Goal: Transaction & Acquisition: Purchase product/service

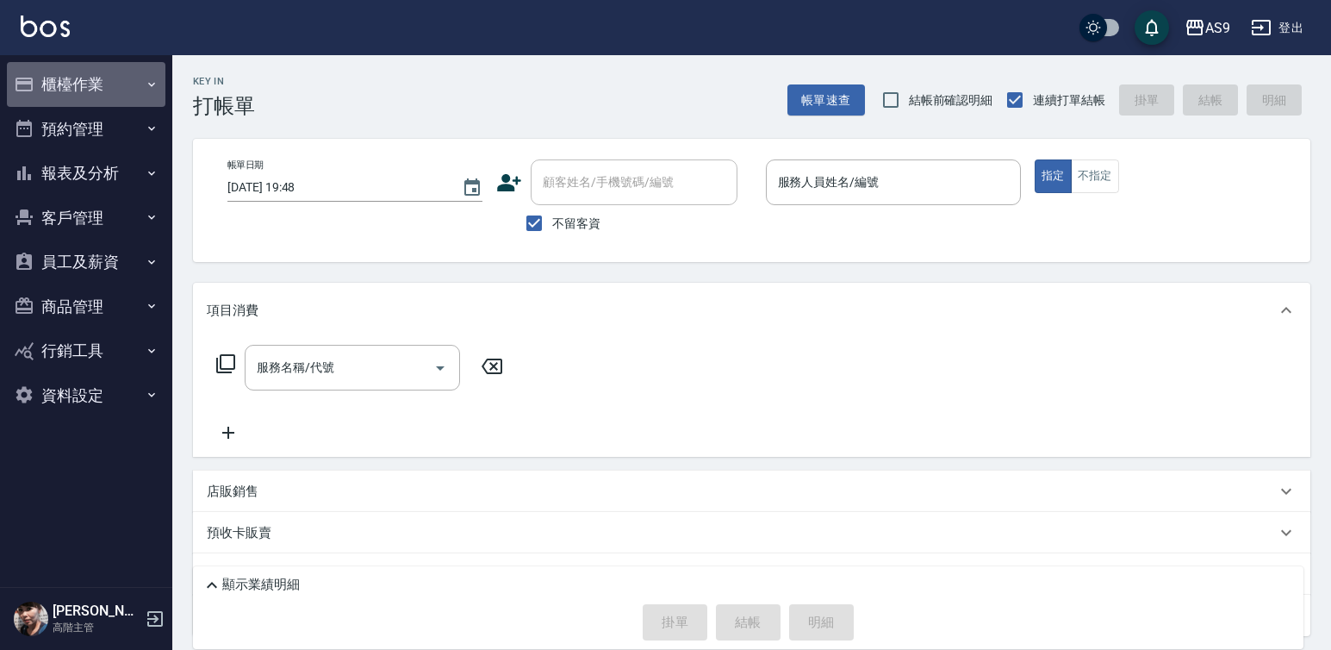
click at [61, 90] on button "櫃檯作業" at bounding box center [86, 84] width 159 height 45
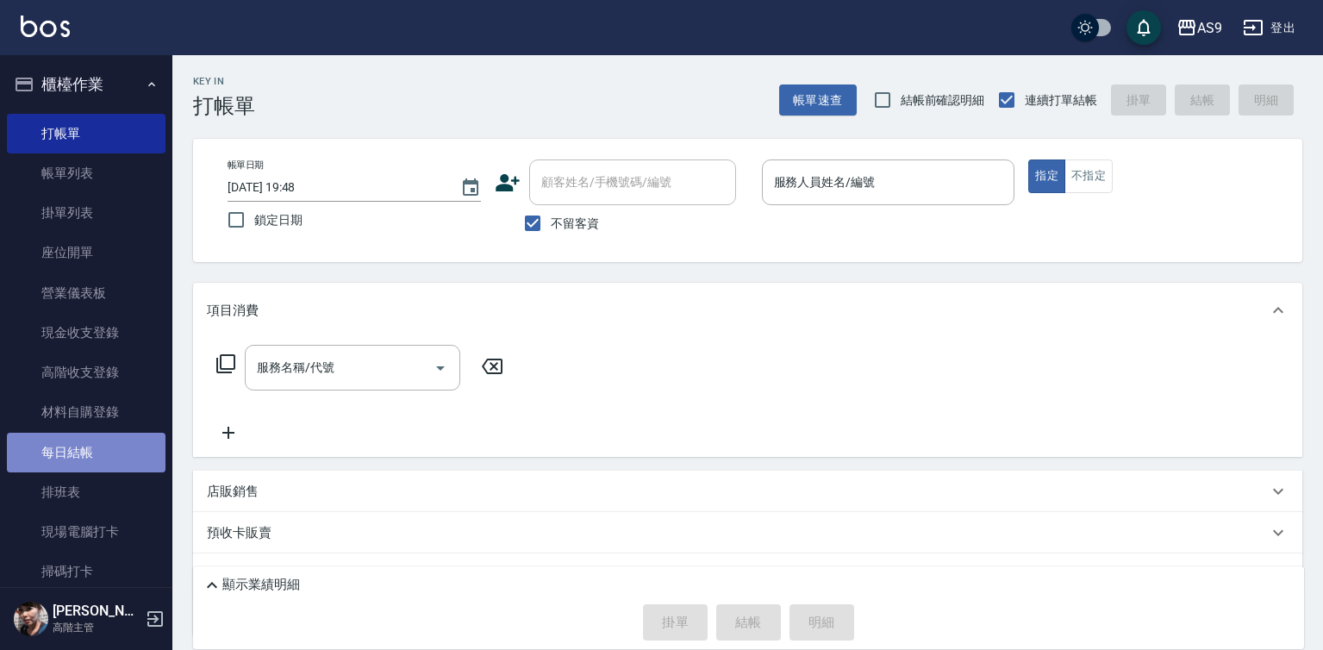
click at [106, 442] on link "每日結帳" at bounding box center [86, 453] width 159 height 40
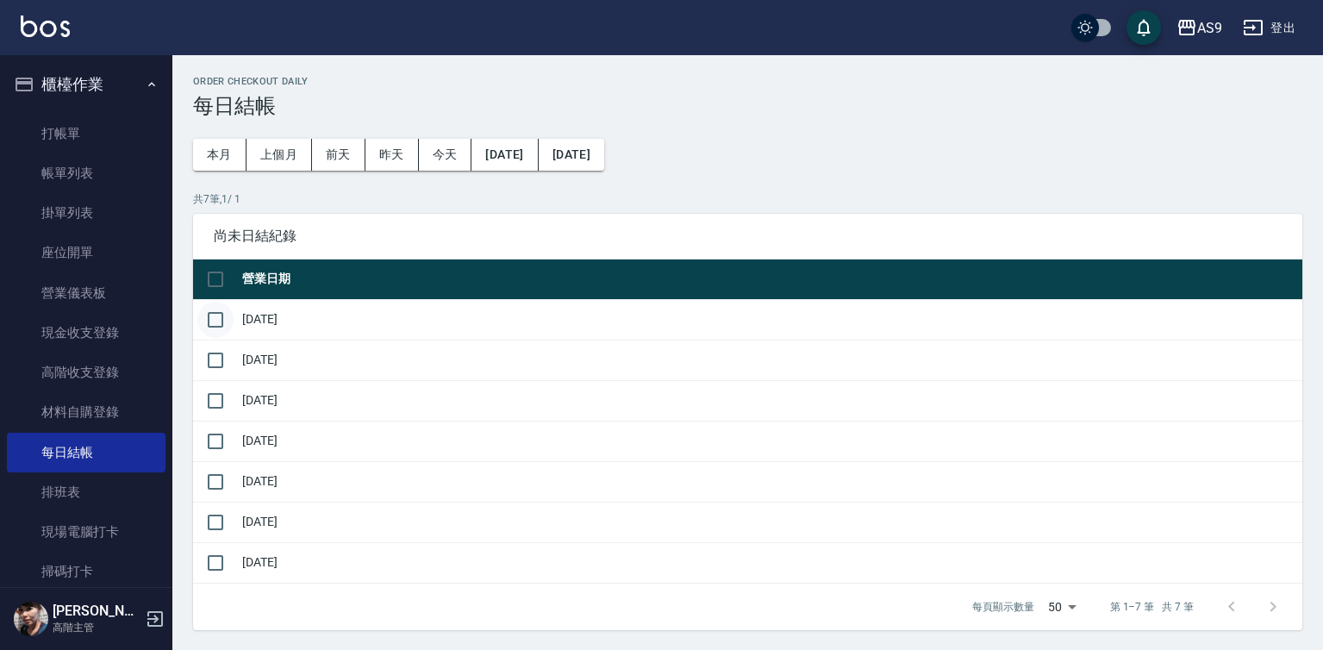
click at [218, 319] on input "checkbox" at bounding box center [215, 320] width 36 height 36
checkbox input "true"
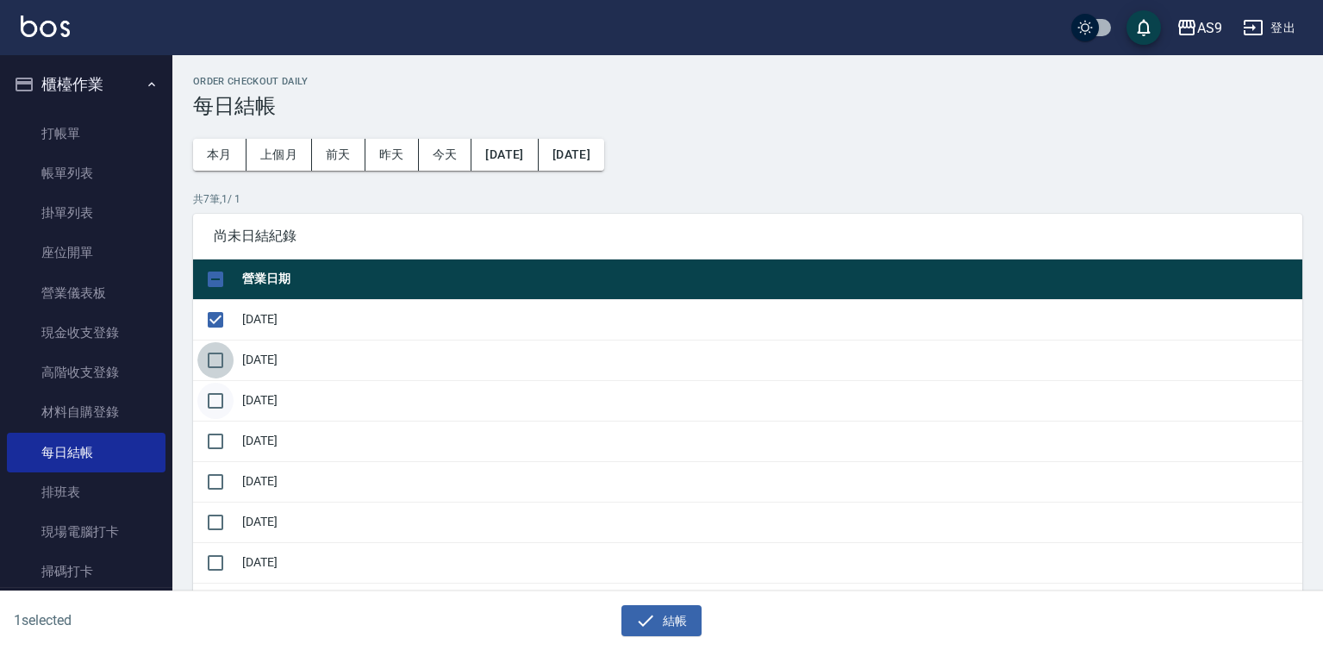
drag, startPoint x: 214, startPoint y: 355, endPoint x: 214, endPoint y: 388, distance: 32.7
click at [214, 359] on input "checkbox" at bounding box center [215, 360] width 36 height 36
checkbox input "true"
drag, startPoint x: 215, startPoint y: 398, endPoint x: 215, endPoint y: 417, distance: 19.0
click at [215, 408] on input "checkbox" at bounding box center [215, 401] width 36 height 36
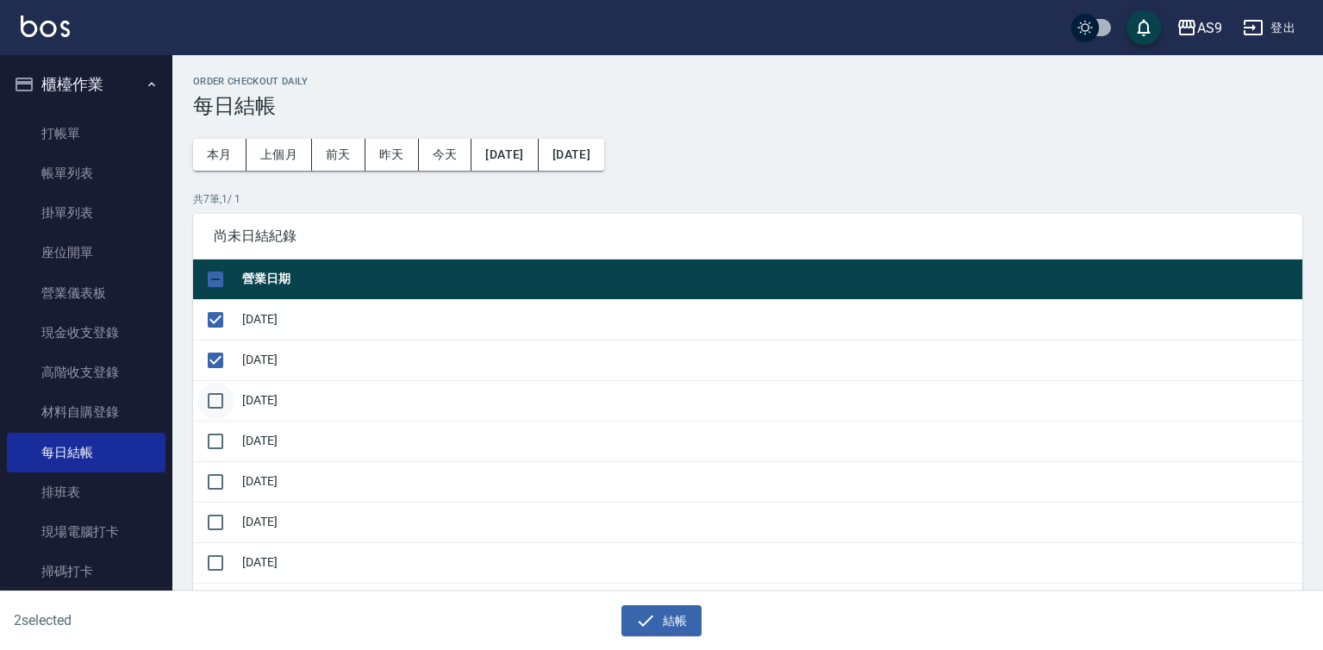
checkbox input "true"
drag, startPoint x: 214, startPoint y: 446, endPoint x: 211, endPoint y: 489, distance: 42.3
click at [213, 455] on input "checkbox" at bounding box center [215, 441] width 36 height 36
checkbox input "true"
drag, startPoint x: 211, startPoint y: 489, endPoint x: 211, endPoint y: 509, distance: 19.8
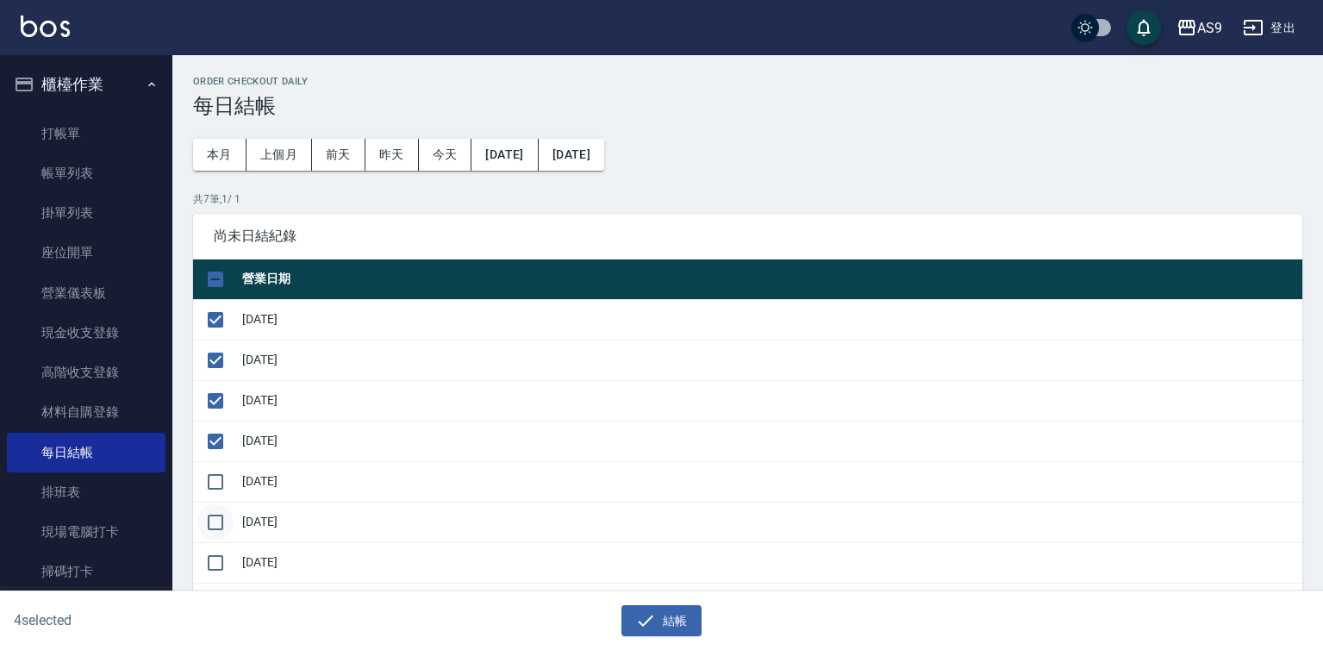
click at [211, 495] on input "checkbox" at bounding box center [215, 482] width 36 height 36
checkbox input "true"
click at [215, 522] on input "checkbox" at bounding box center [215, 522] width 36 height 36
checkbox input "true"
click at [656, 622] on icon "button" at bounding box center [645, 620] width 21 height 21
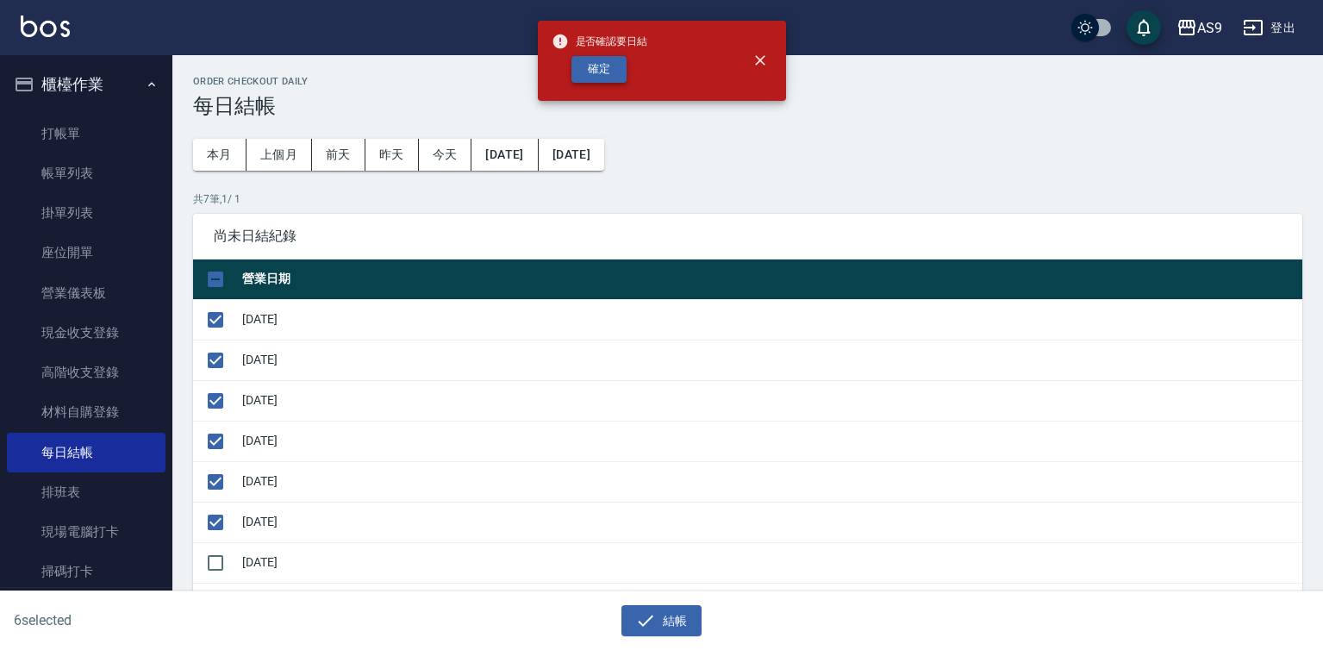
click at [600, 71] on button "確定" at bounding box center [598, 69] width 55 height 27
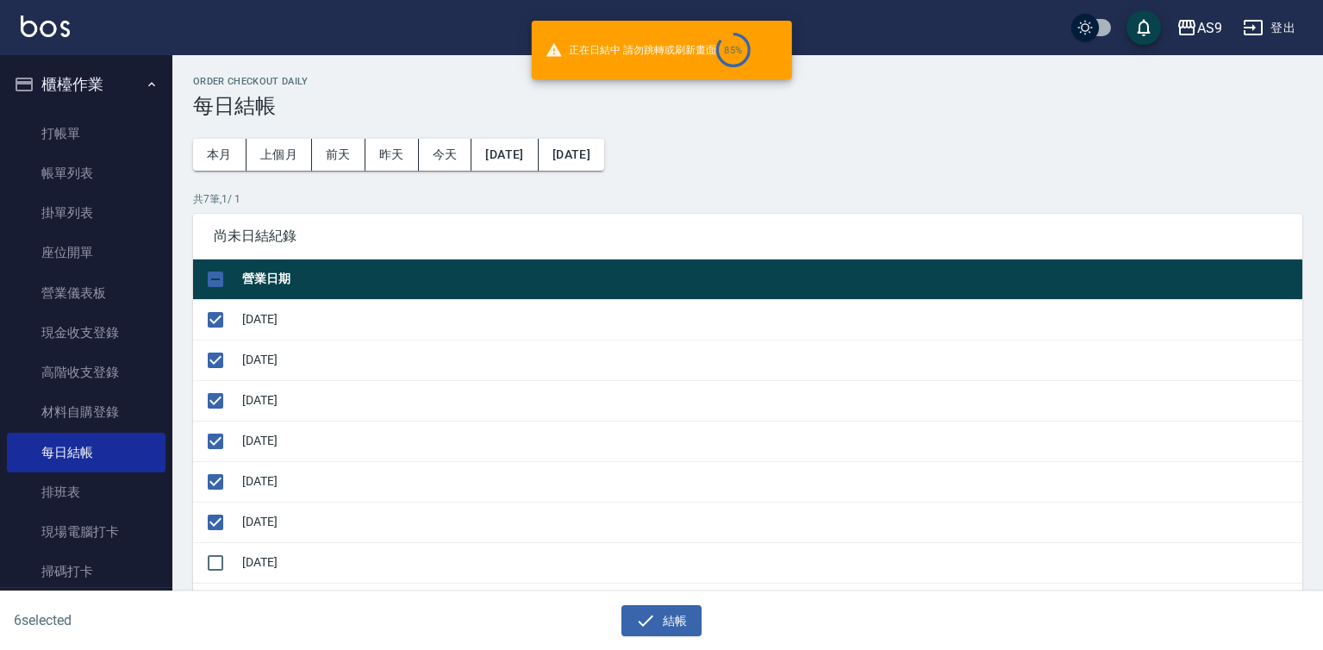
checkbox input "false"
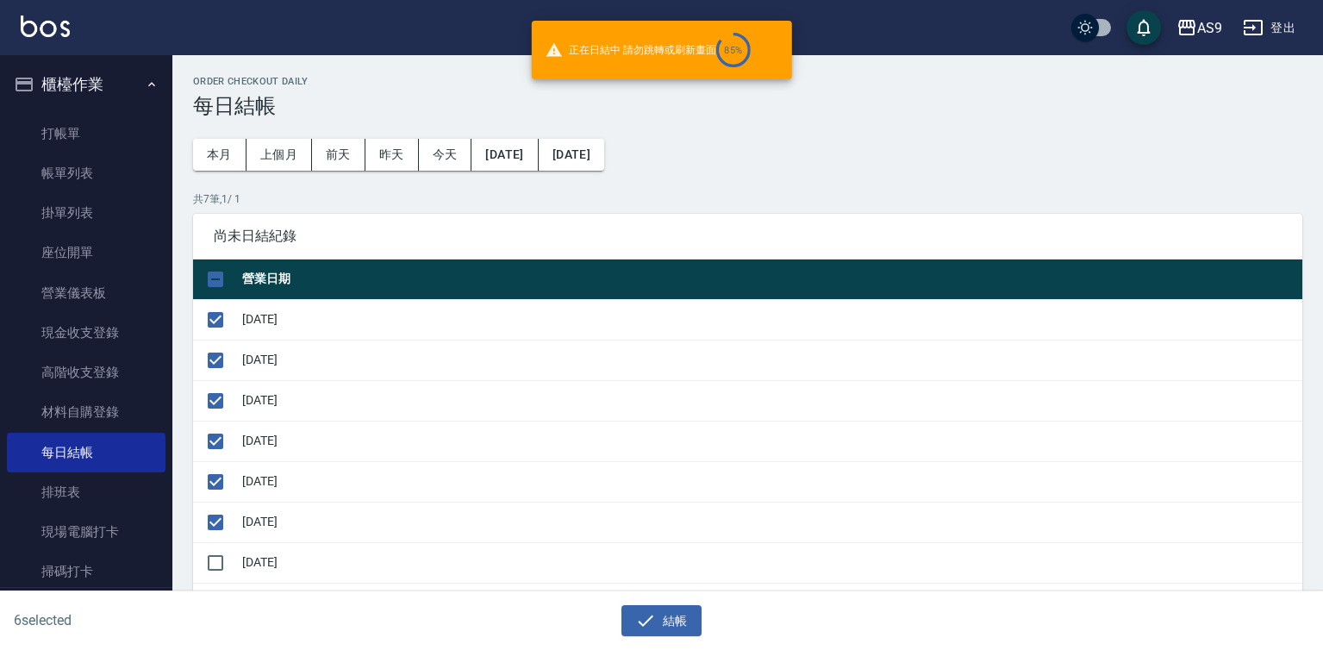
checkbox input "false"
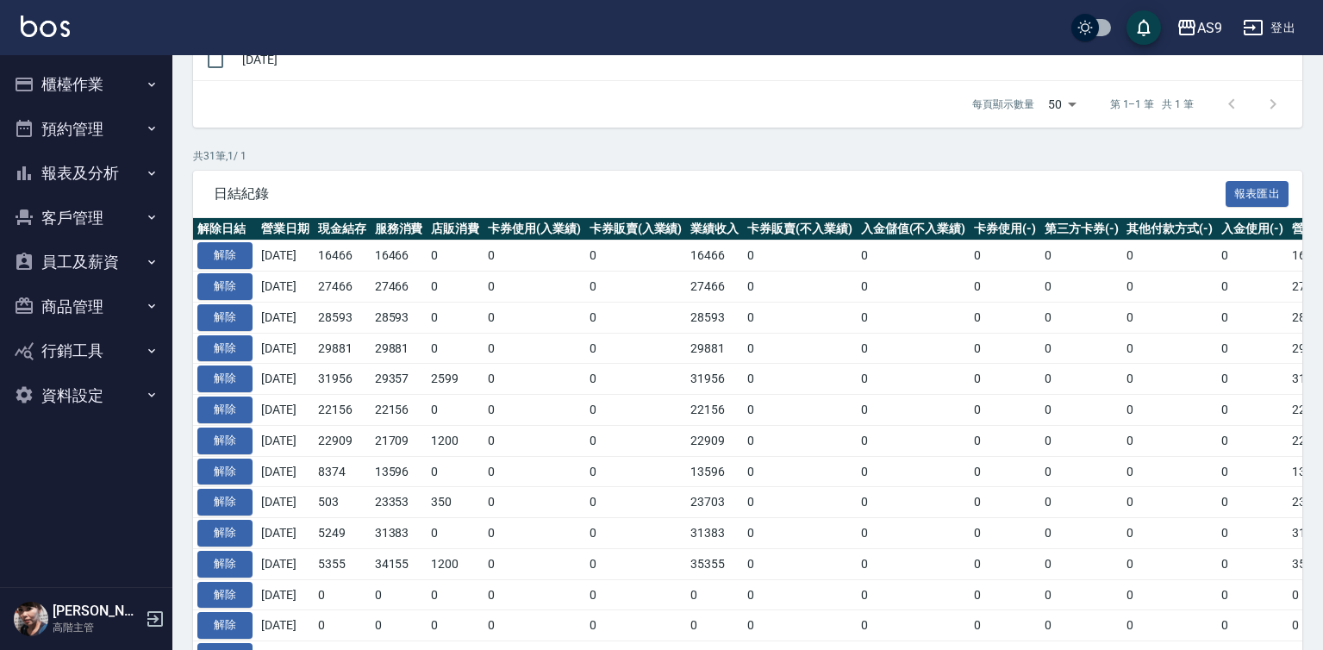
scroll to position [262, 0]
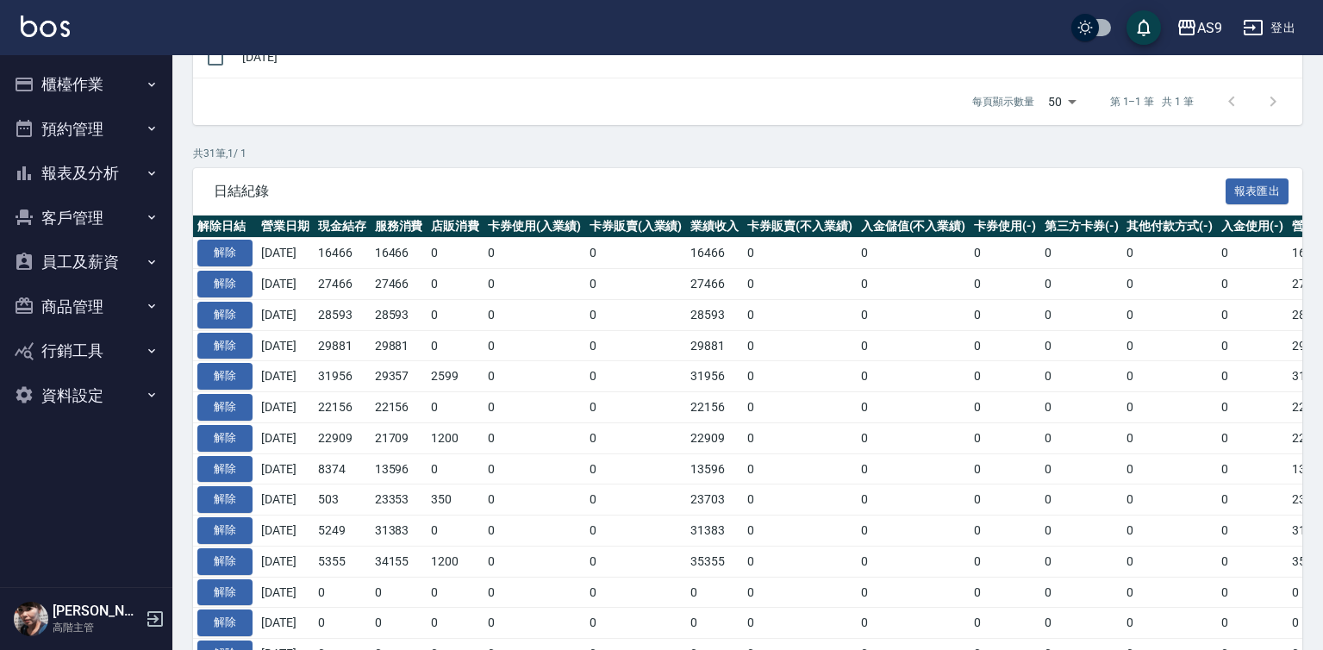
click at [125, 81] on button "櫃檯作業" at bounding box center [86, 84] width 159 height 45
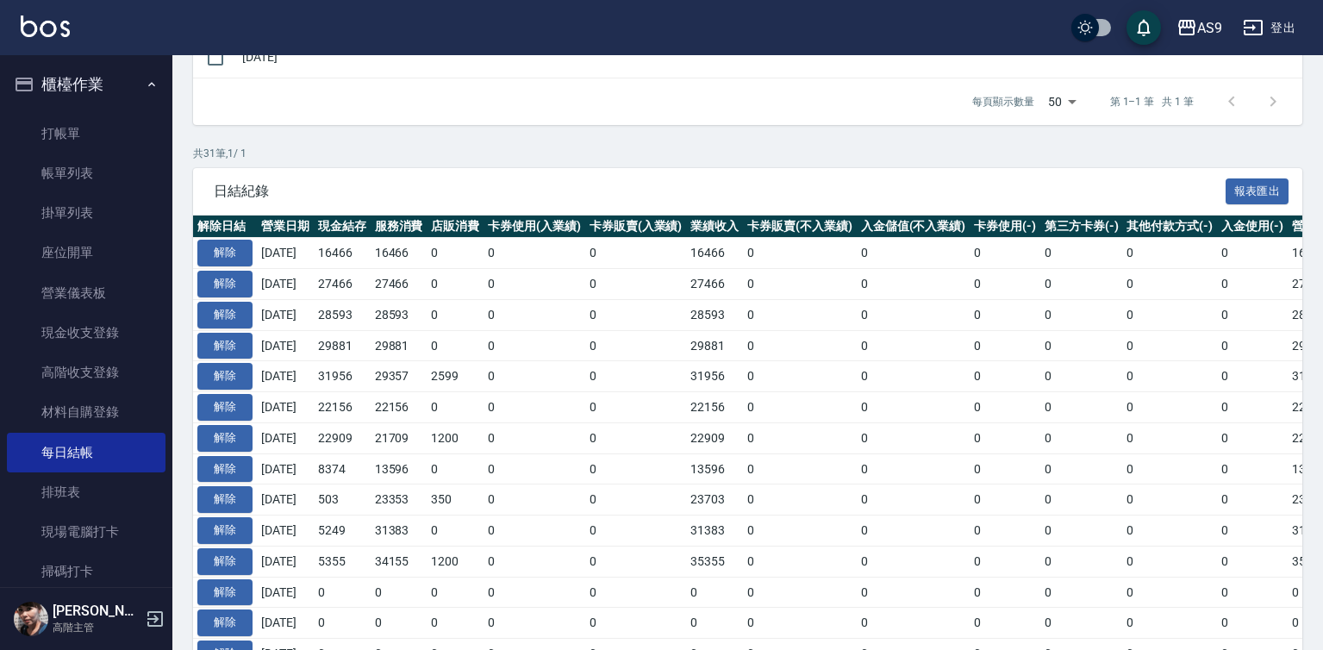
drag, startPoint x: 105, startPoint y: 327, endPoint x: 1113, endPoint y: 108, distance: 1030.9
click at [105, 327] on link "現金收支登錄" at bounding box center [86, 333] width 159 height 40
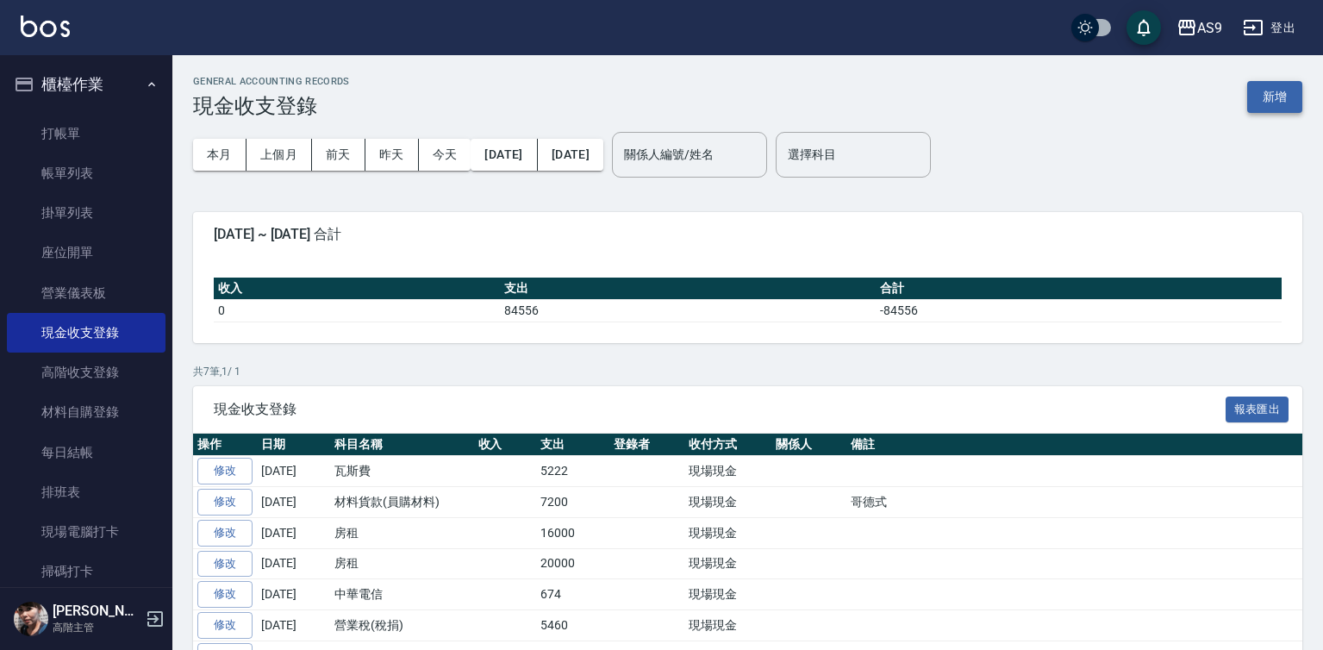
click at [1272, 103] on button "新增" at bounding box center [1274, 97] width 55 height 32
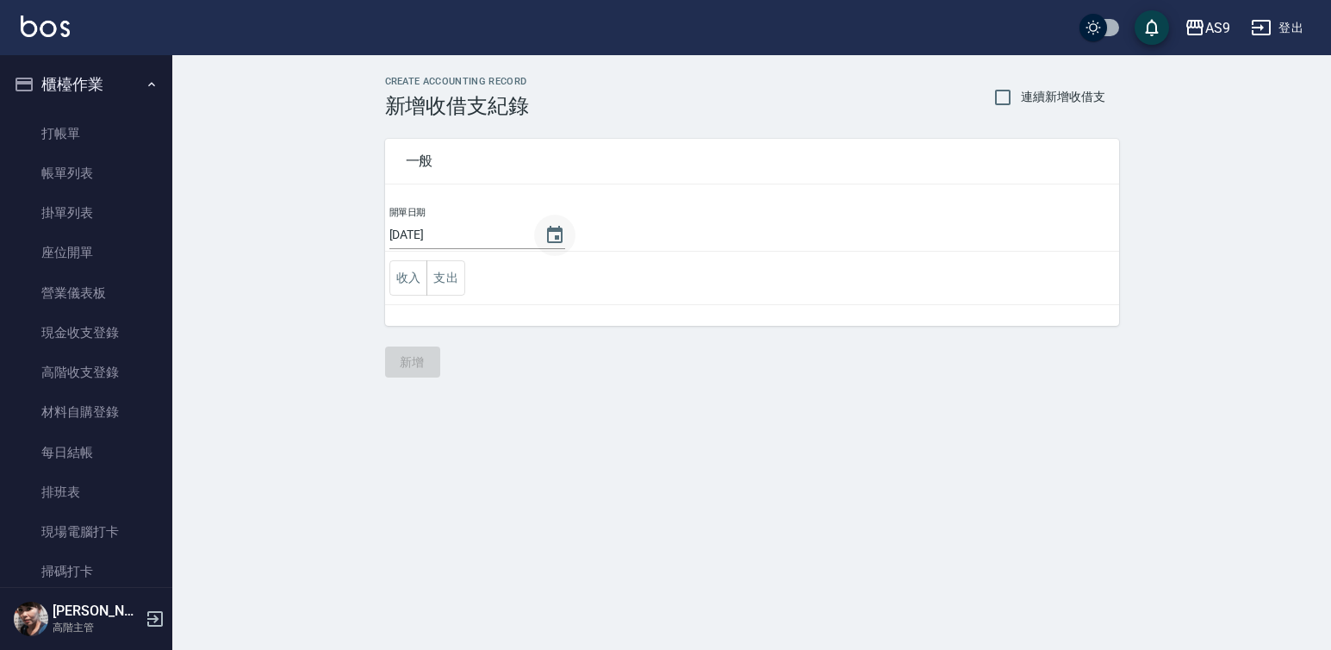
click at [546, 235] on icon "Choose date, selected date is 2025-08-13" at bounding box center [555, 235] width 21 height 21
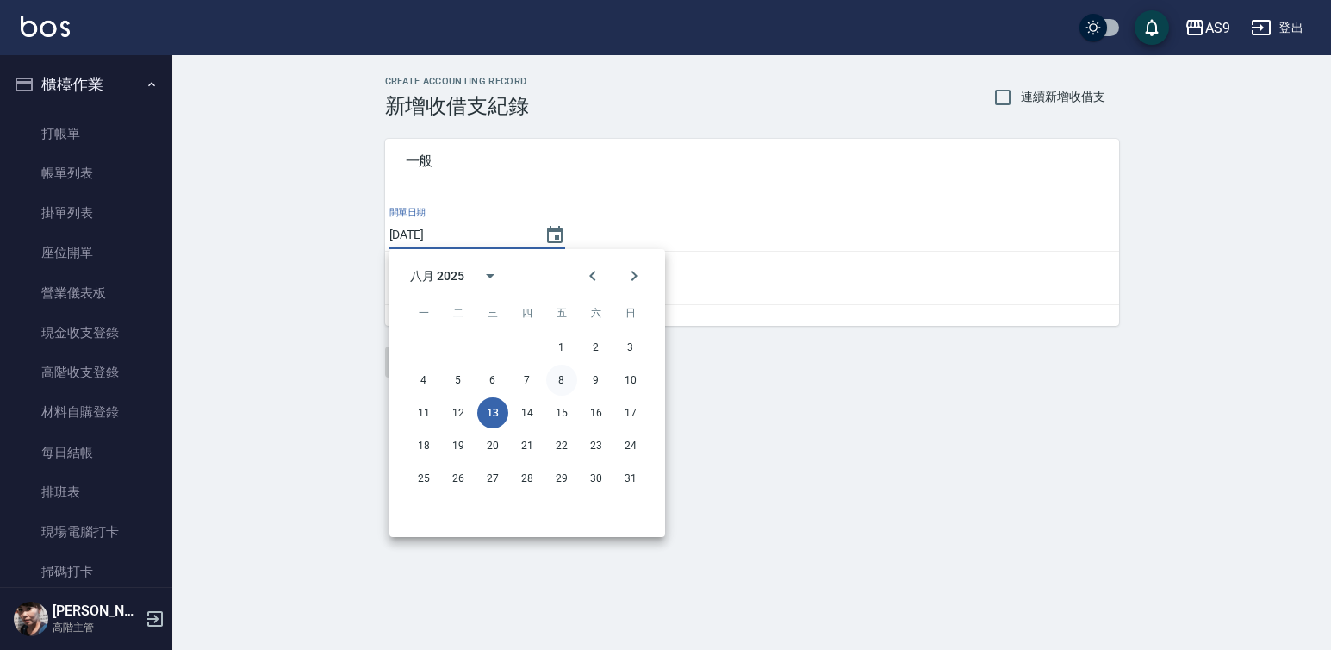
drag, startPoint x: 563, startPoint y: 381, endPoint x: 466, endPoint y: 343, distance: 103.7
click at [561, 381] on button "8" at bounding box center [561, 380] width 31 height 31
type input "[DATE]"
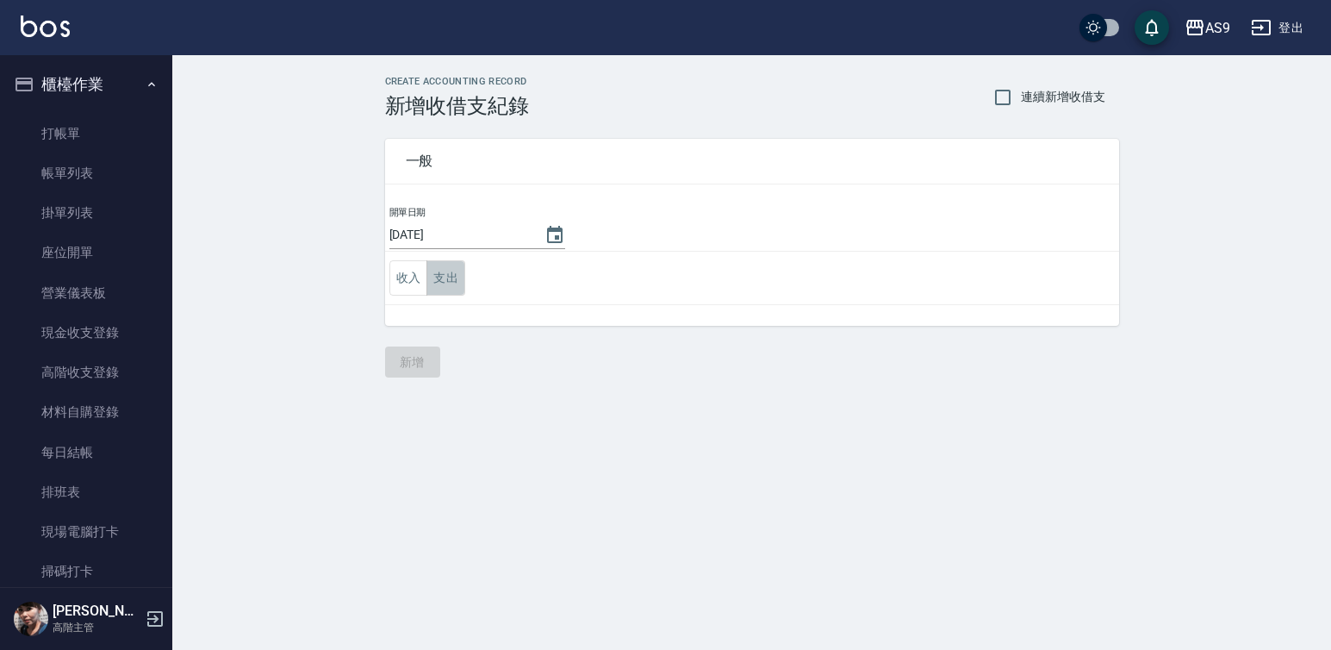
click at [457, 277] on button "支出" at bounding box center [446, 277] width 39 height 35
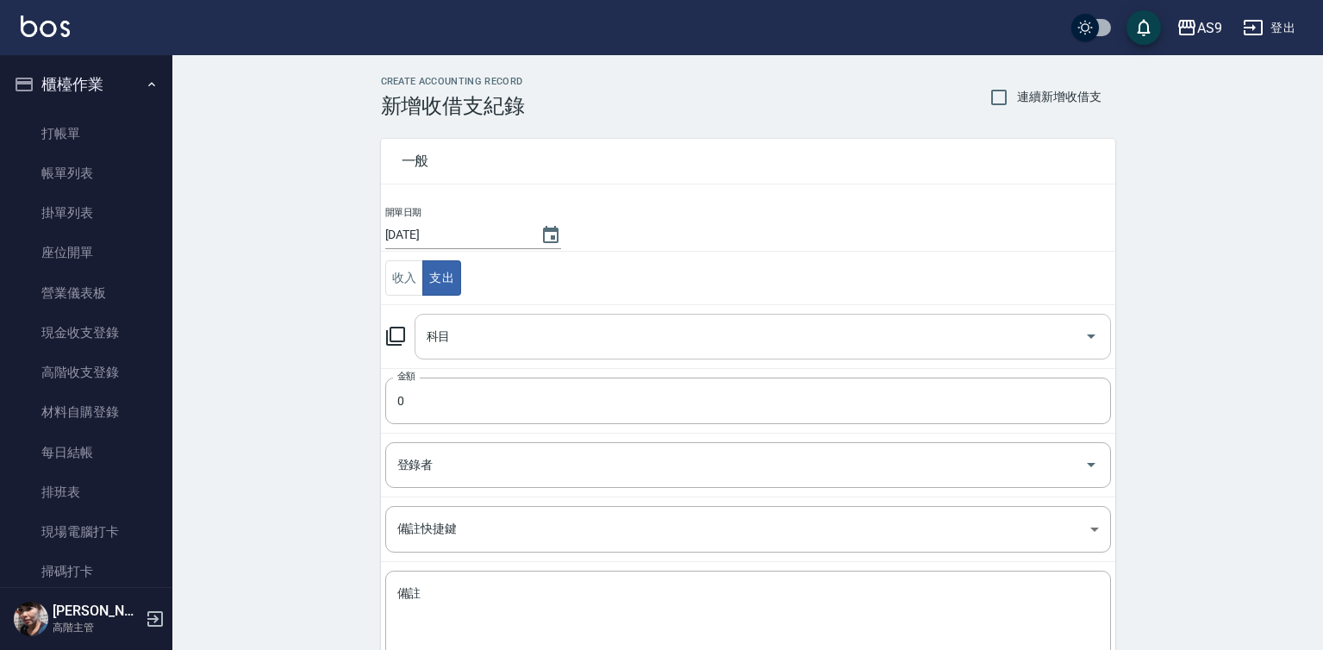
click at [438, 334] on div "科目 科目" at bounding box center [763, 337] width 696 height 46
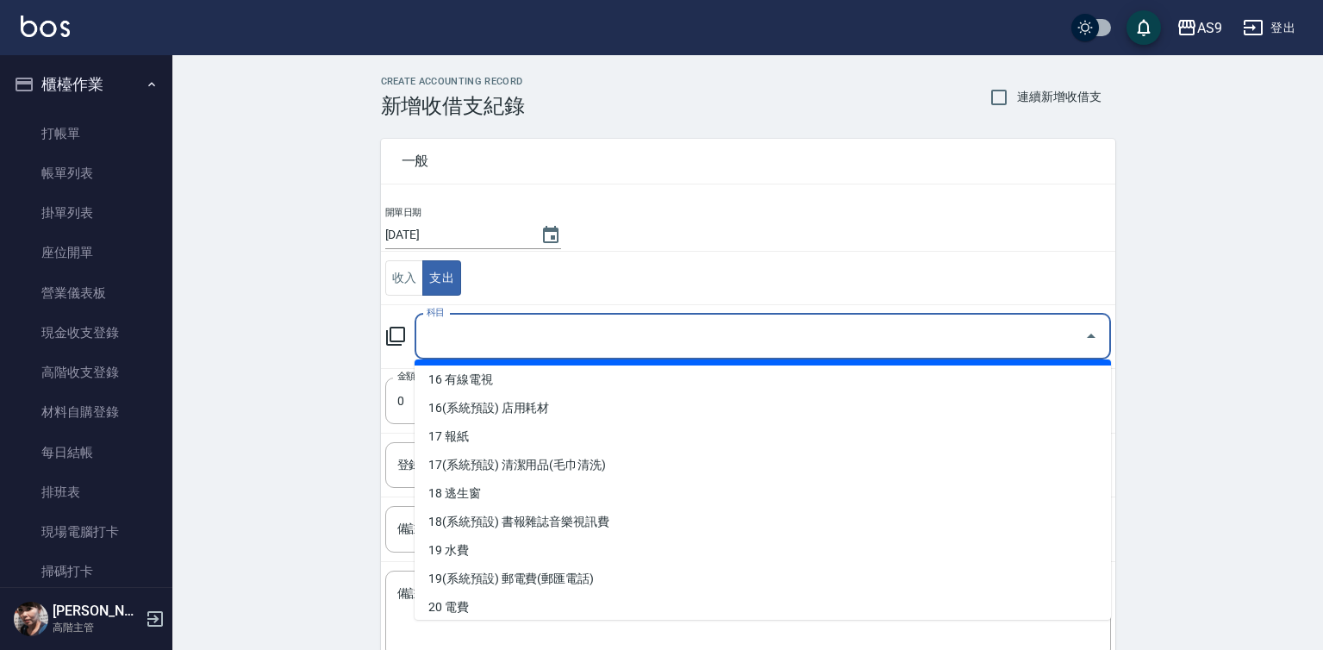
scroll to position [603, 0]
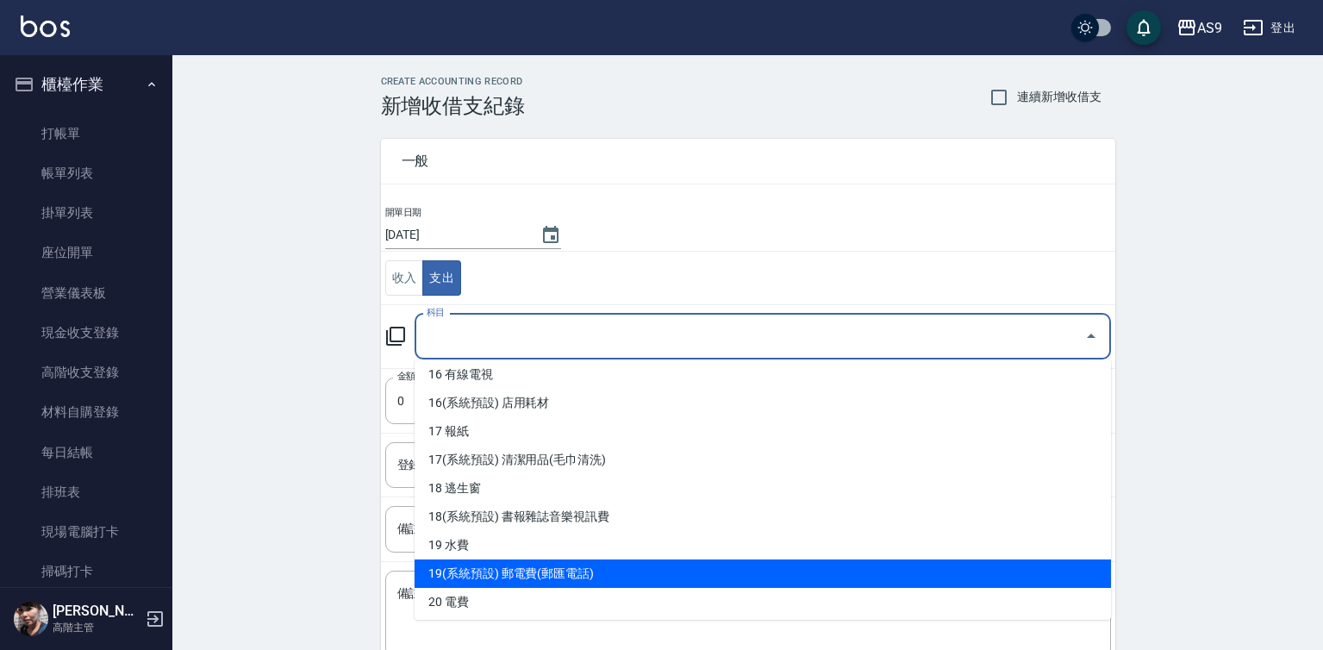
click at [525, 560] on li "19(系統預設) 郵電費(郵匯電話)" at bounding box center [763, 573] width 696 height 28
type input "19(系統預設) 郵電費(郵匯電話)"
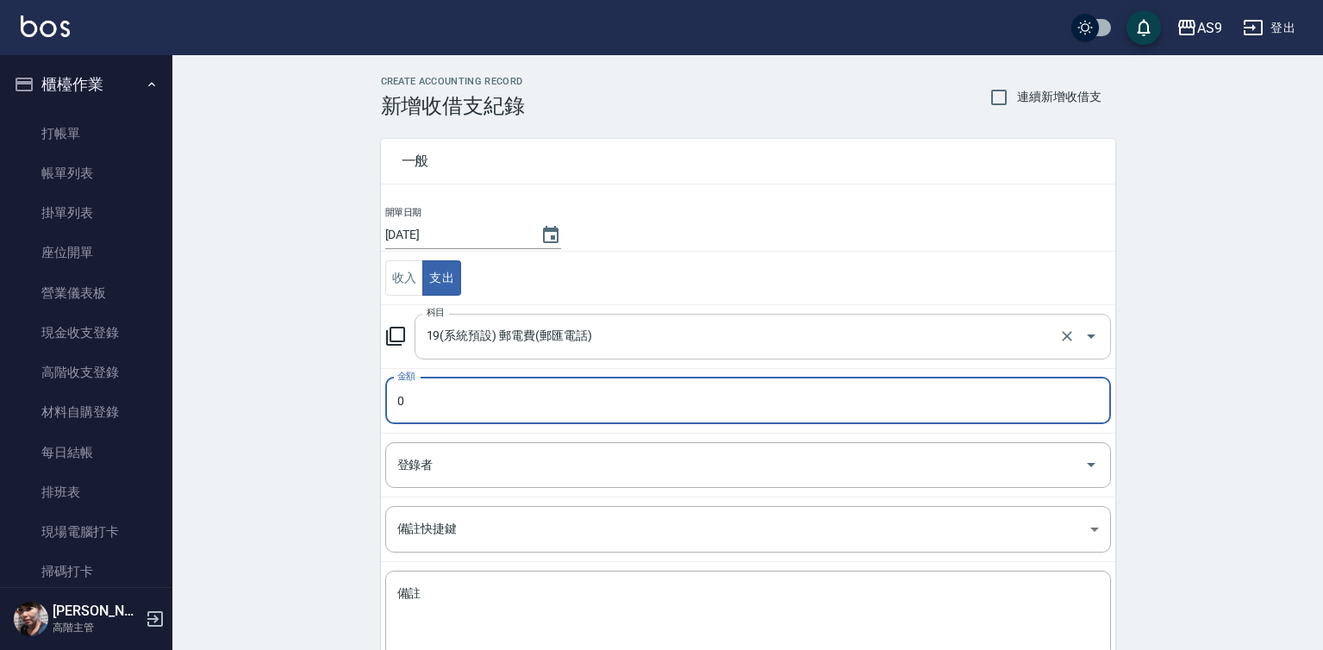
click at [528, 356] on td "科目 19(系統預設) 郵電費(郵匯電話) 科目" at bounding box center [748, 336] width 734 height 64
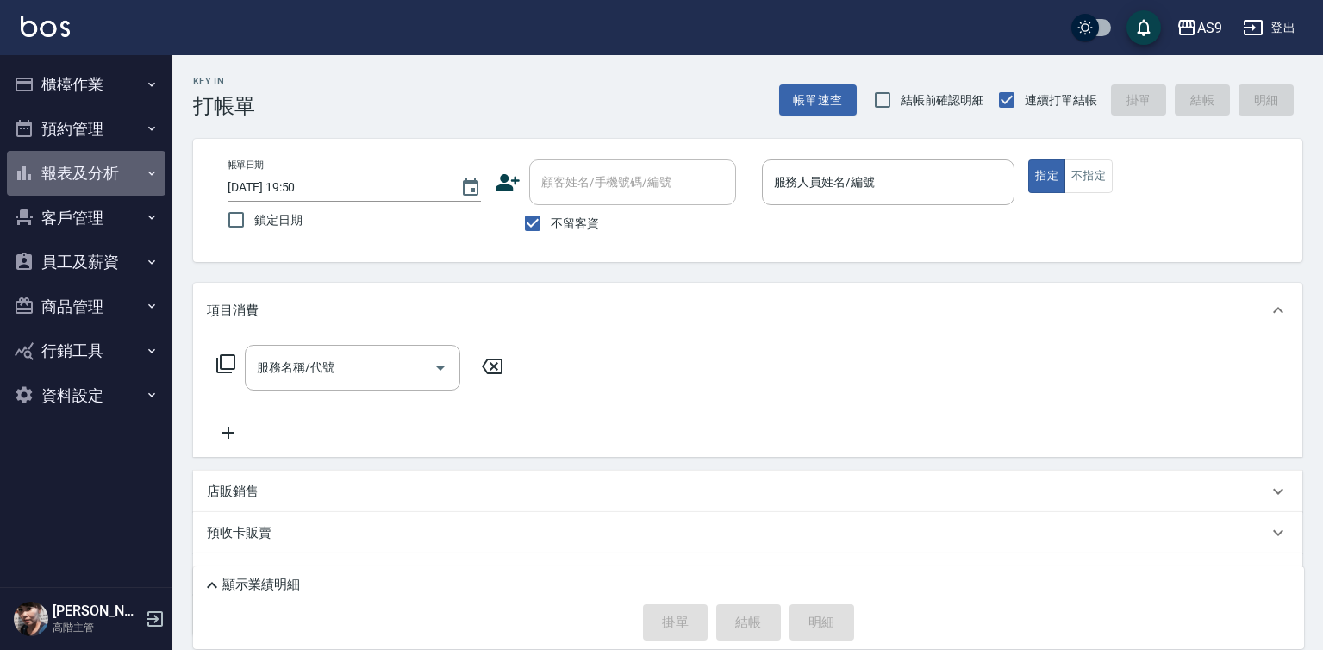
click at [107, 169] on button "報表及分析" at bounding box center [86, 173] width 159 height 45
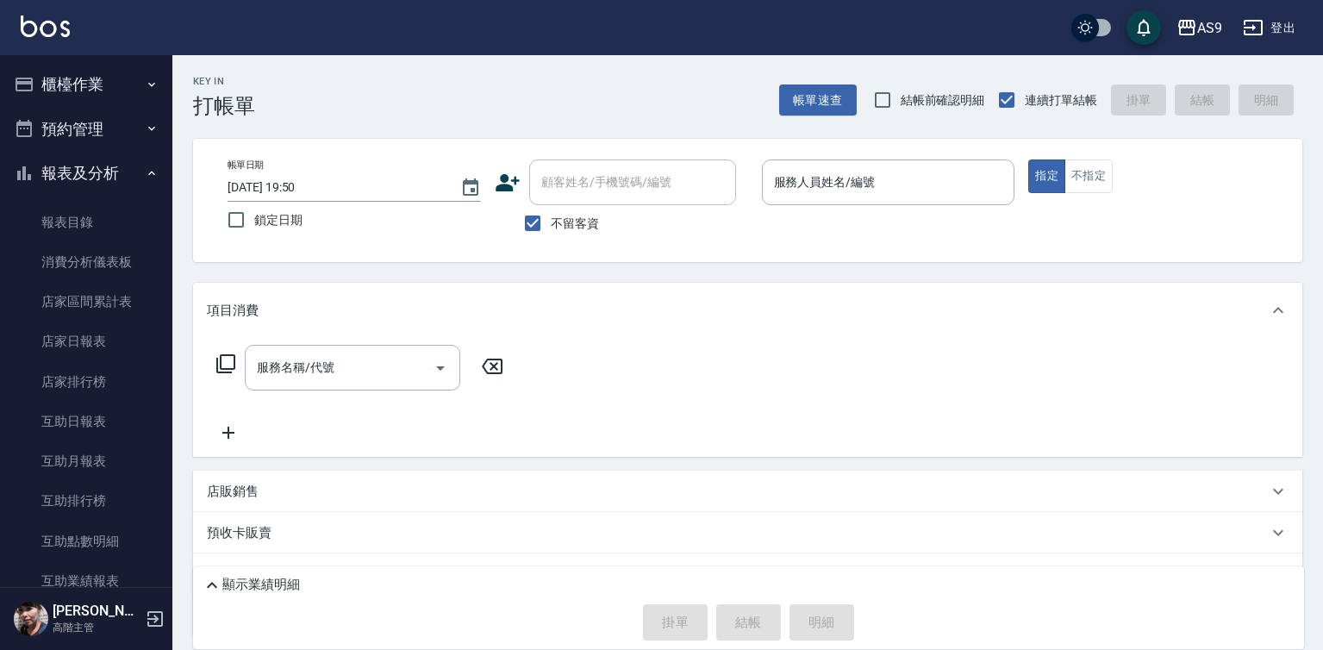
click at [102, 82] on button "櫃檯作業" at bounding box center [86, 84] width 159 height 45
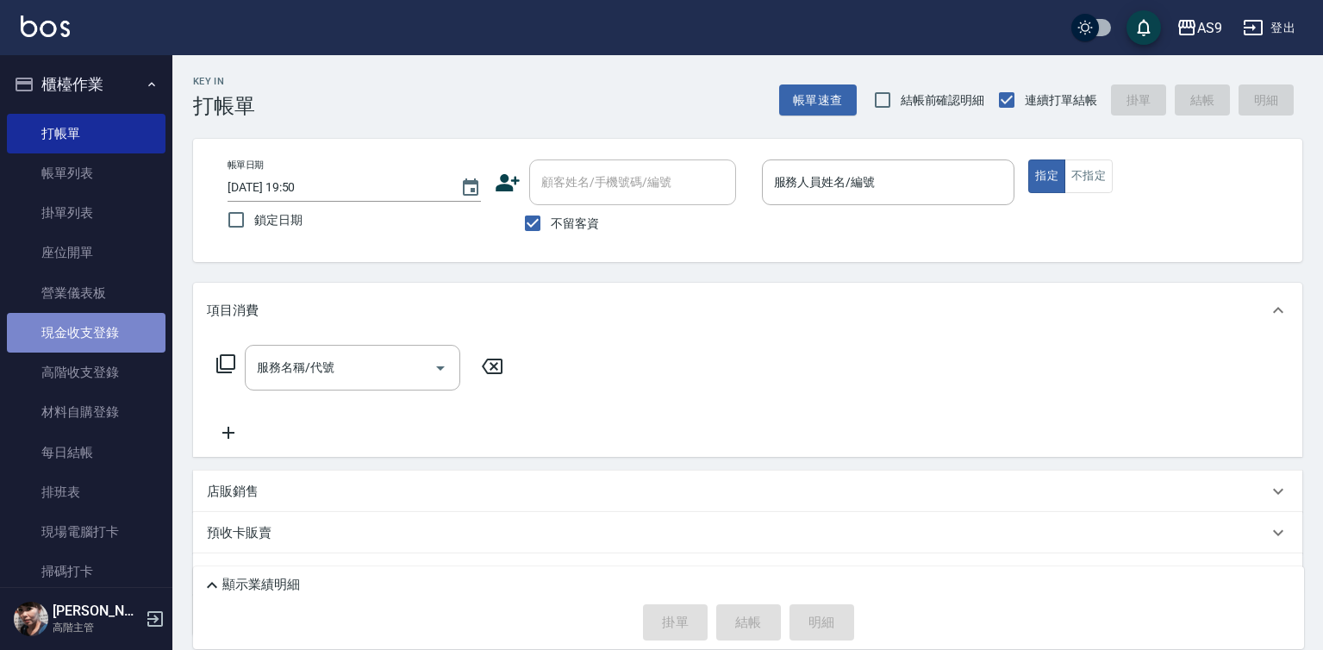
click at [105, 341] on link "現金收支登錄" at bounding box center [86, 333] width 159 height 40
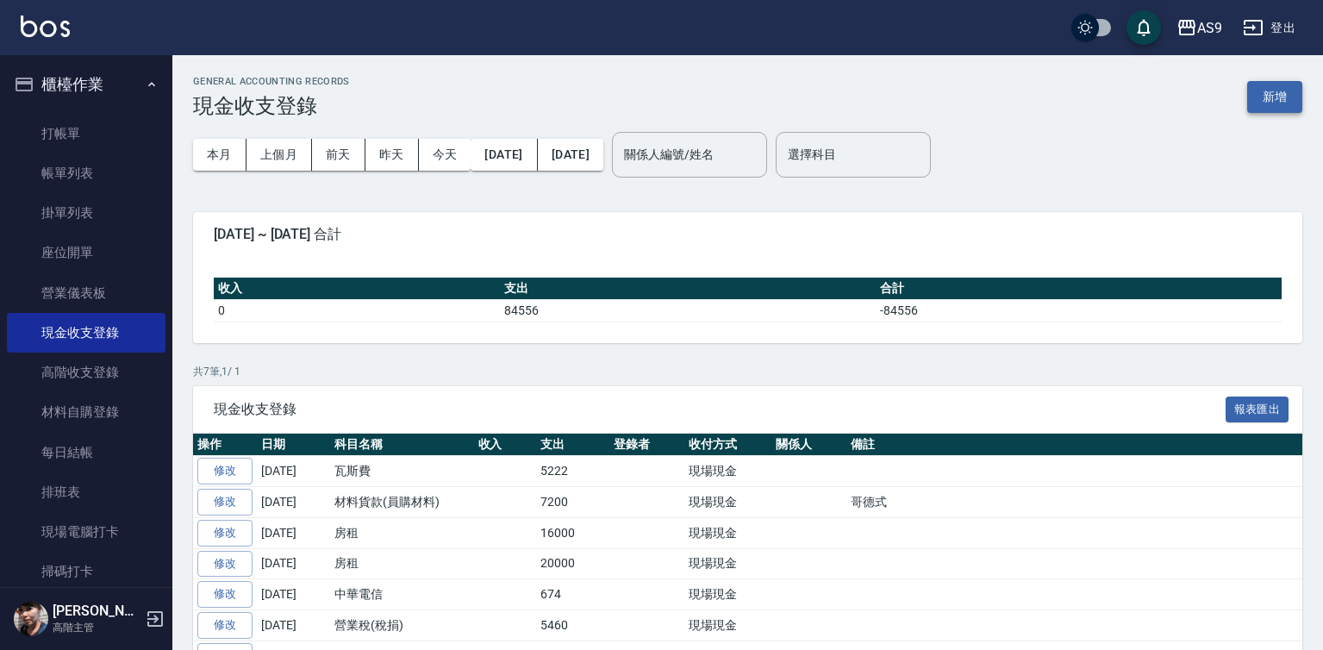
click at [1265, 96] on button "新增" at bounding box center [1274, 97] width 55 height 32
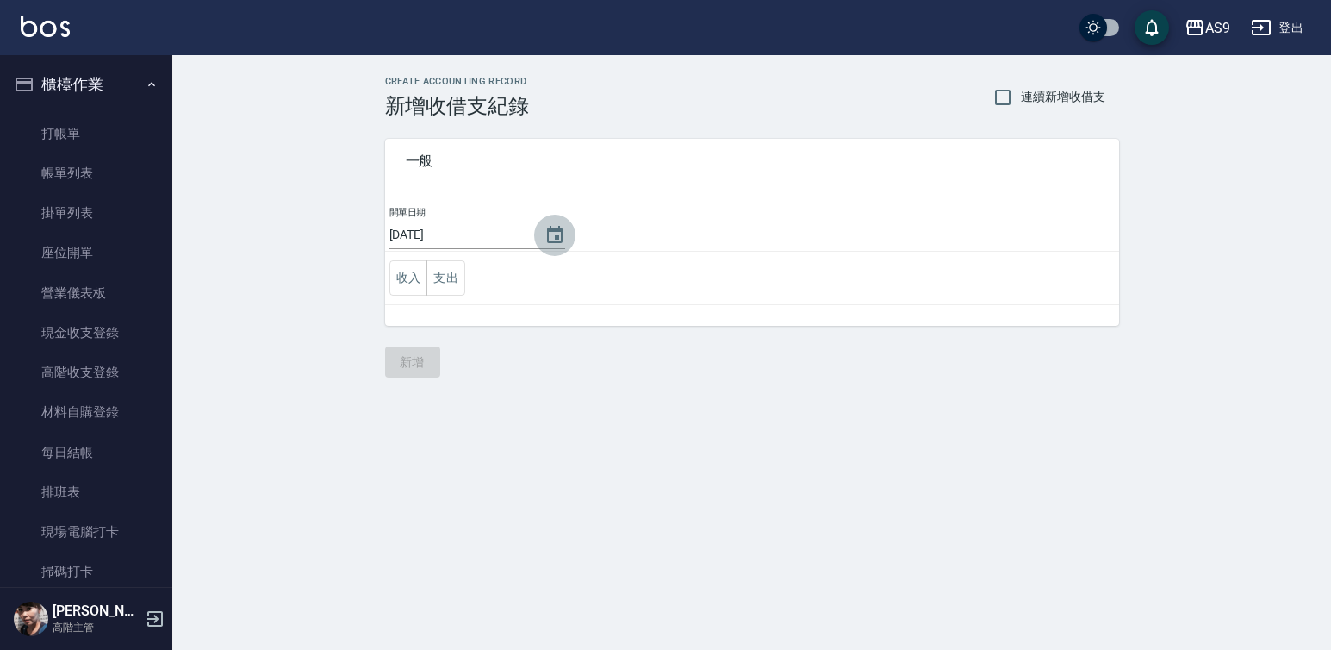
click at [552, 235] on icon "Choose date, selected date is 2025-08-13" at bounding box center [555, 234] width 16 height 17
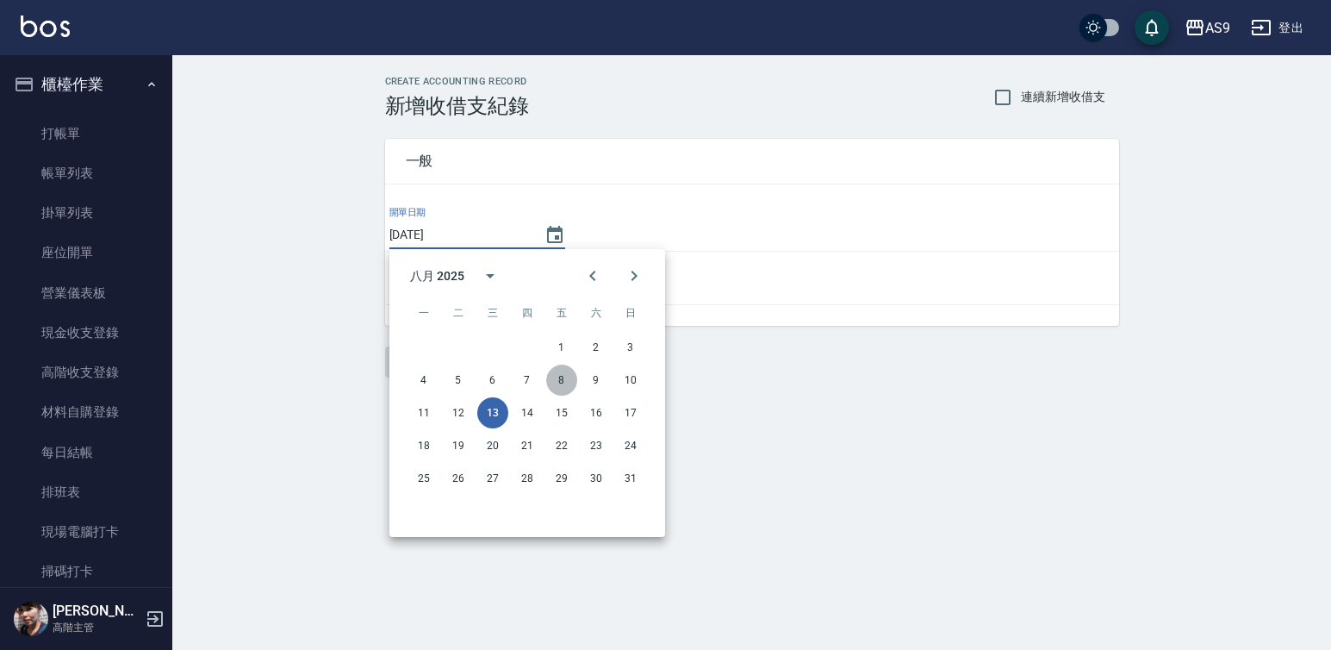
click at [563, 377] on button "8" at bounding box center [561, 380] width 31 height 31
type input "[DATE]"
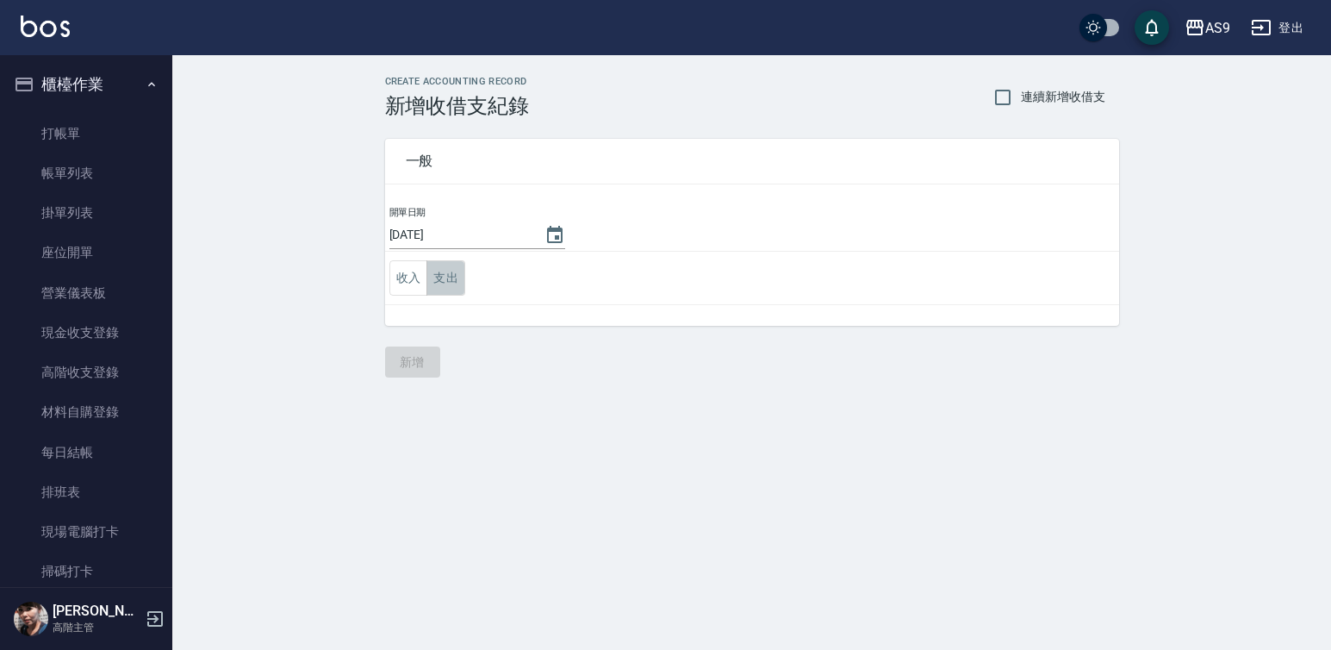
click at [451, 277] on button "支出" at bounding box center [446, 277] width 39 height 35
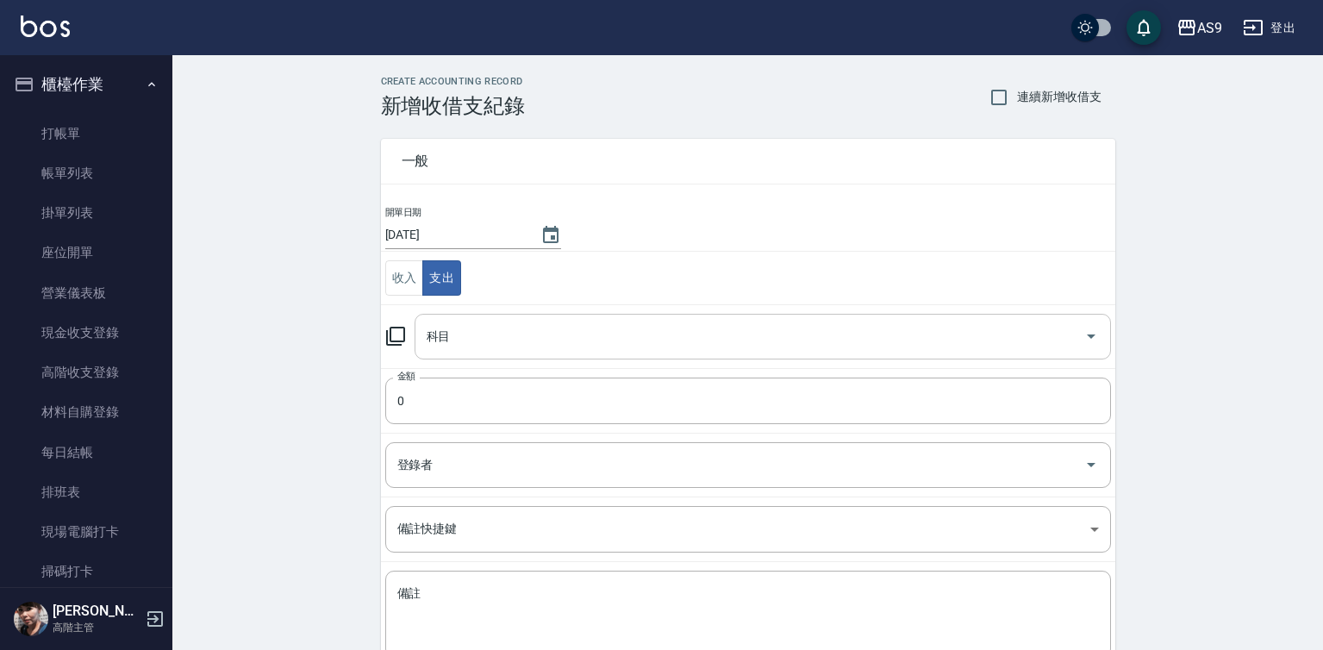
click at [460, 334] on input "科目" at bounding box center [749, 336] width 655 height 30
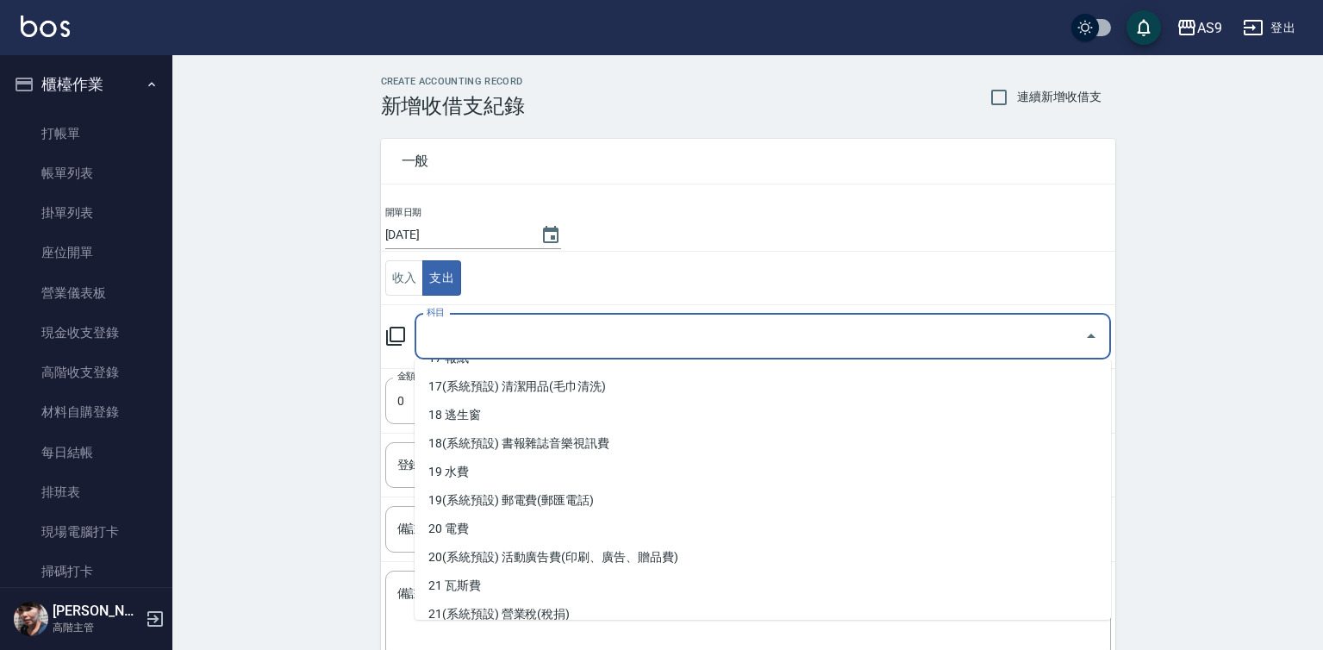
scroll to position [689, 0]
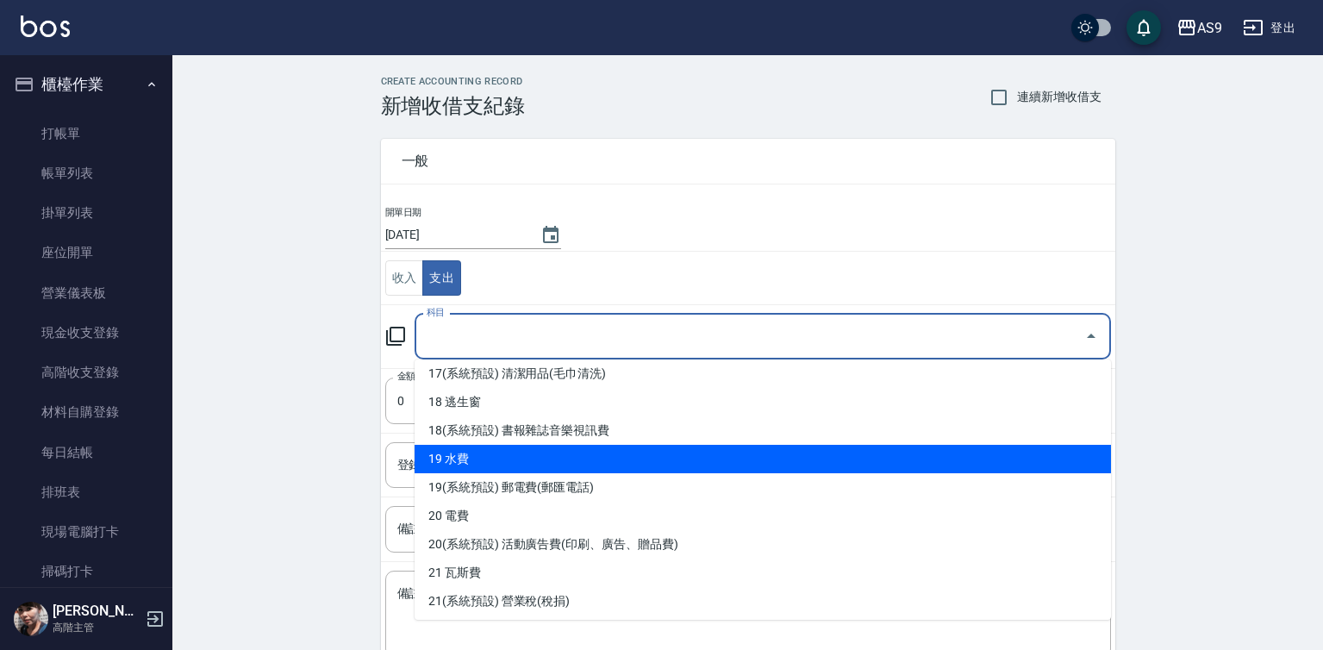
click at [497, 459] on li "19 水費" at bounding box center [763, 459] width 696 height 28
type input "19 水費"
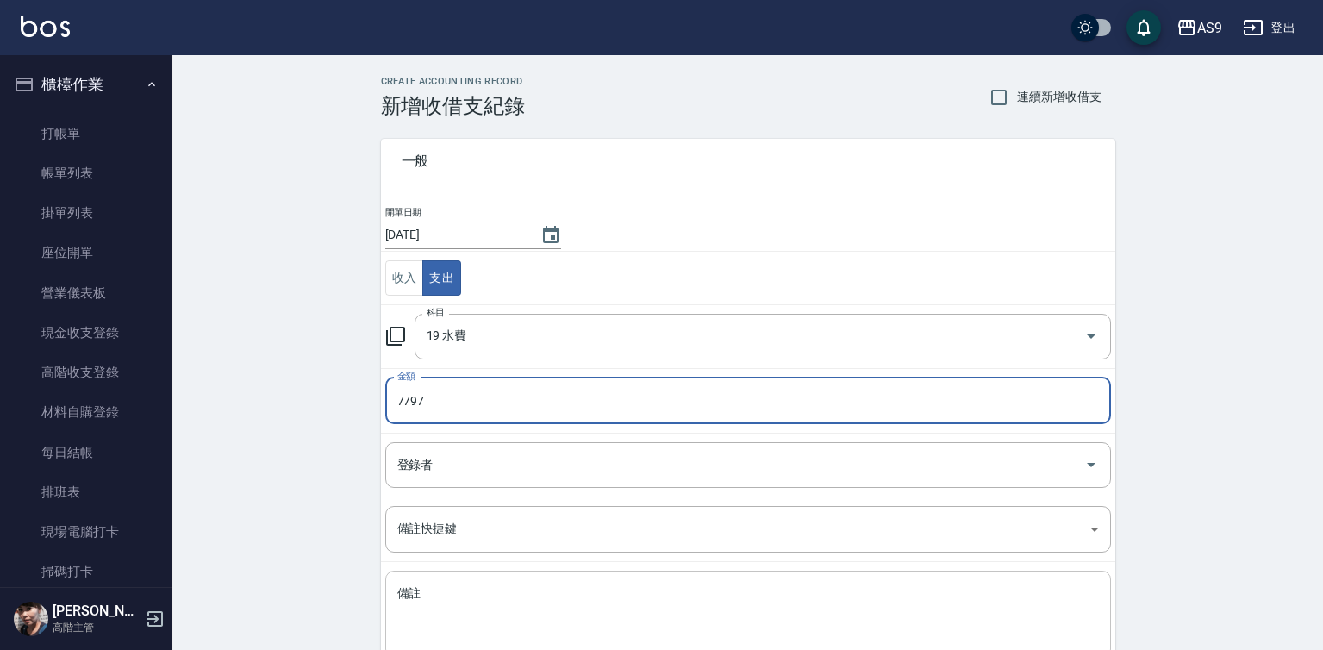
type input "7797"
click at [420, 589] on textarea "備註" at bounding box center [747, 614] width 701 height 59
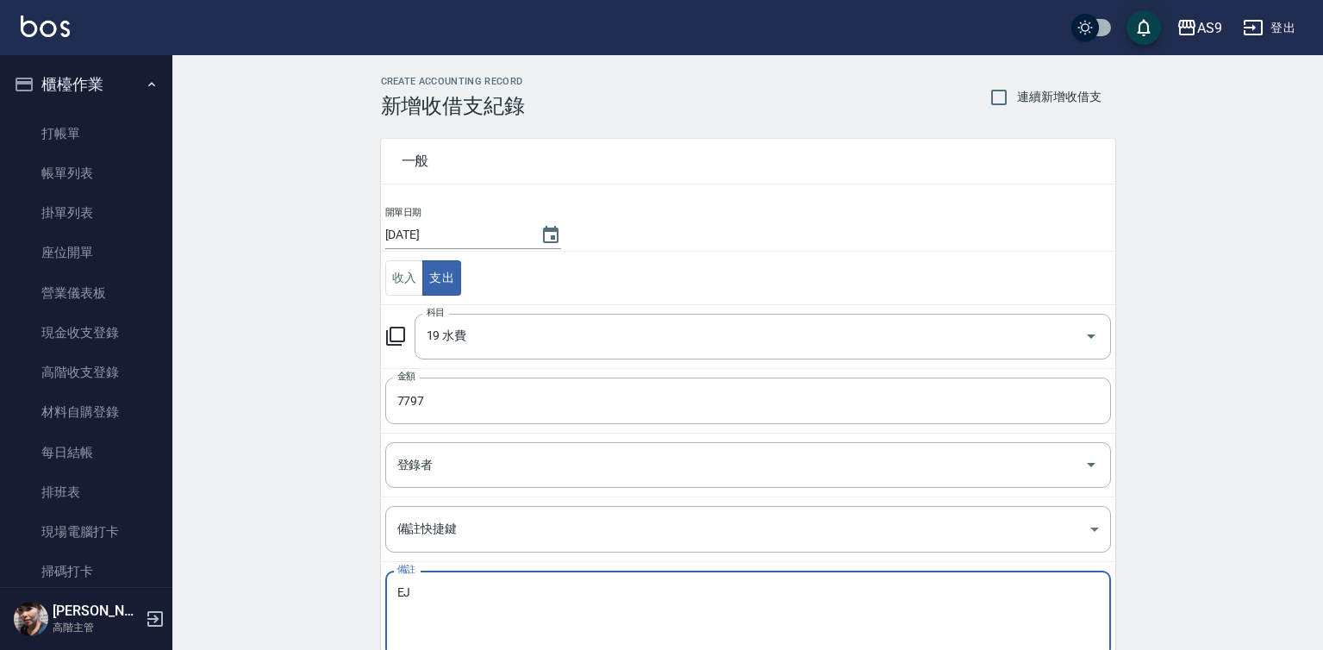
type textarea "E"
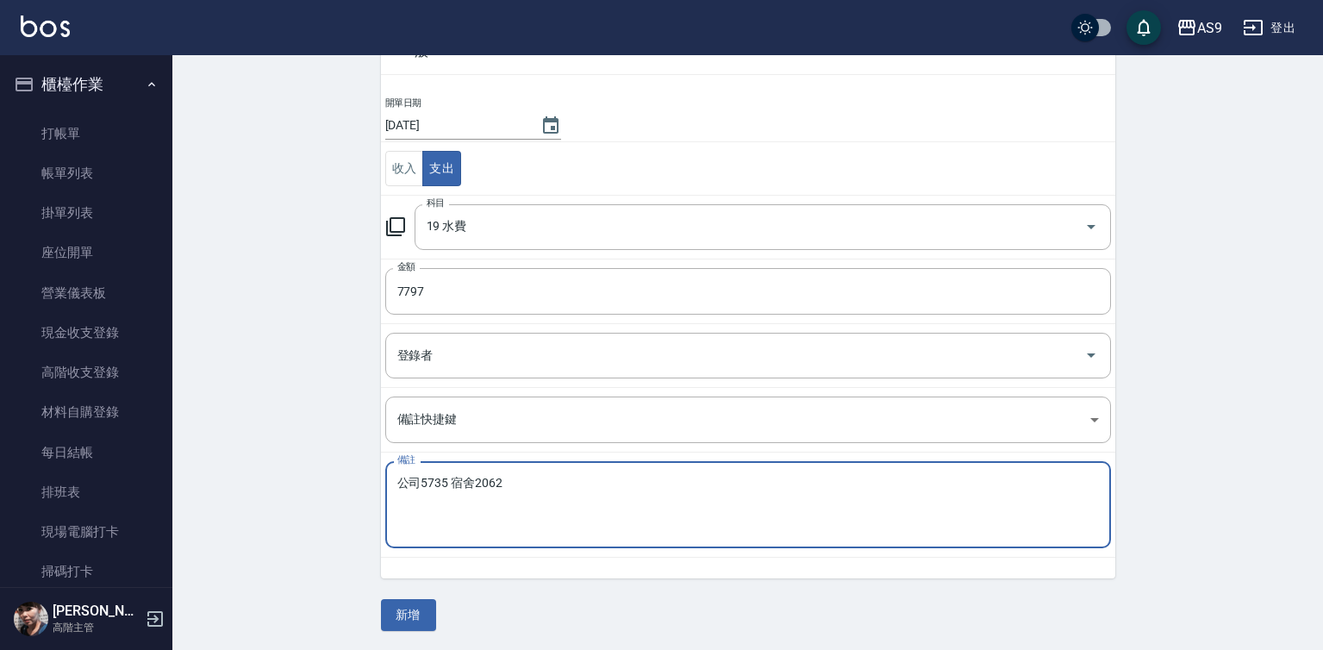
scroll to position [111, 0]
type textarea "公司5735 宿舍2062"
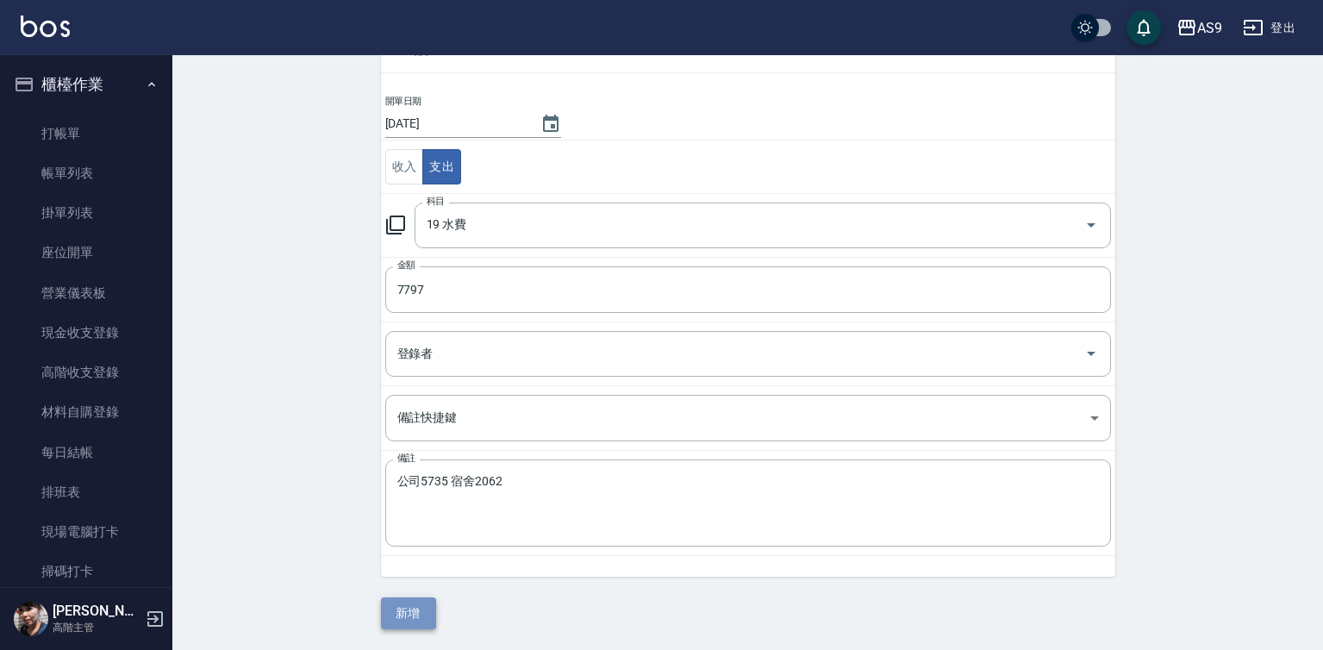
click at [400, 613] on button "新增" at bounding box center [408, 613] width 55 height 32
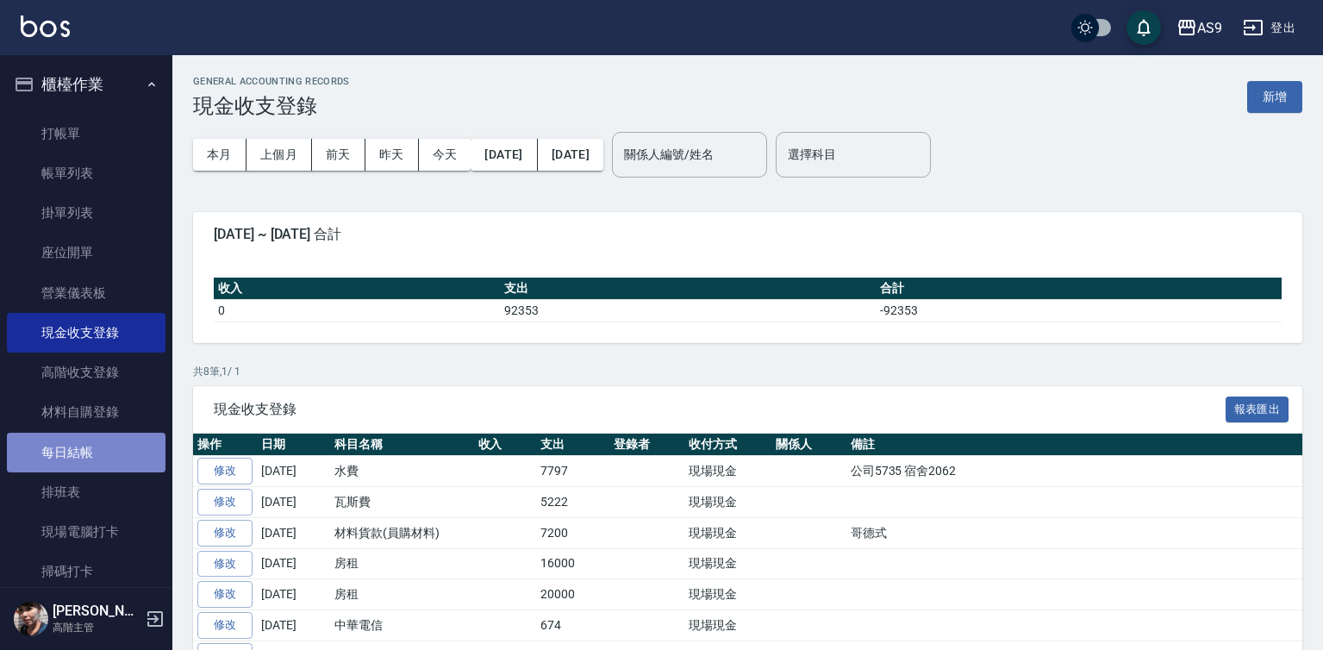
click at [112, 449] on link "每日結帳" at bounding box center [86, 453] width 159 height 40
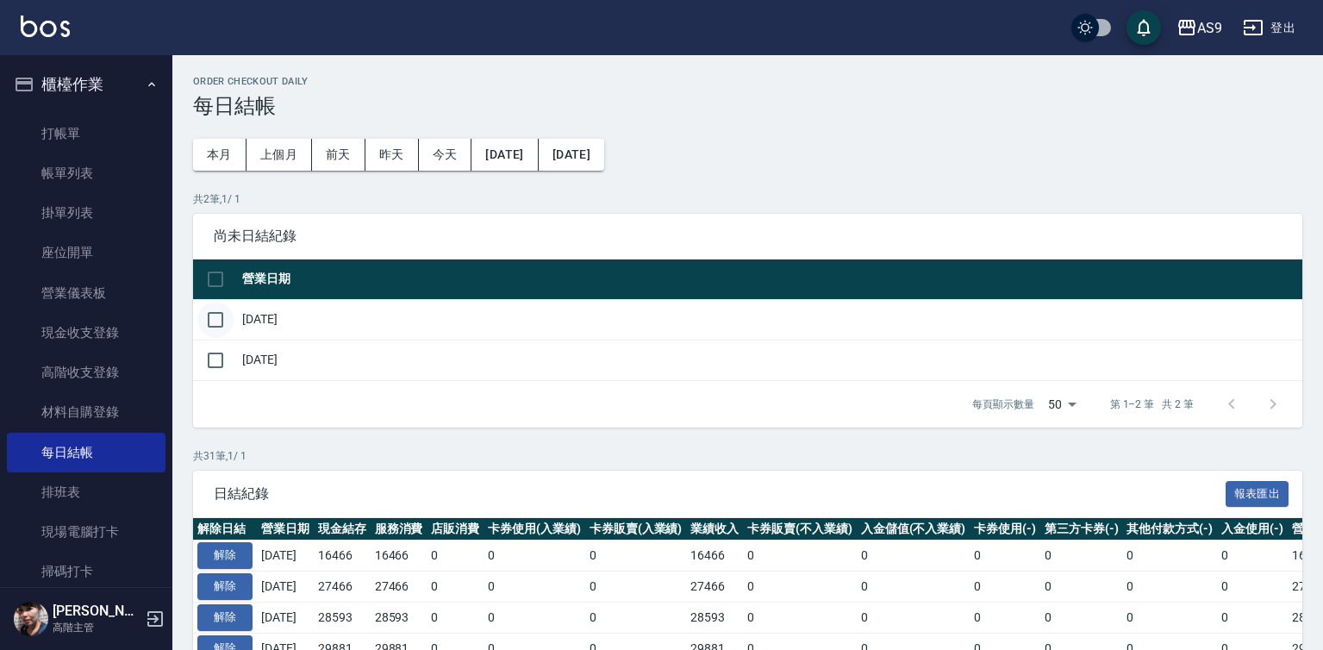
click at [218, 320] on input "checkbox" at bounding box center [215, 320] width 36 height 36
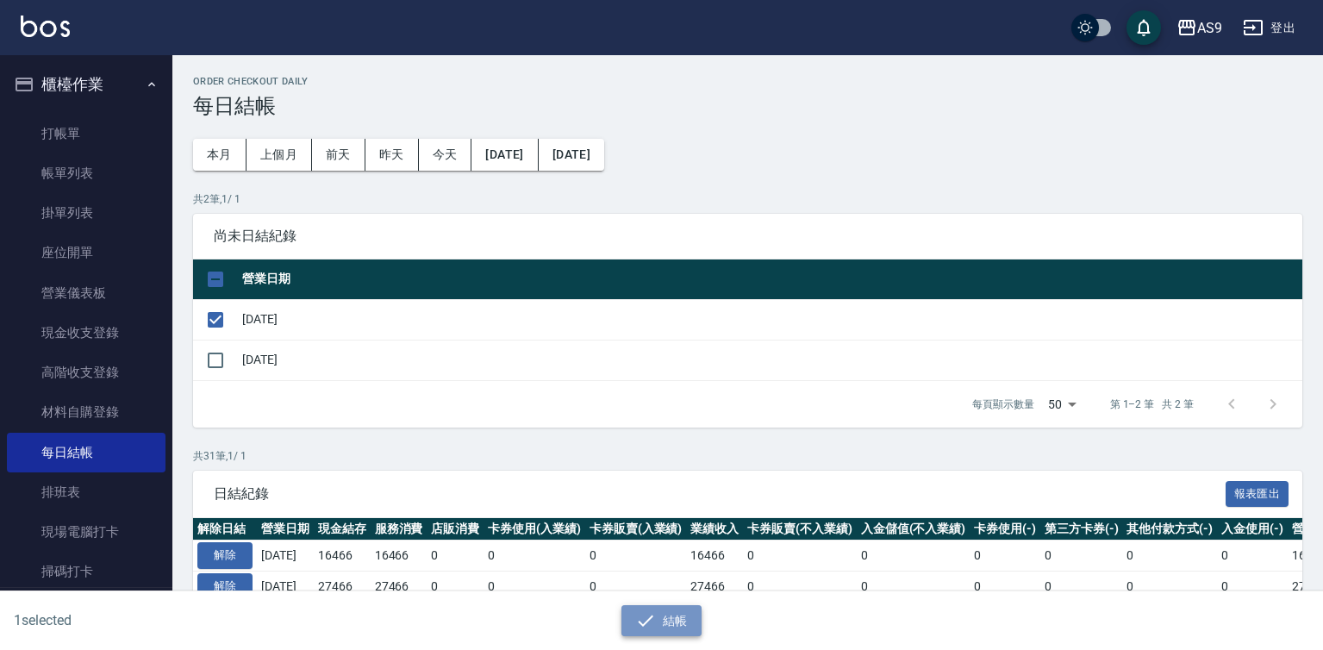
click at [656, 626] on icon "button" at bounding box center [645, 620] width 21 height 21
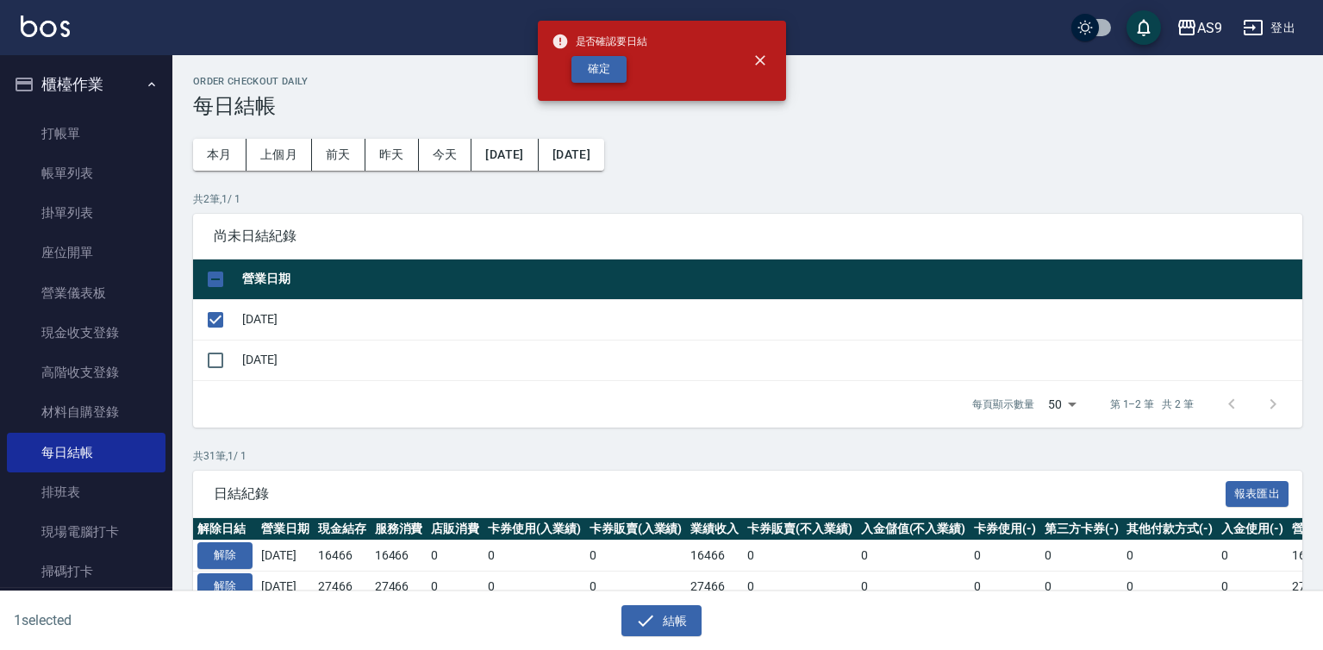
click at [599, 70] on button "確定" at bounding box center [598, 69] width 55 height 27
checkbox input "false"
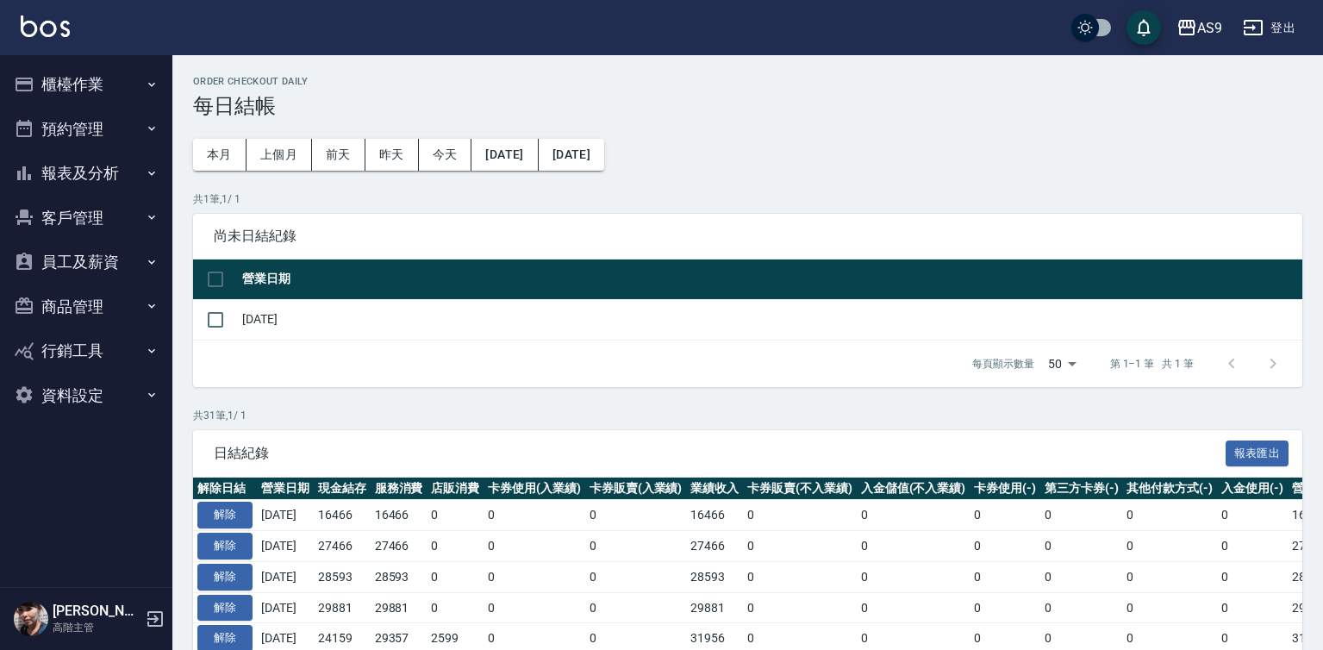
click at [73, 74] on button "櫃檯作業" at bounding box center [86, 84] width 159 height 45
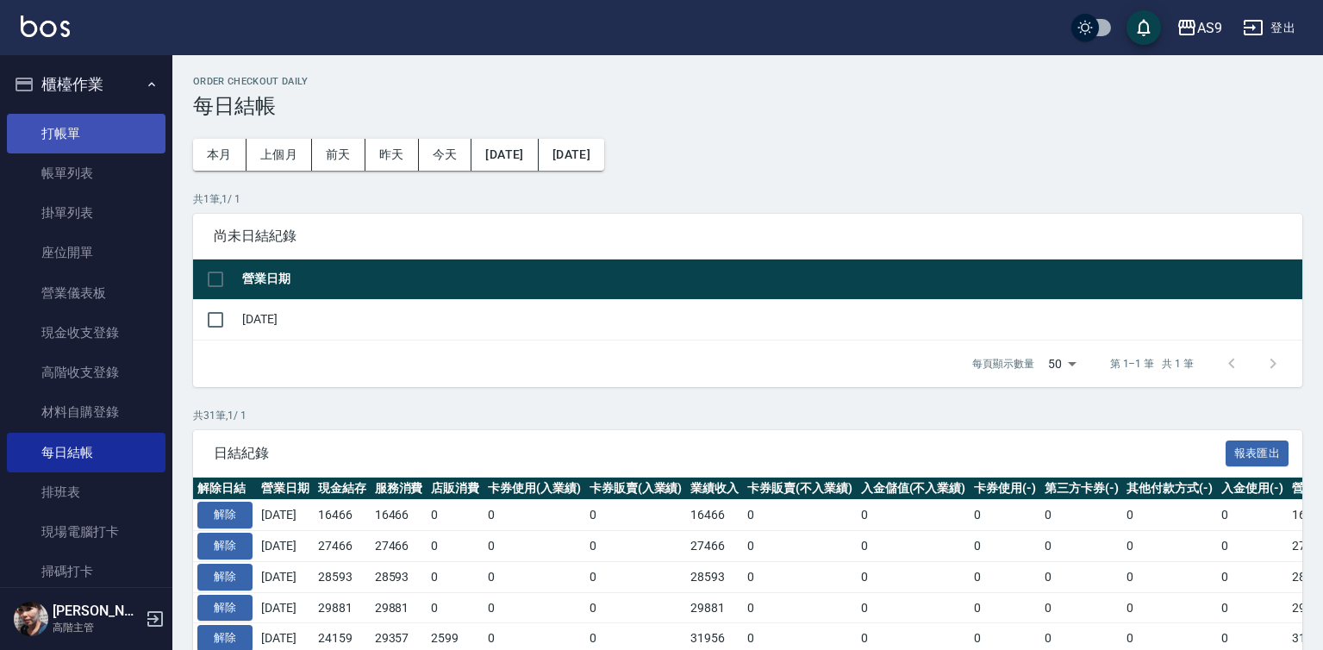
click at [96, 139] on link "打帳單" at bounding box center [86, 134] width 159 height 40
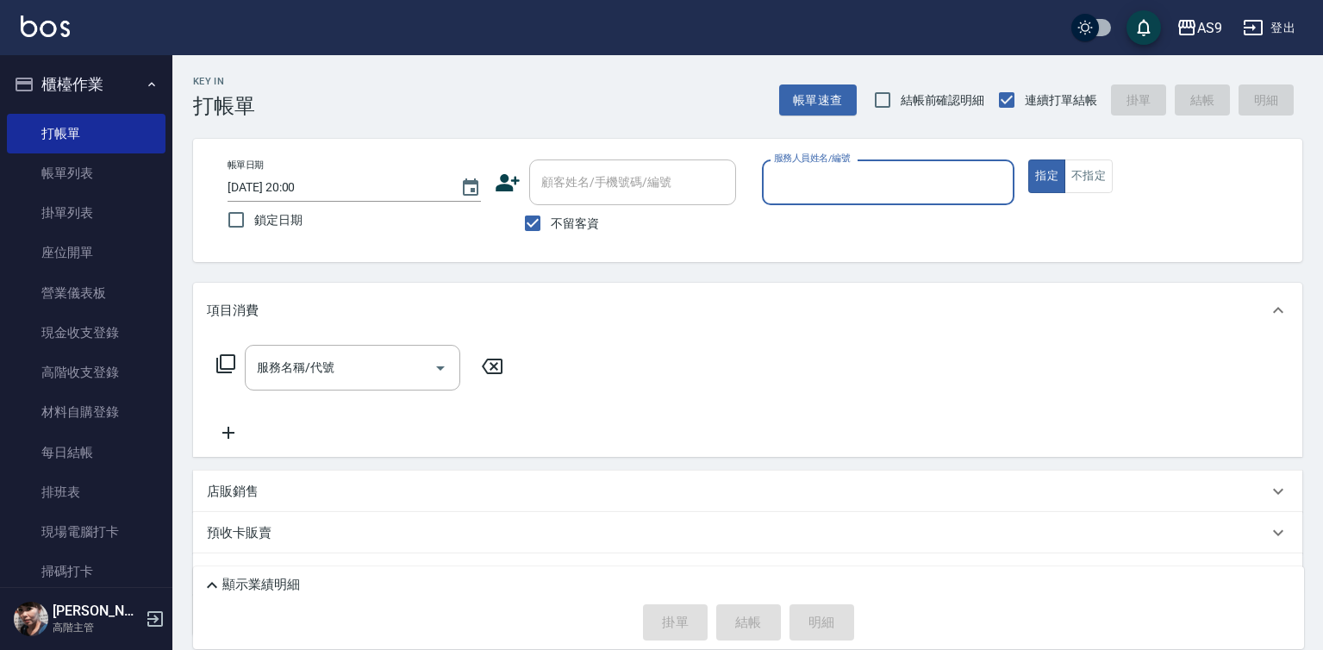
click at [855, 184] on input "服務人員姓名/編號" at bounding box center [889, 182] width 238 height 30
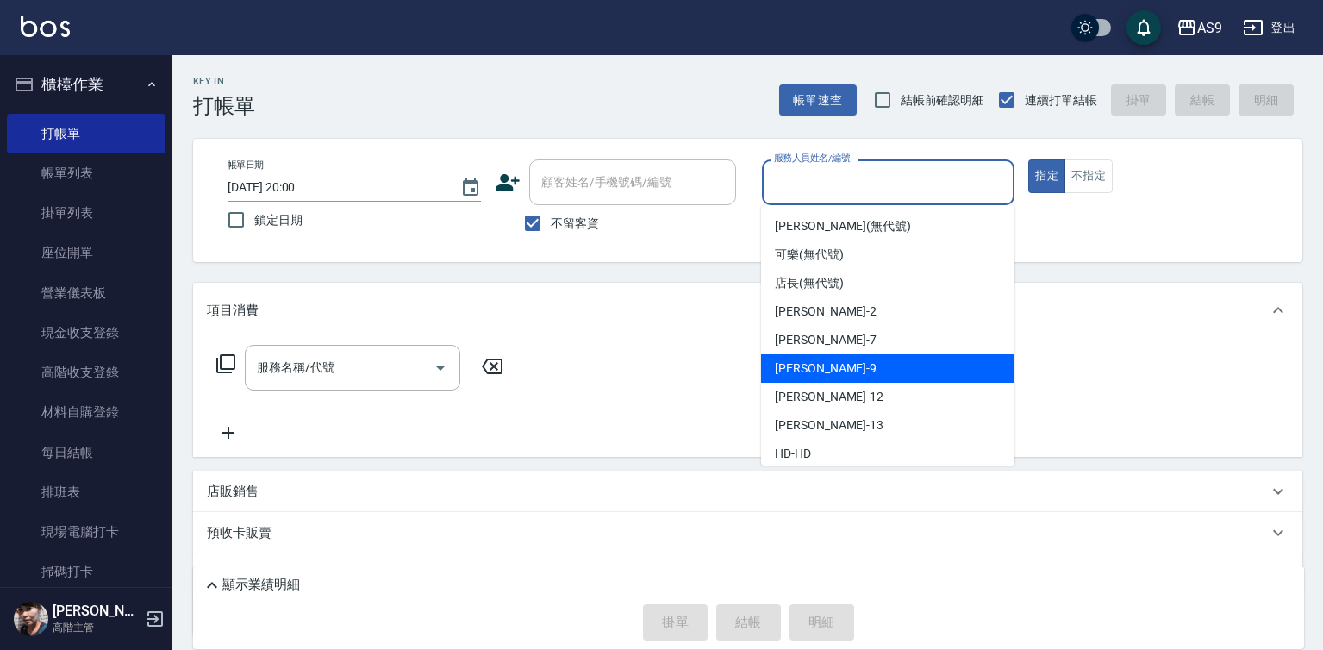
click at [890, 377] on div "葉美鈴 -9" at bounding box center [887, 368] width 253 height 28
type input "葉美鈴-9"
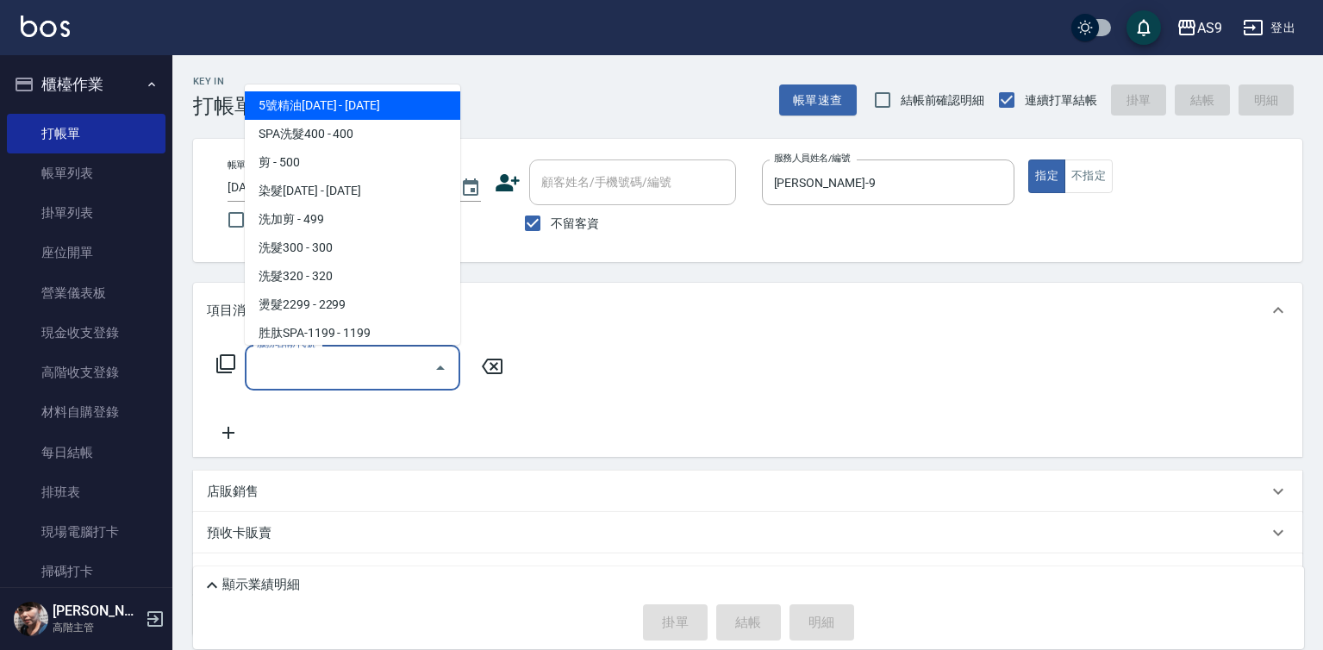
click at [379, 368] on input "服務名稱/代號" at bounding box center [339, 367] width 174 height 30
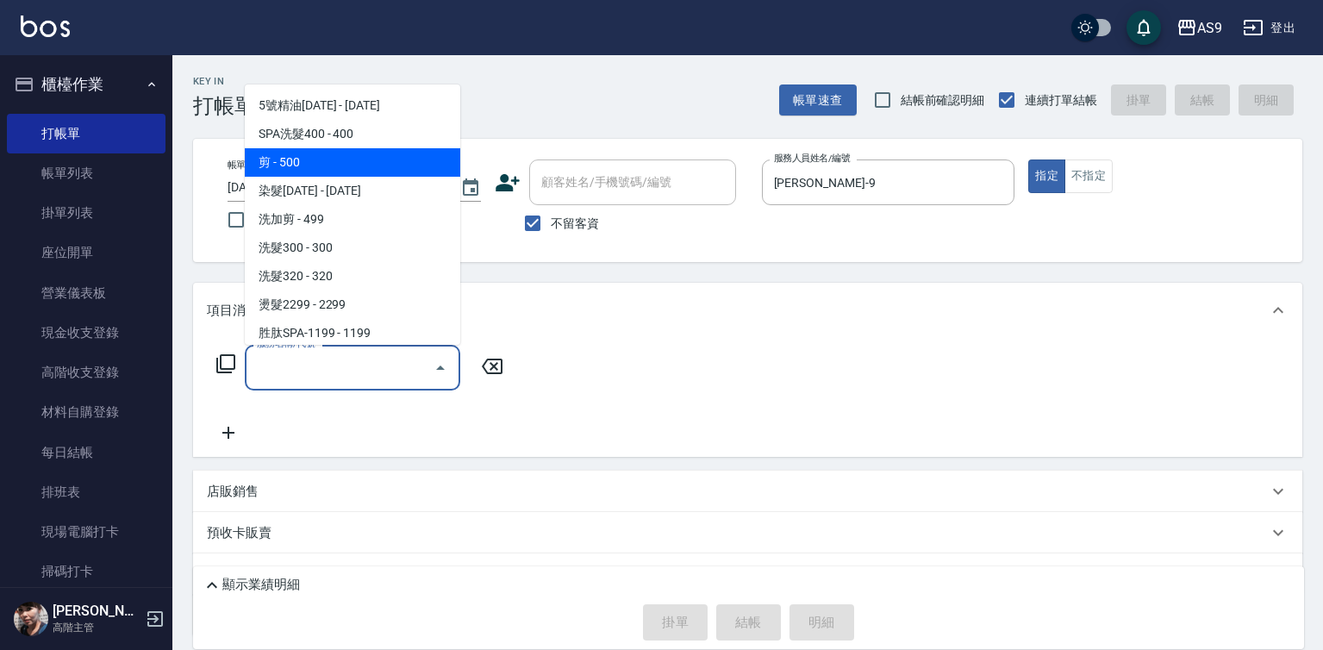
drag, startPoint x: 367, startPoint y: 169, endPoint x: 367, endPoint y: 189, distance: 19.8
click at [367, 171] on span "剪 - 500" at bounding box center [352, 162] width 215 height 28
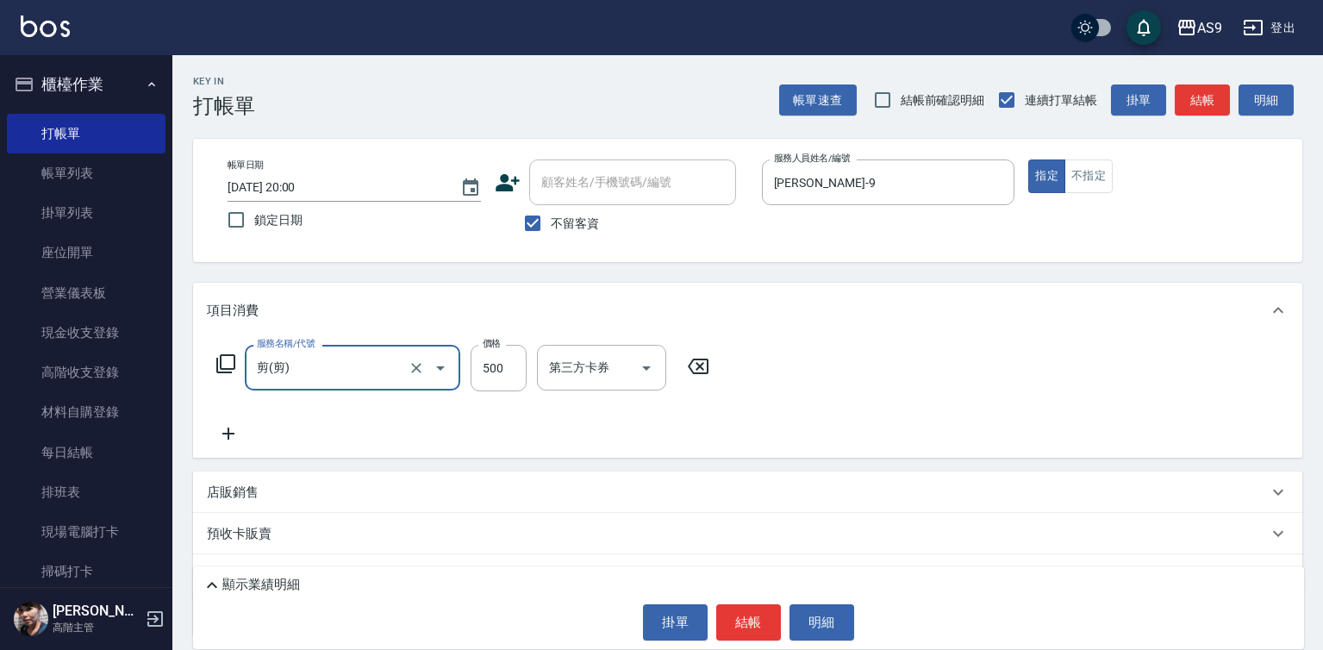
type input "剪"
click at [367, 189] on input "2025/08/13 20:00" at bounding box center [335, 187] width 215 height 28
click at [409, 365] on icon "Clear" at bounding box center [416, 367] width 17 height 17
click at [434, 365] on icon "Open" at bounding box center [440, 368] width 21 height 21
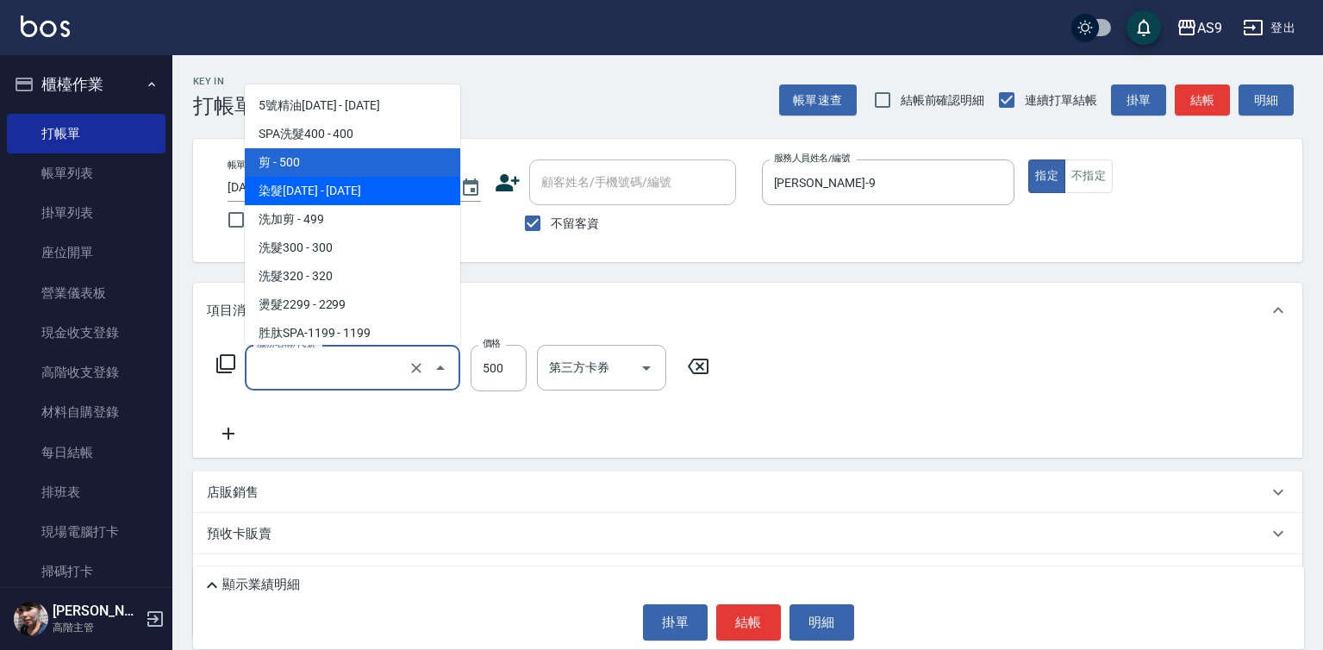
click at [374, 195] on span "染髮1500 - 1500" at bounding box center [352, 191] width 215 height 28
type input "染髮1500(染髮1500)"
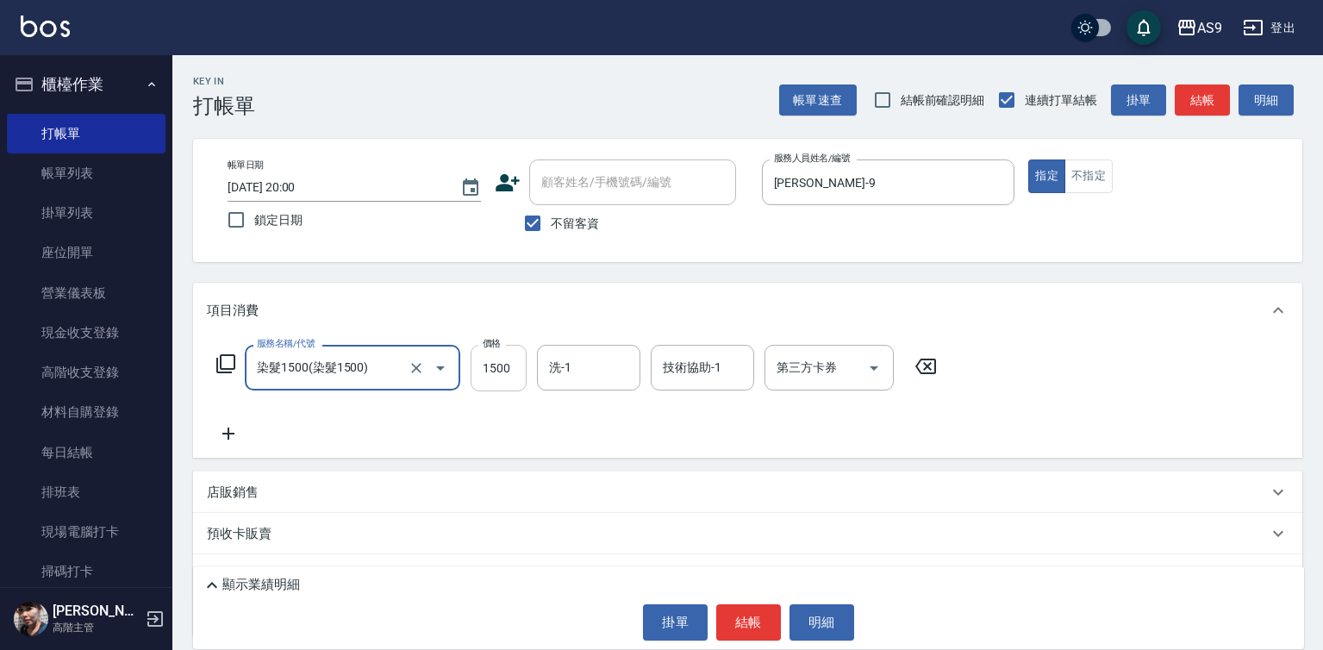
click at [520, 368] on input "1500" at bounding box center [499, 368] width 56 height 47
type input "2200"
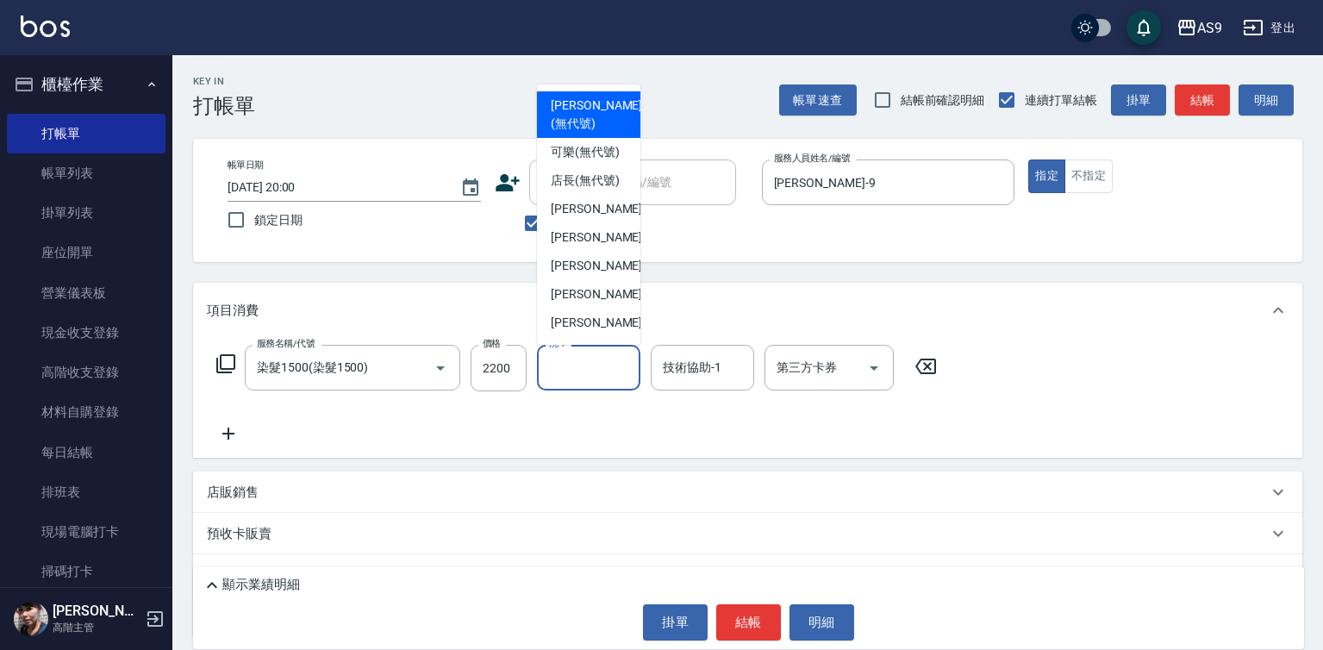
click at [585, 369] on input "洗-1" at bounding box center [589, 367] width 88 height 30
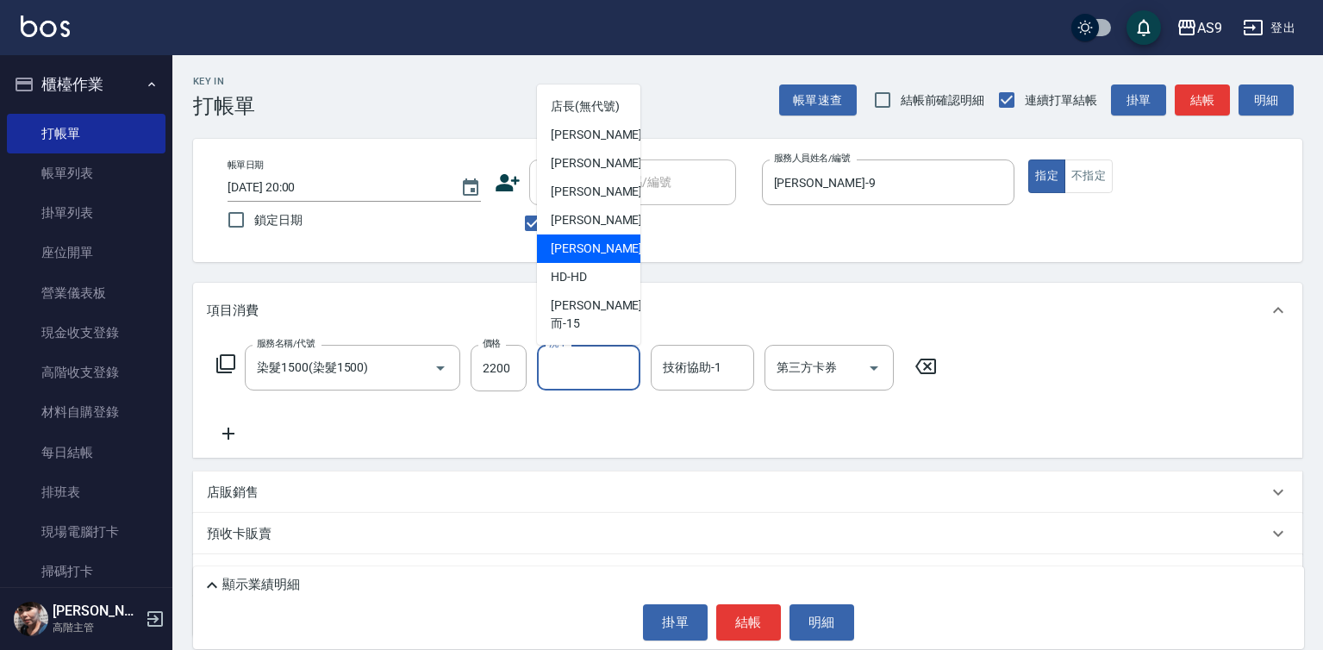
scroll to position [110, 0]
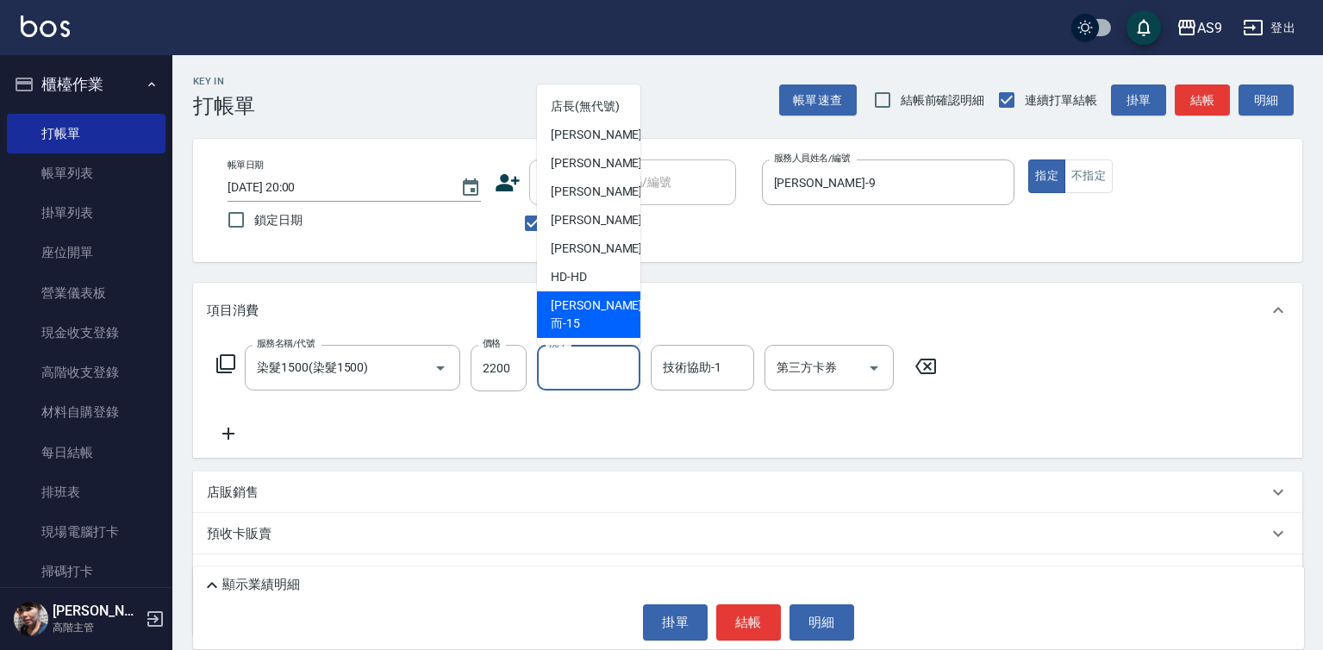
click at [605, 315] on div "遲婷而 -15" at bounding box center [588, 314] width 103 height 47
type input "遲婷而-15"
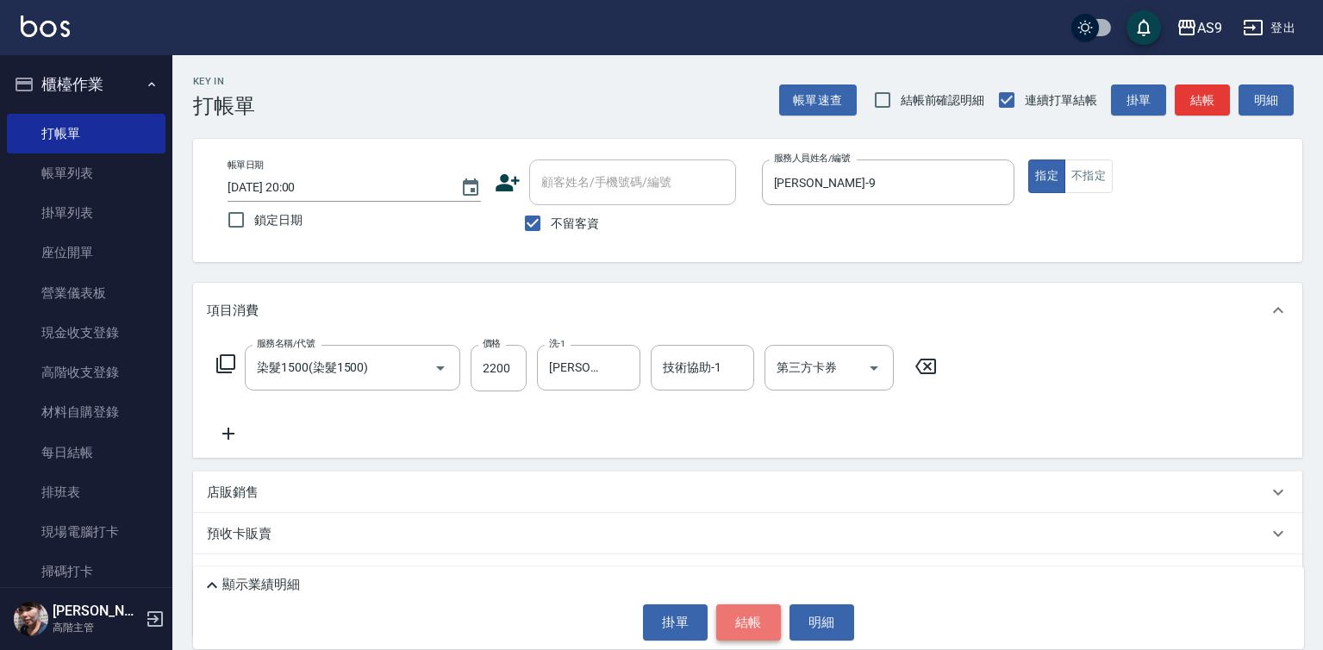
click at [749, 620] on button "結帳" at bounding box center [748, 622] width 65 height 36
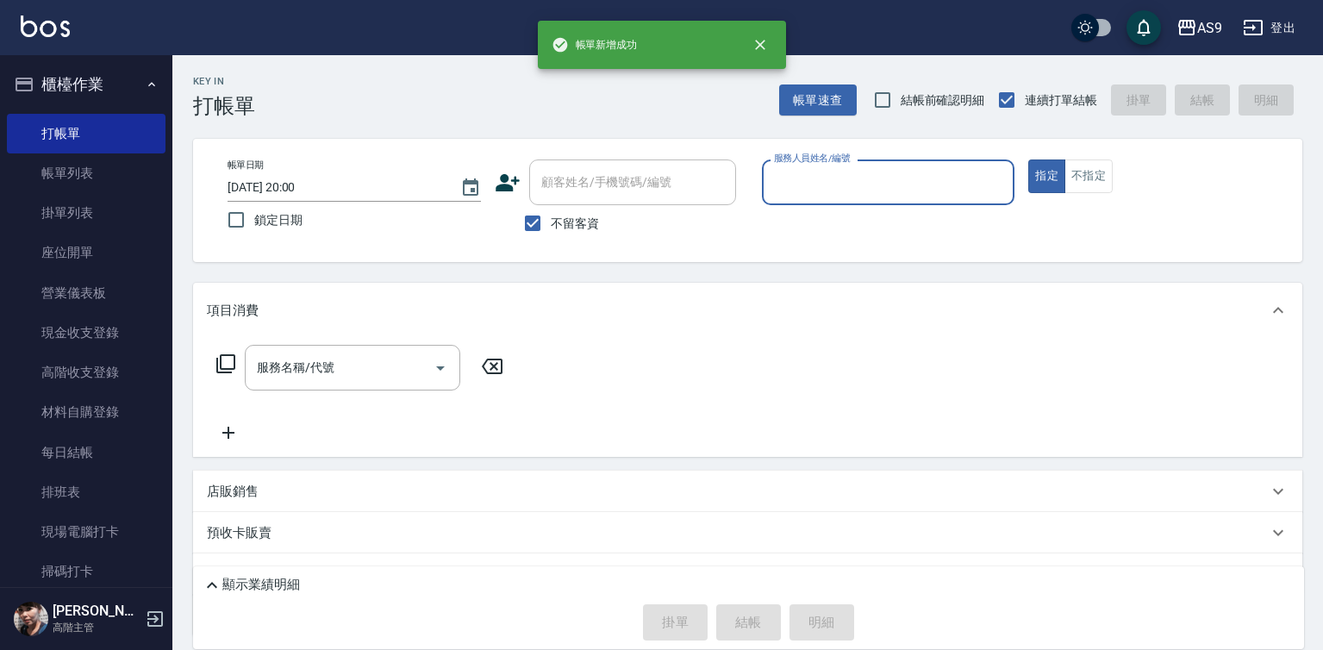
click at [821, 186] on input "服務人員姓名/編號" at bounding box center [889, 182] width 238 height 30
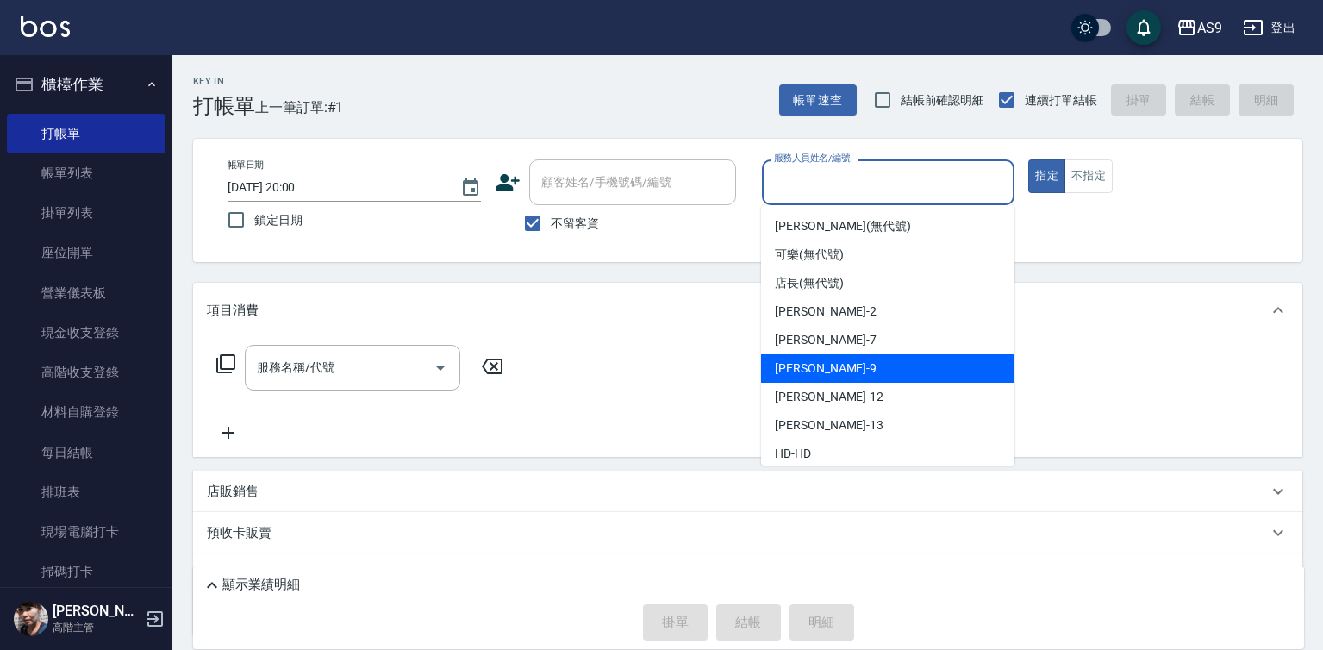
click at [832, 375] on div "葉美鈴 -9" at bounding box center [887, 368] width 253 height 28
type input "葉美鈴-9"
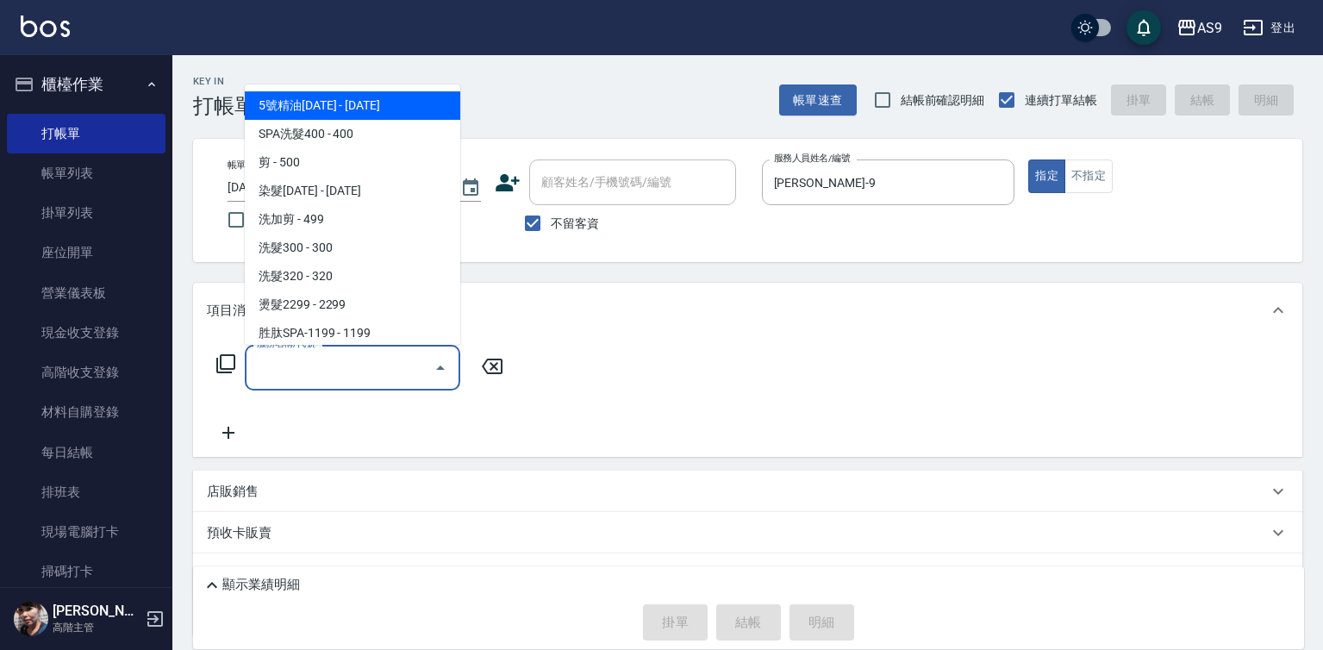
click at [405, 361] on input "服務名稱/代號" at bounding box center [339, 367] width 174 height 30
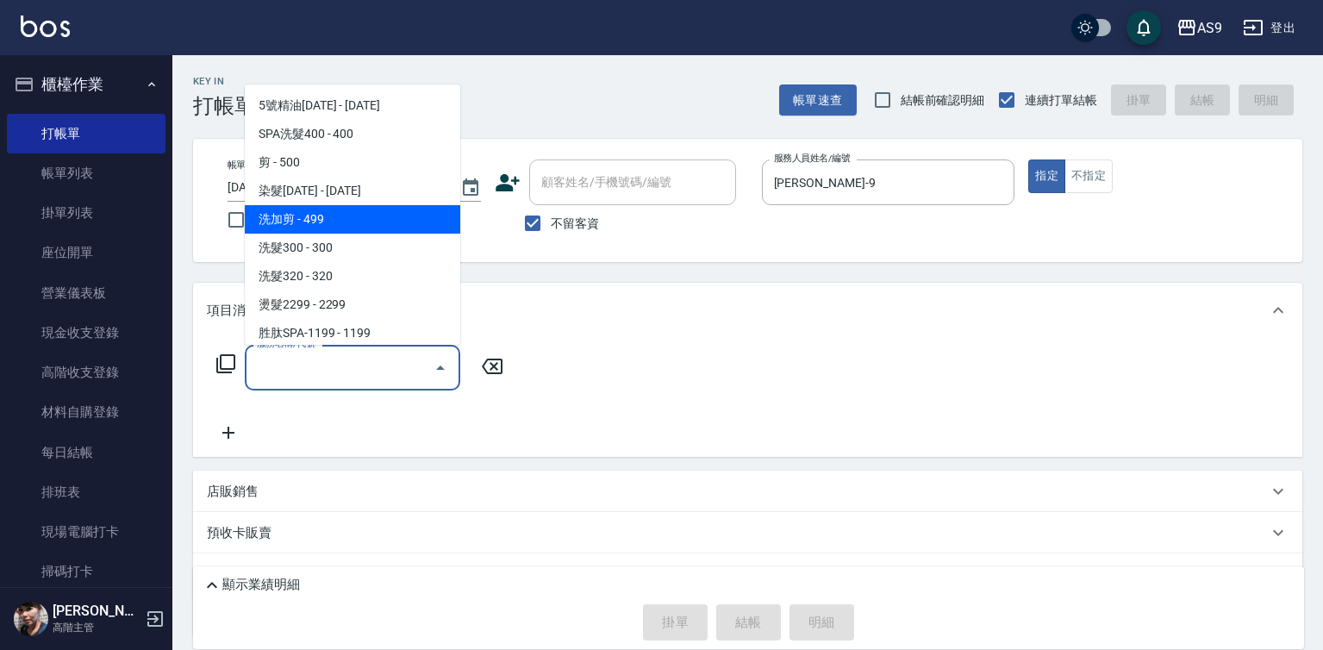
click at [368, 224] on span "洗加剪 - 499" at bounding box center [352, 219] width 215 height 28
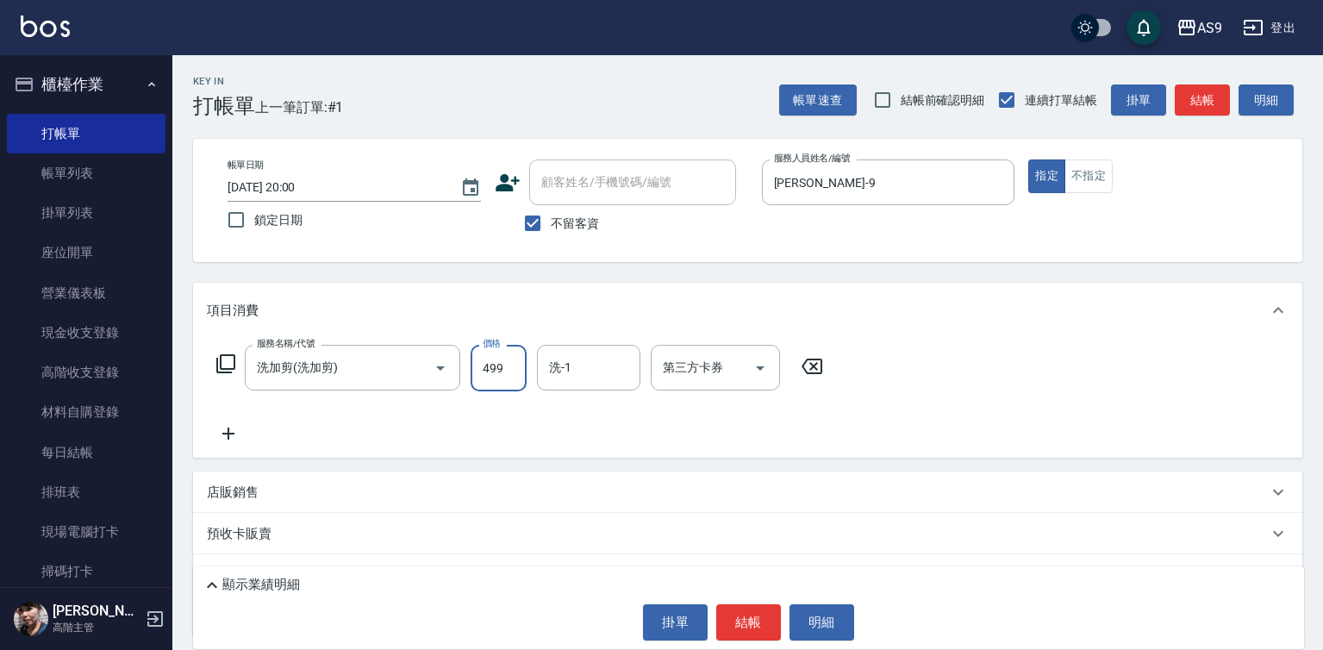
type input "洗加剪"
click at [500, 383] on input "499" at bounding box center [499, 368] width 56 height 47
type input "700"
click at [757, 607] on button "結帳" at bounding box center [748, 622] width 65 height 36
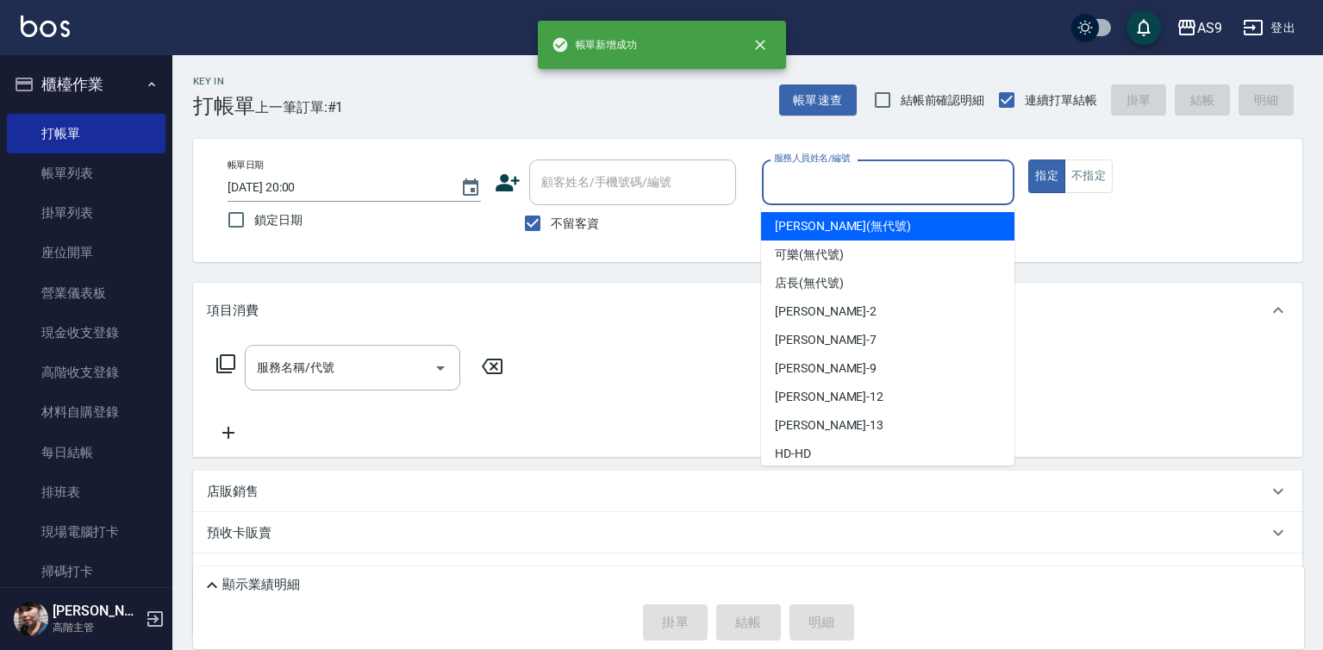
drag, startPoint x: 827, startPoint y: 183, endPoint x: 830, endPoint y: 229, distance: 46.6
click at [827, 184] on input "服務人員姓名/編號" at bounding box center [889, 182] width 238 height 30
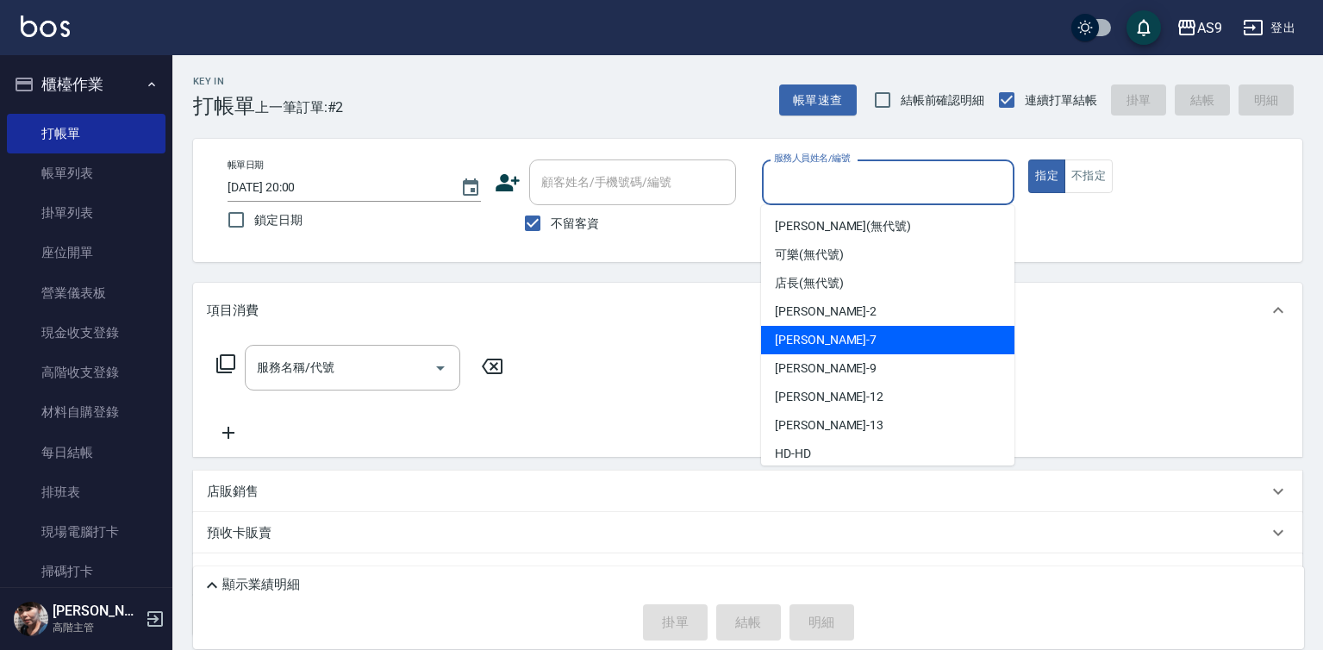
click at [838, 320] on span "Wendy怡蘭 -2" at bounding box center [826, 311] width 102 height 18
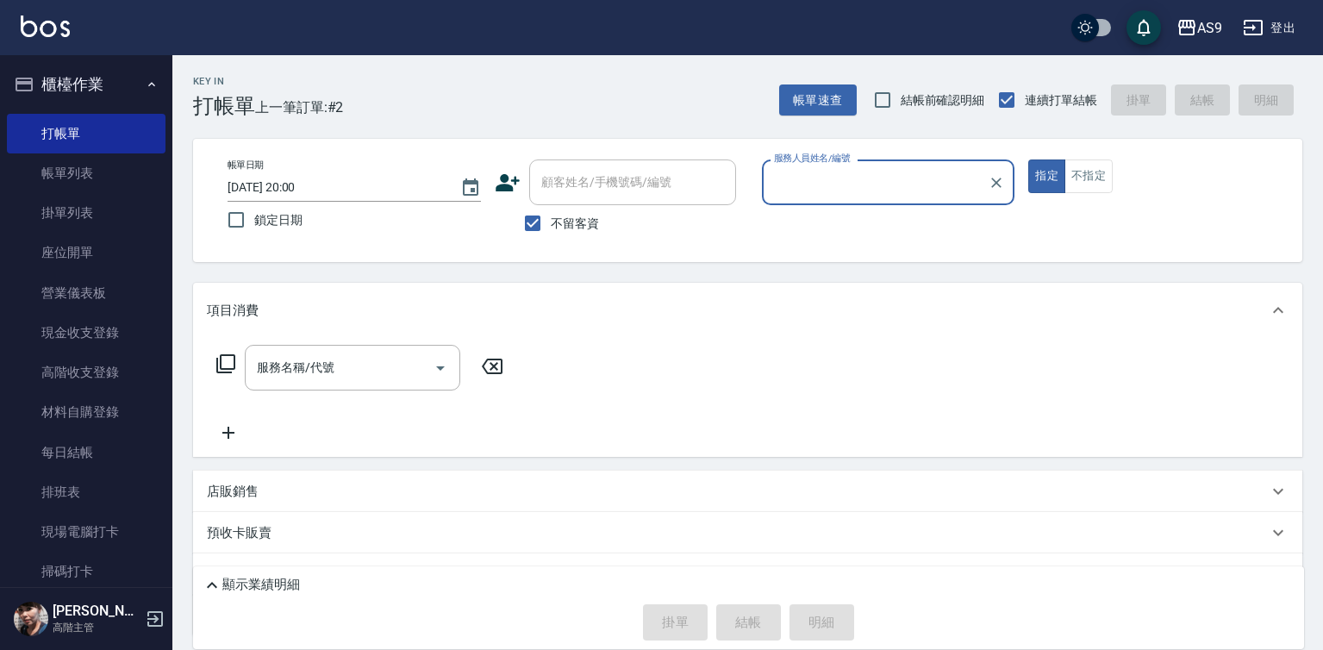
type input "Wendy怡蘭-2"
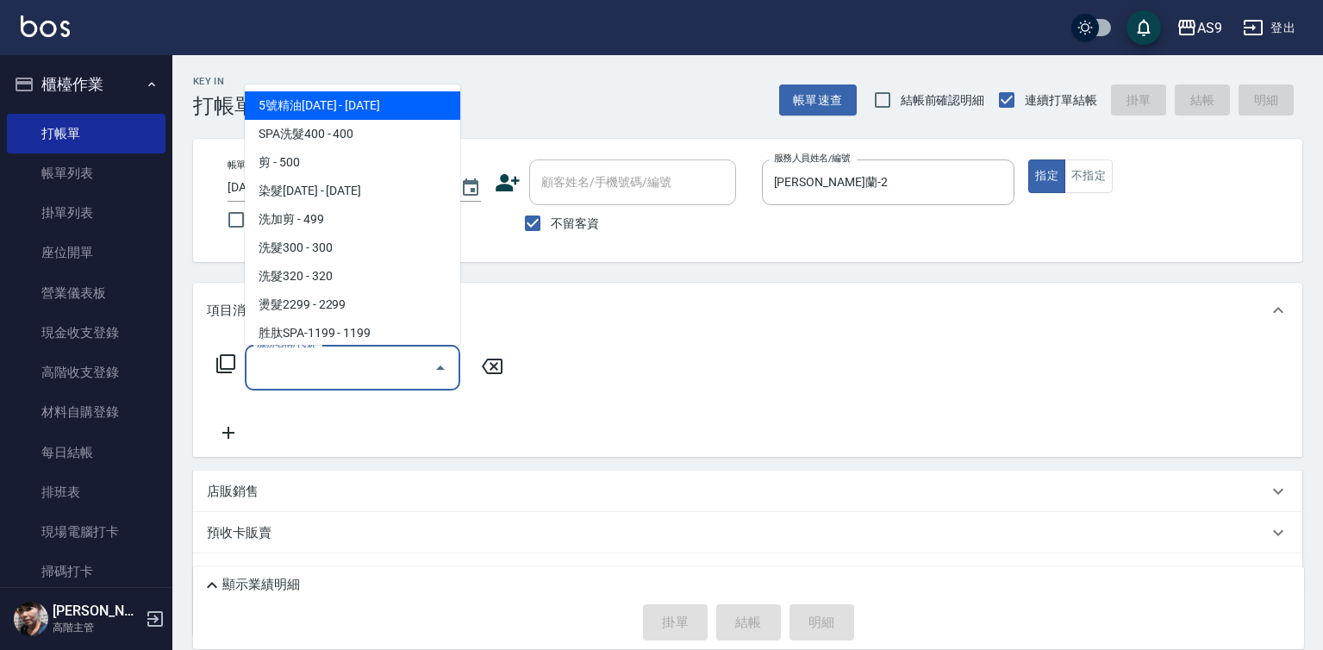
click at [334, 367] on input "服務名稱/代號" at bounding box center [339, 367] width 174 height 30
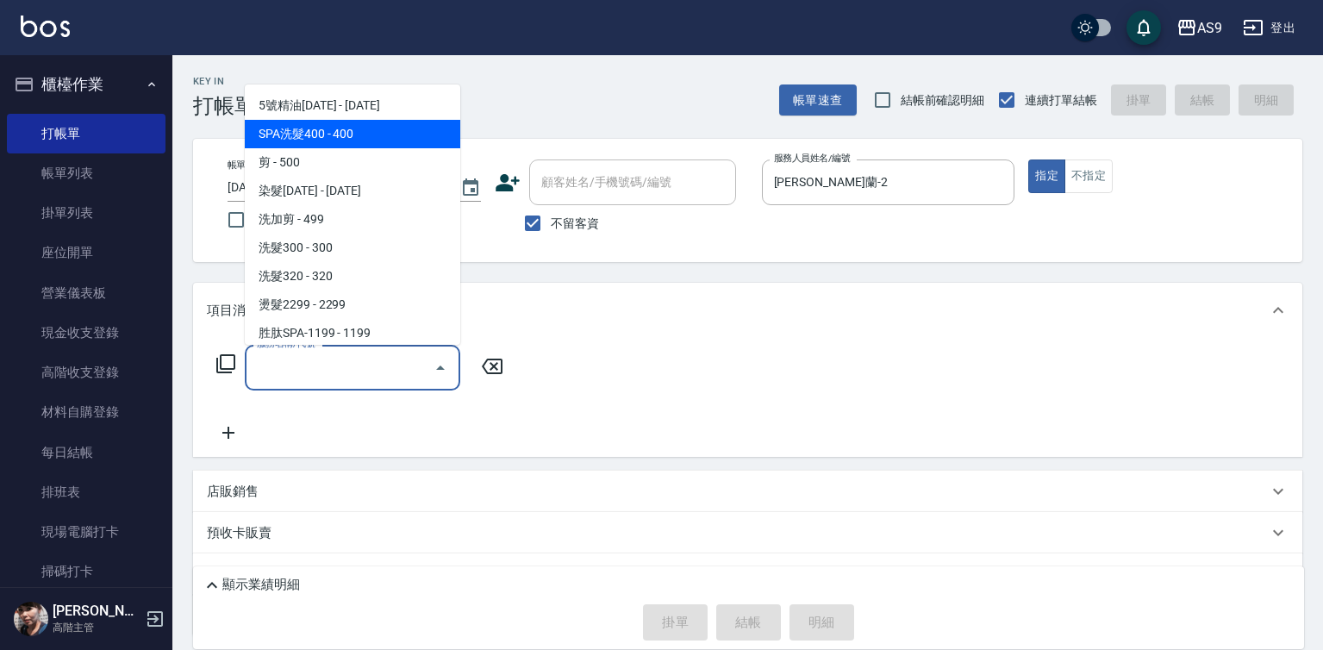
click at [361, 134] on span "SPA洗髮400 - 400" at bounding box center [352, 134] width 215 height 28
type input "SPA洗髮400(SPA洗髮400)"
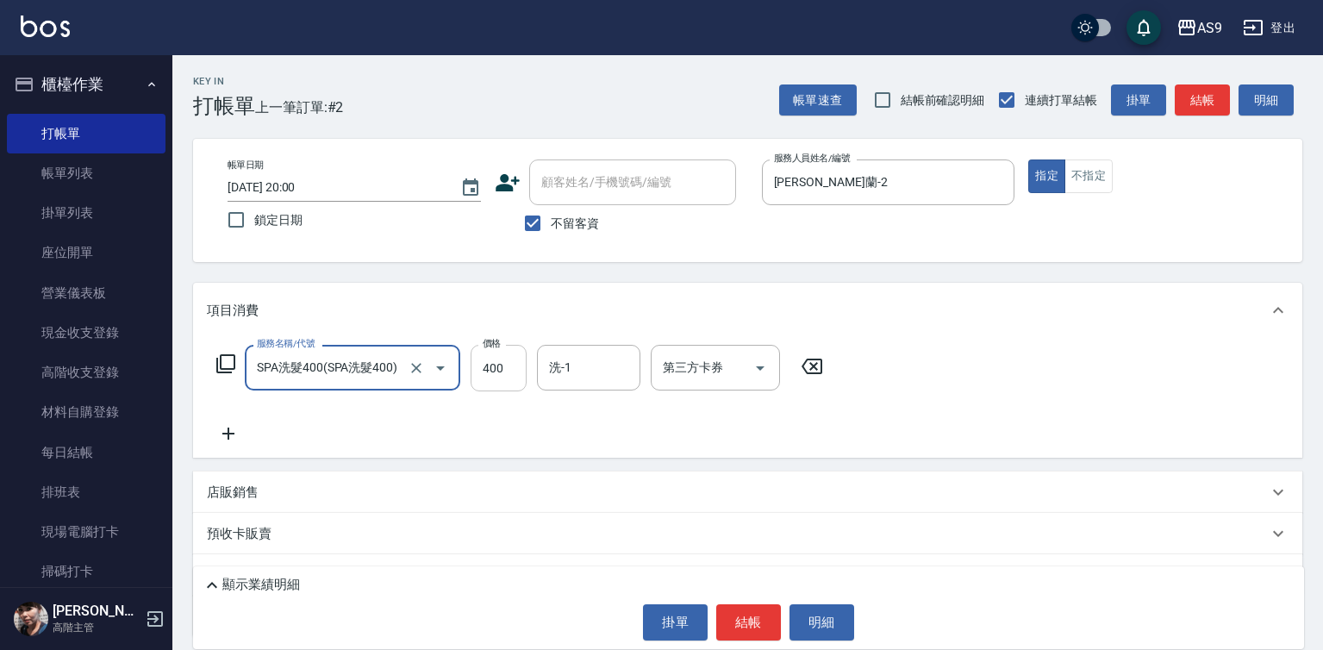
click at [507, 371] on input "400" at bounding box center [499, 368] width 56 height 47
type input "318"
click at [561, 376] on div "洗-1 洗-1" at bounding box center [588, 368] width 103 height 46
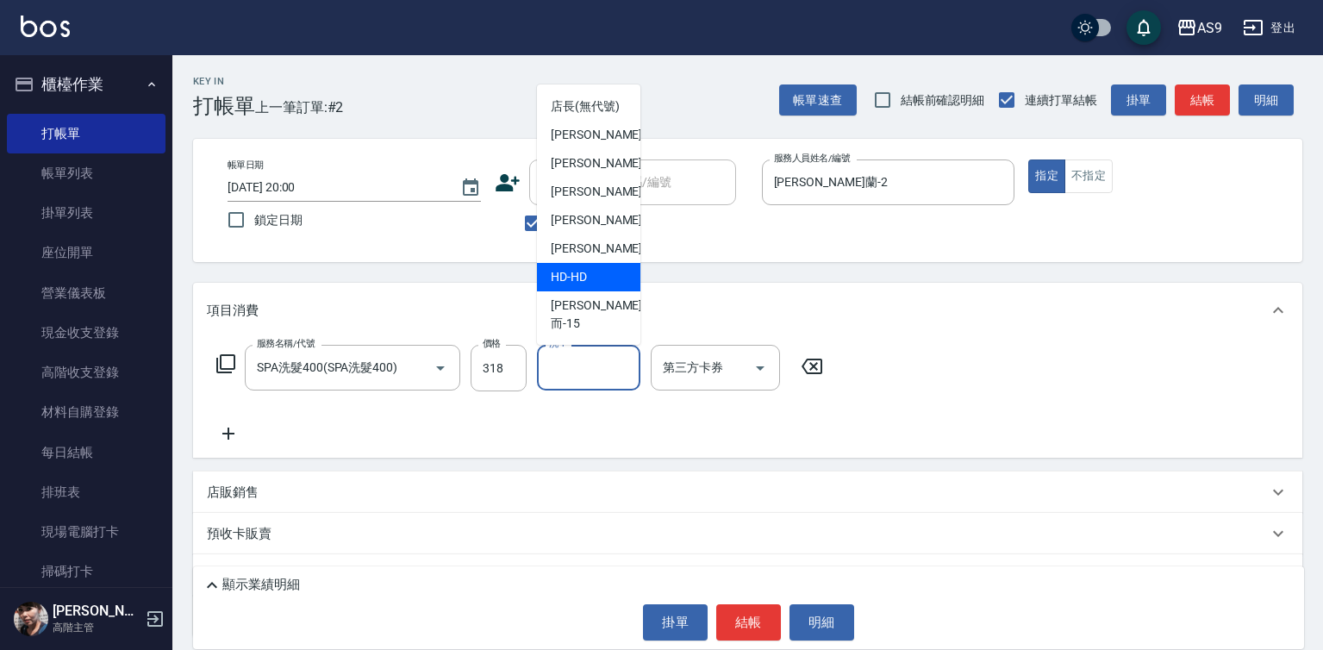
click at [599, 322] on span "遲婷而 -15" at bounding box center [596, 314] width 91 height 36
type input "遲婷而-15"
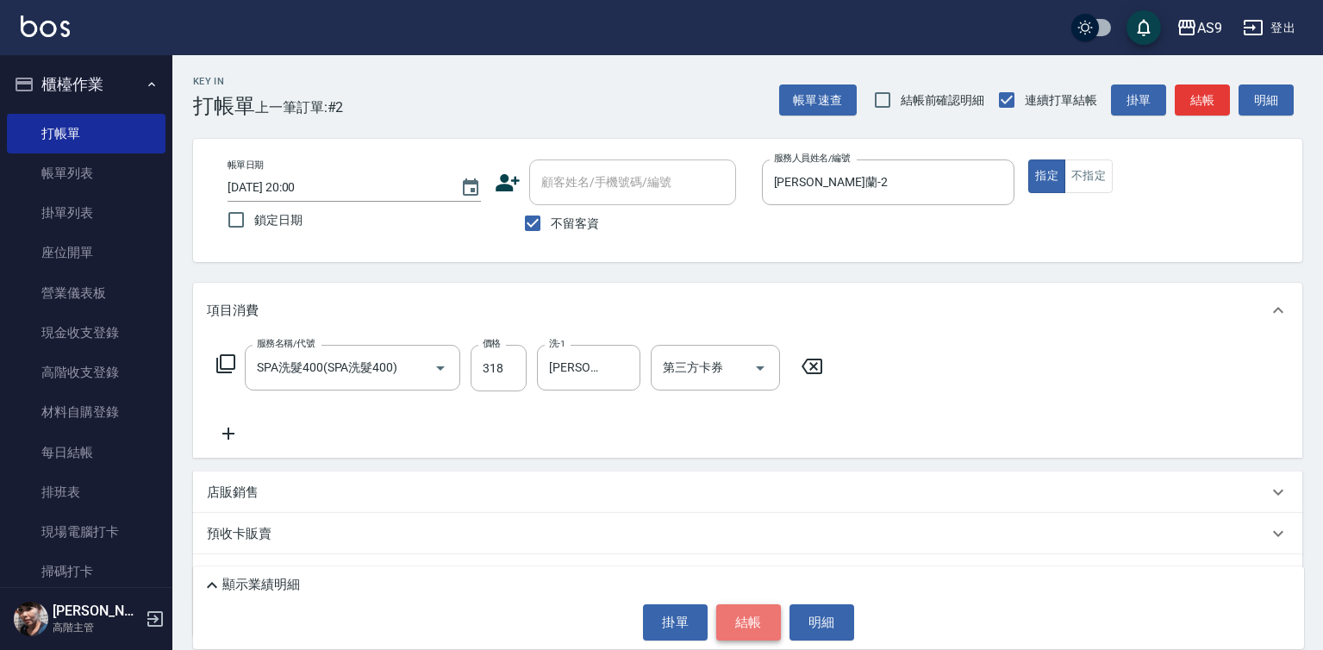
click at [744, 621] on button "結帳" at bounding box center [748, 622] width 65 height 36
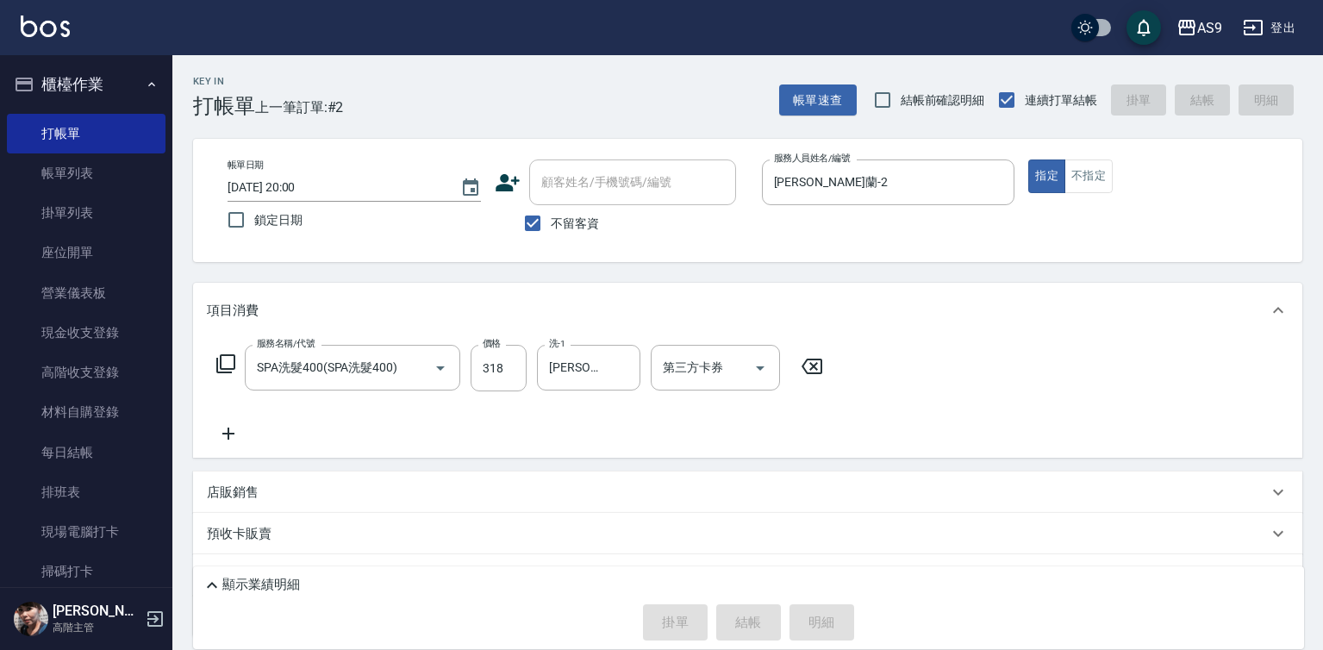
type input "2025/08/13 20:01"
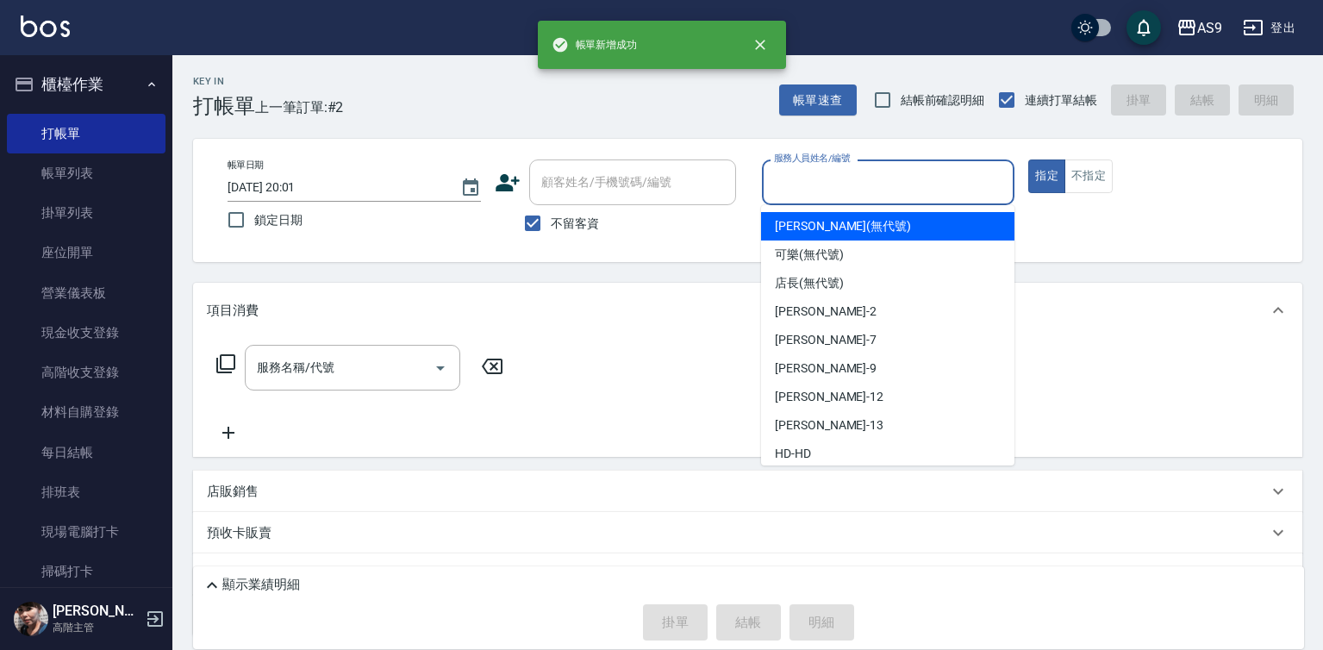
click at [826, 190] on input "服務人員姓名/編號" at bounding box center [889, 182] width 238 height 30
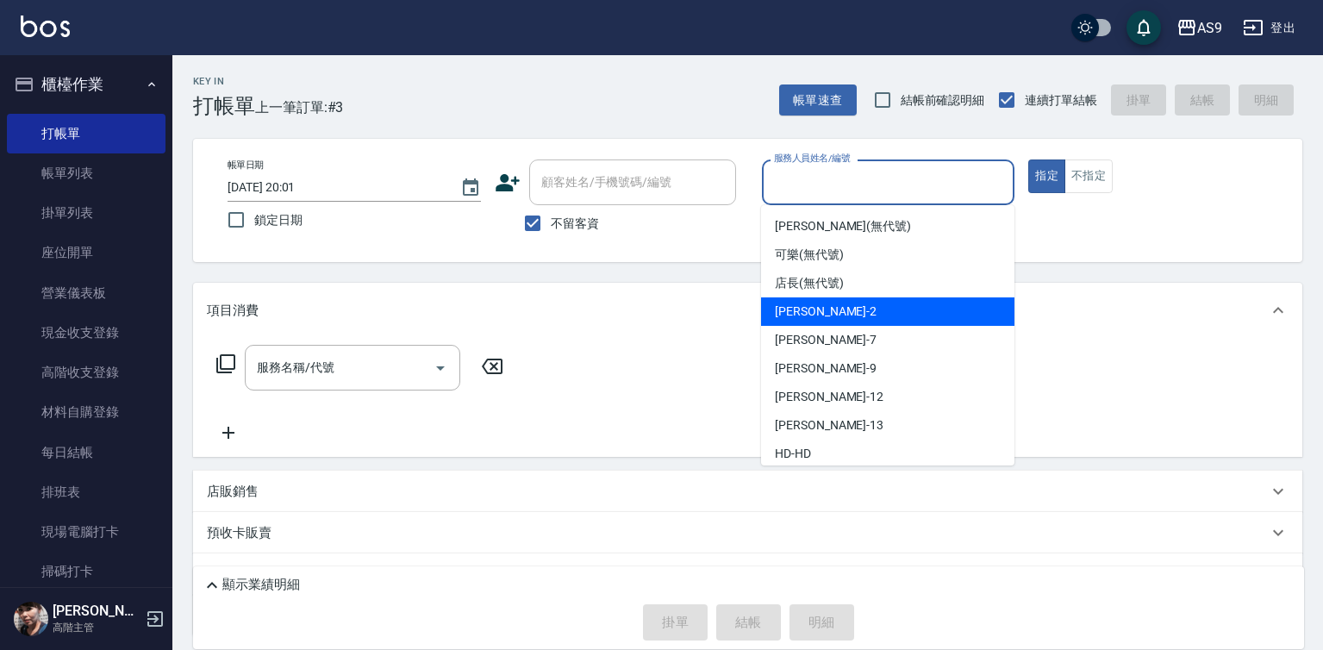
click at [843, 315] on span "Wendy怡蘭 -2" at bounding box center [826, 311] width 102 height 18
type input "Wendy怡蘭-2"
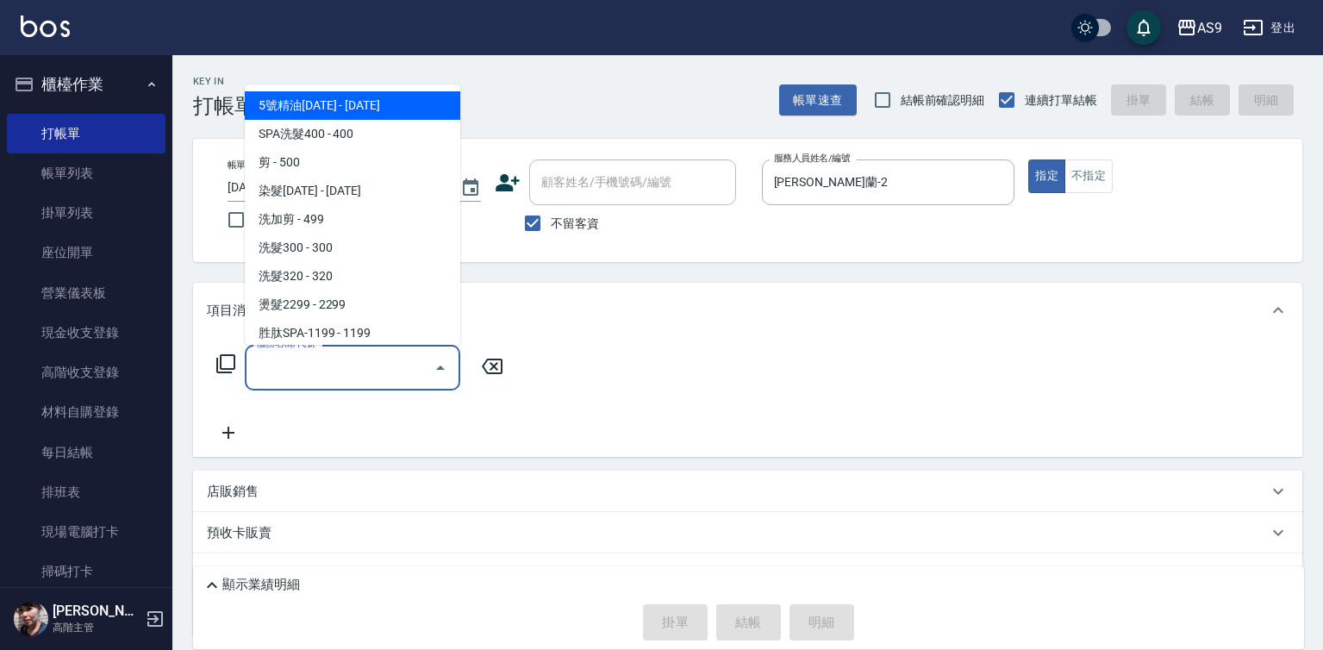
click at [389, 368] on input "服務名稱/代號" at bounding box center [339, 367] width 174 height 30
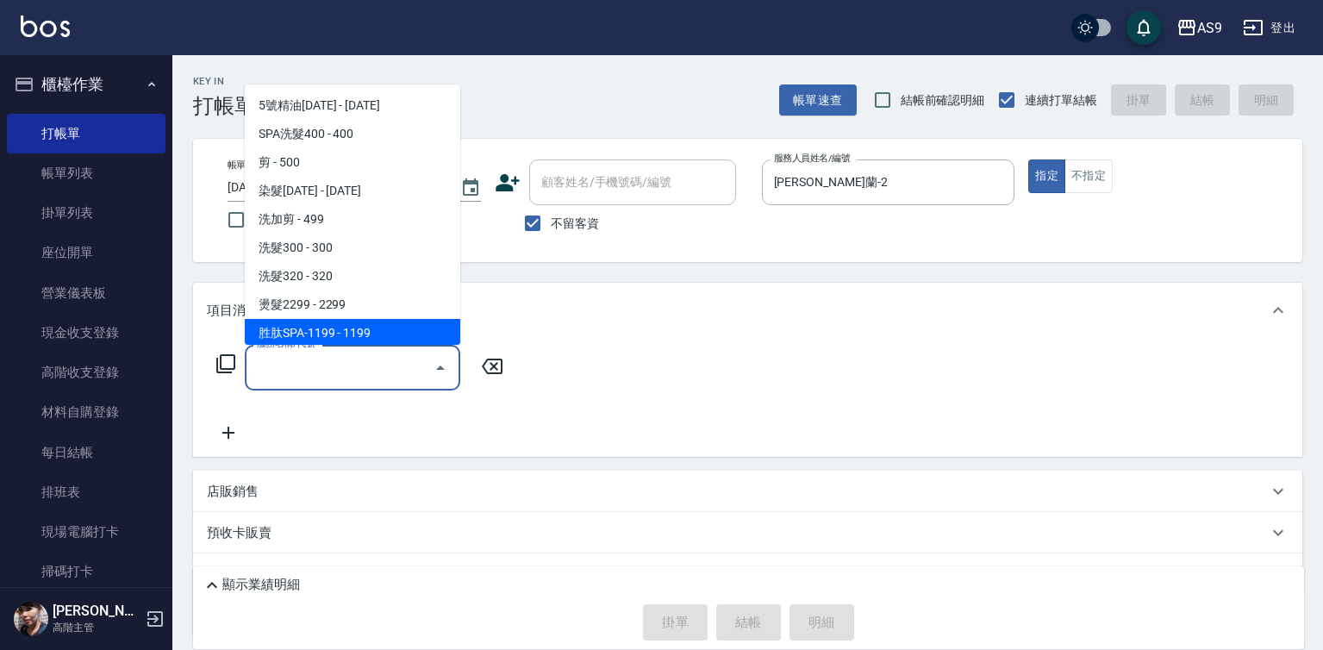
click at [385, 331] on span "胜肽SPA-1199 - 1199" at bounding box center [352, 333] width 215 height 28
type input "胜肽SPA-1199(胜肽SPA-1199)"
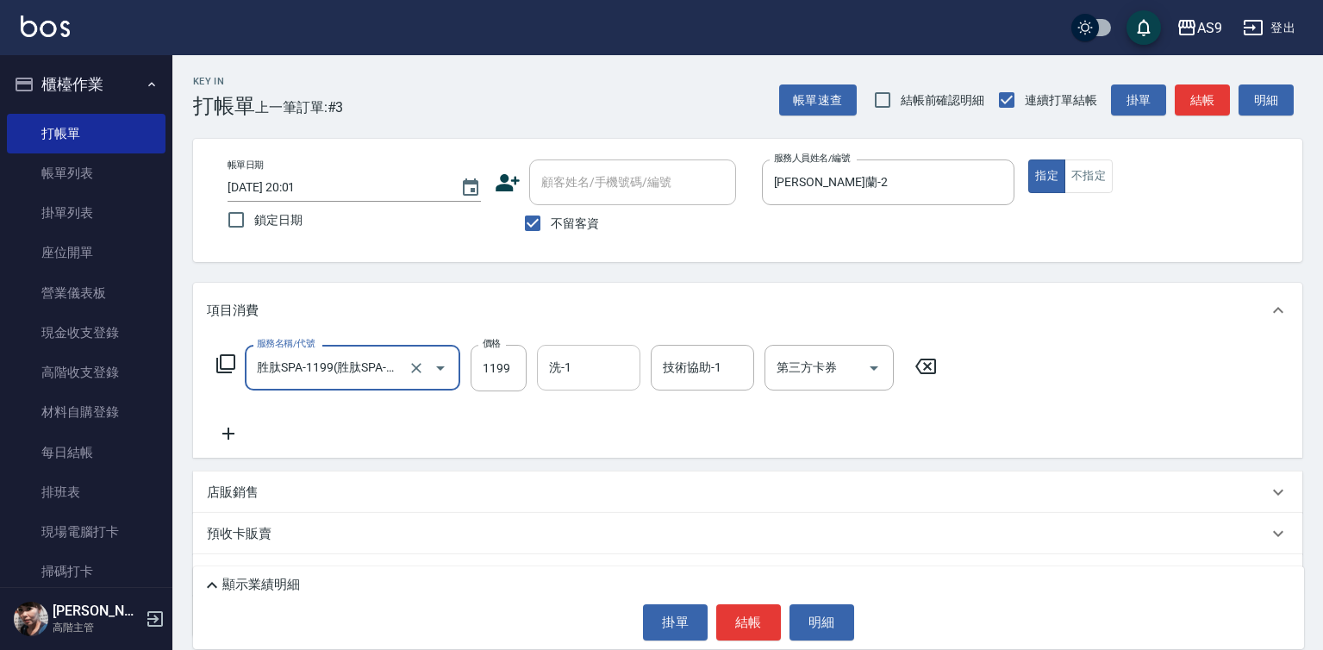
click at [574, 365] on input "洗-1" at bounding box center [589, 367] width 88 height 30
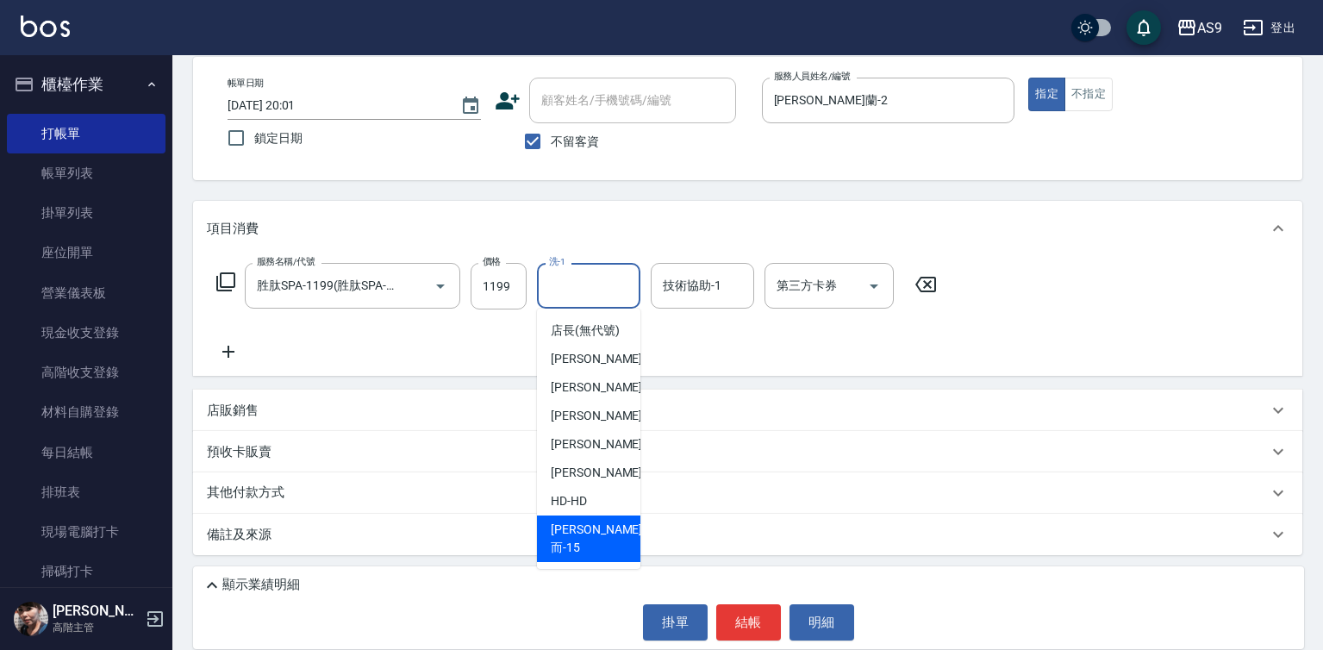
click at [611, 540] on div "遲婷而 -15" at bounding box center [588, 538] width 103 height 47
type input "遲婷而-15"
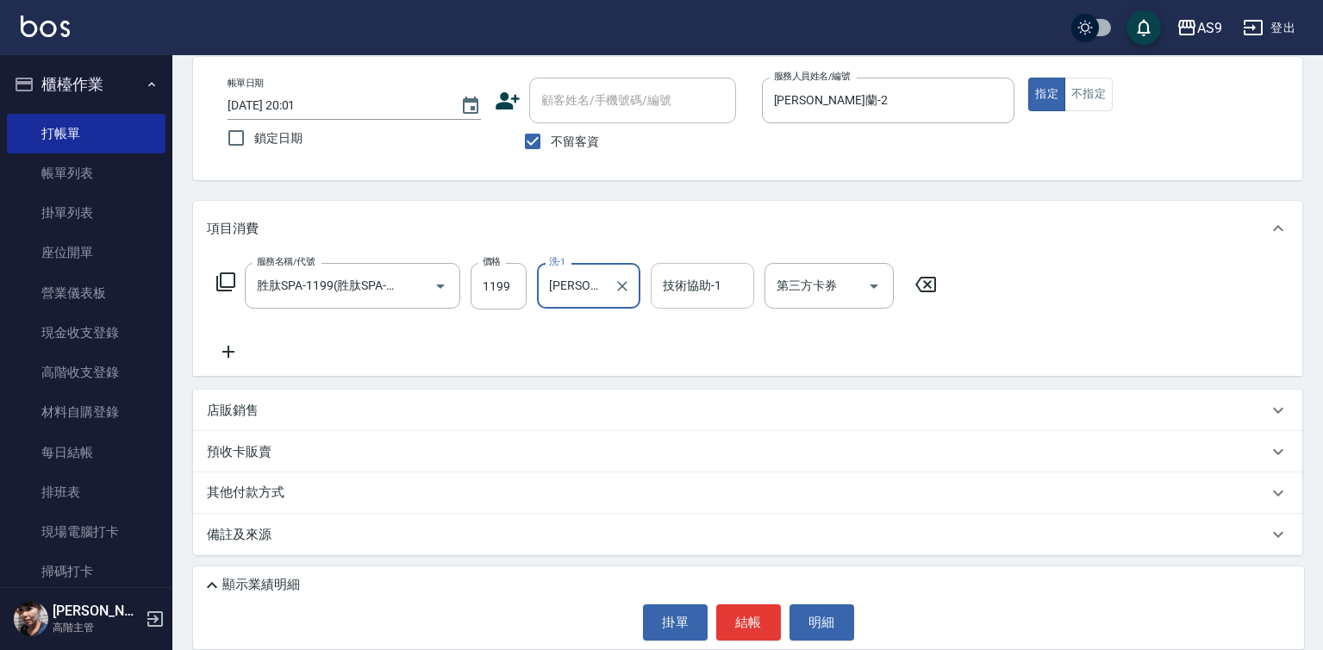
click at [708, 287] on div "技術協助-1 技術協助-1" at bounding box center [702, 286] width 103 height 46
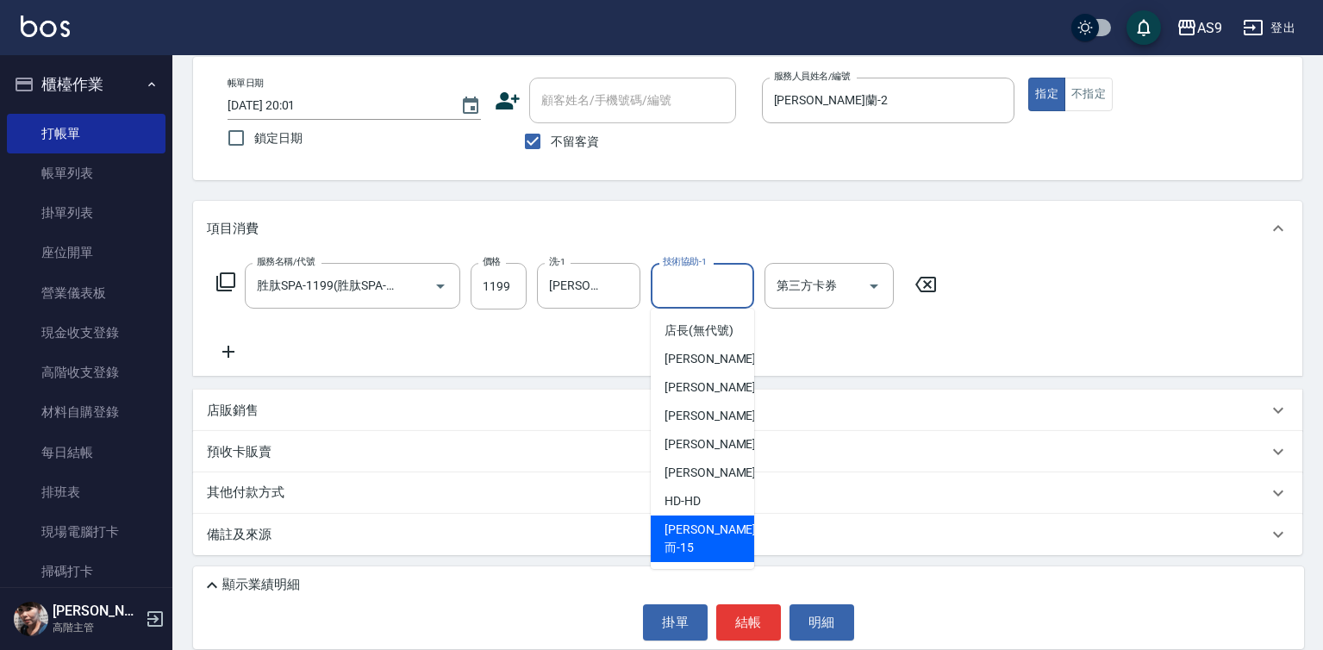
drag, startPoint x: 712, startPoint y: 545, endPoint x: 715, endPoint y: 566, distance: 21.0
click at [713, 545] on span "遲婷而 -15" at bounding box center [709, 539] width 91 height 36
type input "遲婷而-15"
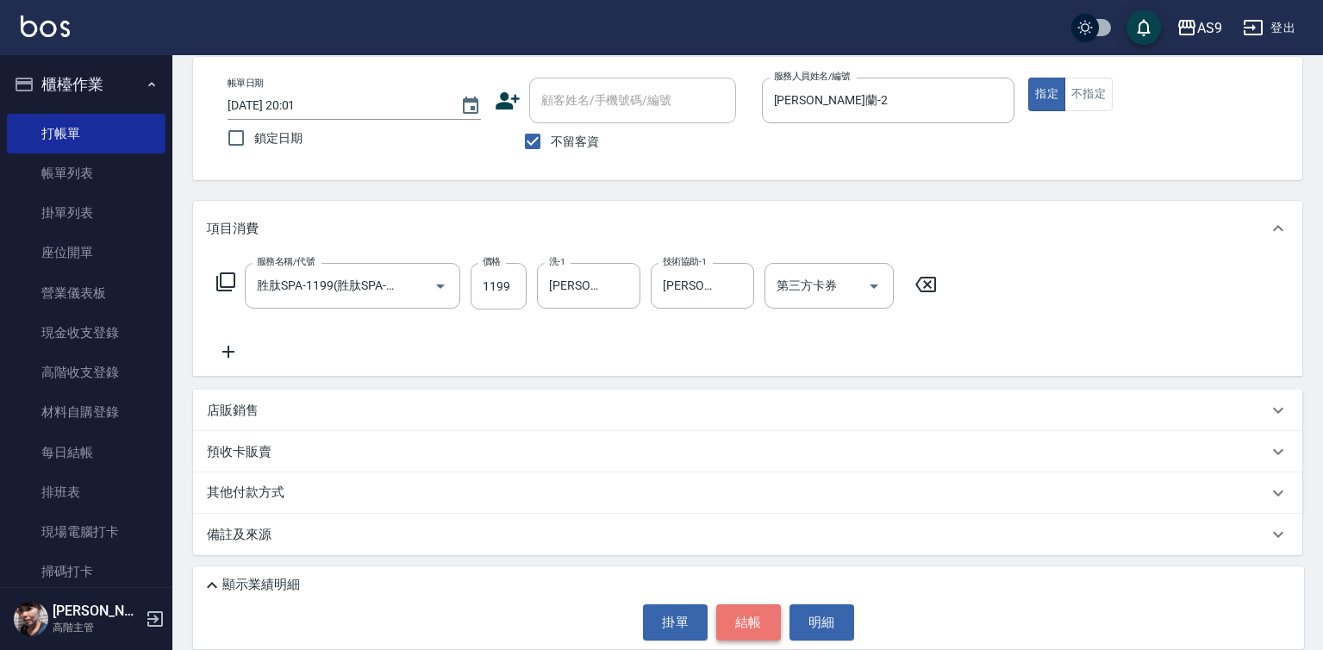
click at [728, 629] on button "結帳" at bounding box center [748, 622] width 65 height 36
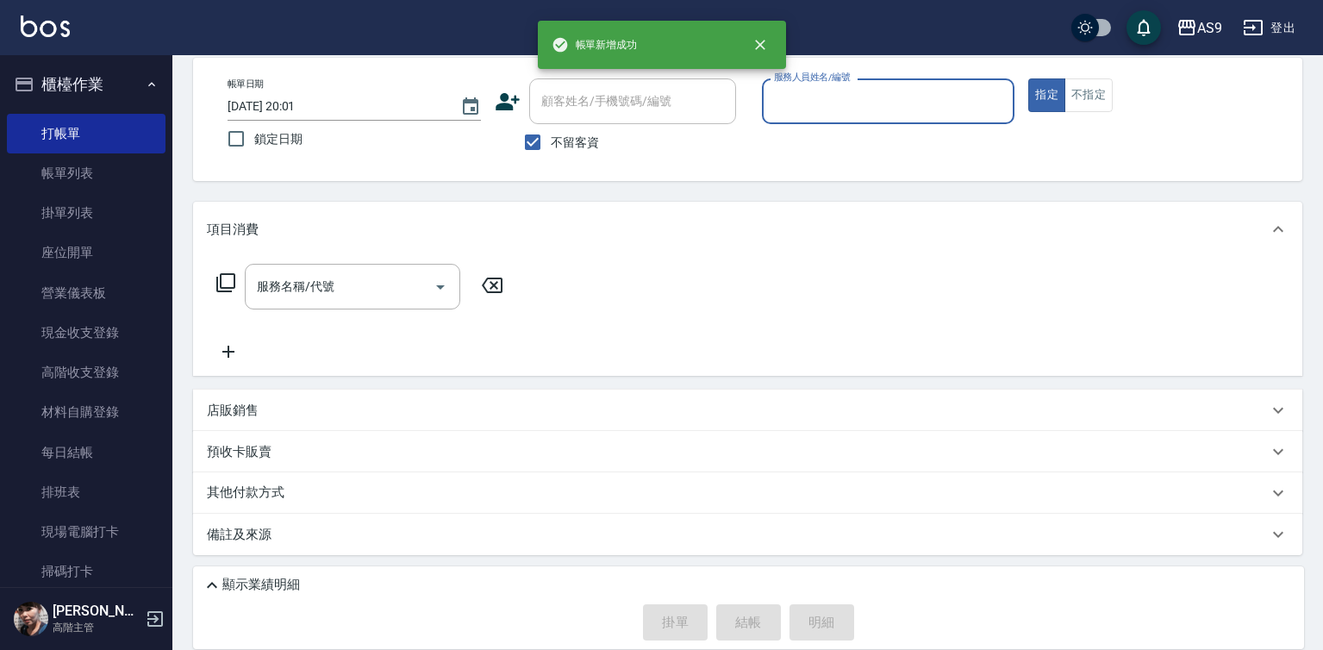
scroll to position [81, 0]
click at [814, 102] on input "服務人員姓名/編號" at bounding box center [889, 101] width 238 height 30
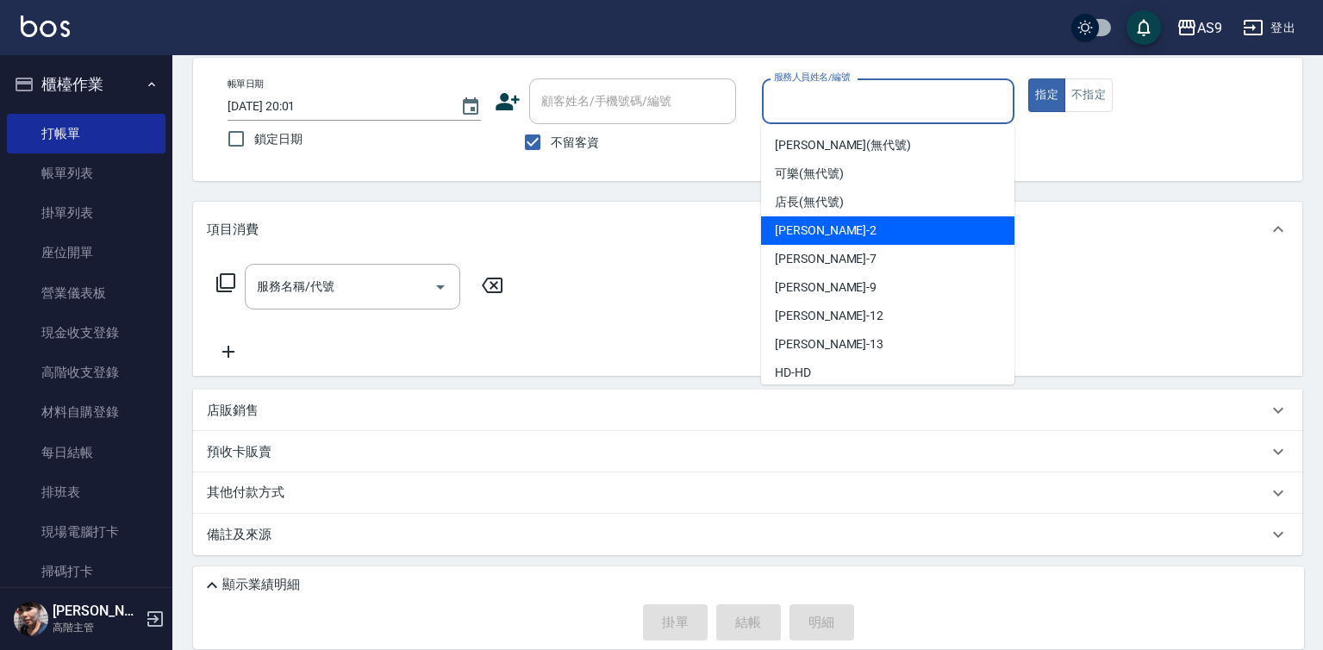
click at [838, 237] on span "Wendy怡蘭 -2" at bounding box center [826, 230] width 102 height 18
type input "Wendy怡蘭-2"
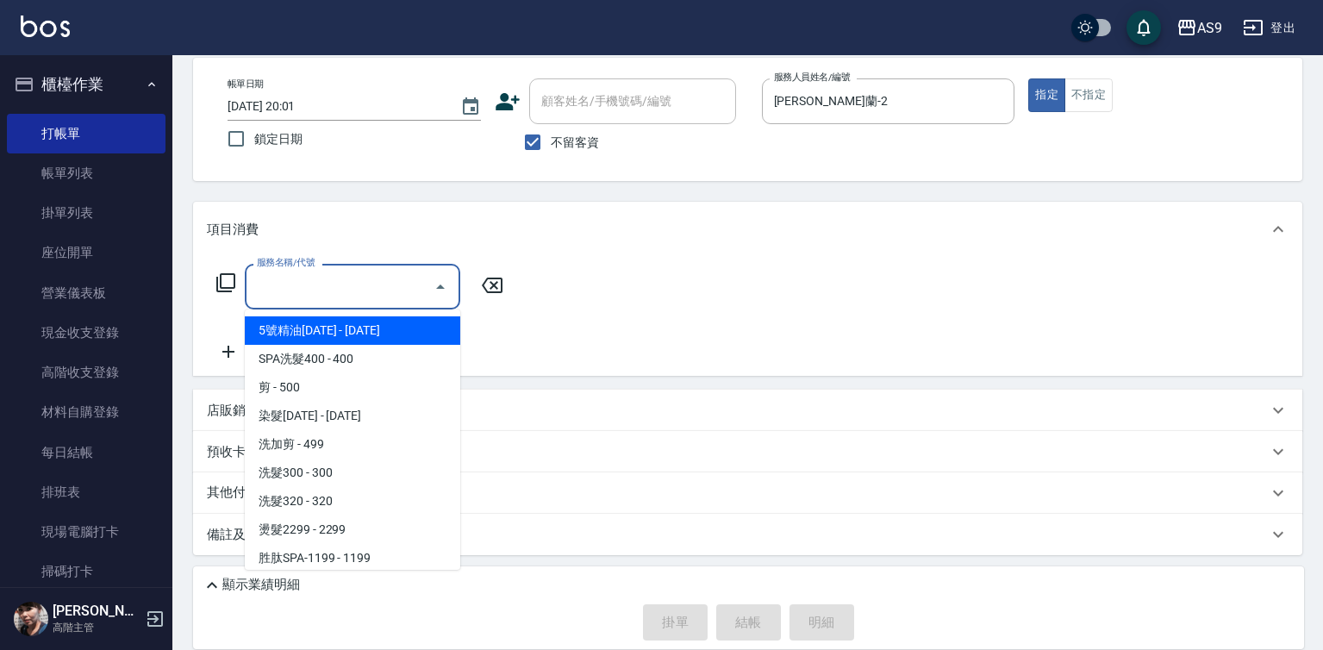
click at [387, 290] on input "服務名稱/代號" at bounding box center [339, 286] width 174 height 30
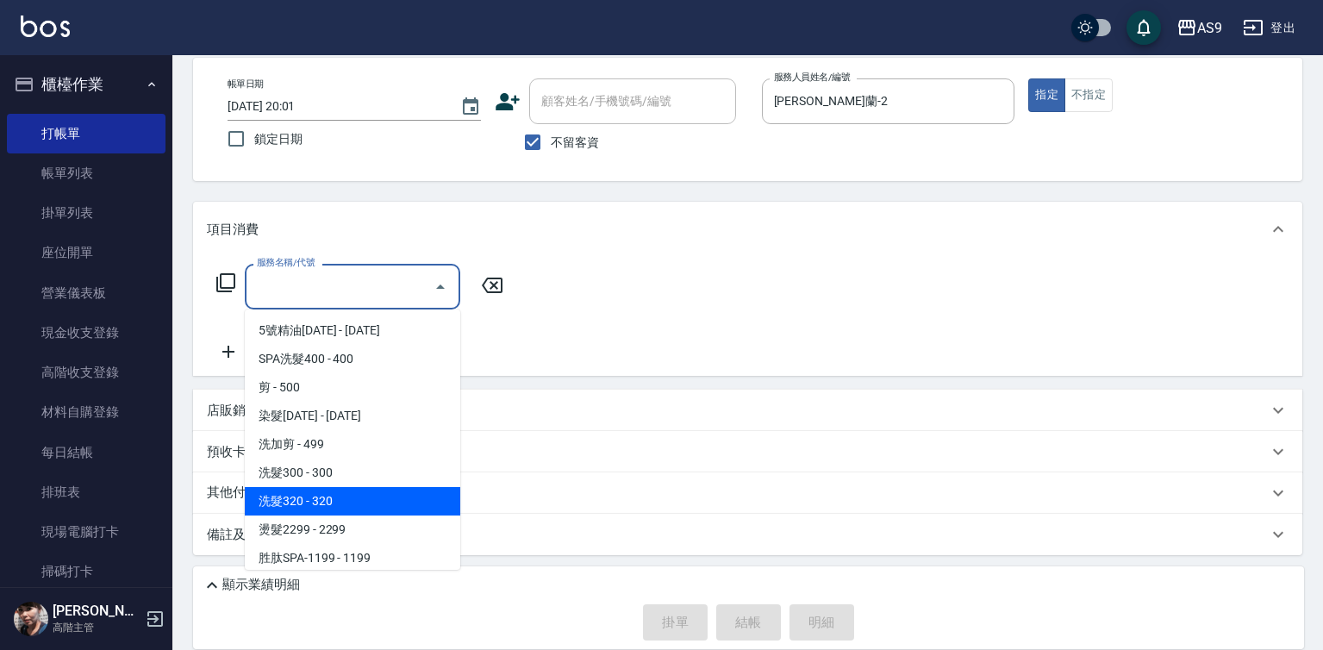
drag, startPoint x: 328, startPoint y: 499, endPoint x: 434, endPoint y: 368, distance: 168.5
click at [328, 500] on span "洗髮320 - 320" at bounding box center [352, 501] width 215 height 28
type input "洗髮320(洗髮320)"
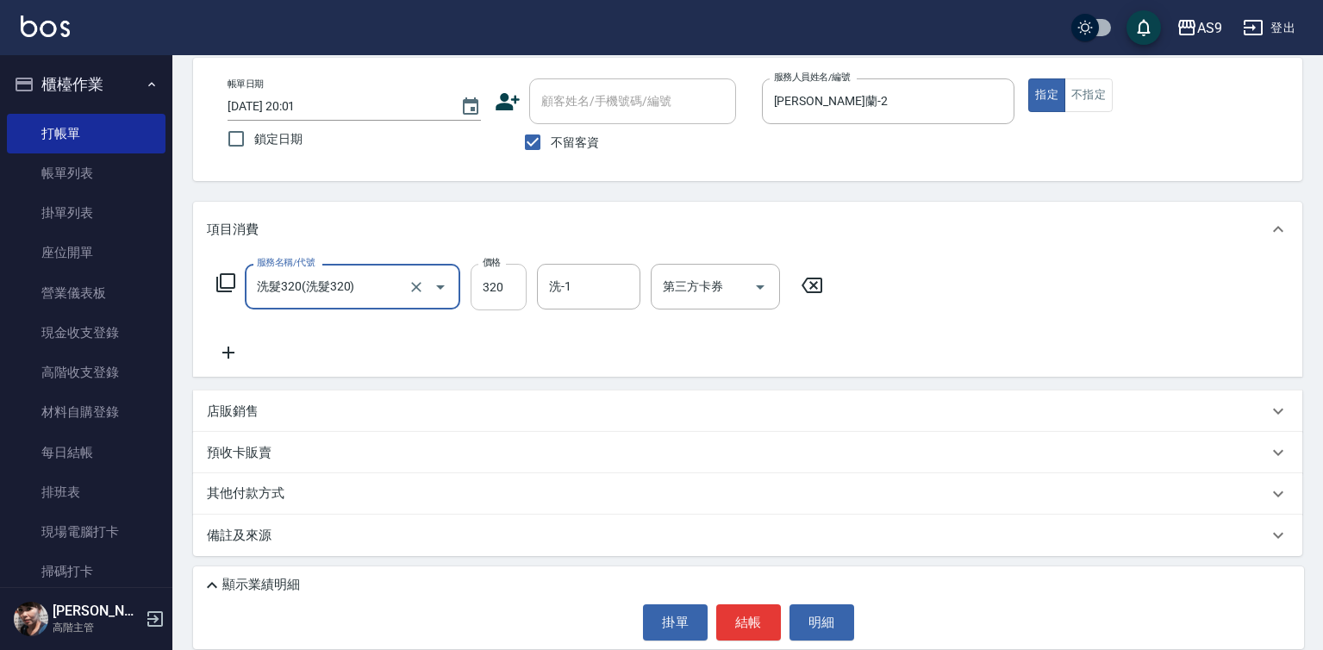
click at [474, 290] on input "320" at bounding box center [499, 287] width 56 height 47
click at [512, 277] on input "200320" at bounding box center [499, 287] width 56 height 47
type input "200"
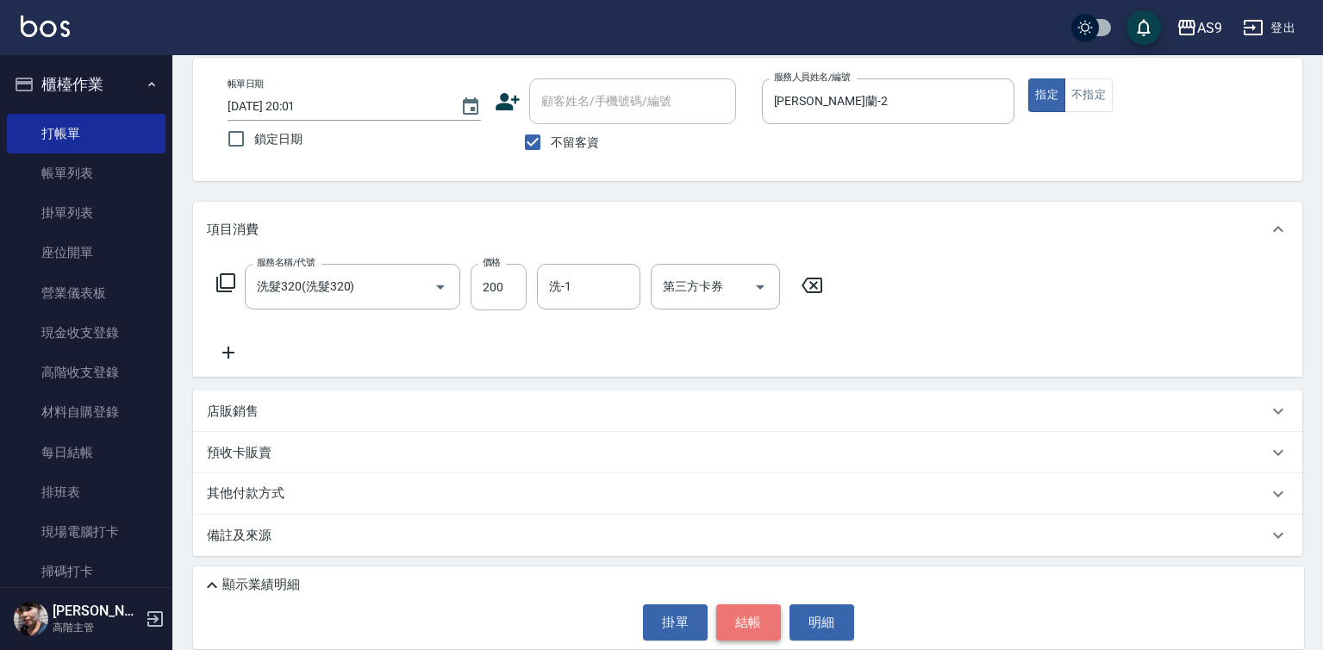
click at [734, 625] on button "結帳" at bounding box center [748, 622] width 65 height 36
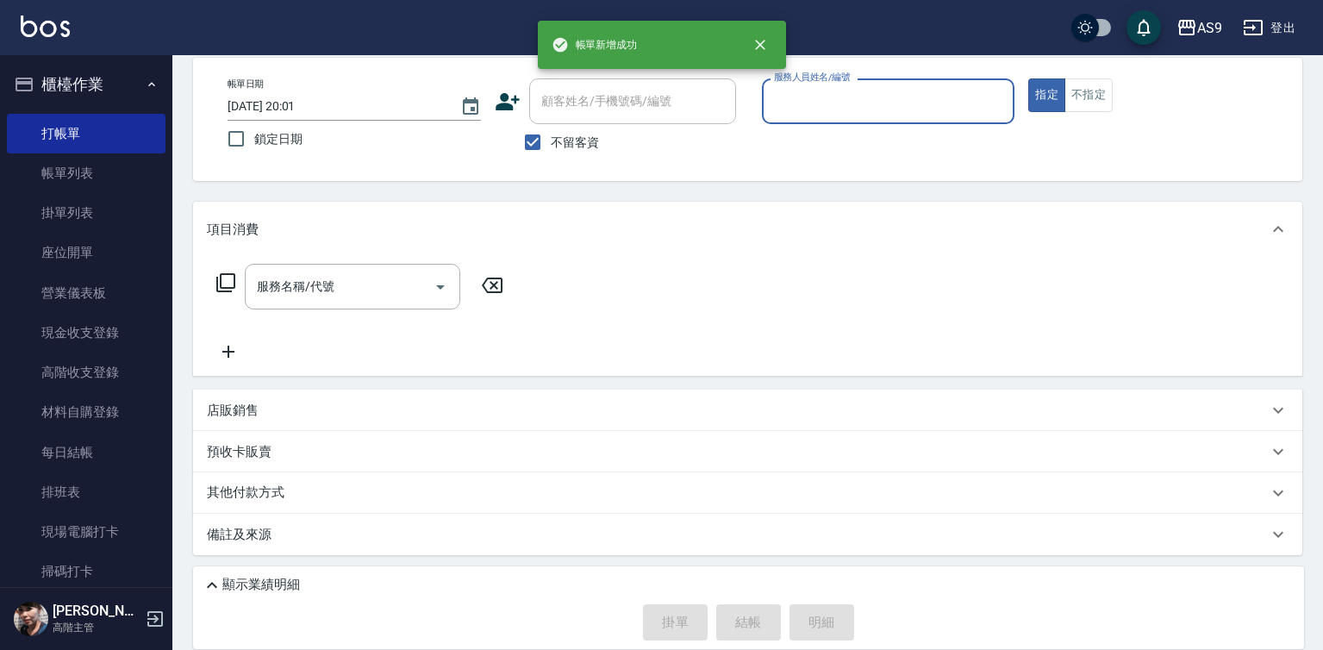
click at [808, 112] on input "服務人員姓名/編號" at bounding box center [889, 101] width 238 height 30
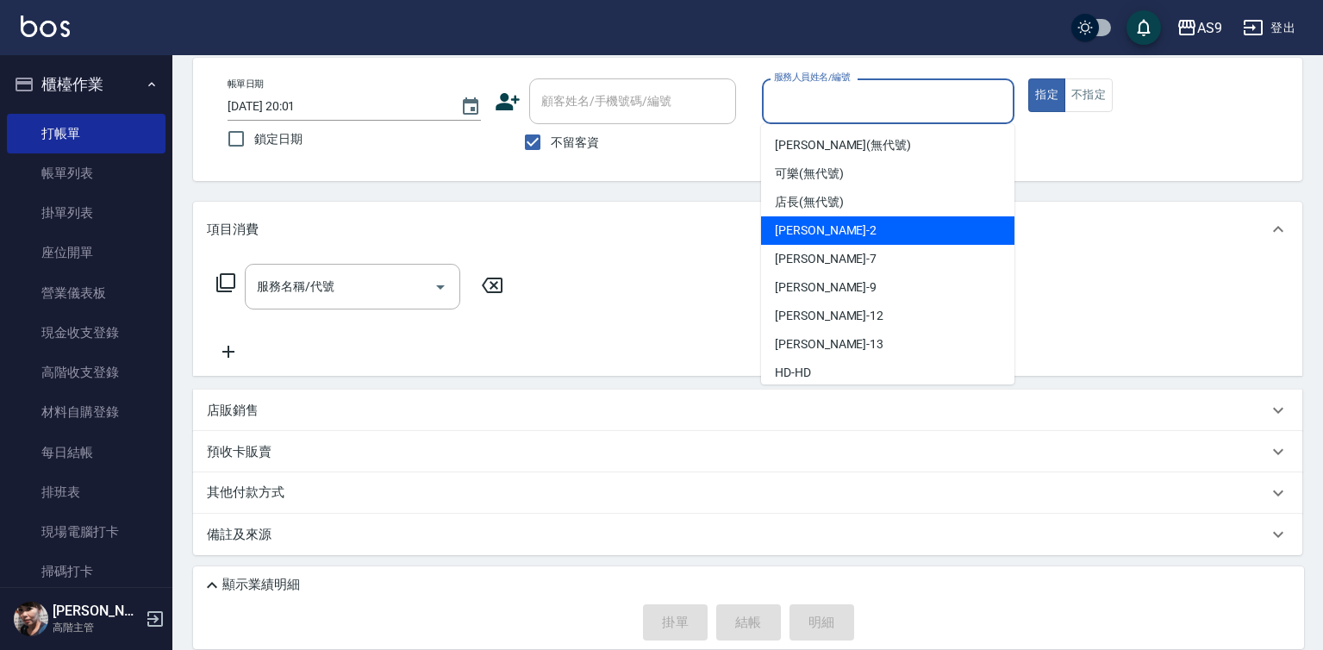
click at [840, 239] on span "Wendy怡蘭 -2" at bounding box center [826, 230] width 102 height 18
type input "Wendy怡蘭-2"
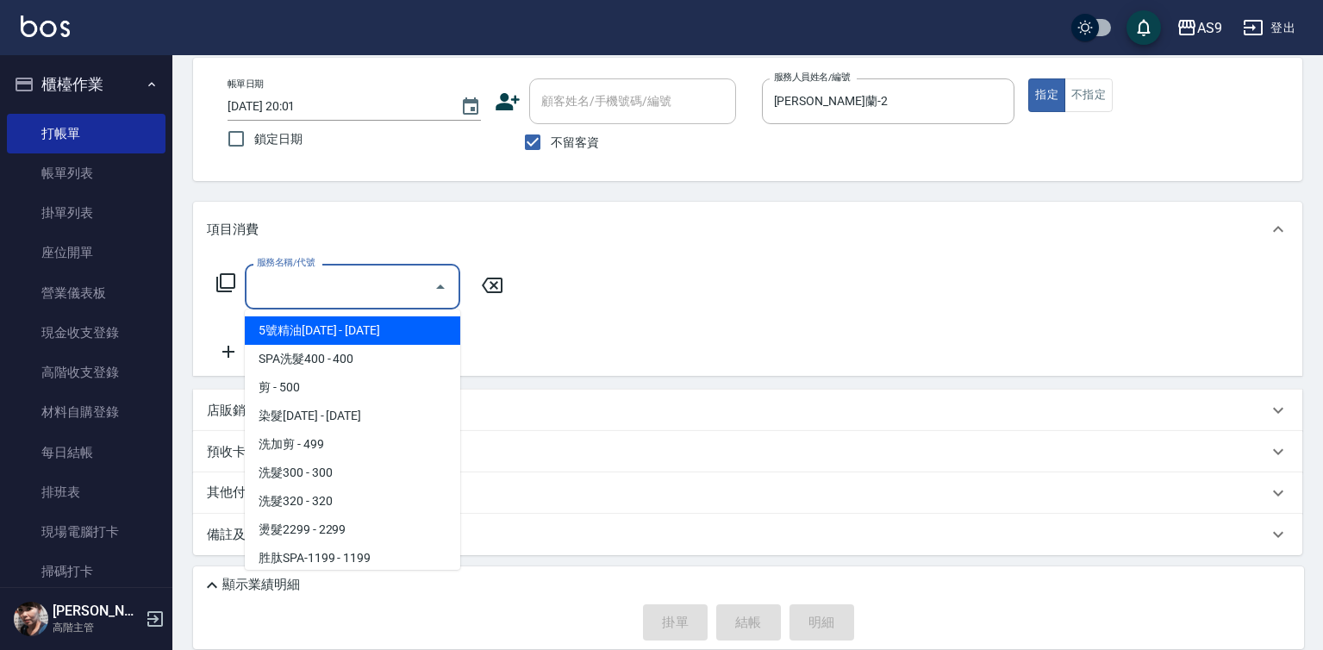
click at [363, 297] on input "服務名稱/代號" at bounding box center [339, 286] width 174 height 30
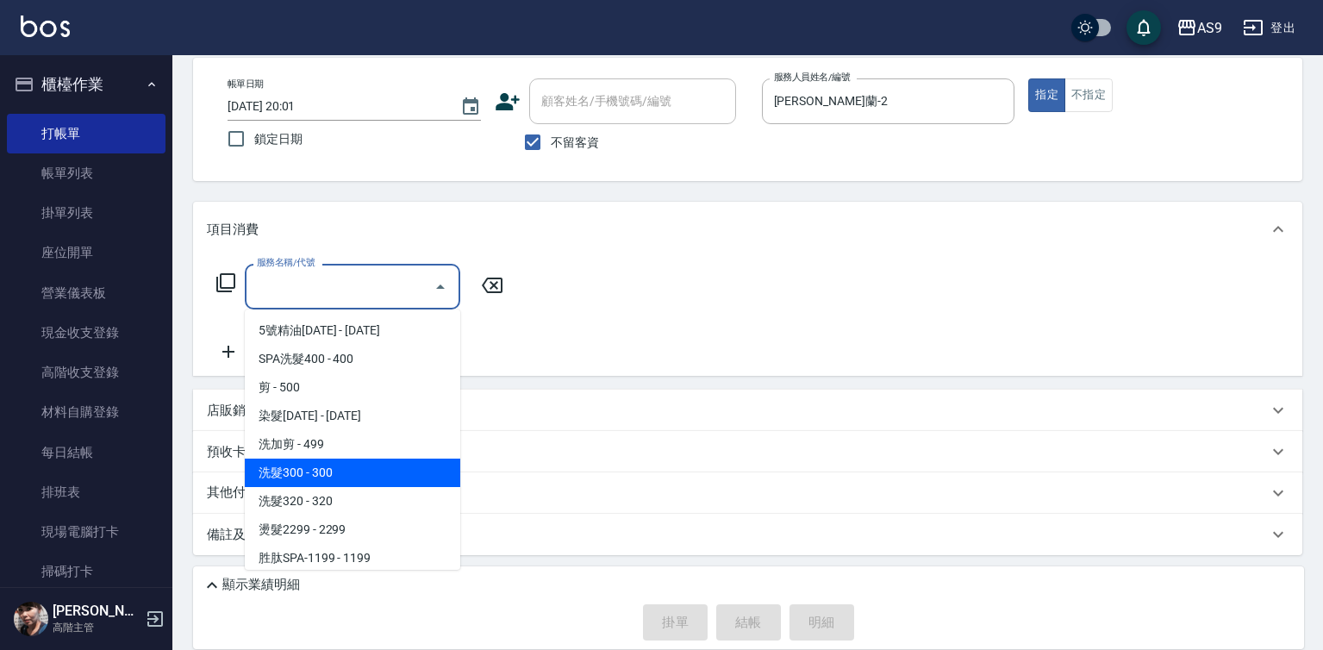
click at [346, 471] on span "洗髮300 - 300" at bounding box center [352, 472] width 215 height 28
type input "洗髮300(洗 髮300)"
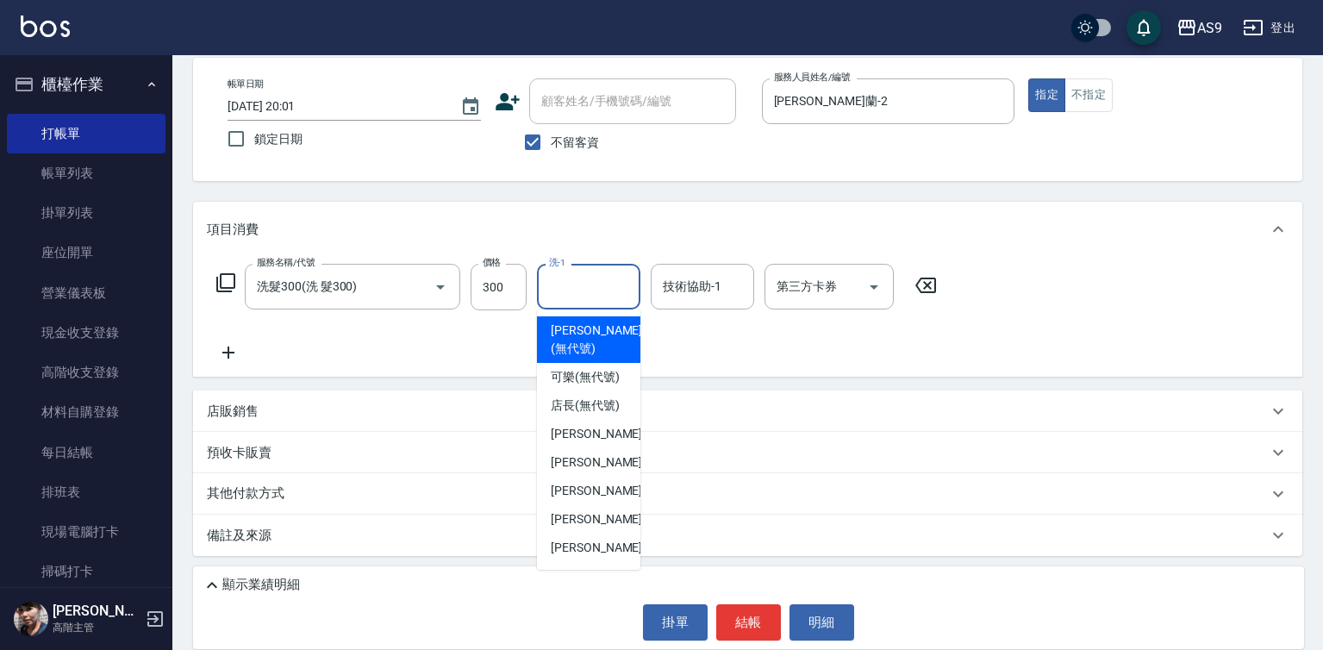
click at [580, 281] on input "洗-1" at bounding box center [589, 286] width 88 height 30
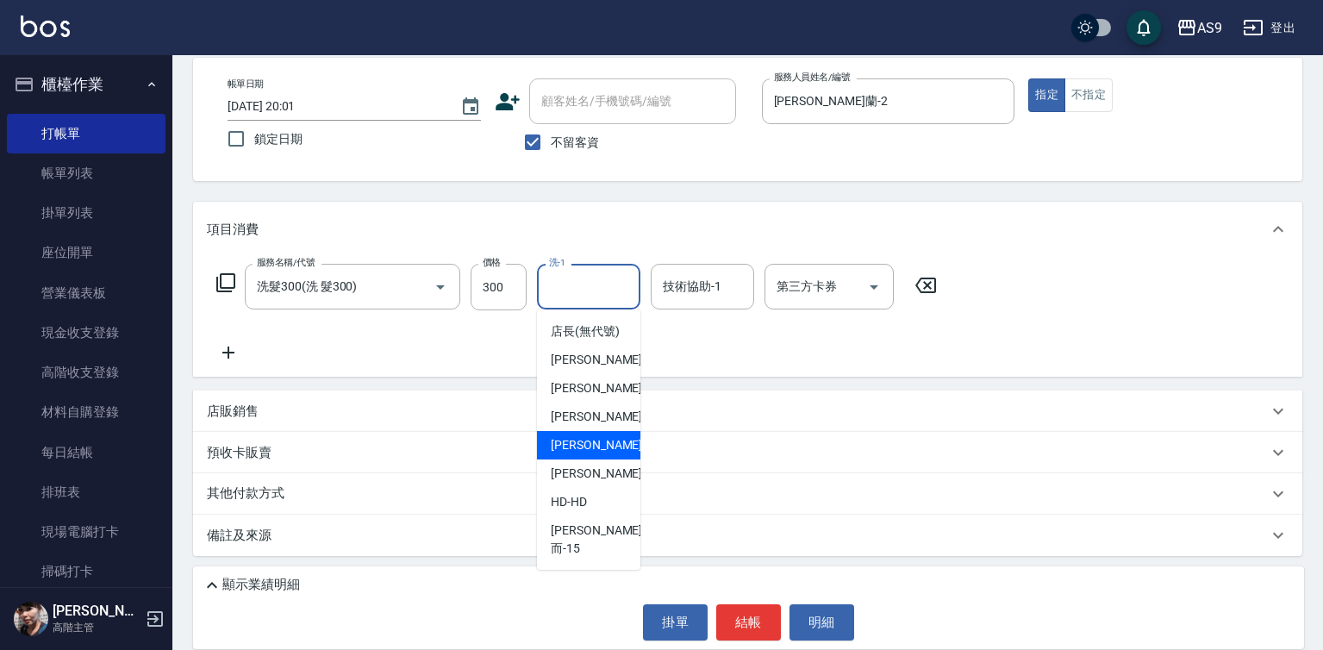
scroll to position [110, 0]
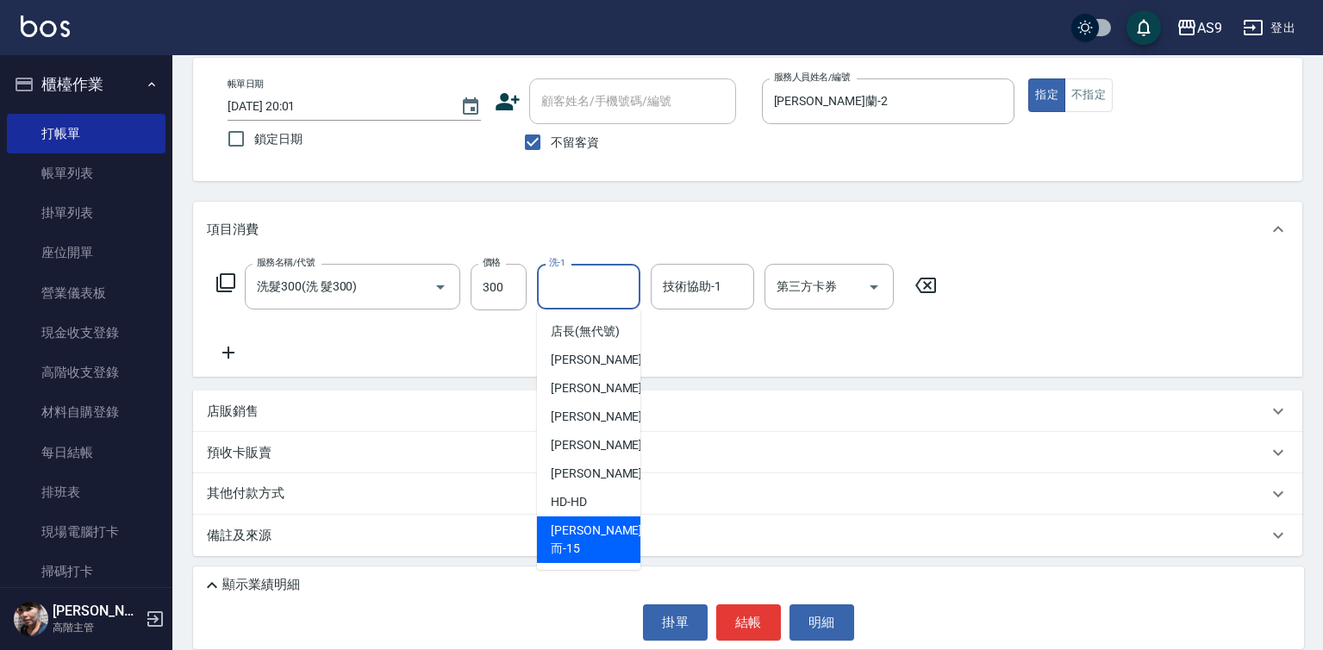
click at [599, 545] on span "遲婷而 -15" at bounding box center [596, 539] width 91 height 36
type input "遲婷而-15"
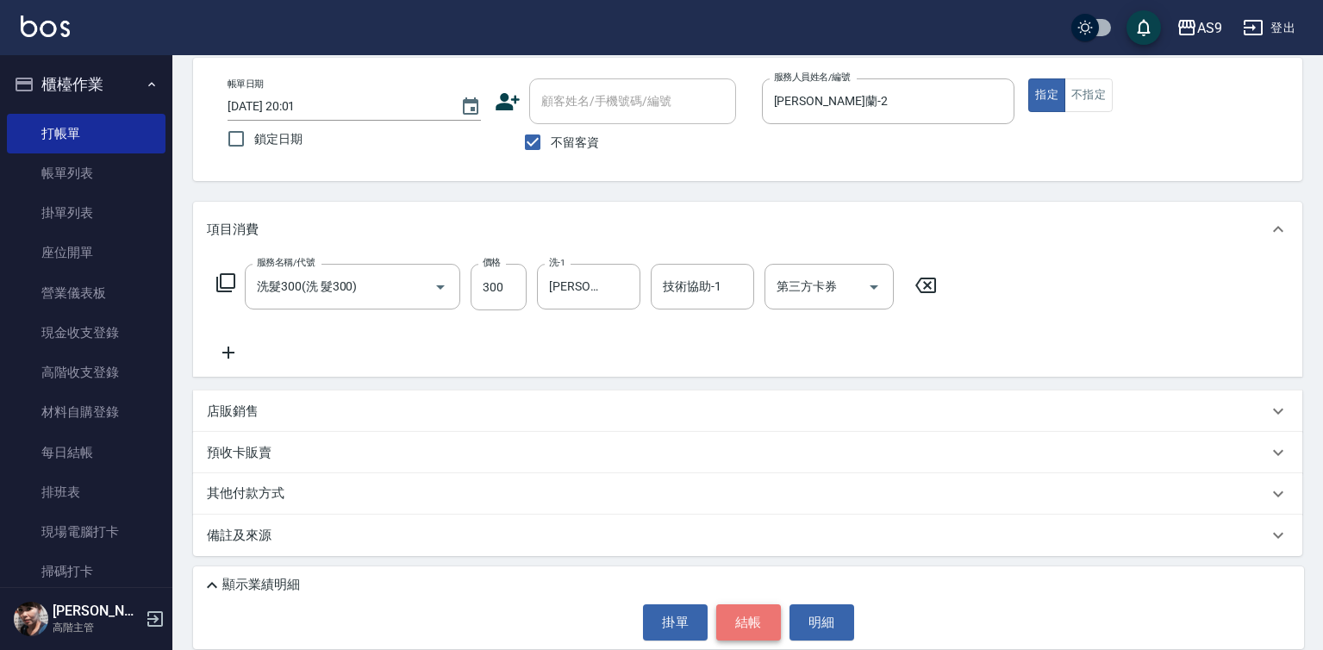
click at [743, 622] on button "結帳" at bounding box center [748, 622] width 65 height 36
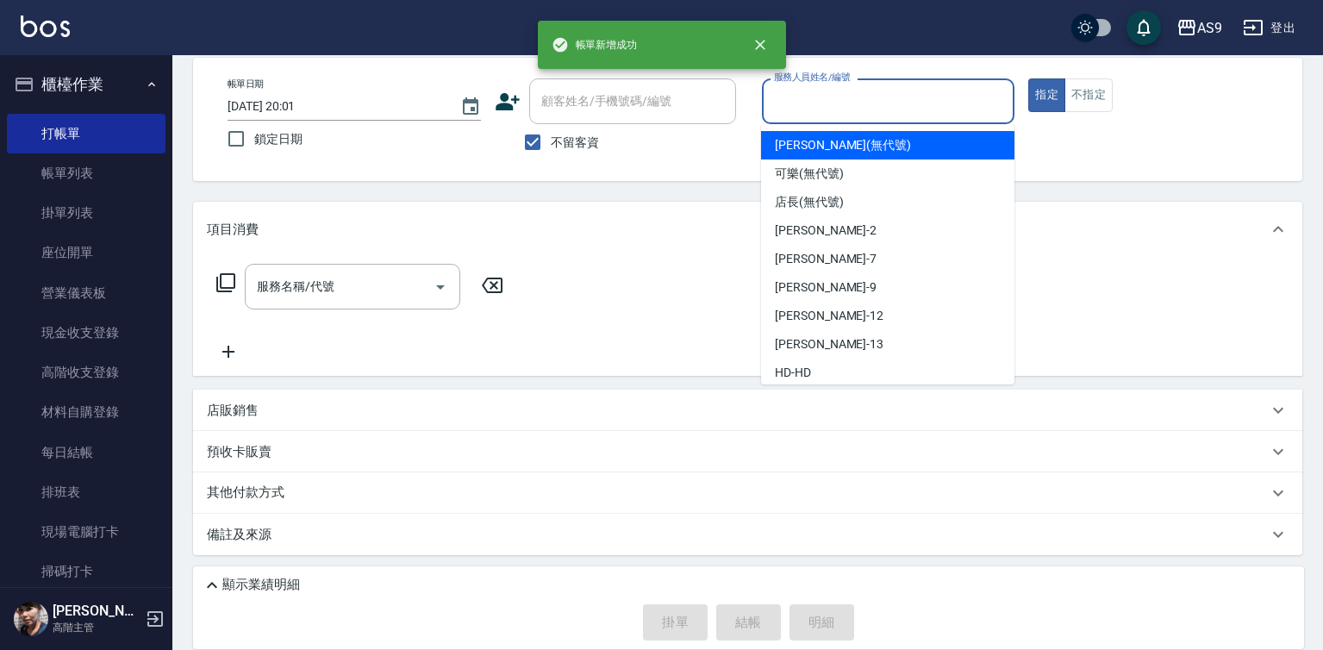
click at [829, 97] on input "服務人員姓名/編號" at bounding box center [889, 101] width 238 height 30
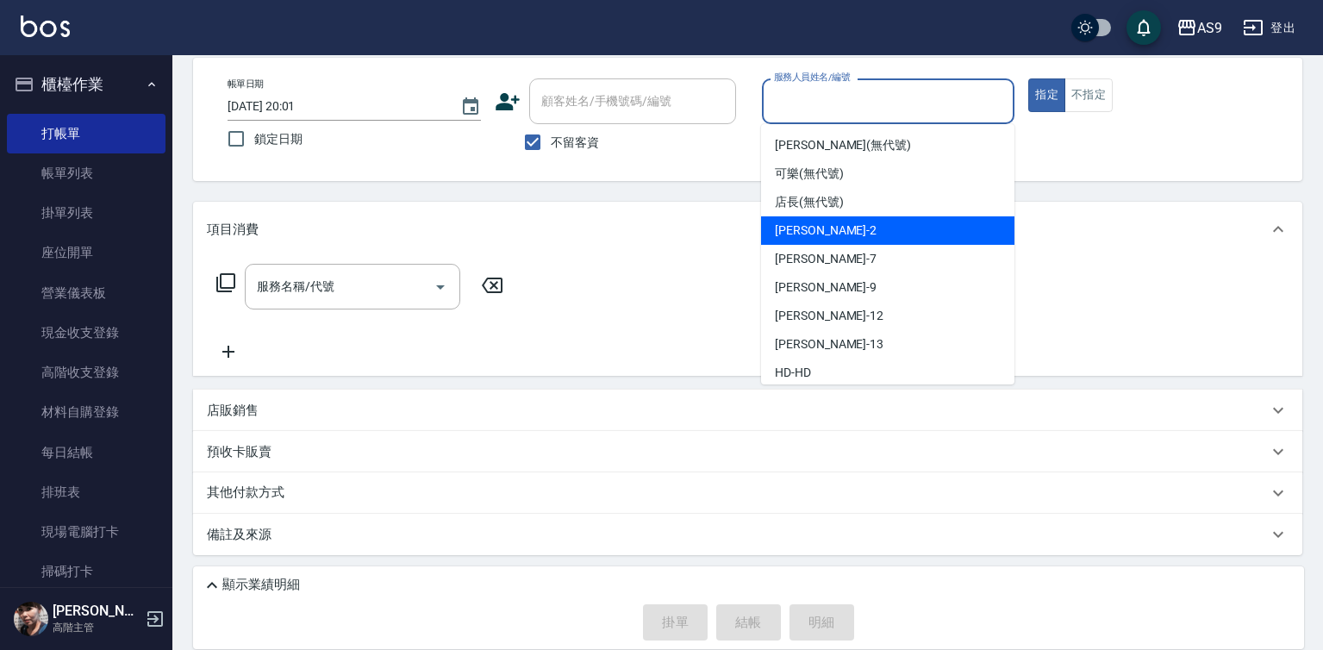
drag, startPoint x: 844, startPoint y: 229, endPoint x: 736, endPoint y: 244, distance: 108.7
click at [844, 228] on span "Wendy怡蘭 -2" at bounding box center [826, 230] width 102 height 18
type input "Wendy怡蘭-2"
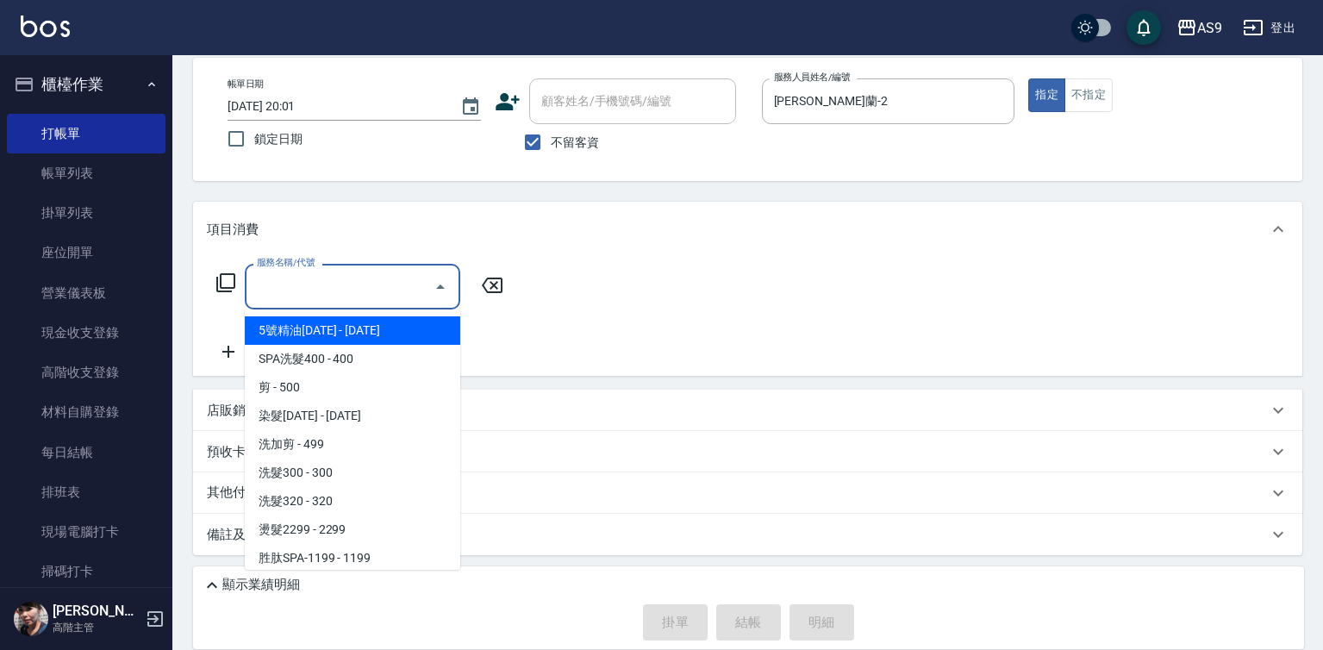
click at [313, 290] on input "服務名稱/代號" at bounding box center [339, 286] width 174 height 30
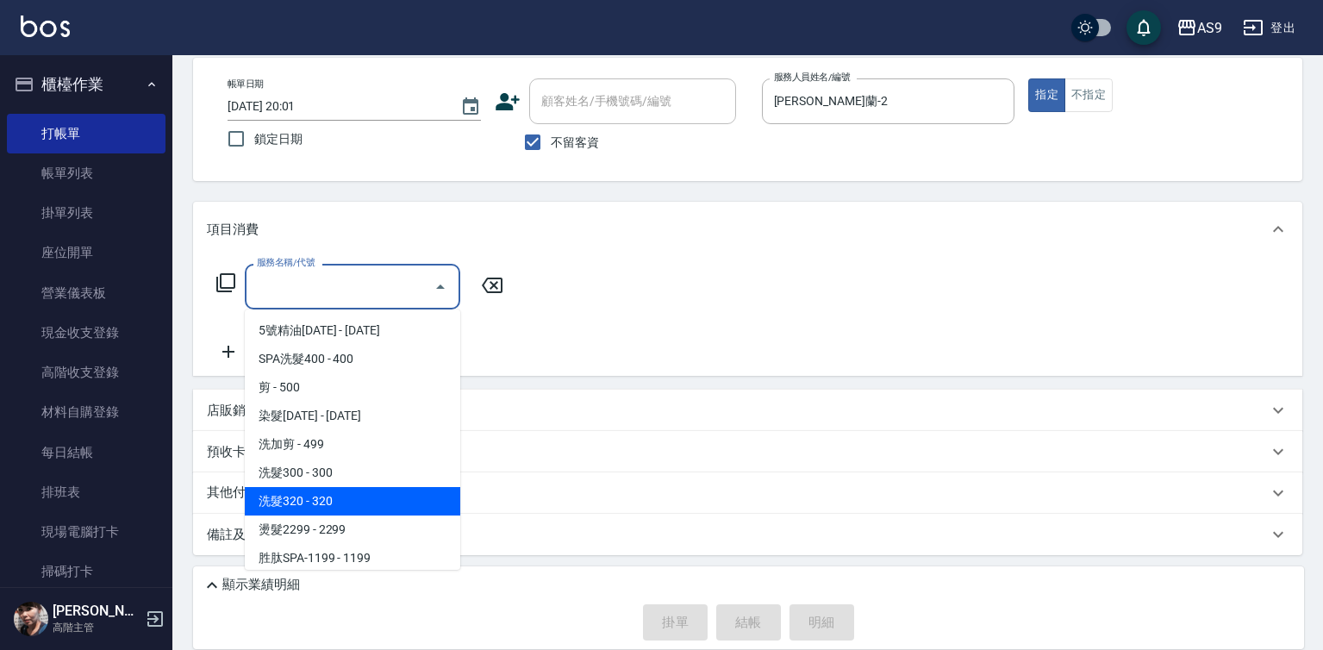
click at [348, 506] on span "洗髮320 - 320" at bounding box center [352, 501] width 215 height 28
type input "洗髮320(洗髮320)"
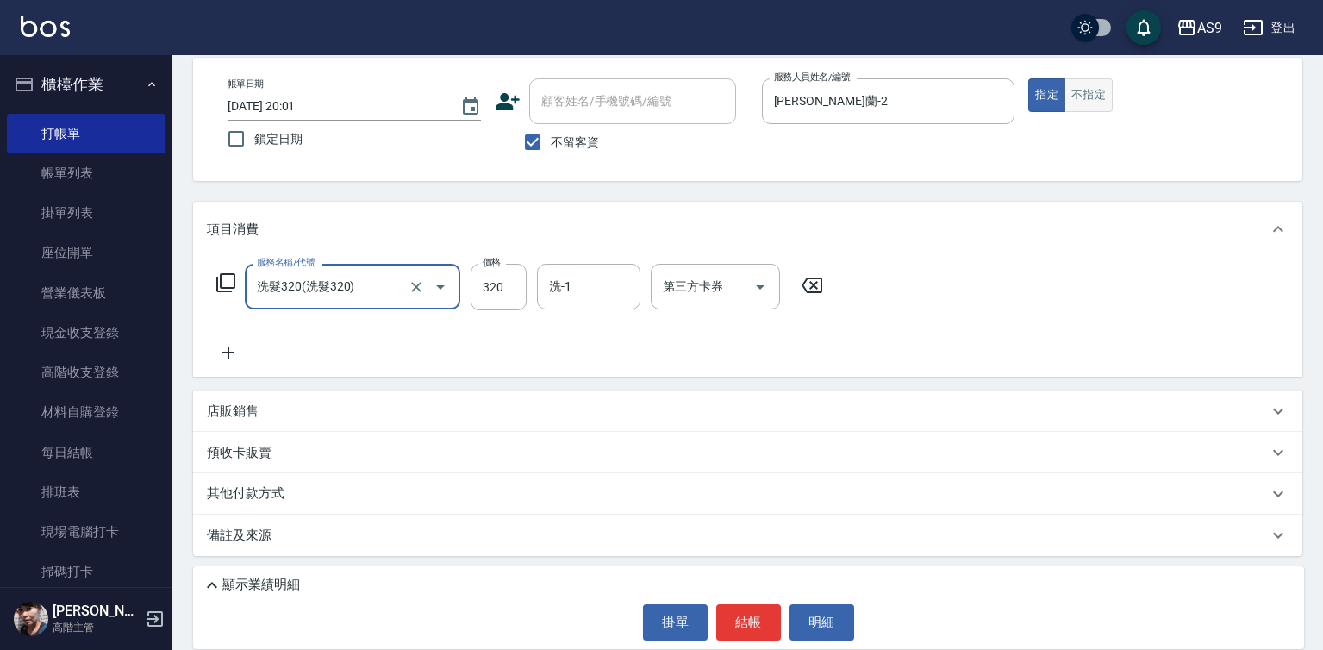
click at [1092, 104] on button "不指定" at bounding box center [1088, 95] width 48 height 34
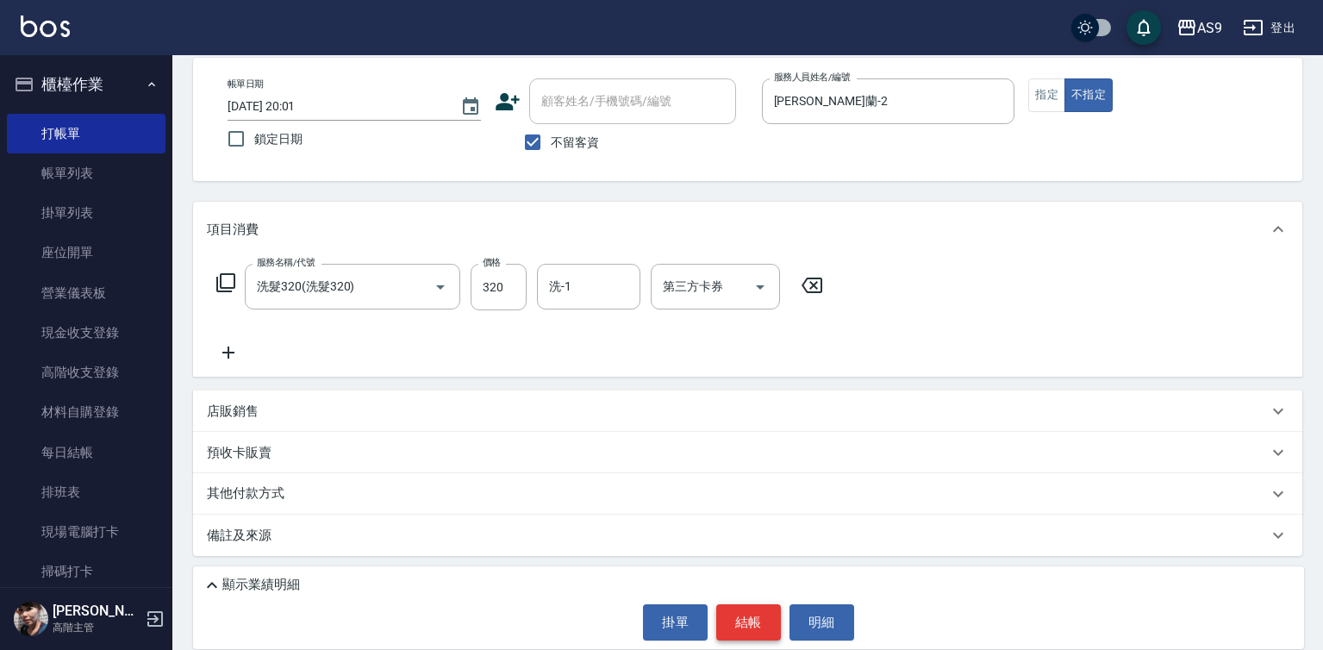
click at [717, 627] on button "結帳" at bounding box center [748, 622] width 65 height 36
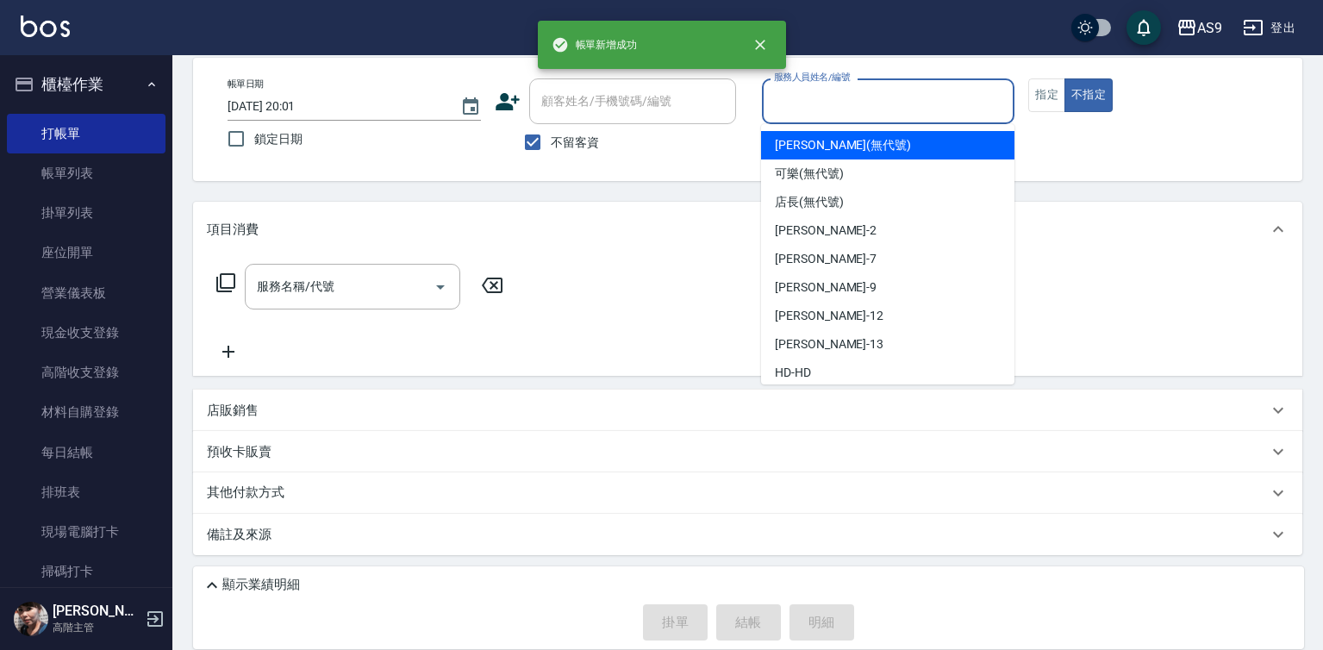
click at [844, 104] on input "服務人員姓名/編號" at bounding box center [889, 101] width 238 height 30
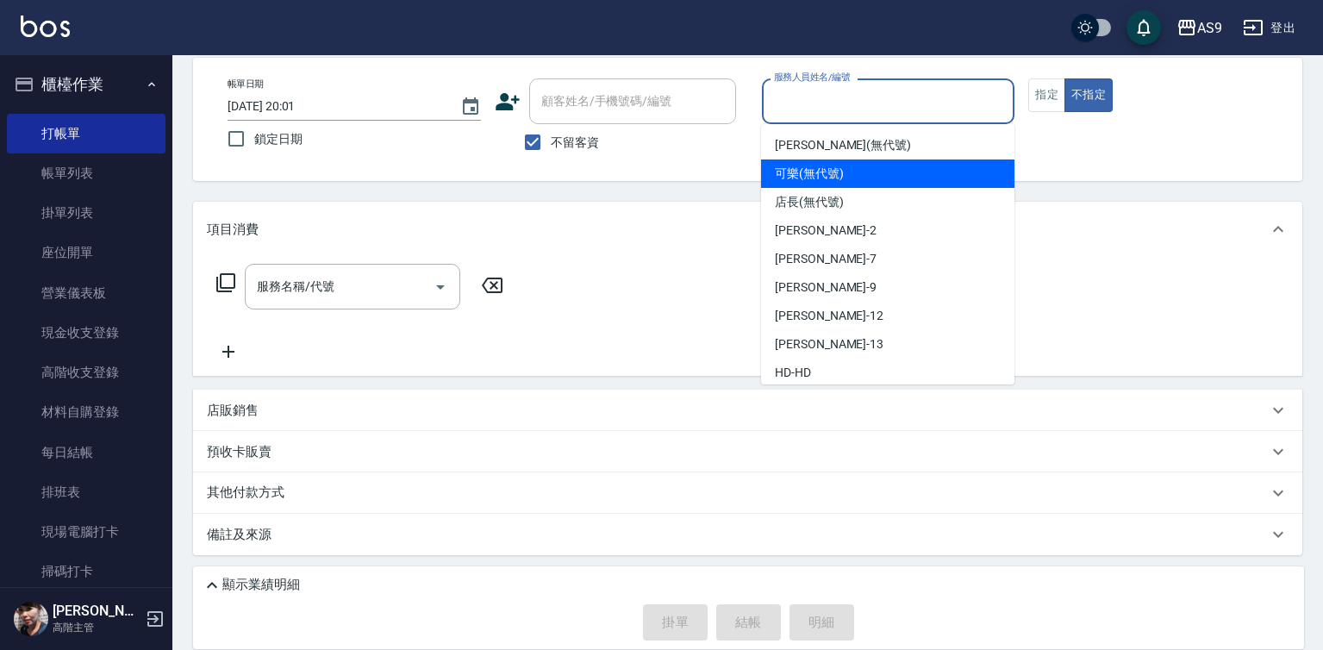
click at [824, 175] on span "可樂 (無代號)" at bounding box center [809, 174] width 69 height 18
type input "可樂(無代號)"
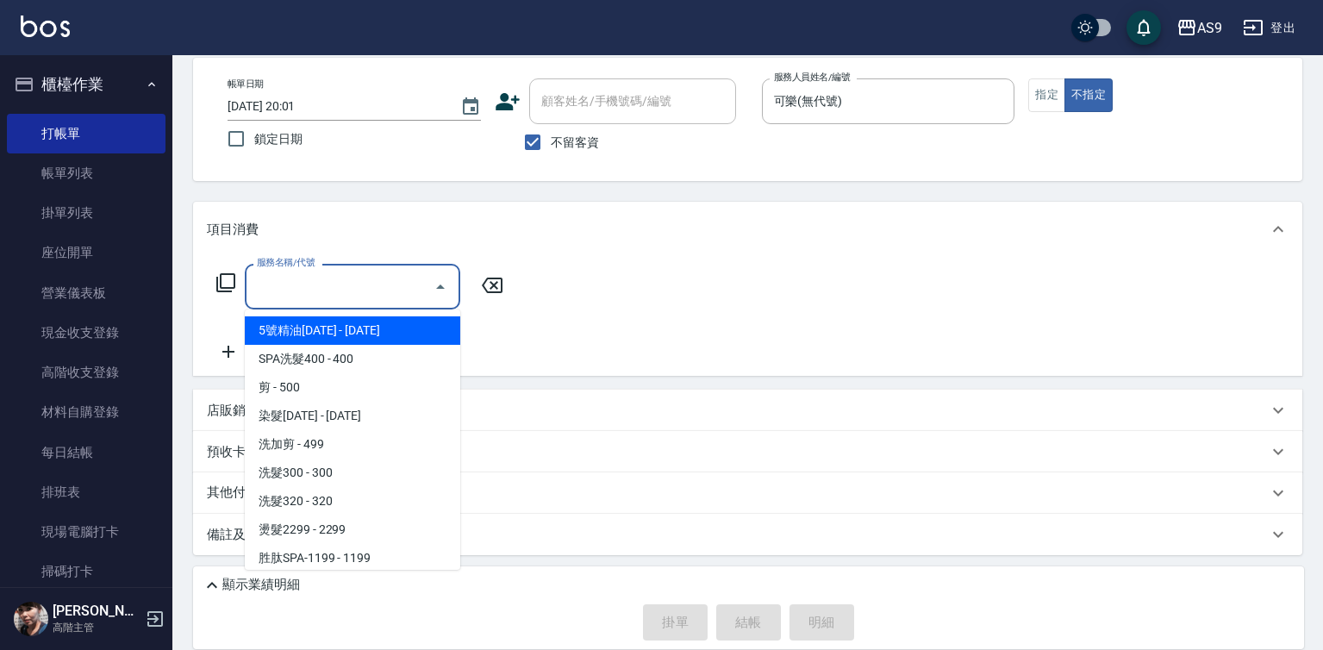
click at [413, 291] on input "服務名稱/代號" at bounding box center [339, 286] width 174 height 30
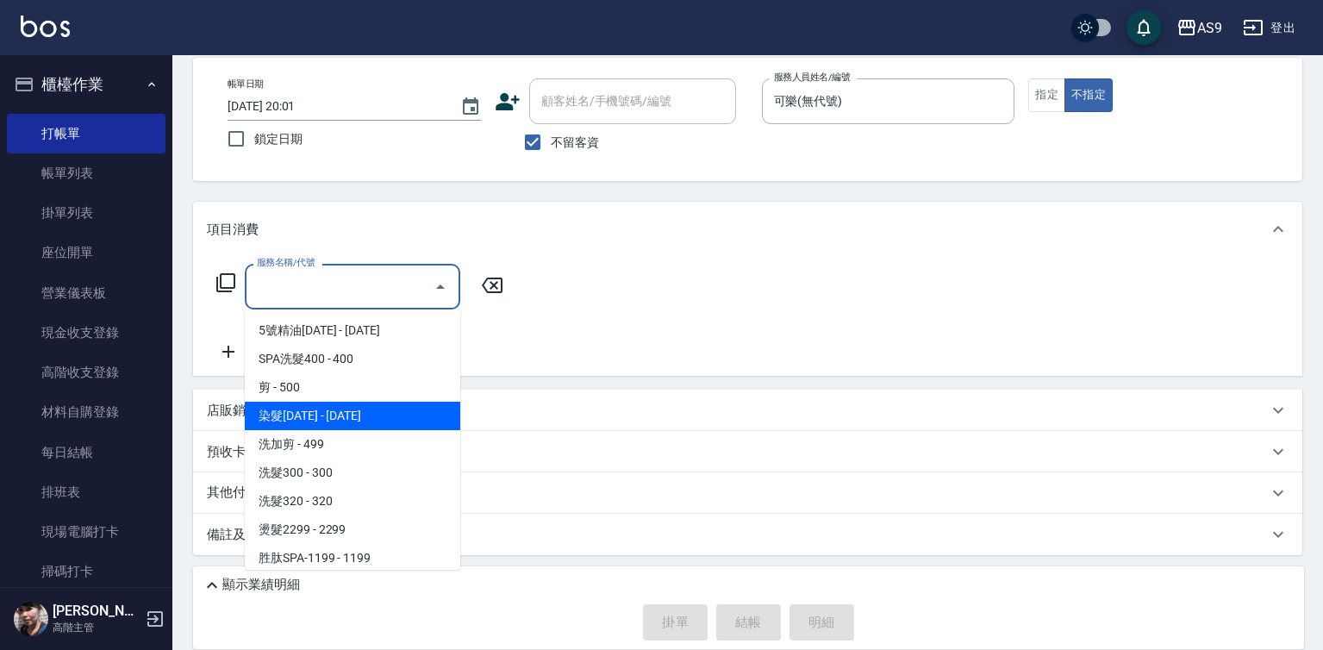
click at [334, 415] on span "染髮1500 - 1500" at bounding box center [352, 416] width 215 height 28
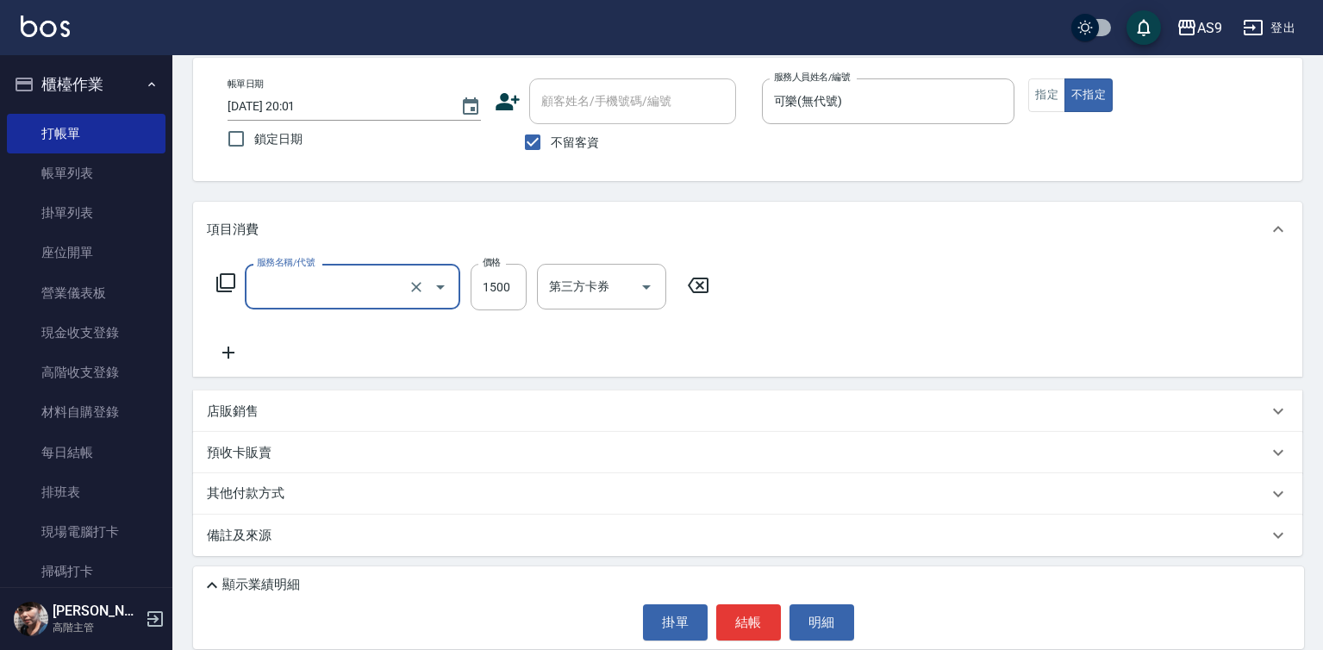
type input "染髮1500(染髮1500)"
click at [509, 295] on input "1500" at bounding box center [499, 287] width 56 height 47
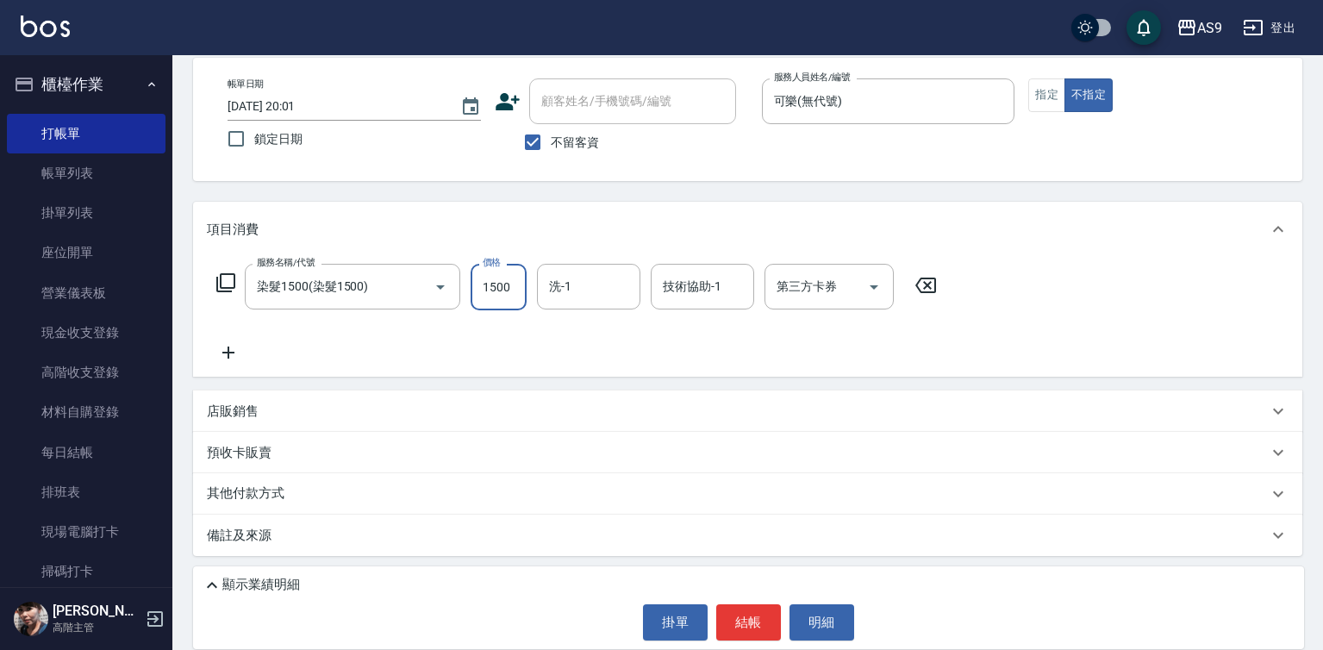
click at [504, 294] on input "1500" at bounding box center [499, 287] width 56 height 47
click at [489, 287] on input "15018000" at bounding box center [499, 287] width 56 height 47
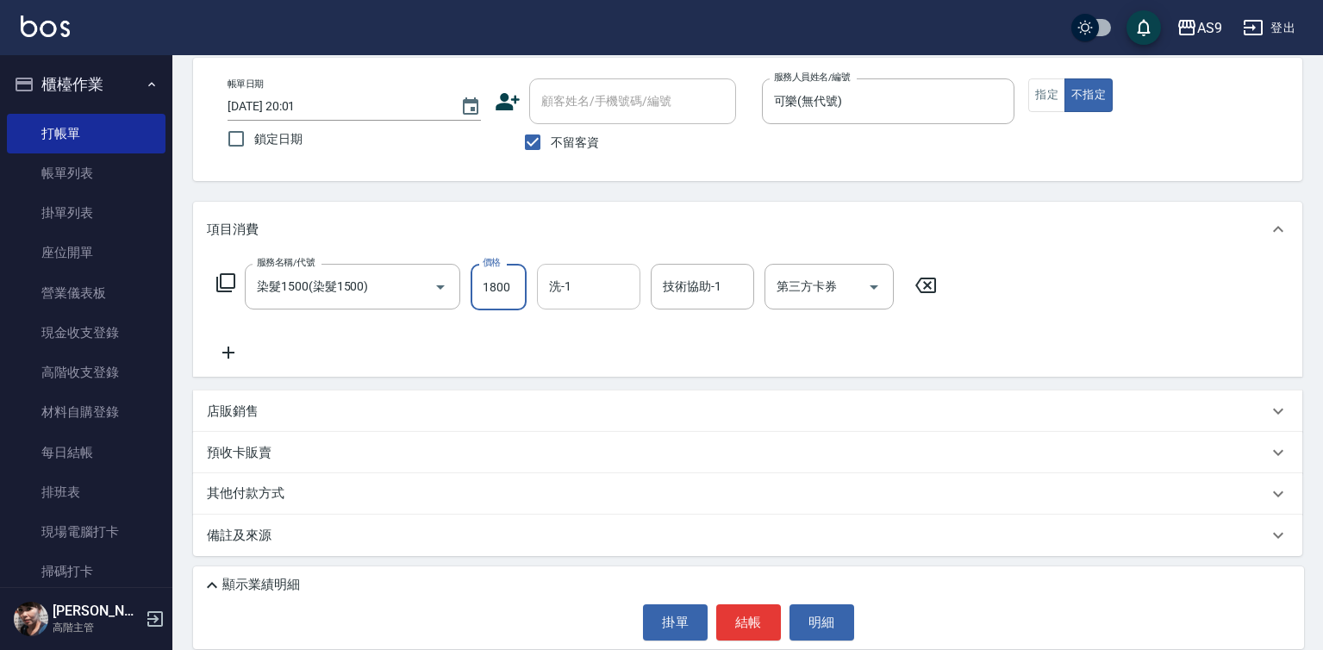
type input "1800"
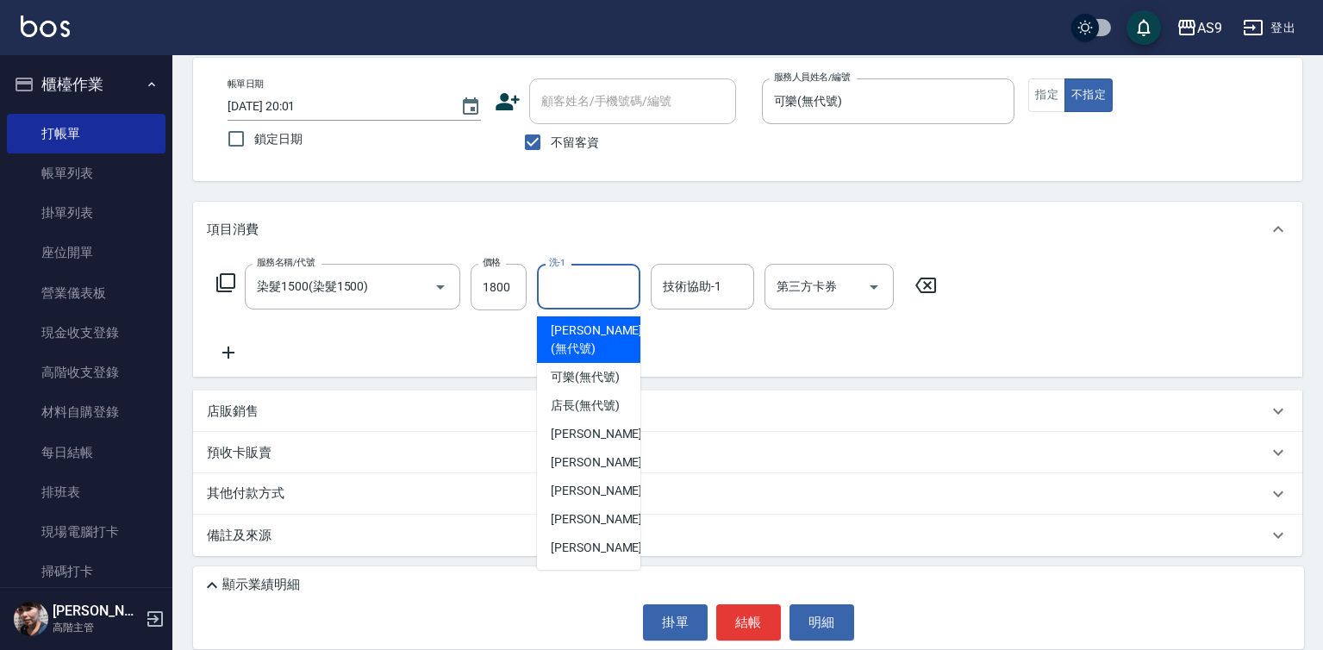
click at [573, 288] on input "洗-1" at bounding box center [589, 286] width 88 height 30
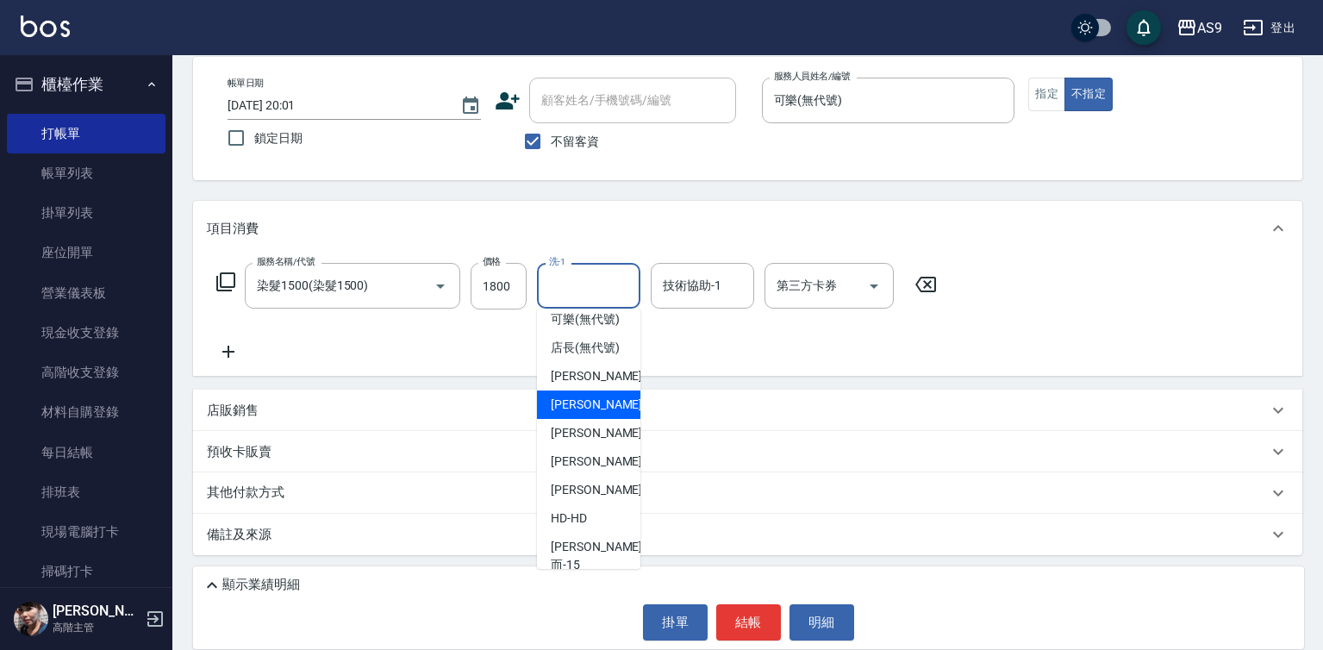
scroll to position [110, 0]
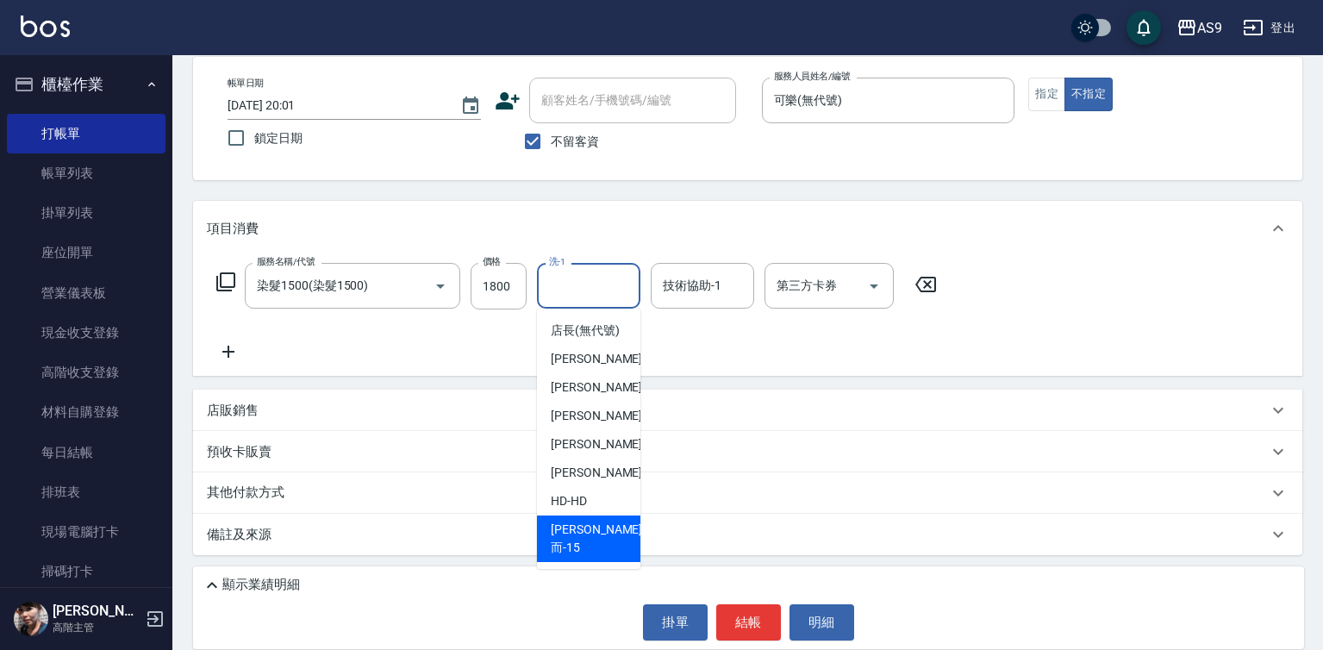
click at [601, 542] on span "遲婷而 -15" at bounding box center [596, 539] width 91 height 36
type input "遲婷而-15"
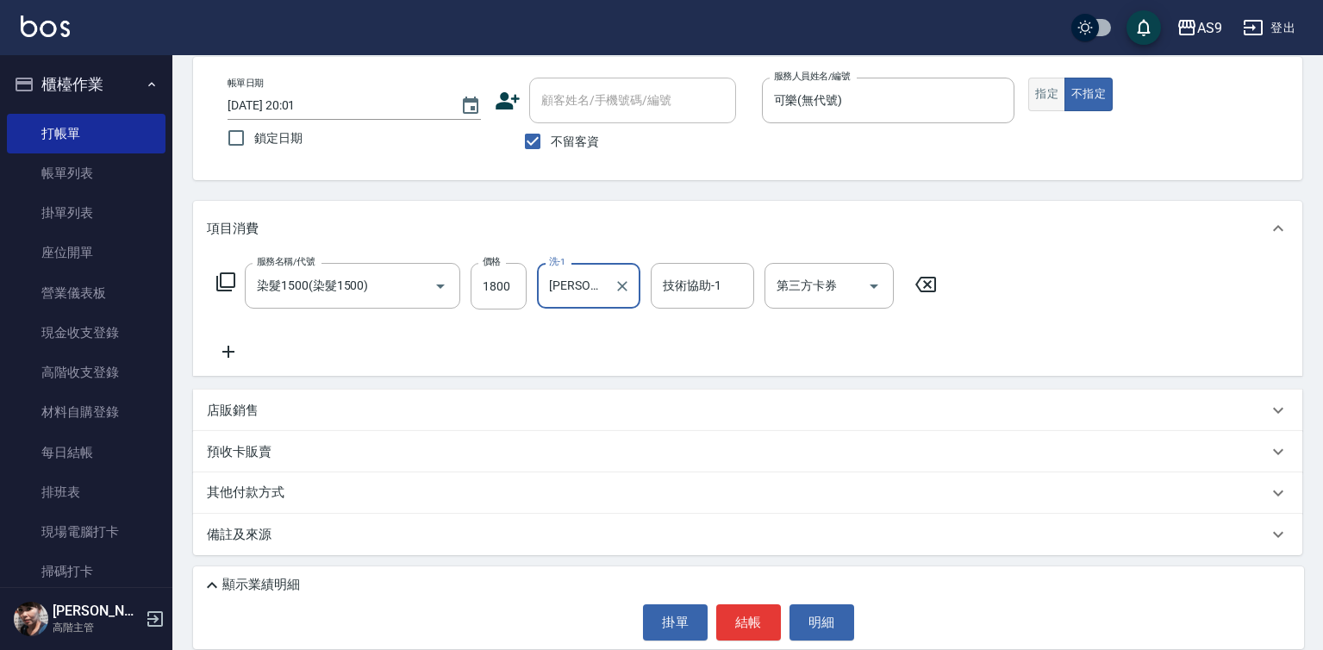
click at [1037, 94] on button "指定" at bounding box center [1046, 95] width 37 height 34
click at [769, 619] on button "結帳" at bounding box center [748, 622] width 65 height 36
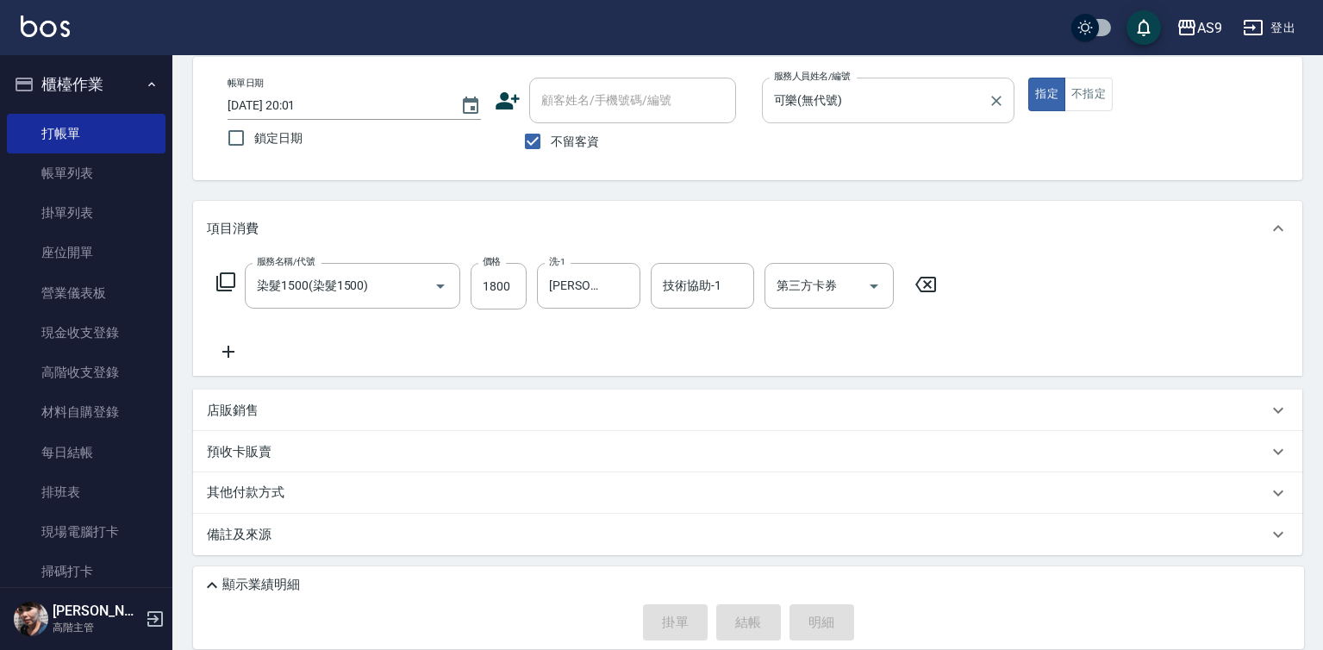
type input "2025/08/13 20:02"
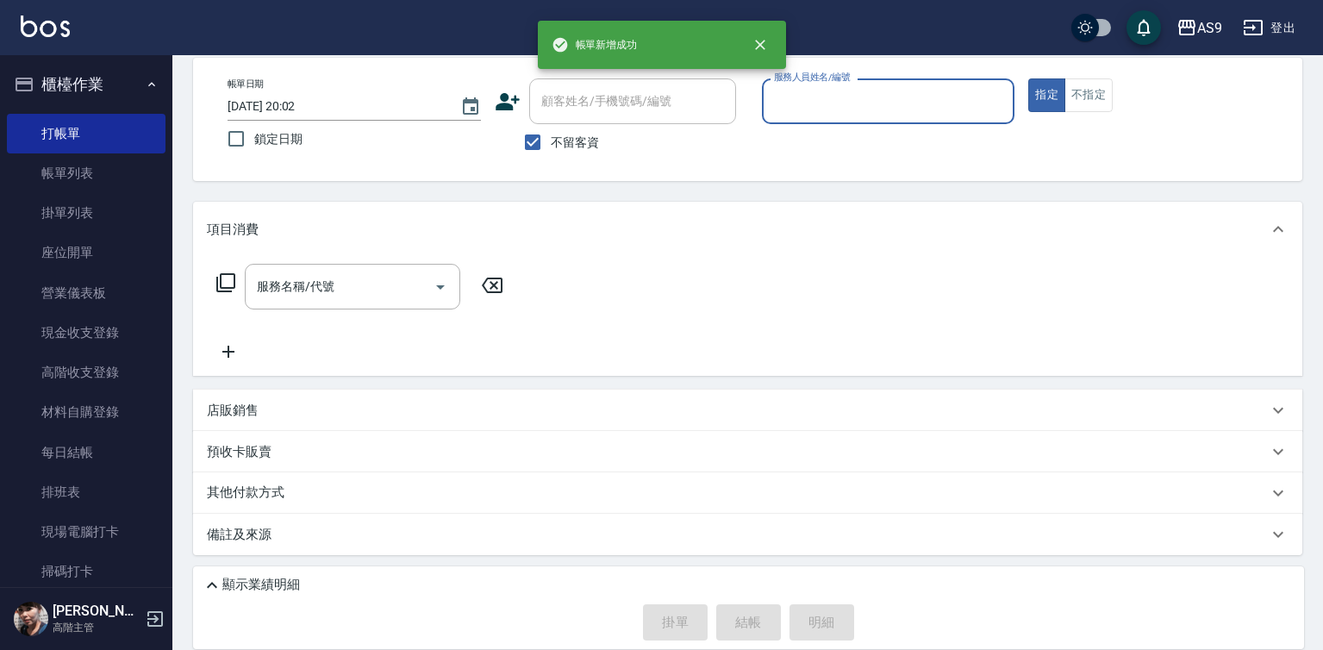
scroll to position [81, 0]
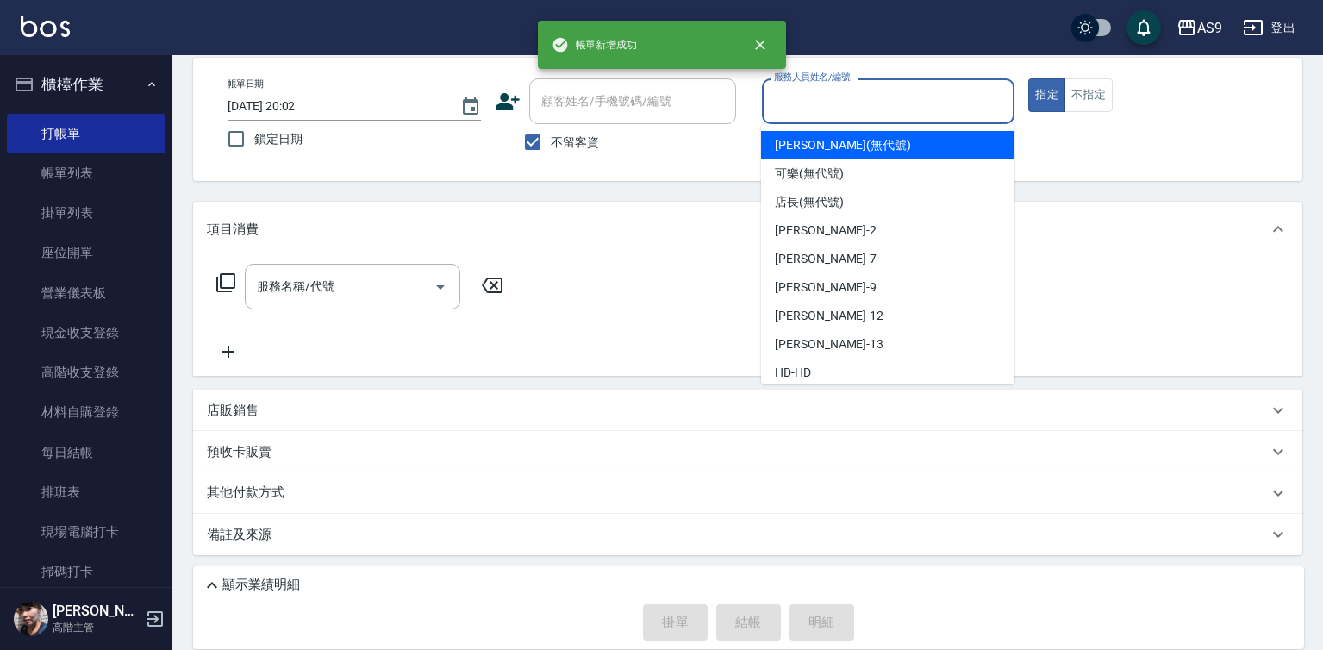
click at [832, 98] on input "服務人員姓名/編號" at bounding box center [889, 101] width 238 height 30
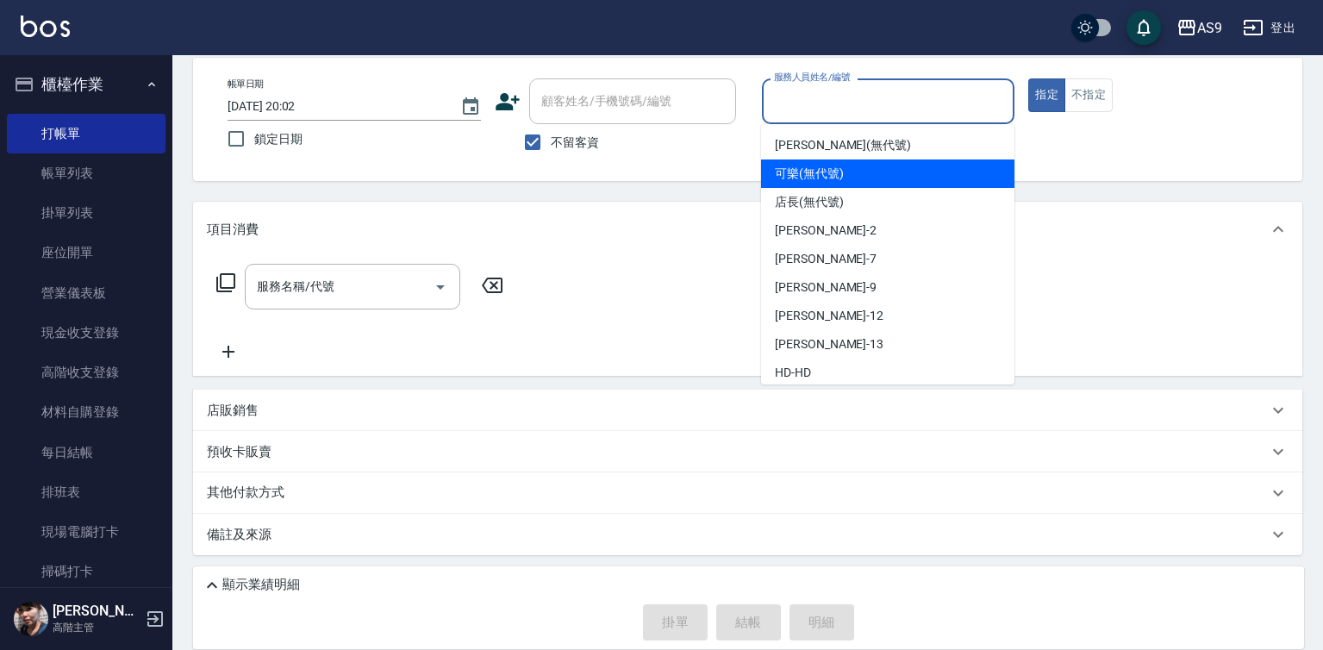
click at [803, 171] on span "可樂 (無代號)" at bounding box center [809, 174] width 69 height 18
type input "可樂(無代號)"
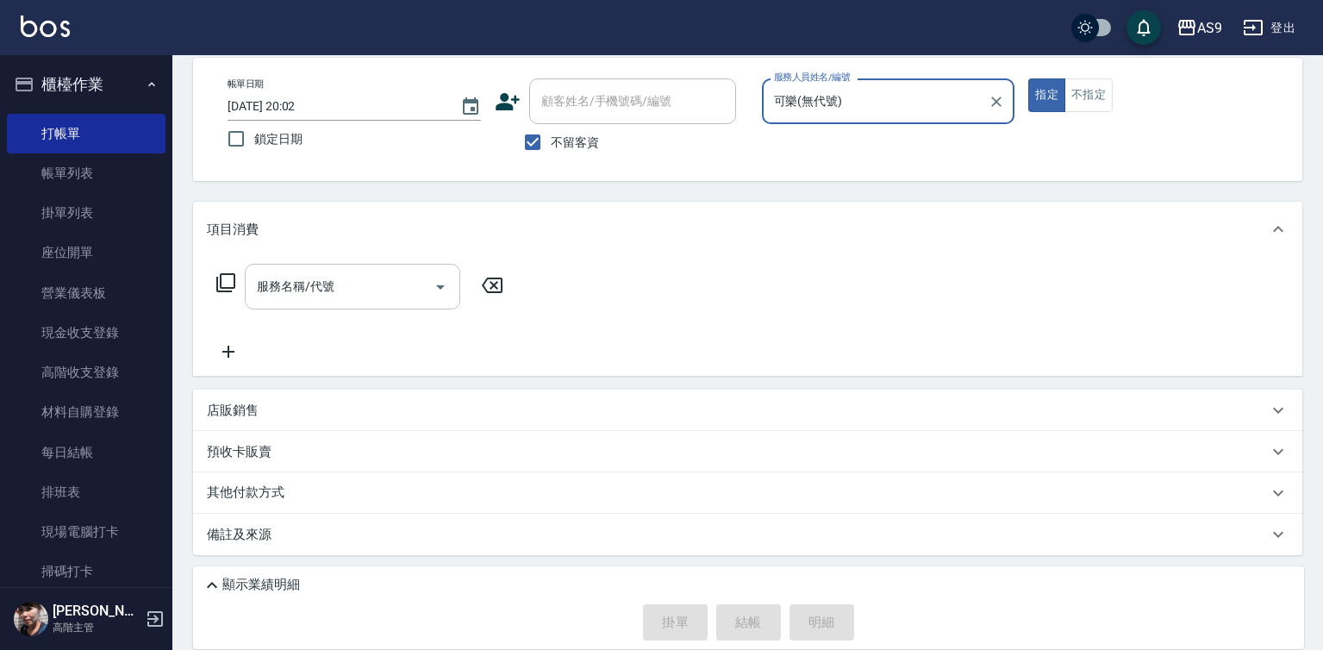
click at [378, 274] on input "服務名稱/代號" at bounding box center [339, 286] width 174 height 30
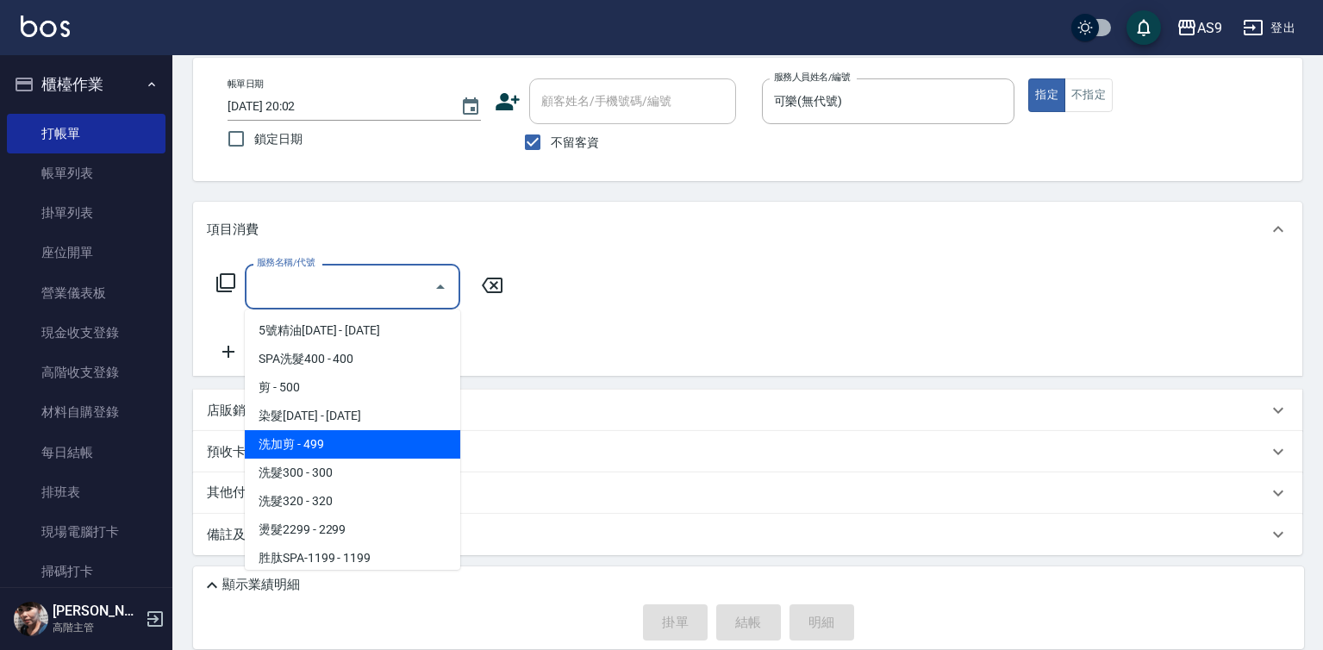
click at [365, 448] on span "洗加剪 - 499" at bounding box center [352, 444] width 215 height 28
type input "洗加剪"
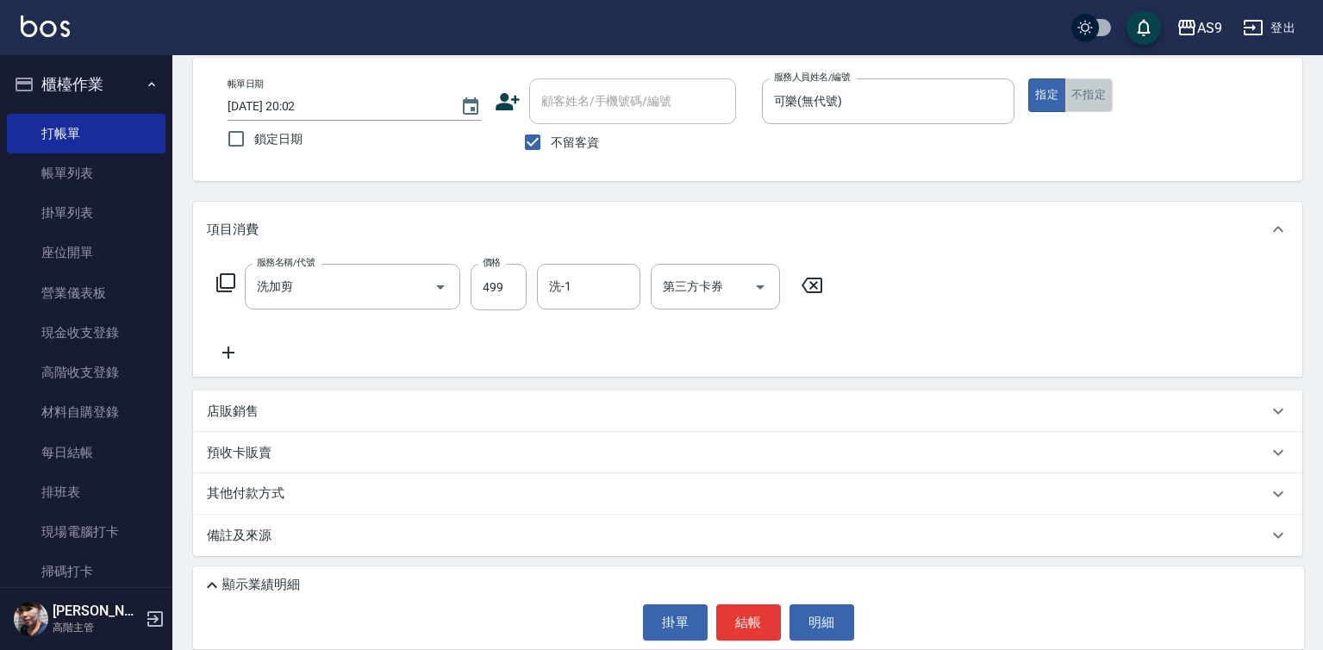
click at [1082, 91] on button "不指定" at bounding box center [1088, 95] width 48 height 34
click at [719, 620] on button "結帳" at bounding box center [748, 622] width 65 height 36
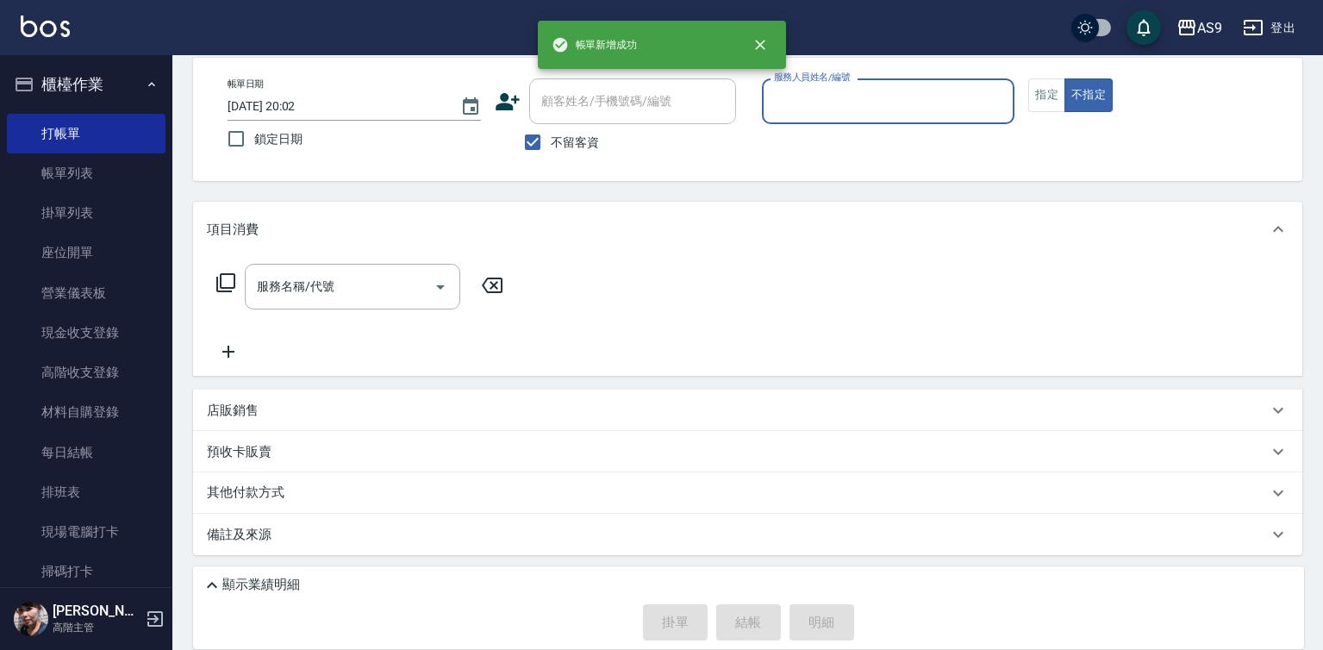
click at [841, 102] on input "服務人員姓名/編號" at bounding box center [889, 101] width 238 height 30
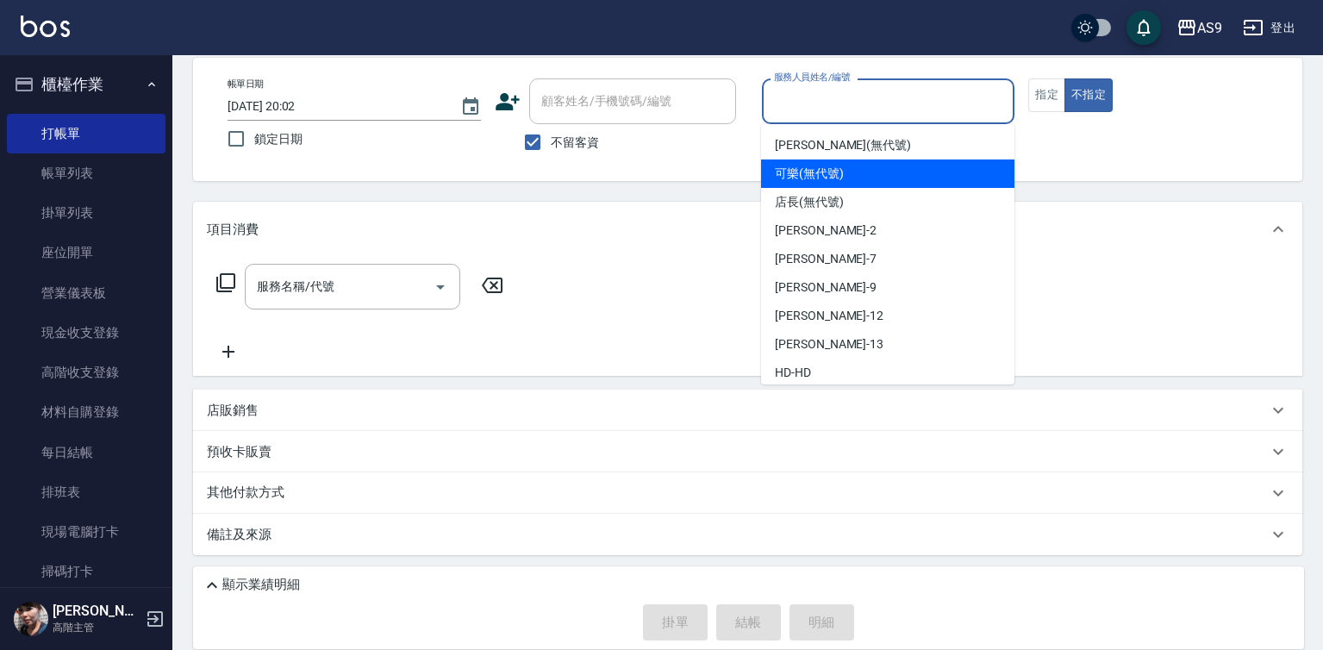
drag, startPoint x: 834, startPoint y: 180, endPoint x: 654, endPoint y: 220, distance: 184.4
click at [827, 181] on span "可樂 (無代號)" at bounding box center [809, 174] width 69 height 18
type input "可樂(無代號)"
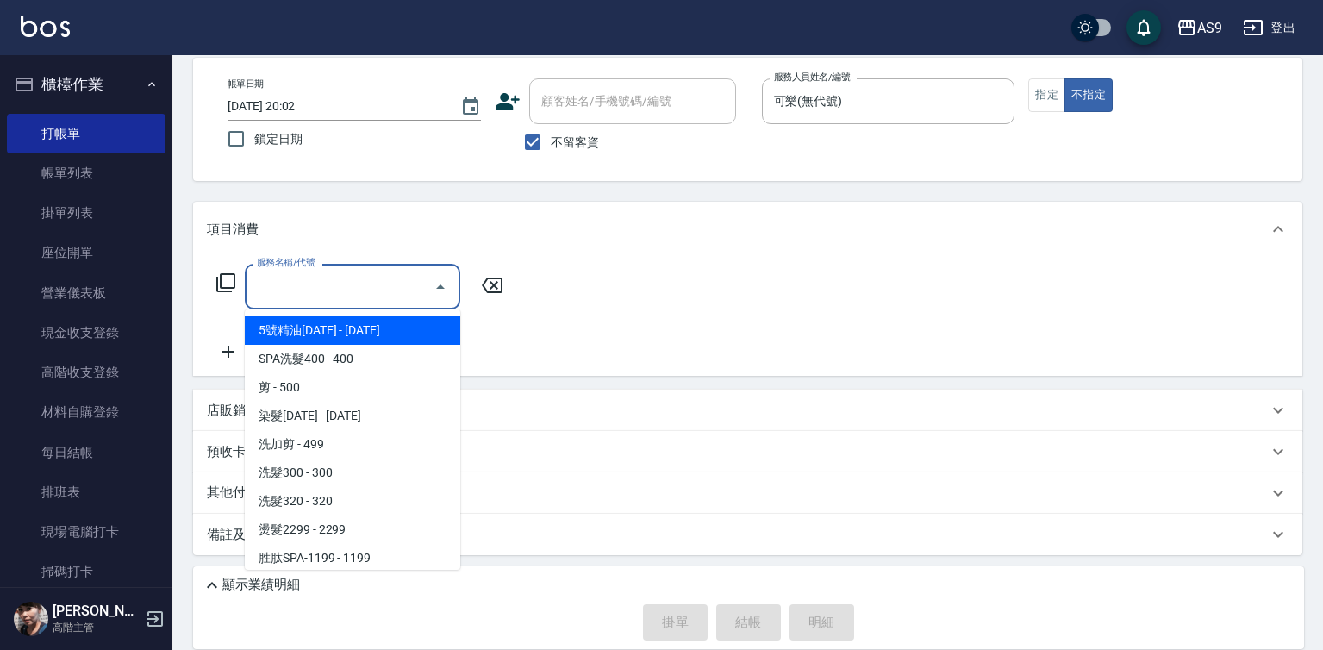
click at [356, 284] on input "服務名稱/代號" at bounding box center [339, 286] width 174 height 30
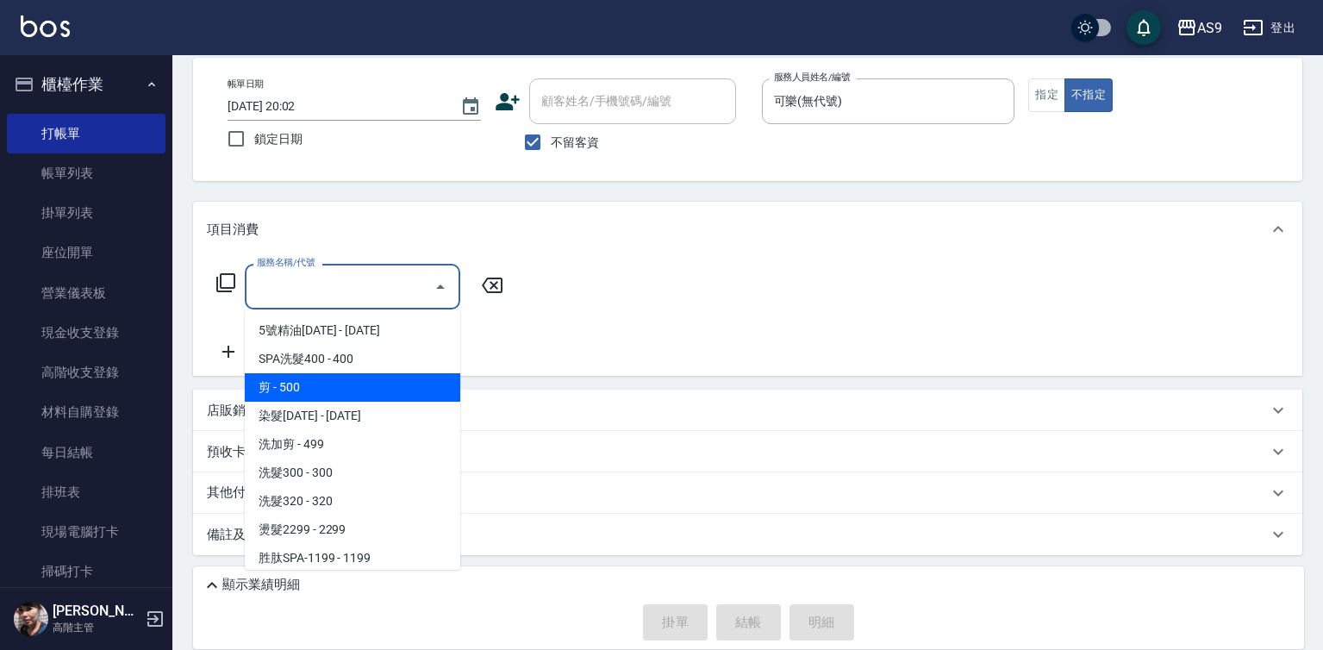
click at [333, 386] on span "剪 - 500" at bounding box center [352, 387] width 215 height 28
type input "剪(剪)"
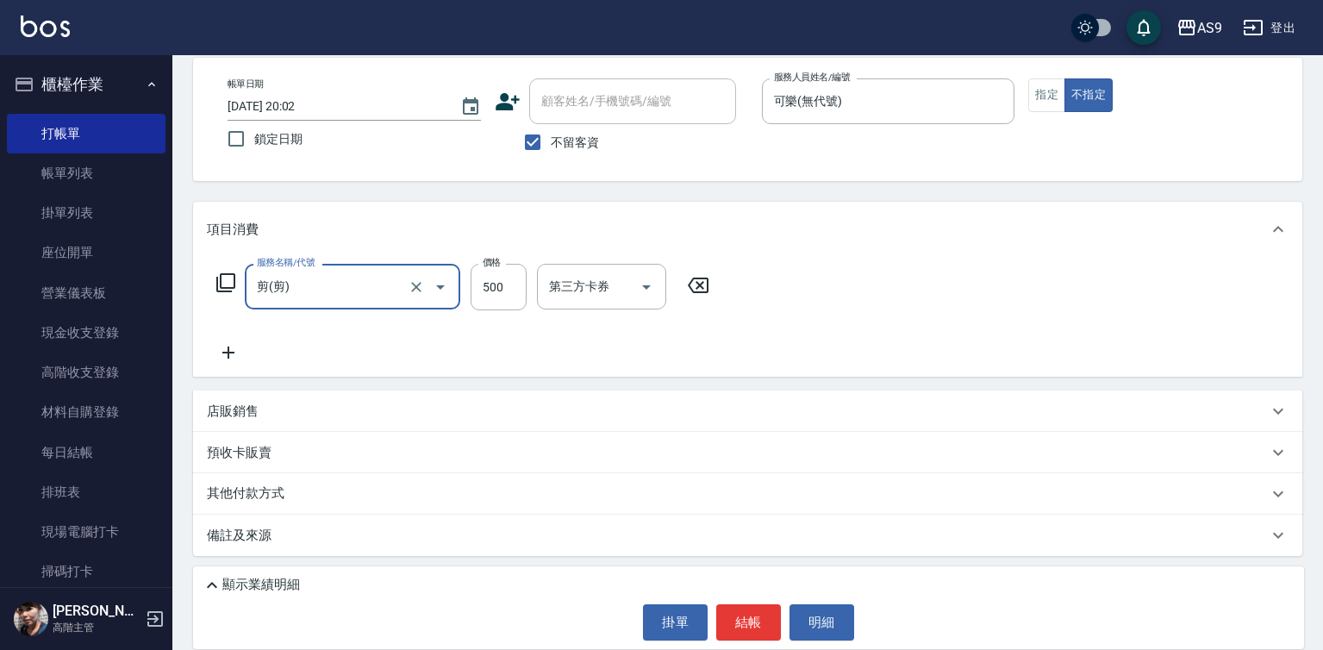
click at [240, 356] on icon at bounding box center [228, 352] width 43 height 21
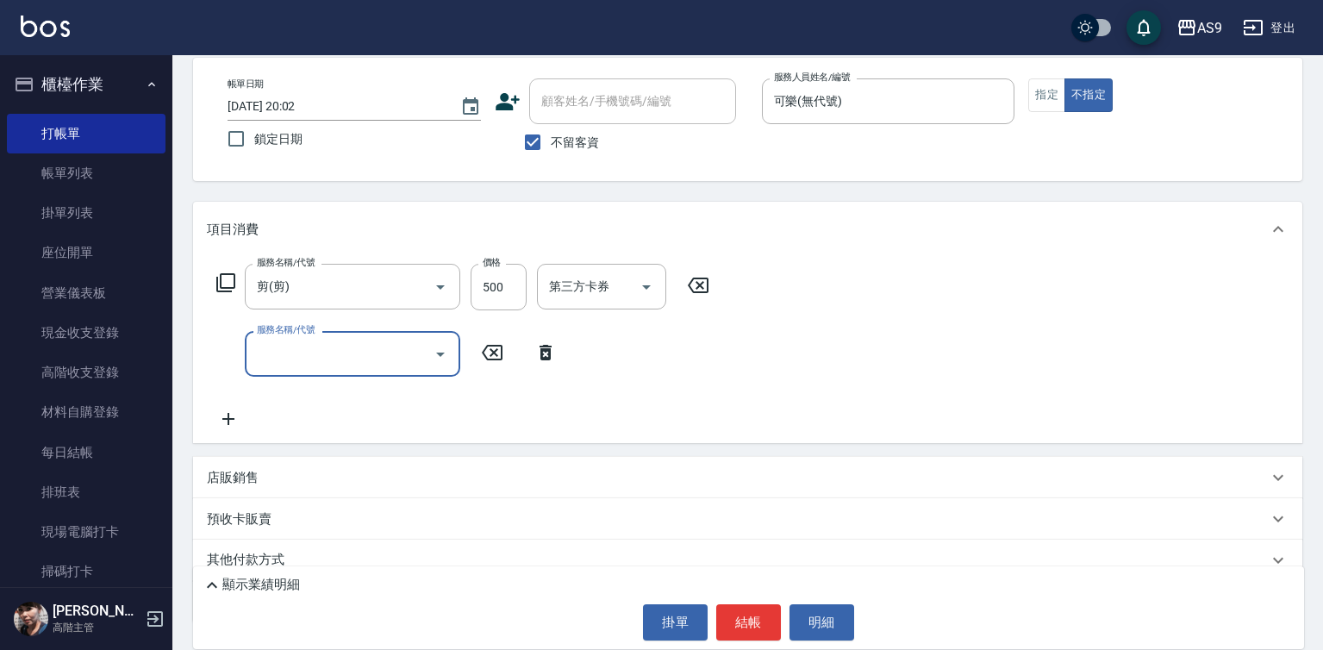
click at [280, 357] on input "服務名稱/代號" at bounding box center [339, 354] width 174 height 30
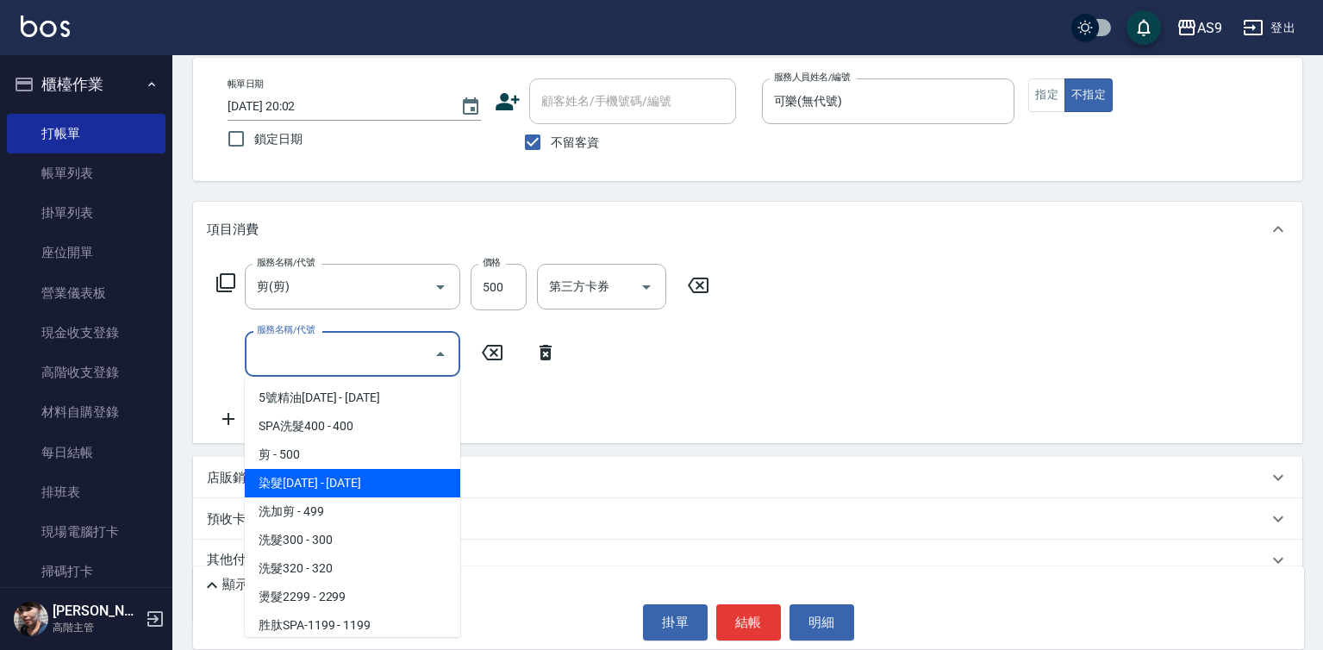
click at [325, 485] on span "染髮1500 - 1500" at bounding box center [352, 483] width 215 height 28
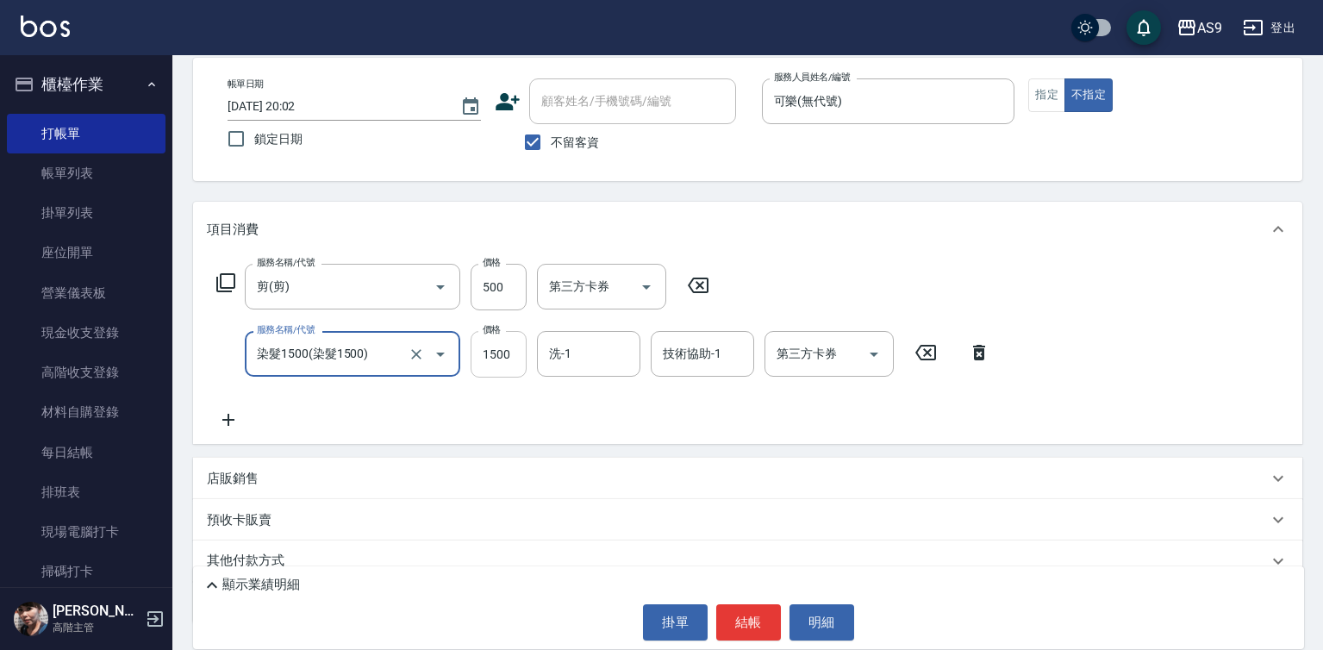
type input "染髮1500"
click at [508, 346] on input "1500" at bounding box center [499, 354] width 56 height 47
type input "1800"
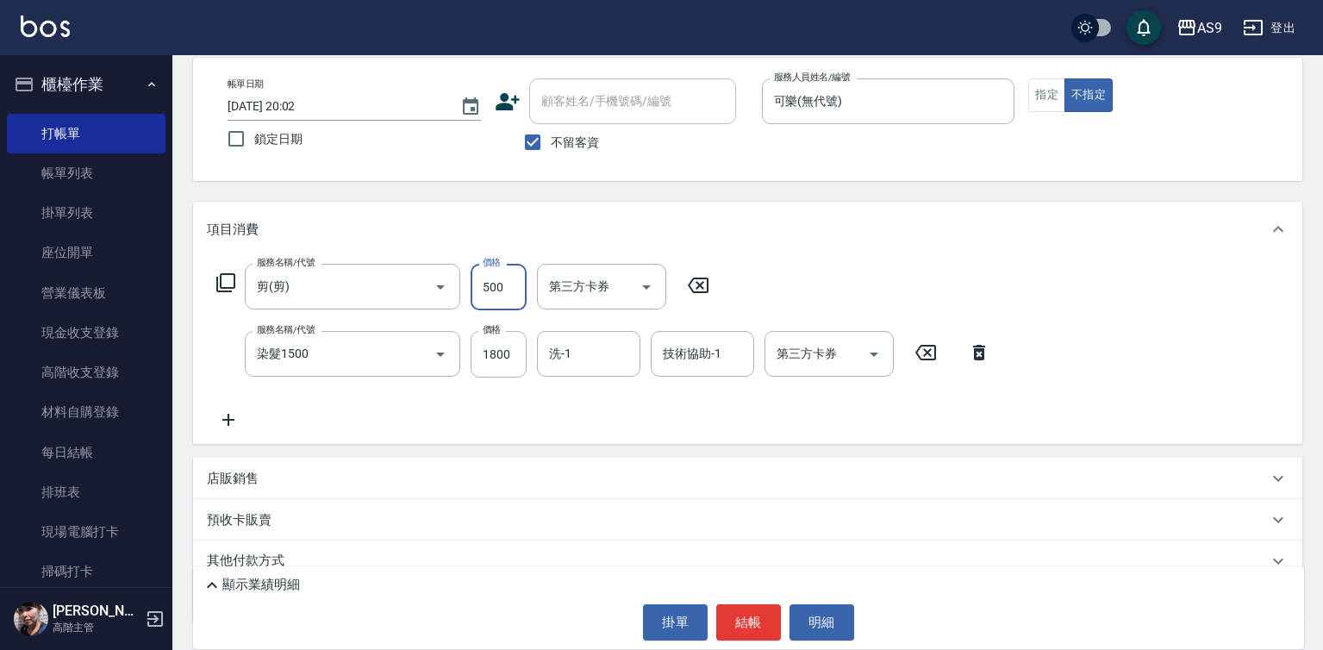
click at [516, 292] on input "500" at bounding box center [499, 287] width 56 height 47
click at [516, 291] on input "500" at bounding box center [499, 287] width 56 height 47
type input "400"
click at [439, 427] on div "服務名稱/代號 剪(剪) 服務名稱/代號 價格 400 價格 第三方卡券 第三方卡券 服務名稱/代號 染髮1500 服務名稱/代號 價格 1800 價格 洗-…" at bounding box center [604, 347] width 794 height 166
click at [606, 354] on input "洗-1" at bounding box center [589, 354] width 88 height 30
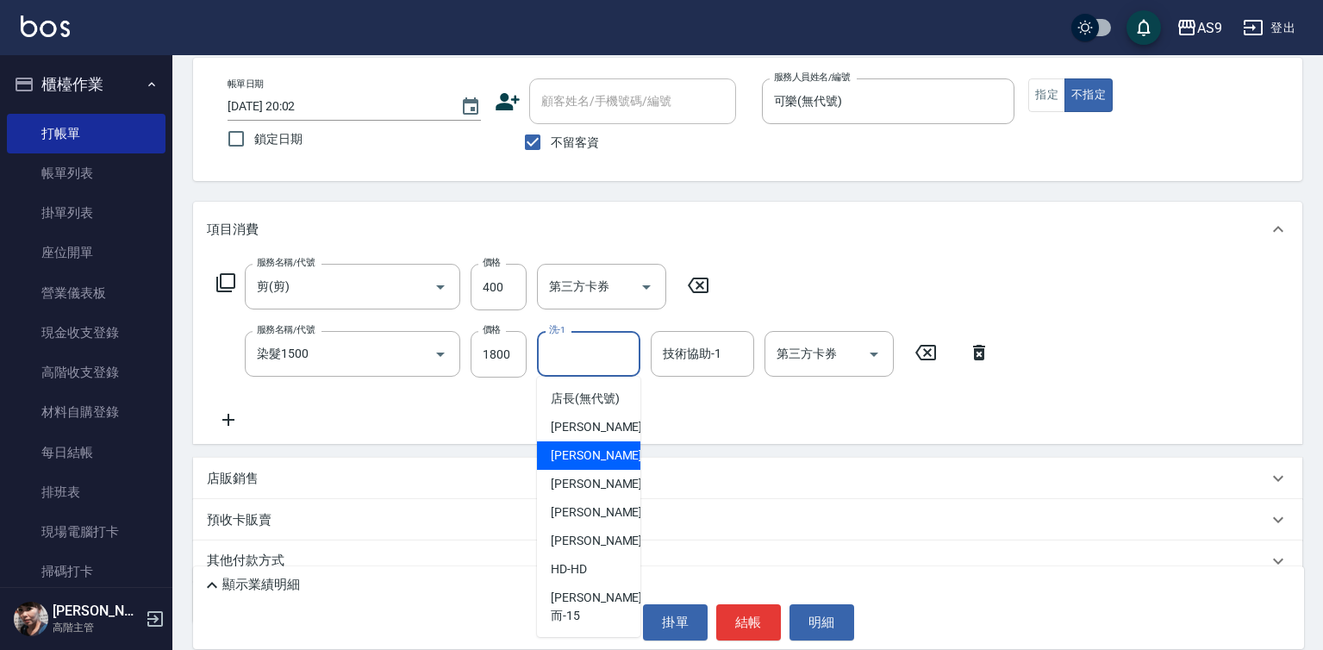
scroll to position [110, 0]
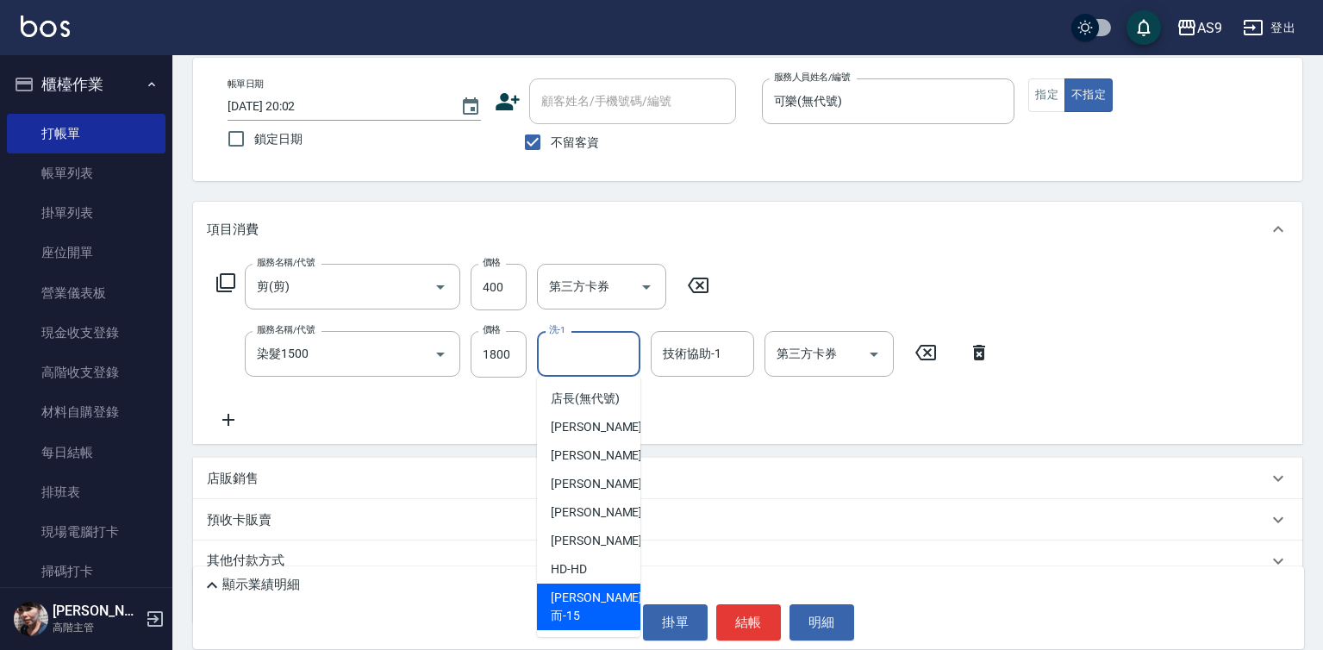
click at [610, 612] on div "遲婷而 -15" at bounding box center [588, 606] width 103 height 47
type input "遲婷而-15"
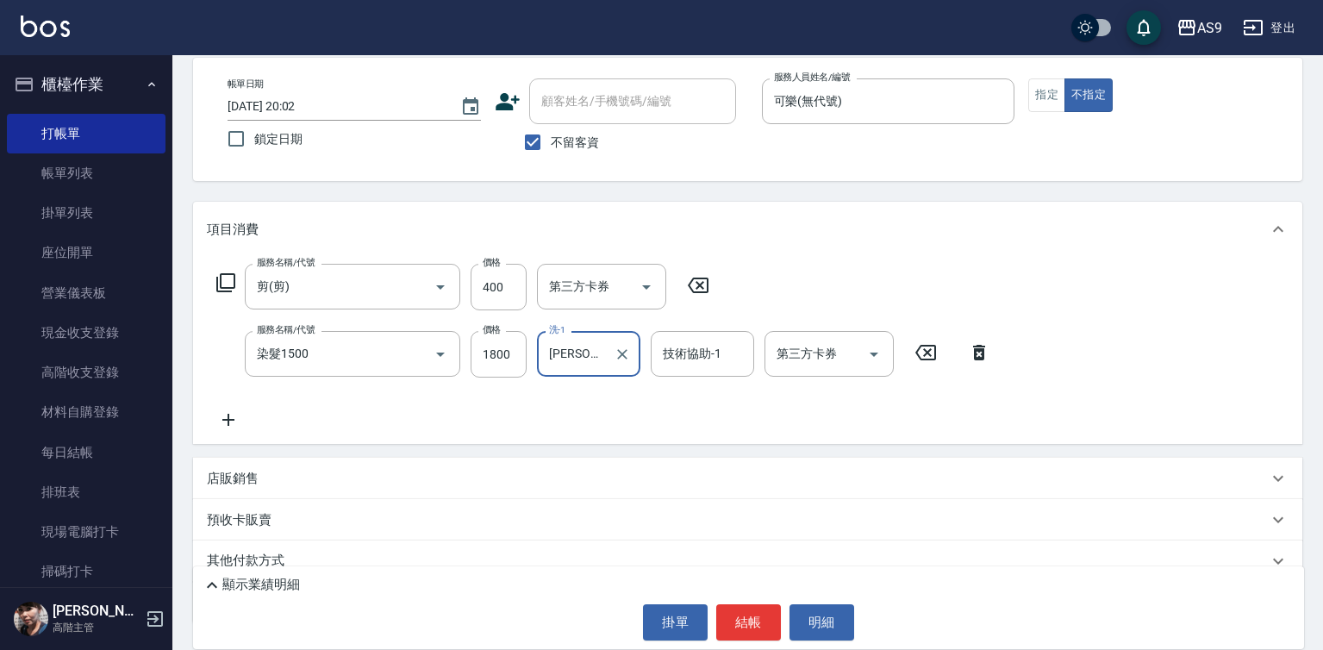
click at [740, 641] on div "顯示業績明細 掛單 結帳 明細" at bounding box center [748, 607] width 1111 height 83
click at [739, 630] on button "結帳" at bounding box center [748, 622] width 65 height 36
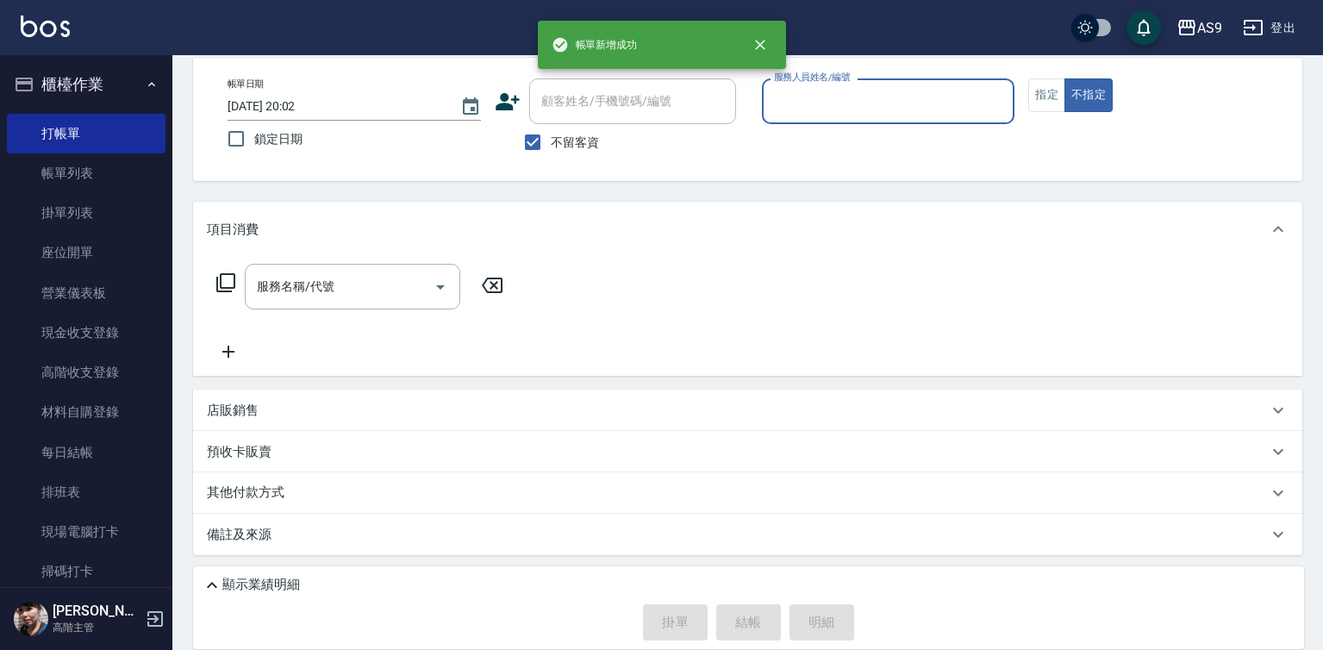
click at [806, 112] on input "服務人員姓名/編號" at bounding box center [889, 101] width 238 height 30
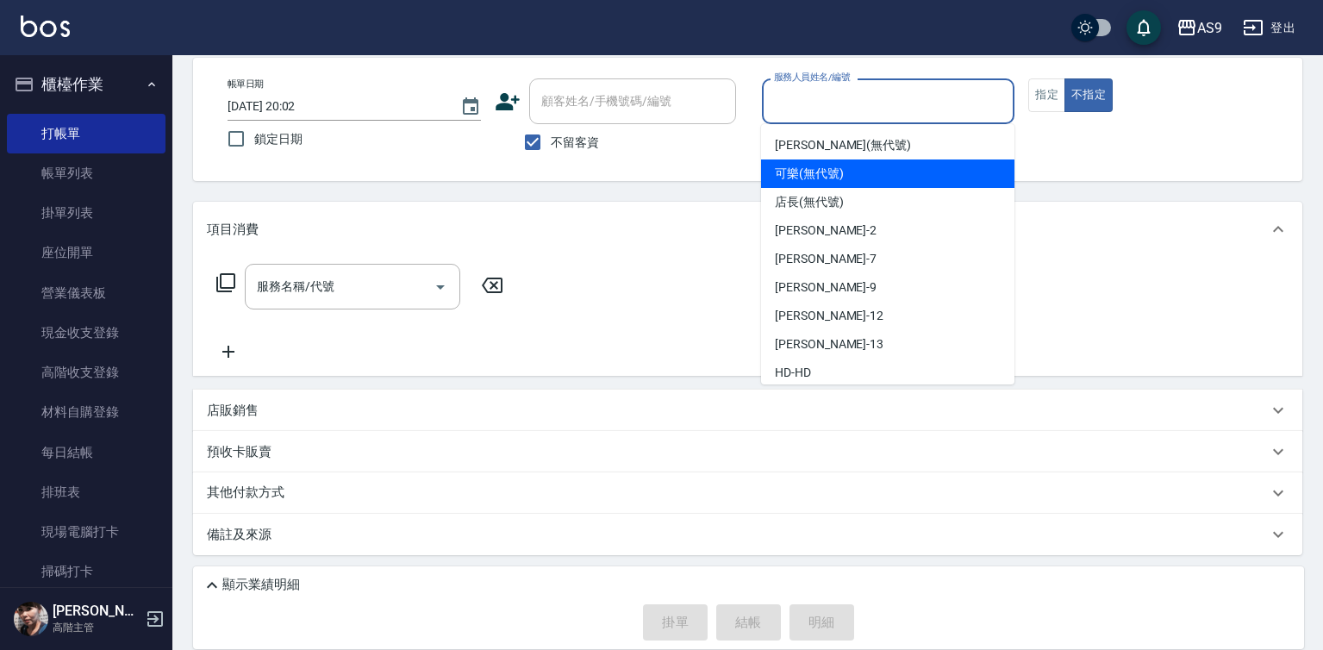
click at [824, 184] on div "可樂 (無代號)" at bounding box center [887, 173] width 253 height 28
type input "可樂(無代號)"
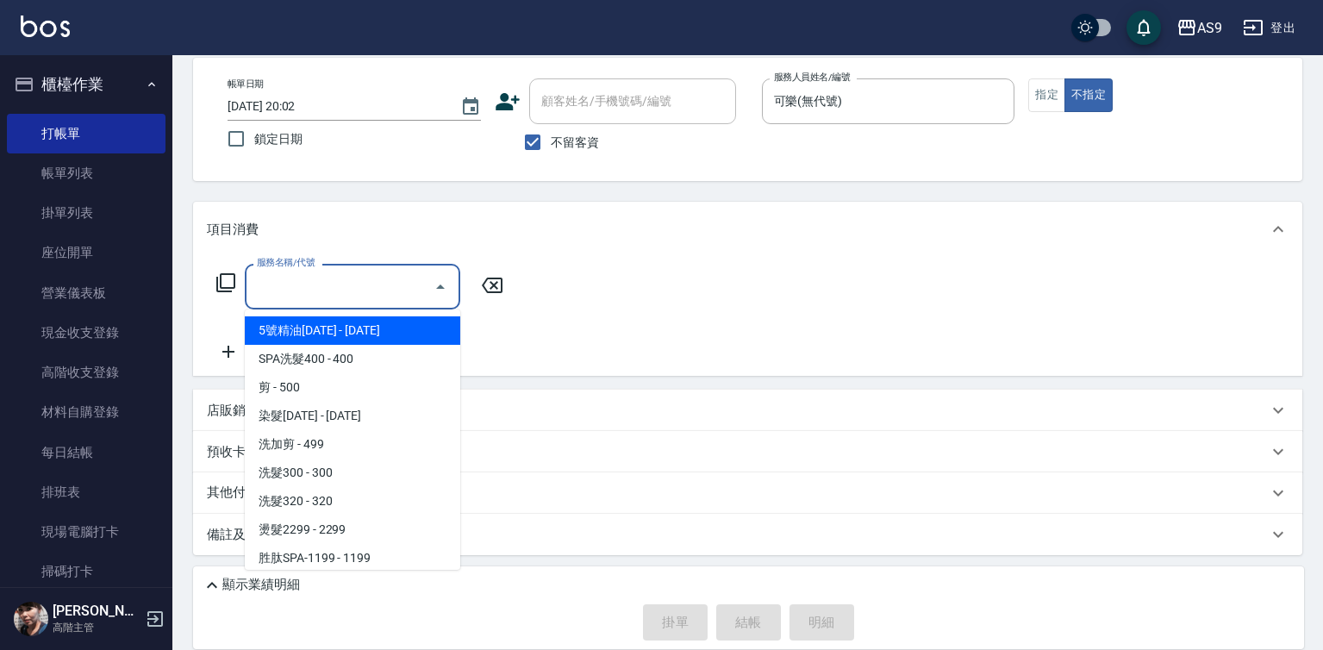
click at [328, 287] on input "服務名稱/代號" at bounding box center [339, 286] width 174 height 30
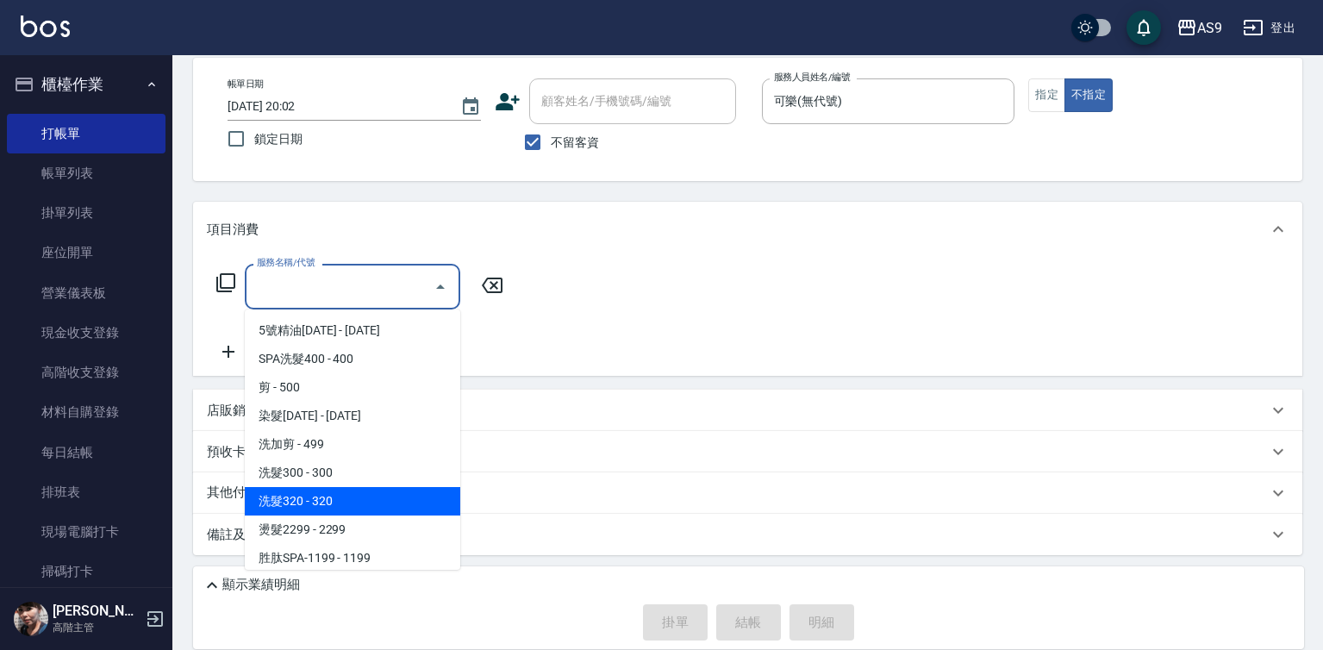
click at [344, 508] on span "洗髮320 - 320" at bounding box center [352, 501] width 215 height 28
type input "洗髮320(洗髮320)"
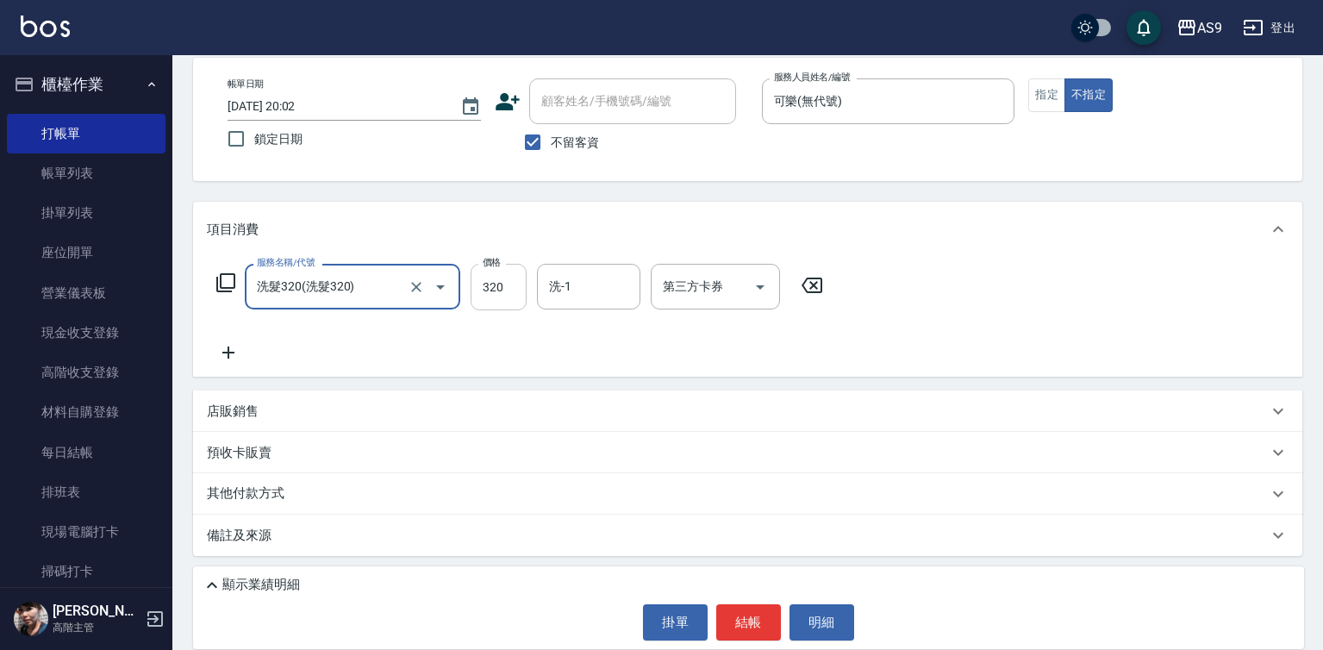
click at [503, 289] on input "320" at bounding box center [499, 287] width 56 height 47
type input "227"
click at [751, 615] on button "結帳" at bounding box center [748, 622] width 65 height 36
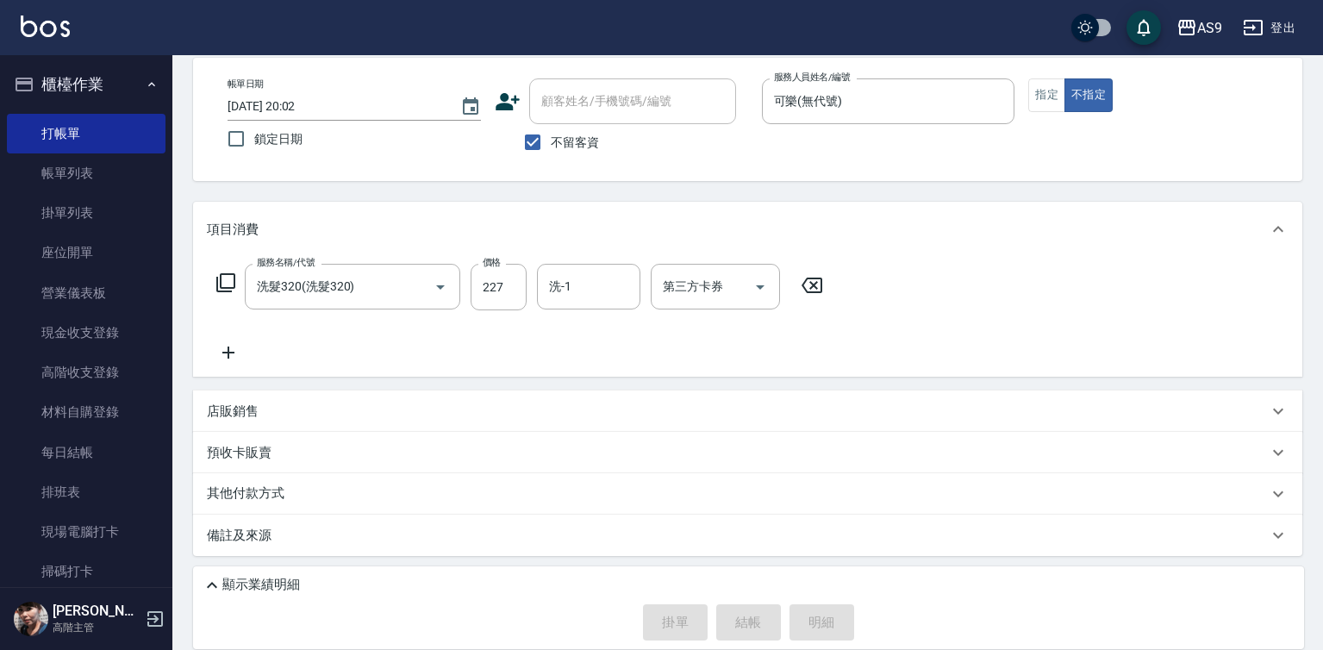
type input "2025/08/13 20:03"
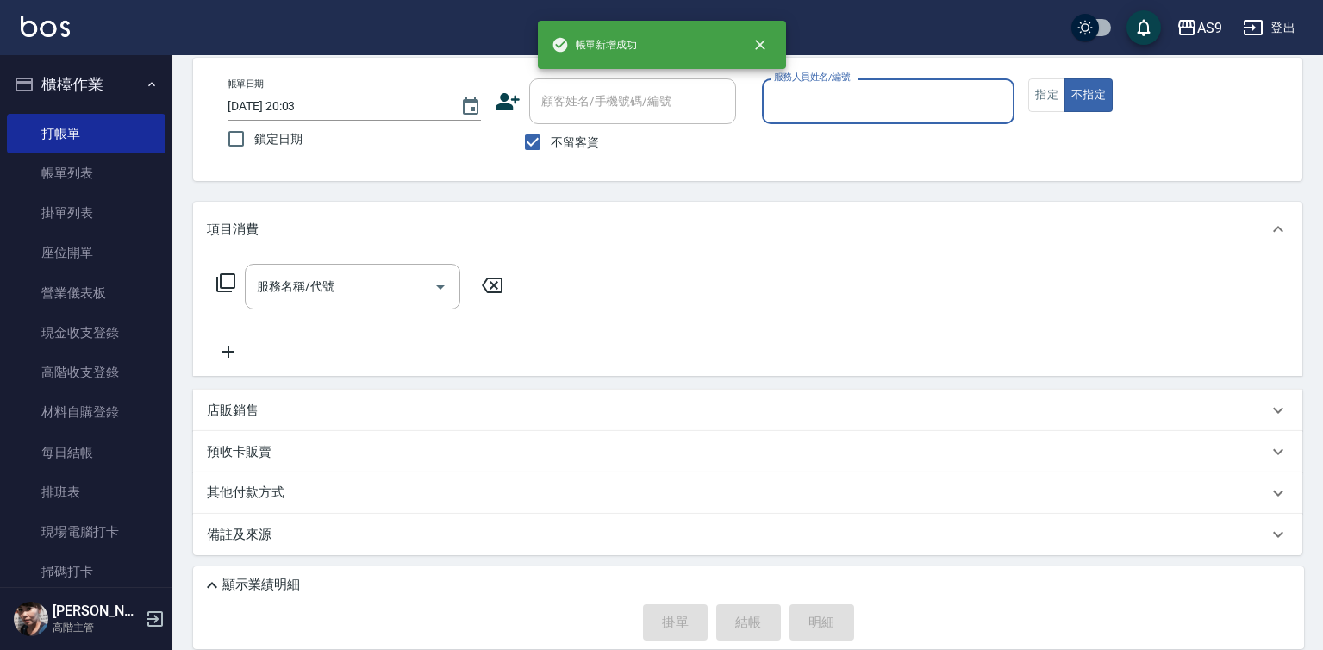
click at [827, 97] on input "服務人員姓名/編號" at bounding box center [889, 101] width 238 height 30
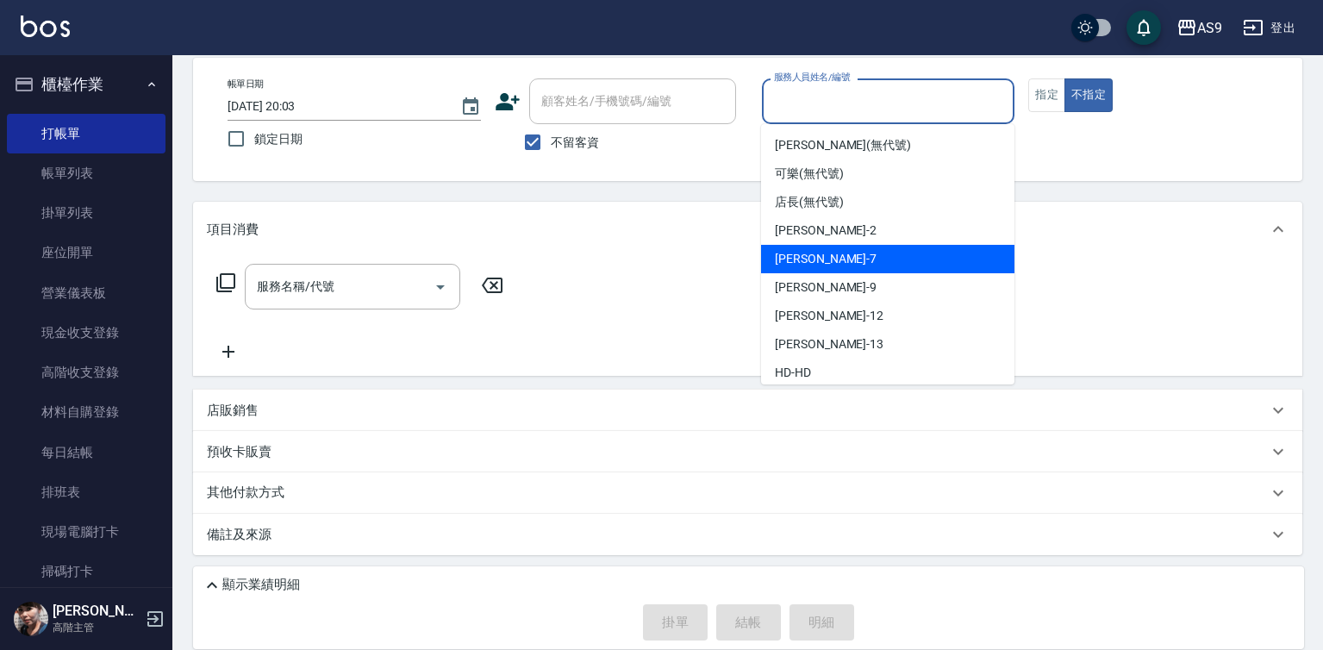
drag, startPoint x: 817, startPoint y: 264, endPoint x: 613, endPoint y: 264, distance: 204.2
click at [816, 264] on span "Peggy -7" at bounding box center [826, 259] width 102 height 18
type input "Peggy-7"
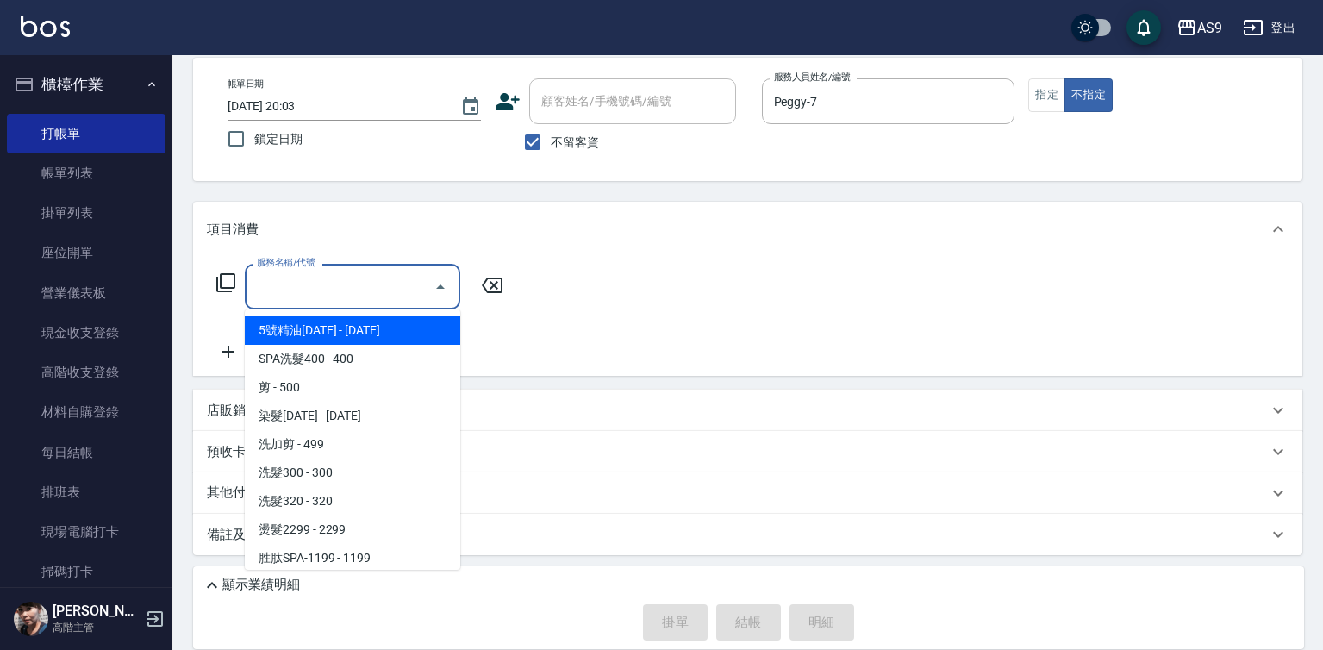
click at [381, 287] on input "服務名稱/代號" at bounding box center [339, 286] width 174 height 30
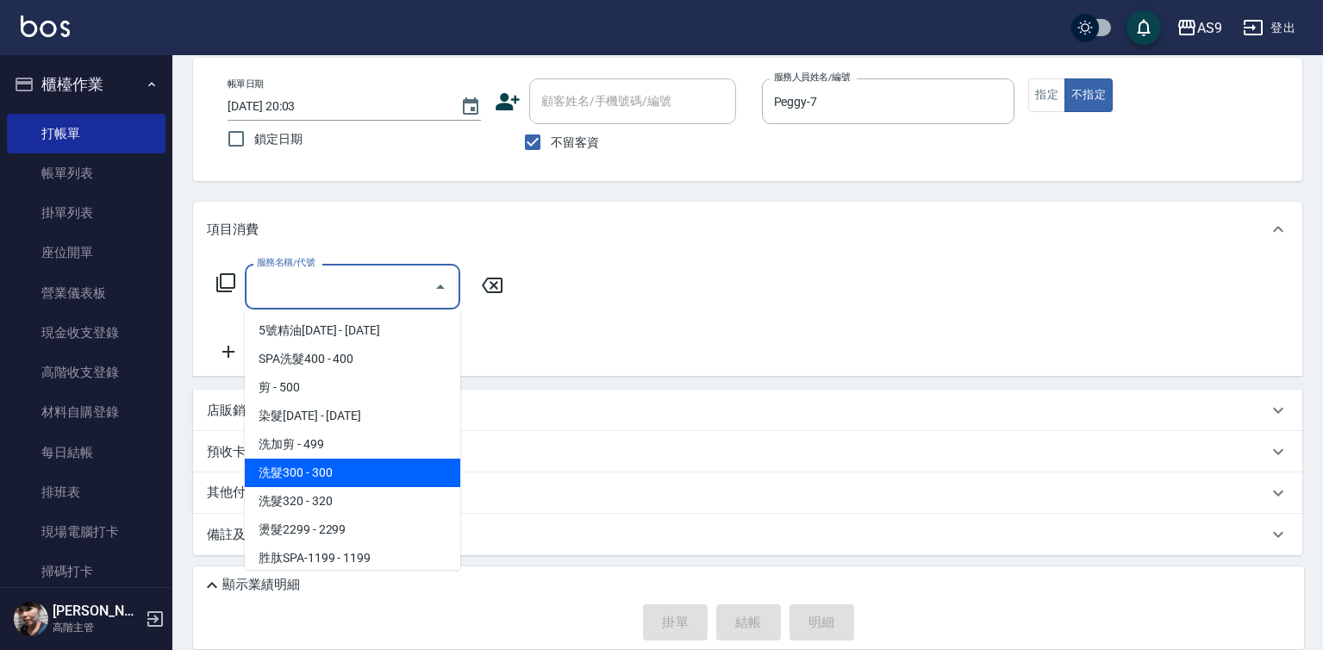
click at [357, 473] on span "洗髮300 - 300" at bounding box center [352, 472] width 215 height 28
type input "洗髮300(洗 髮300)"
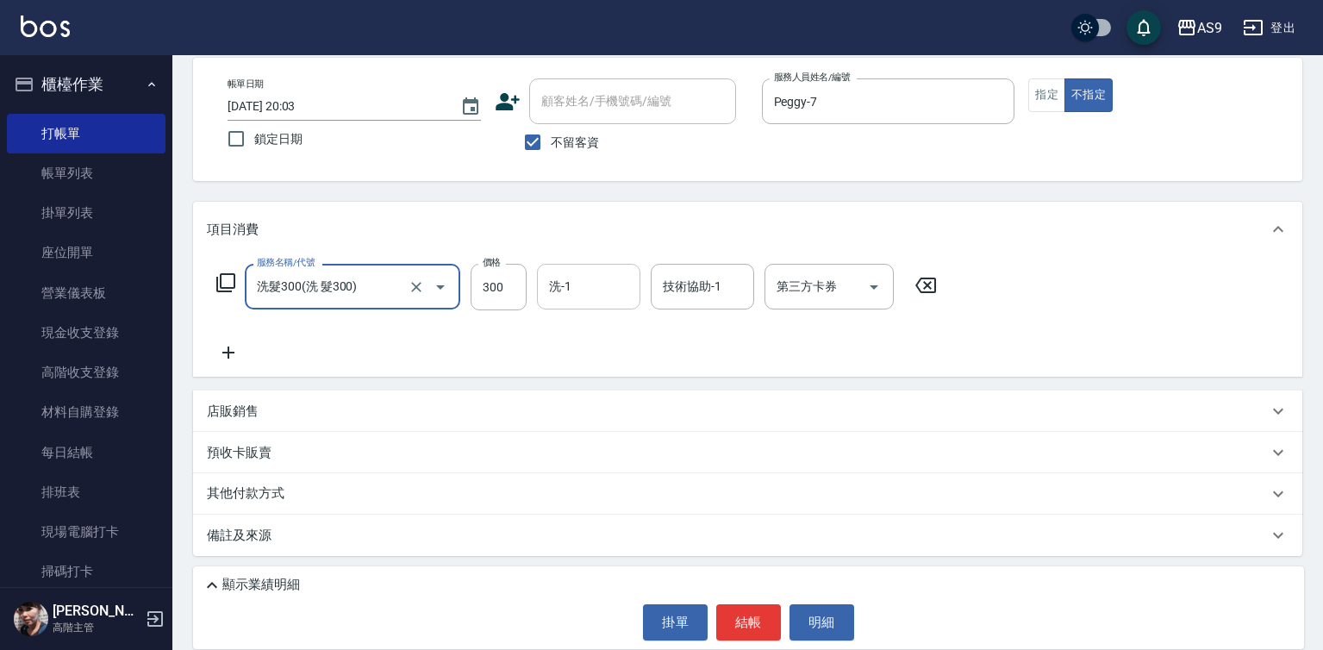
click at [583, 284] on input "洗-1" at bounding box center [589, 286] width 88 height 30
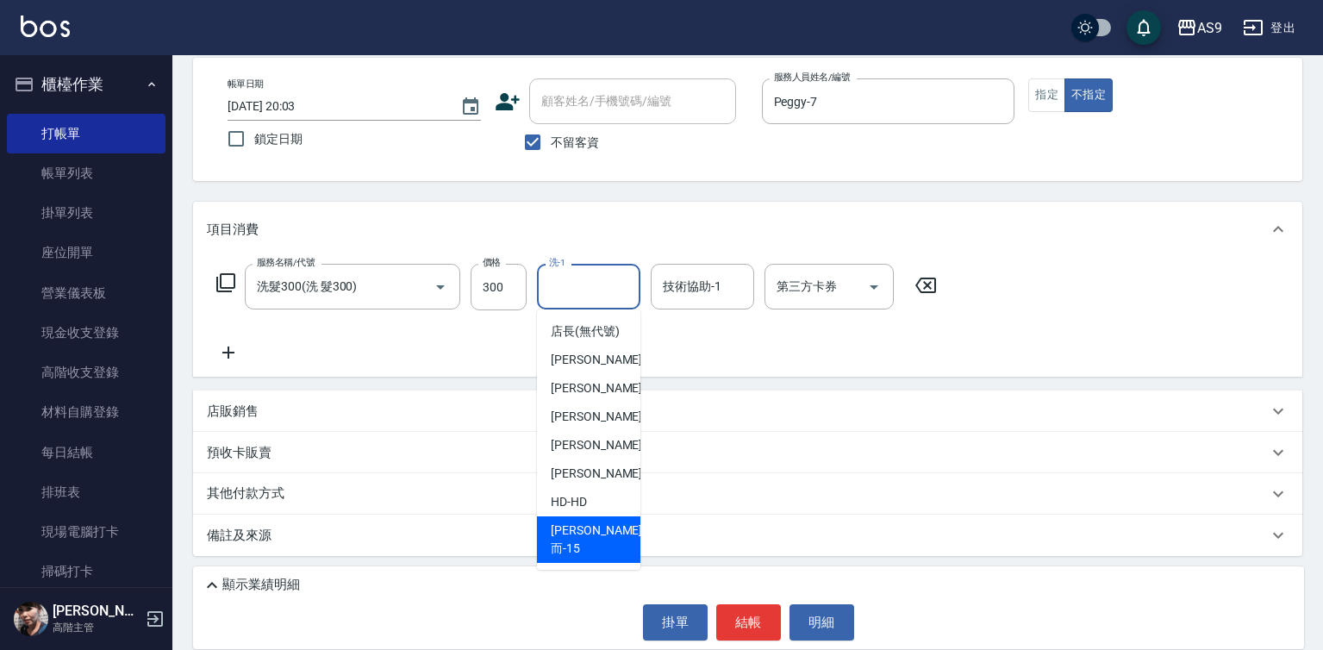
click at [604, 540] on div "遲婷而 -15" at bounding box center [588, 539] width 103 height 47
type input "遲婷而-15"
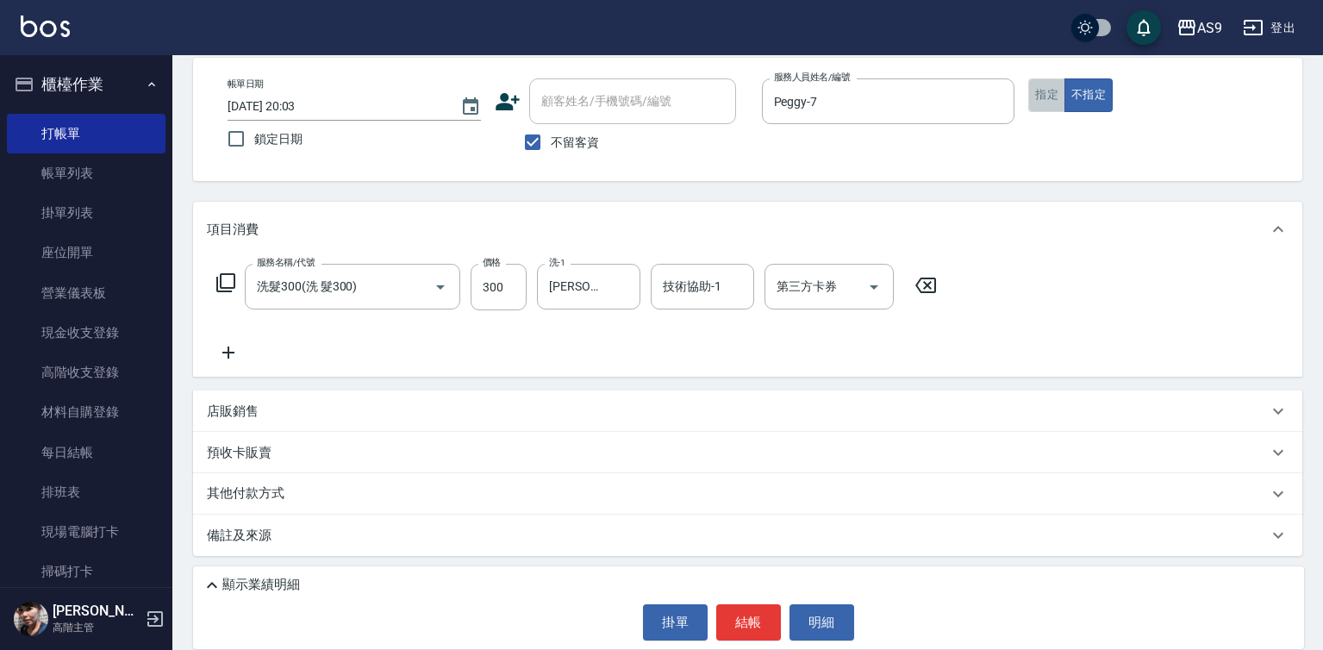
click at [1050, 88] on button "指定" at bounding box center [1046, 95] width 37 height 34
click at [741, 622] on button "結帳" at bounding box center [748, 622] width 65 height 36
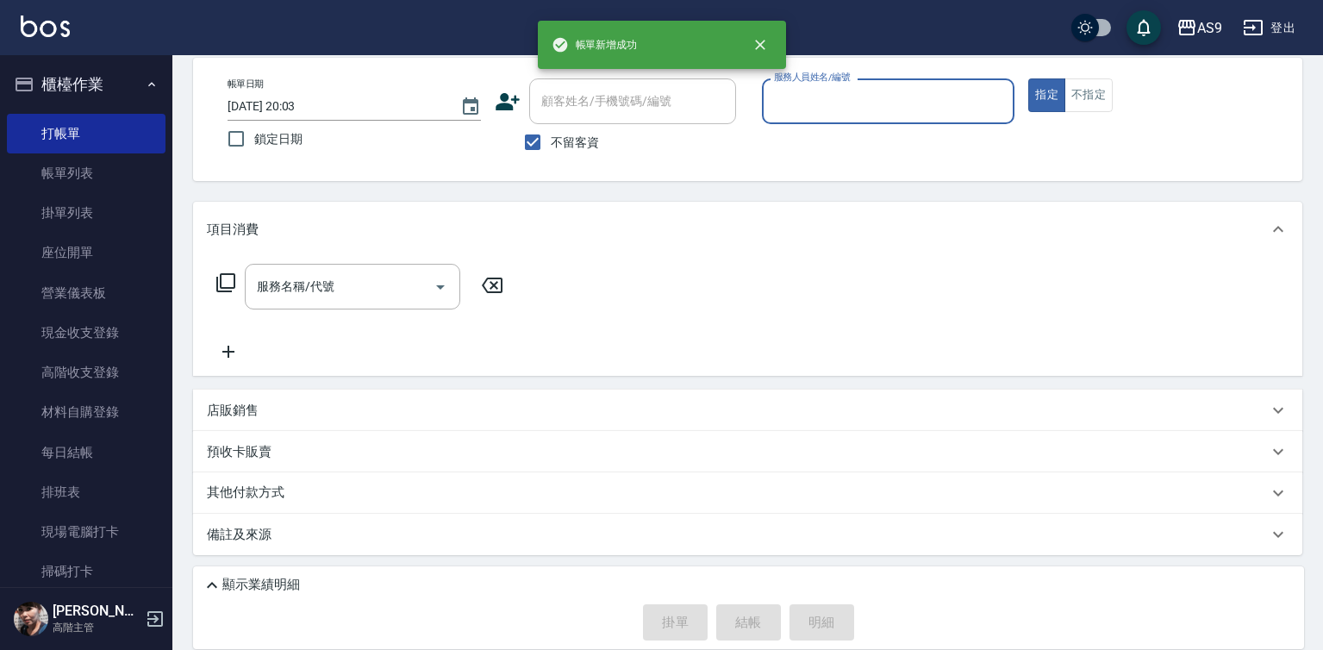
click at [809, 104] on input "服務人員姓名/編號" at bounding box center [889, 101] width 238 height 30
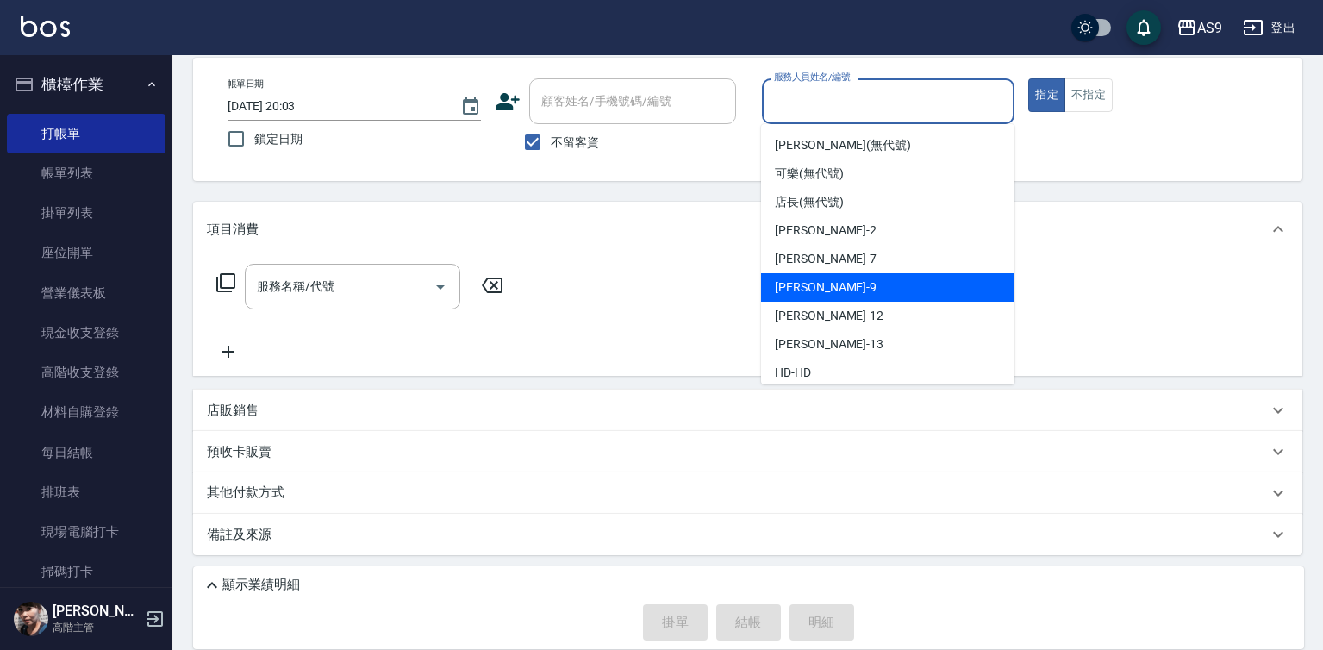
click at [818, 263] on span "Peggy -7" at bounding box center [826, 259] width 102 height 18
type input "Peggy-7"
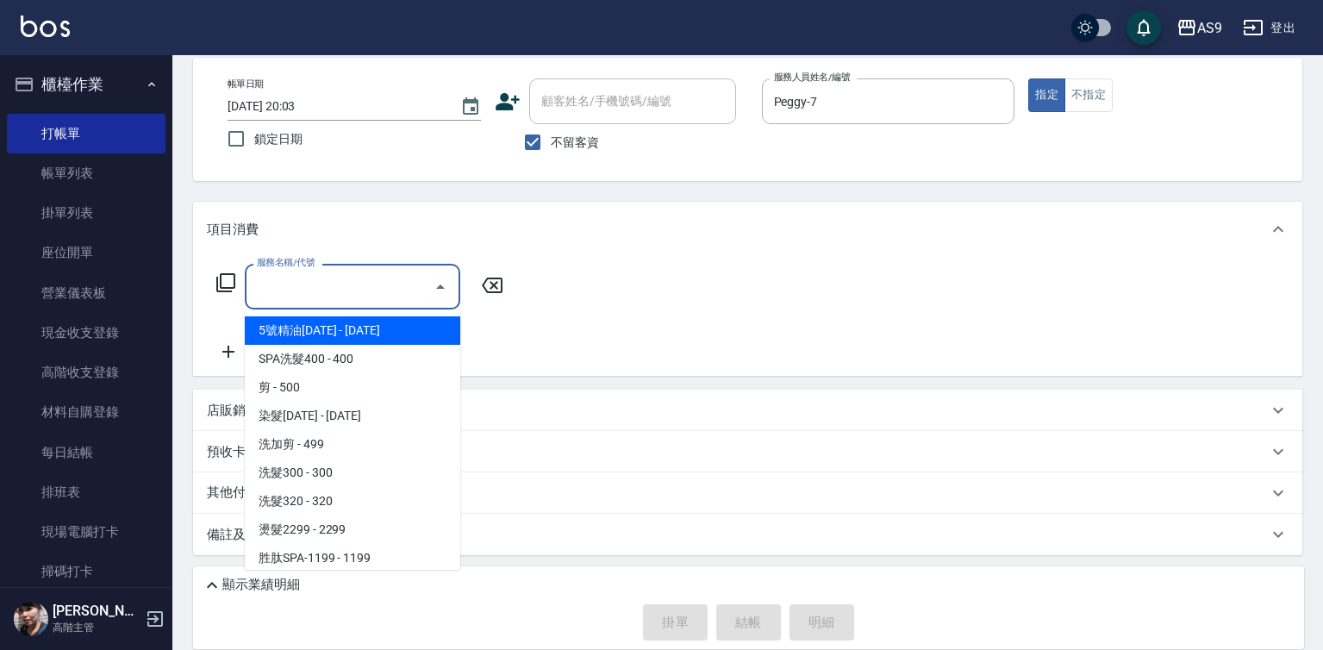
click at [375, 283] on input "服務名稱/代號" at bounding box center [339, 286] width 174 height 30
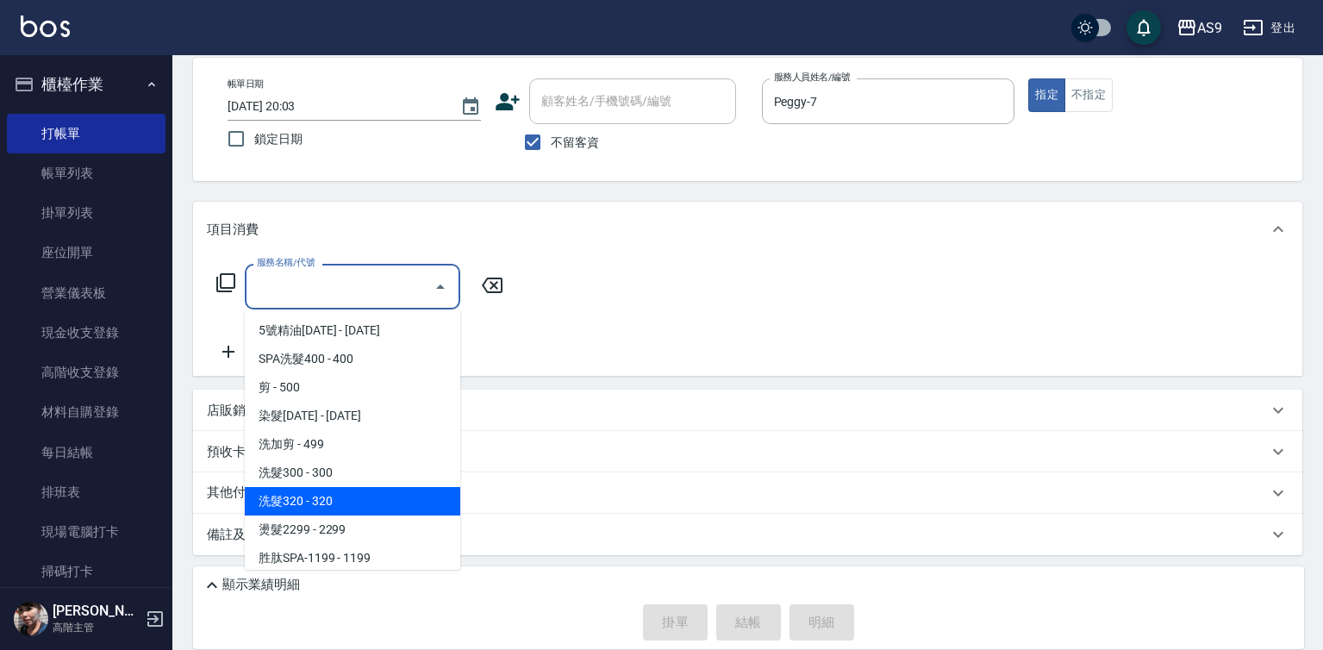
click at [377, 496] on span "洗髮320 - 320" at bounding box center [352, 501] width 215 height 28
type input "洗髮320(洗髮320)"
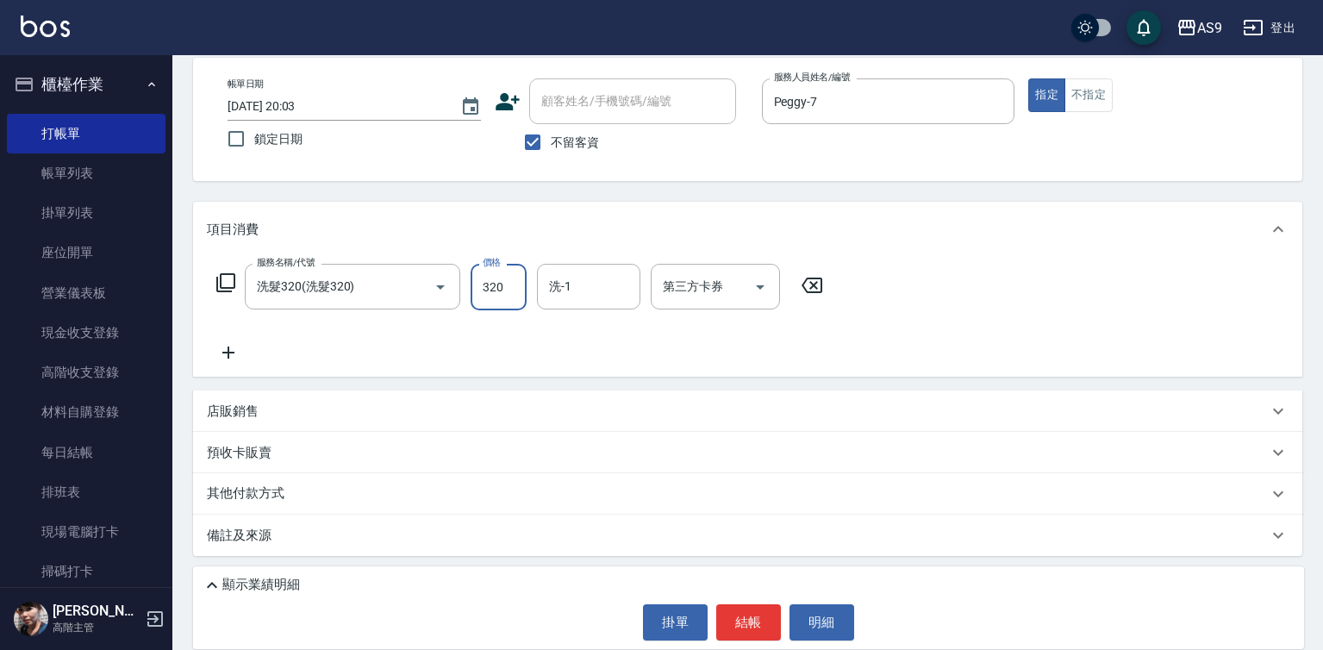
click at [486, 273] on input "320" at bounding box center [499, 287] width 56 height 47
type input "272"
click at [562, 285] on div "洗-1 洗-1" at bounding box center [588, 287] width 103 height 46
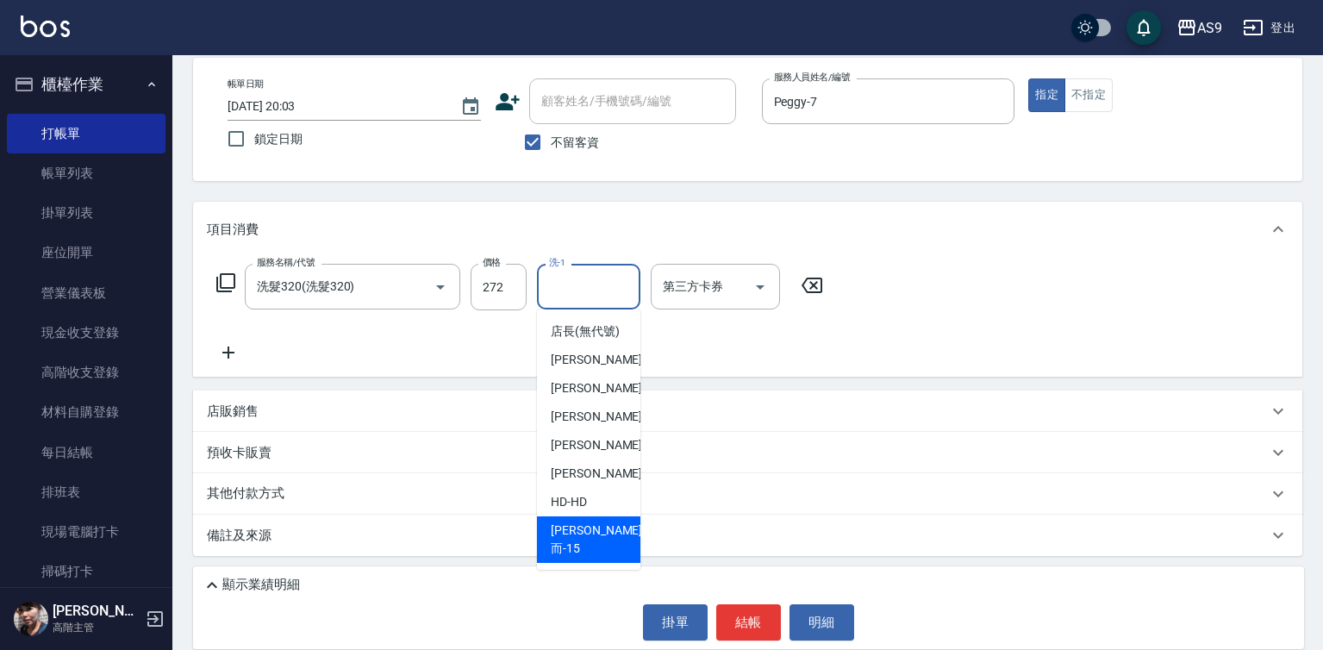
click at [617, 542] on div "遲婷而 -15" at bounding box center [588, 539] width 103 height 47
type input "遲婷而-15"
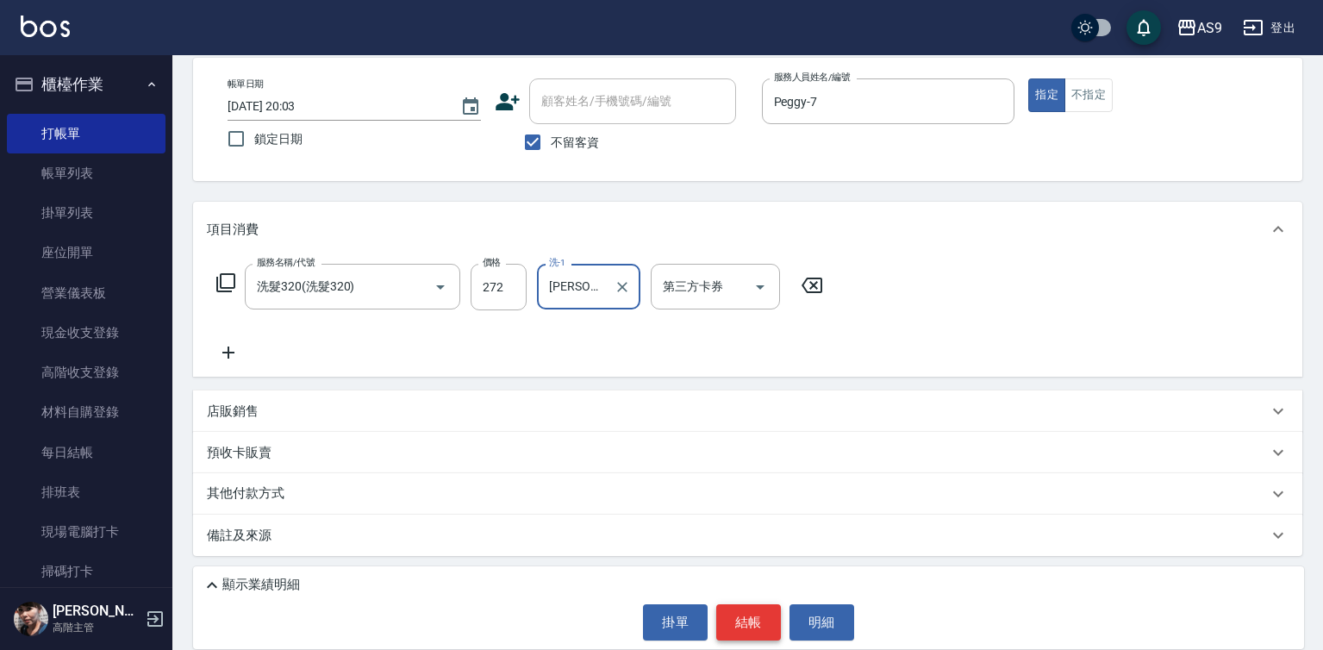
click at [751, 624] on button "結帳" at bounding box center [748, 622] width 65 height 36
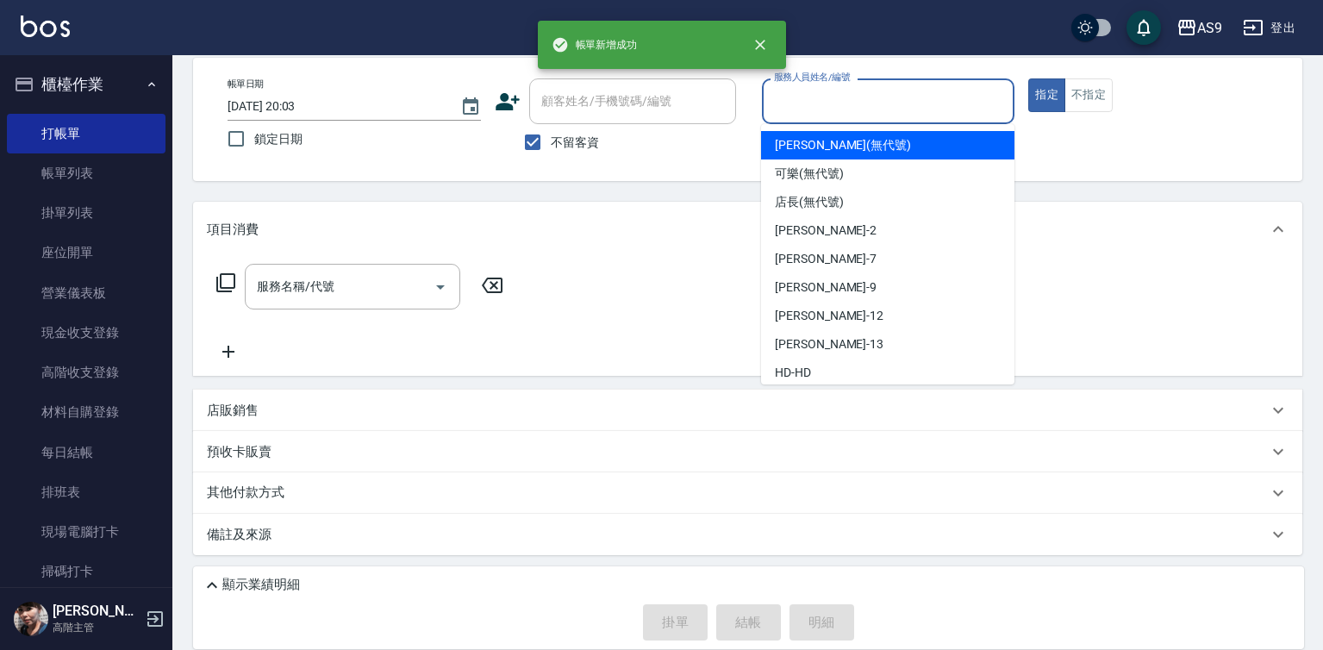
click at [814, 113] on input "服務人員姓名/編號" at bounding box center [889, 101] width 238 height 30
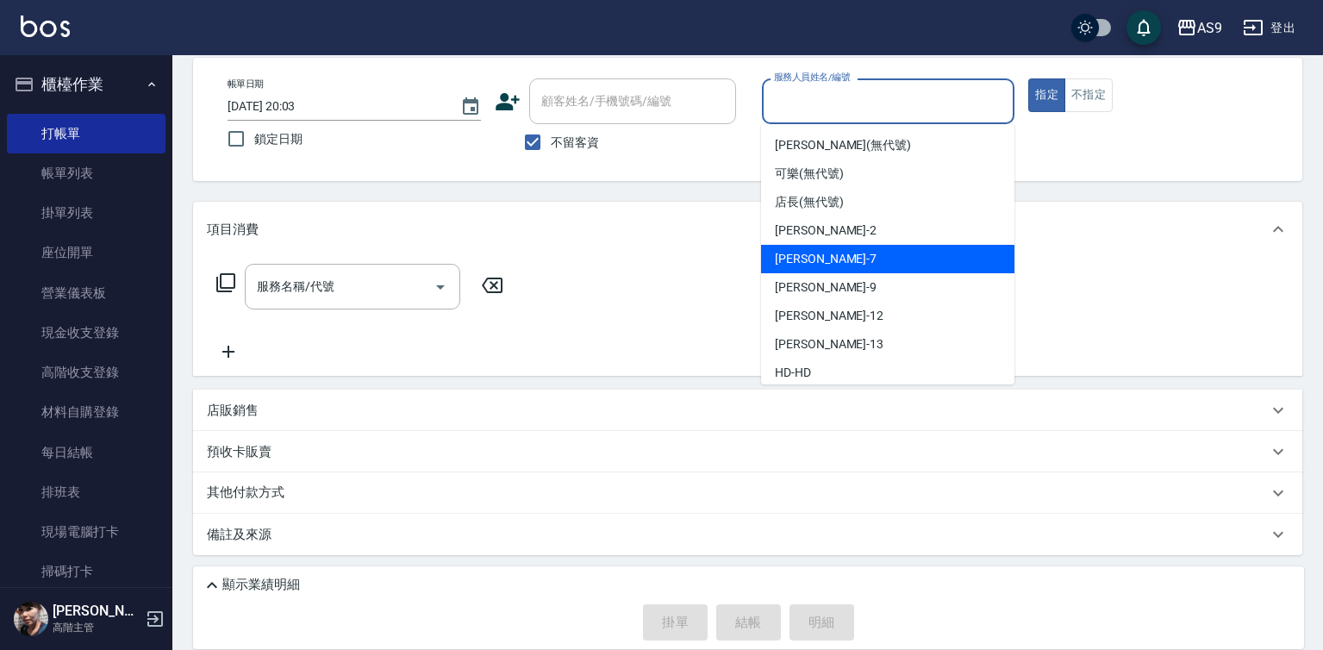
drag, startPoint x: 828, startPoint y: 250, endPoint x: 661, endPoint y: 273, distance: 168.8
click at [828, 251] on div "Peggy -7" at bounding box center [887, 259] width 253 height 28
type input "Peggy-7"
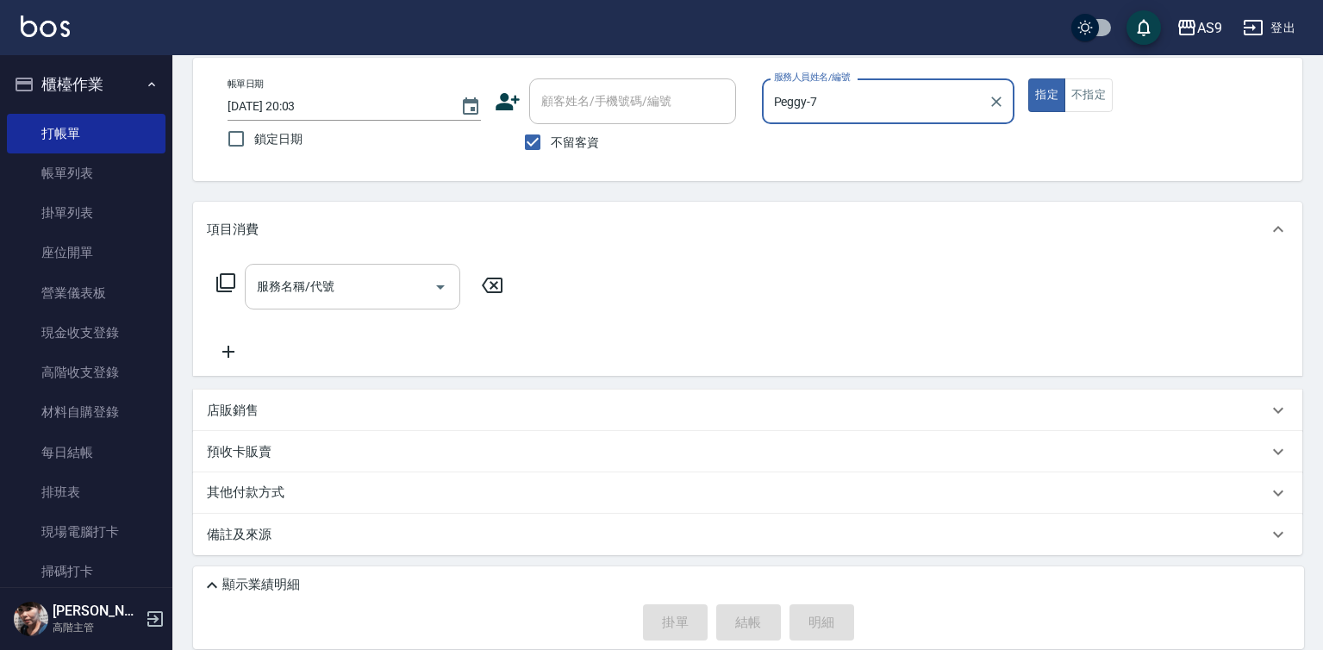
click at [377, 294] on input "服務名稱/代號" at bounding box center [339, 286] width 174 height 30
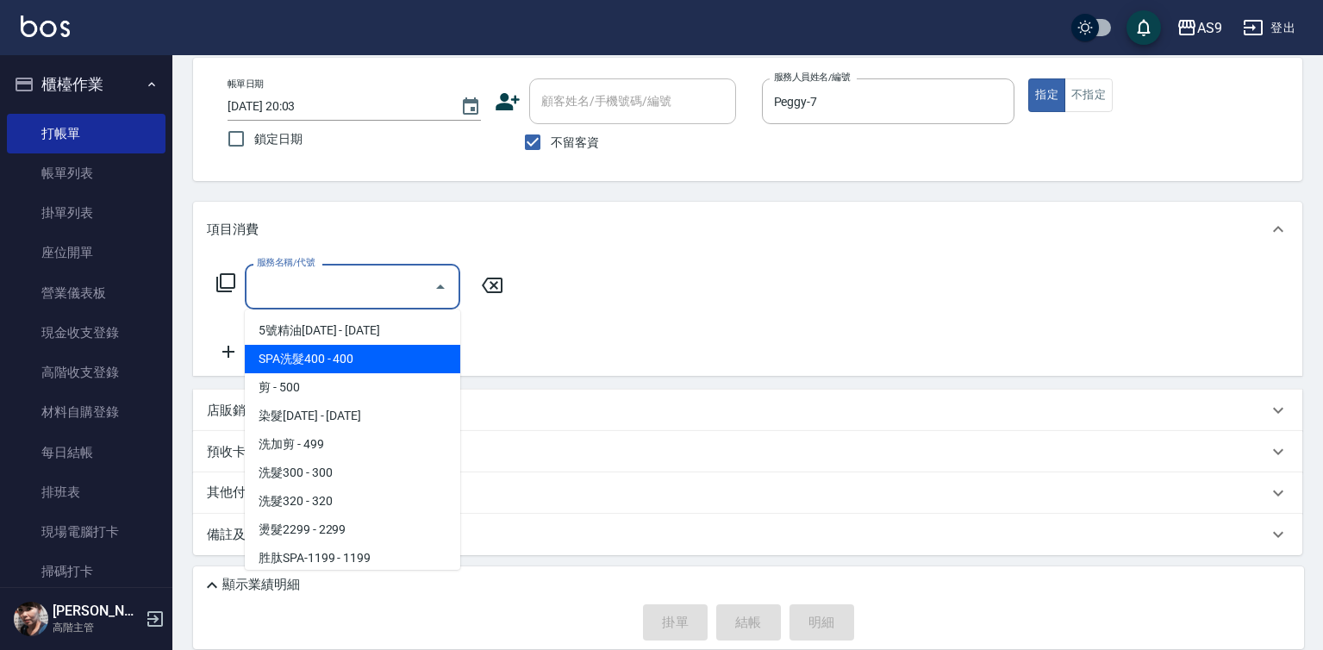
click at [371, 348] on span "SPA洗髮400 - 400" at bounding box center [352, 359] width 215 height 28
type input "SPA洗髮400(SPA洗髮400)"
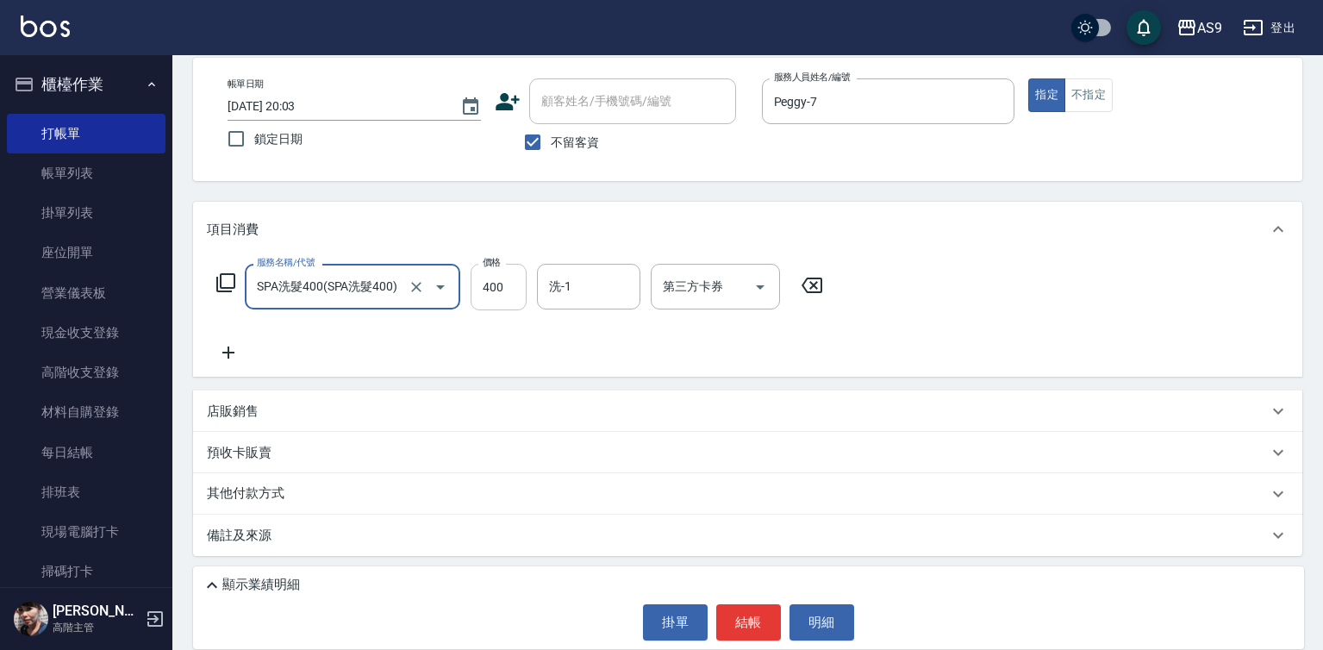
click at [508, 290] on input "400" at bounding box center [499, 287] width 56 height 47
type input "363"
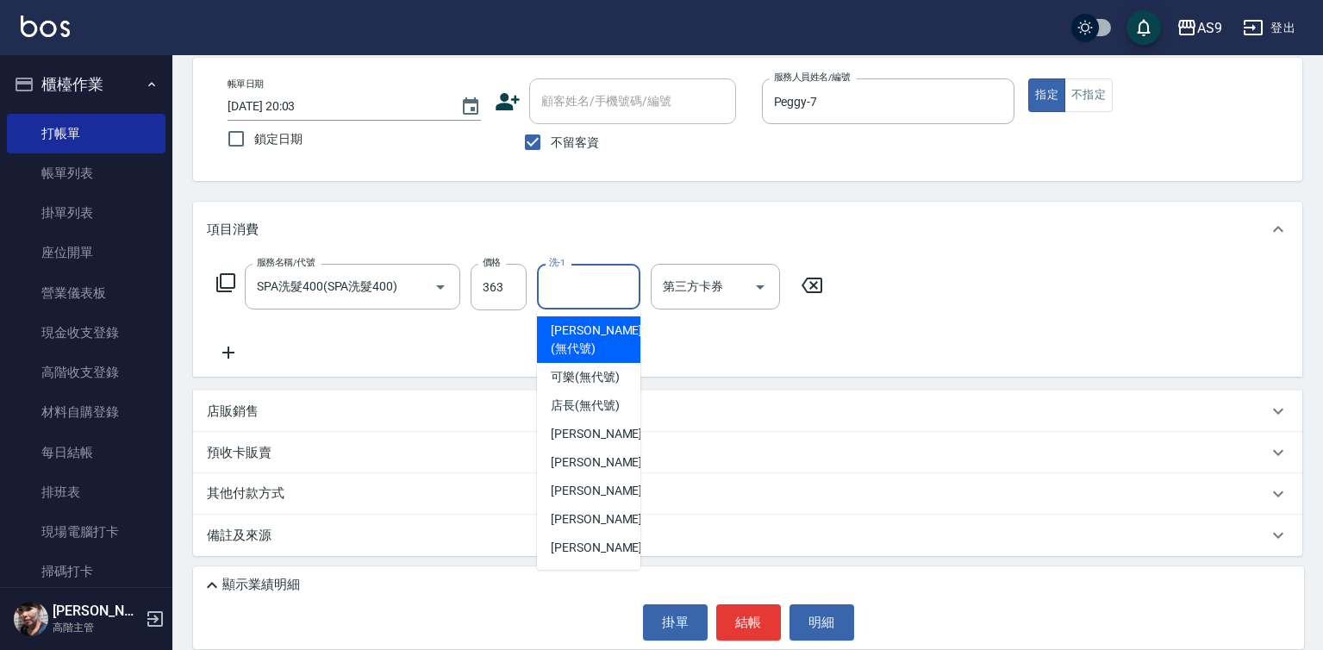
drag, startPoint x: 560, startPoint y: 284, endPoint x: 585, endPoint y: 344, distance: 64.5
click at [562, 288] on input "洗-1" at bounding box center [589, 286] width 88 height 30
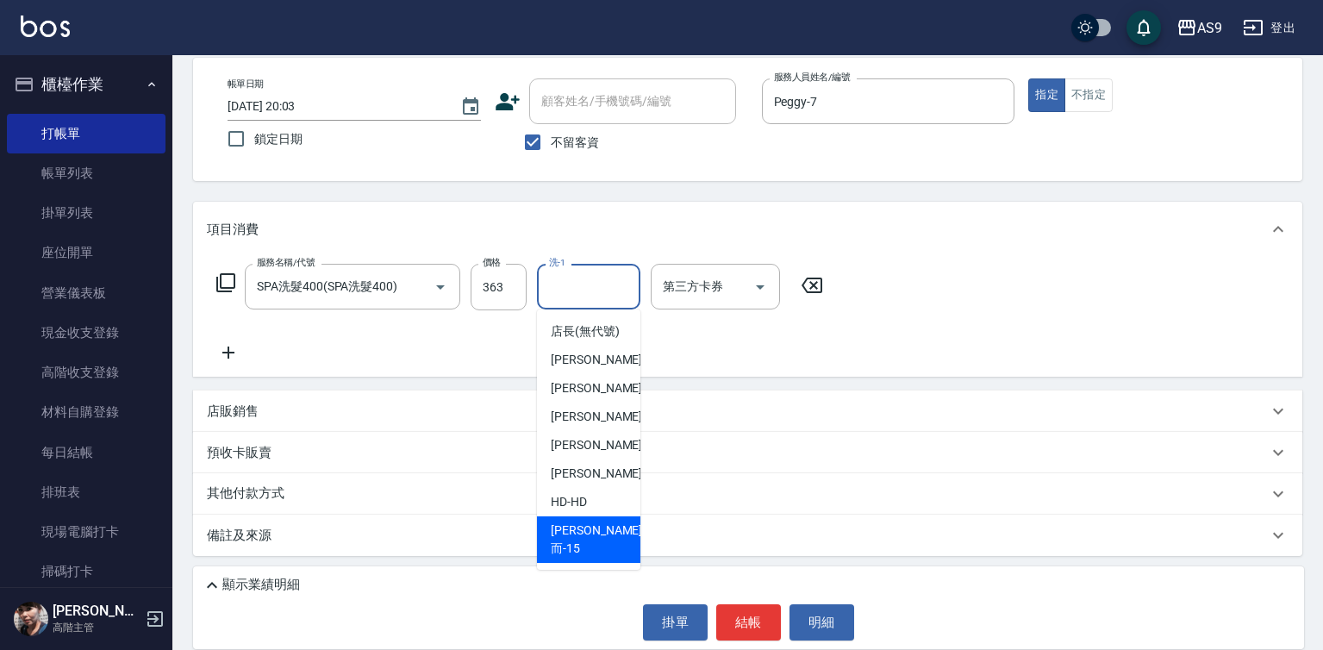
click at [609, 546] on div "遲婷而 -15" at bounding box center [588, 539] width 103 height 47
type input "遲婷而-15"
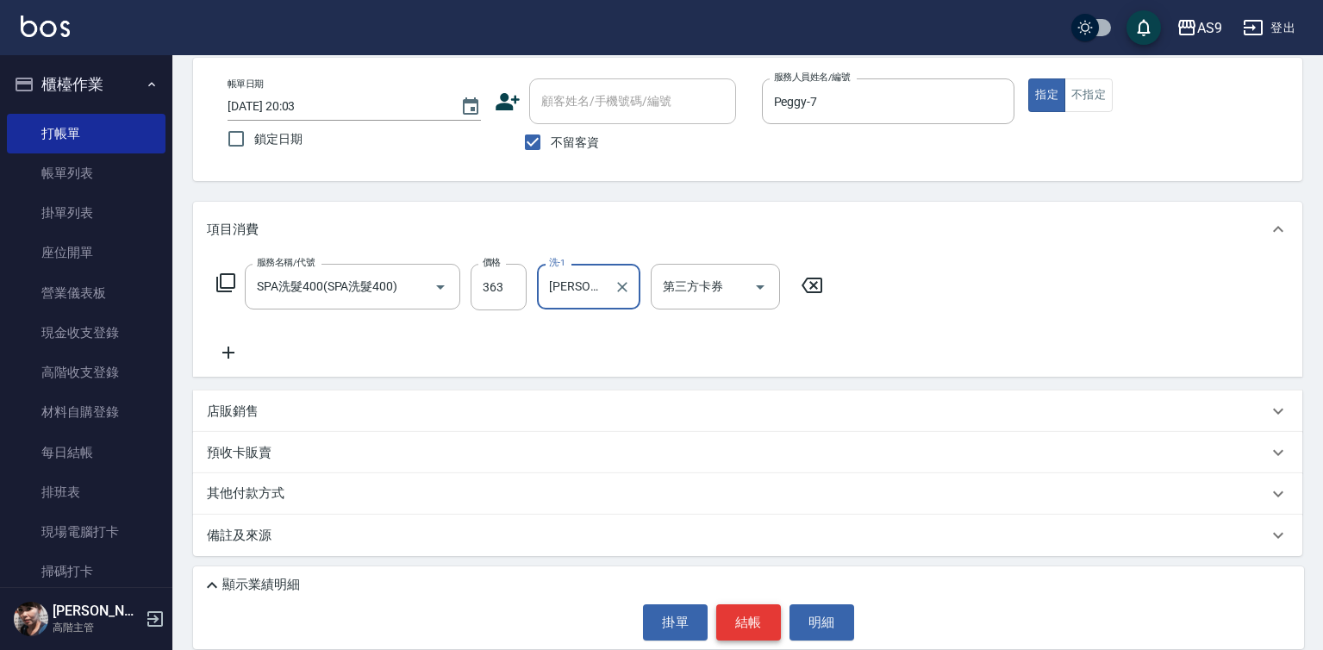
click at [757, 627] on button "結帳" at bounding box center [748, 622] width 65 height 36
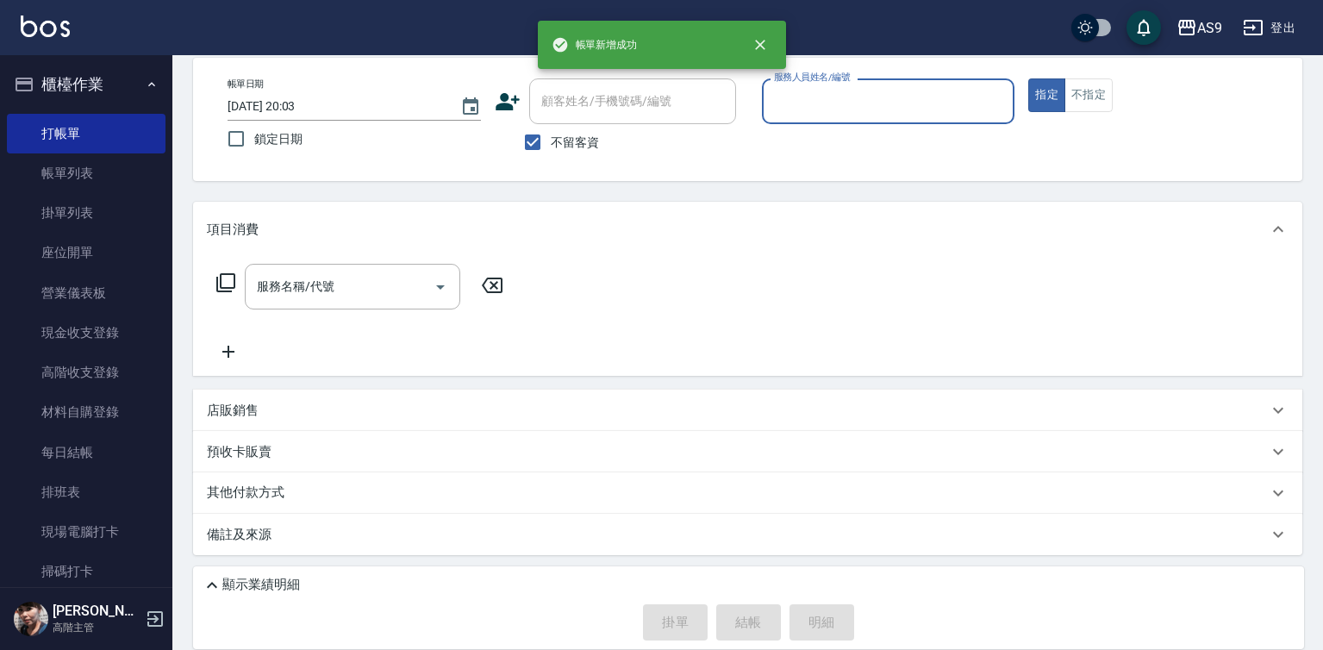
click at [810, 103] on input "服務人員姓名/編號" at bounding box center [889, 101] width 238 height 30
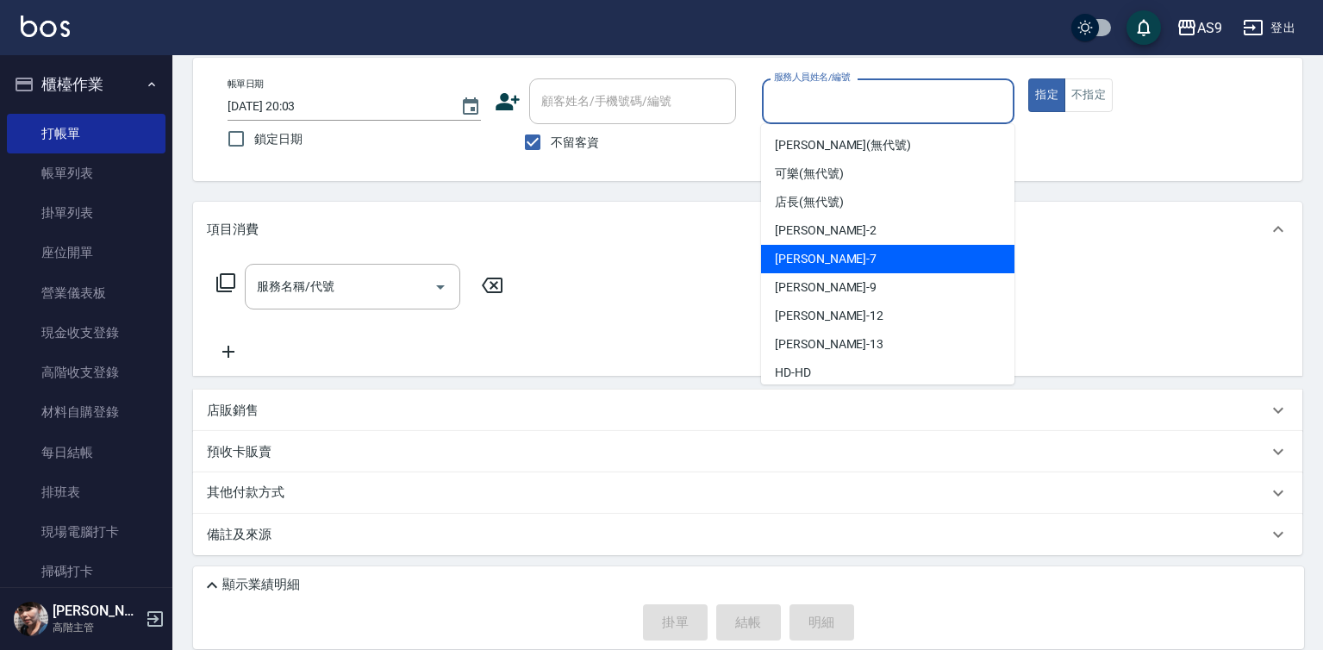
click at [828, 257] on div "Peggy -7" at bounding box center [887, 259] width 253 height 28
type input "Peggy-7"
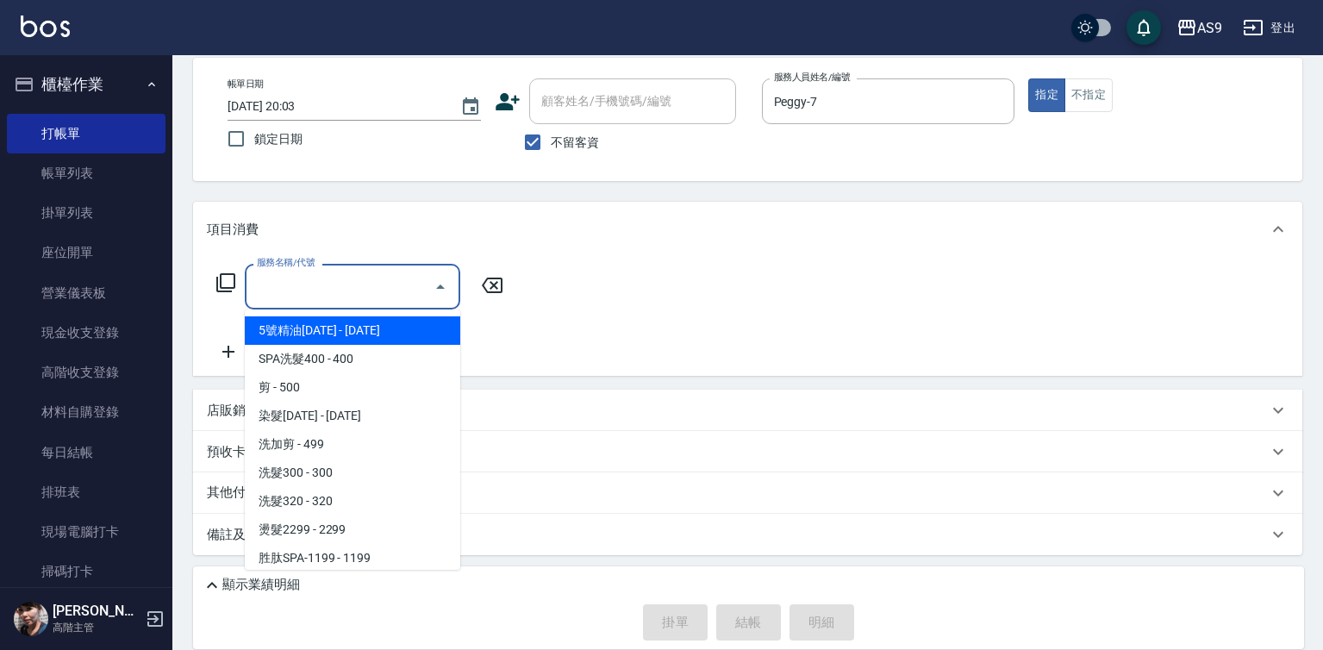
click at [386, 291] on input "服務名稱/代號" at bounding box center [339, 286] width 174 height 30
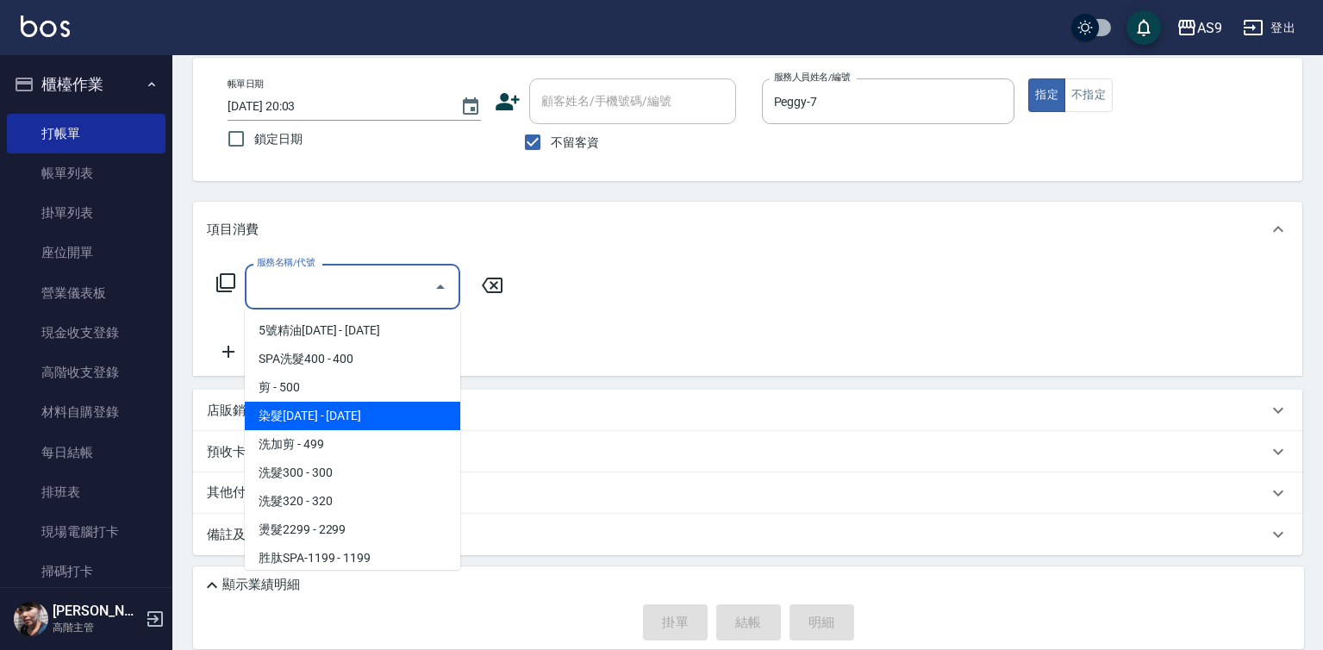
click at [371, 413] on span "染髮1500 - 1500" at bounding box center [352, 416] width 215 height 28
type input "染髮1500(染髮1500)"
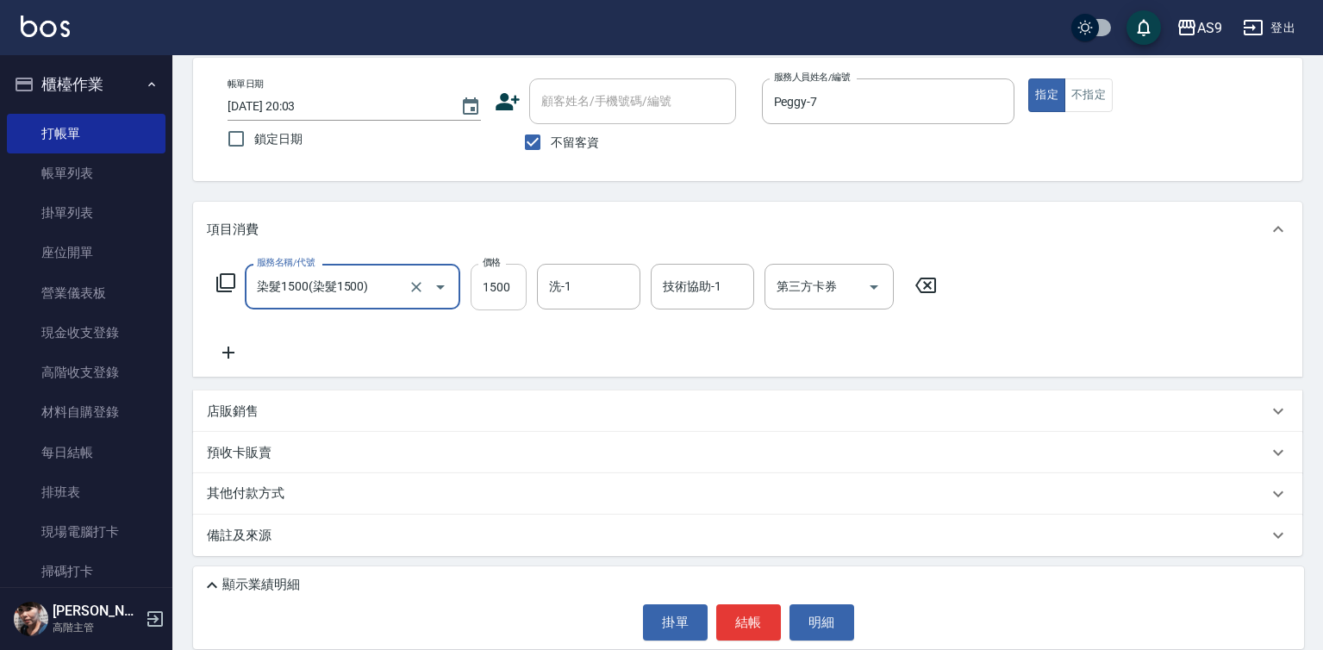
click at [512, 291] on input "1500" at bounding box center [499, 287] width 56 height 47
type input "1190"
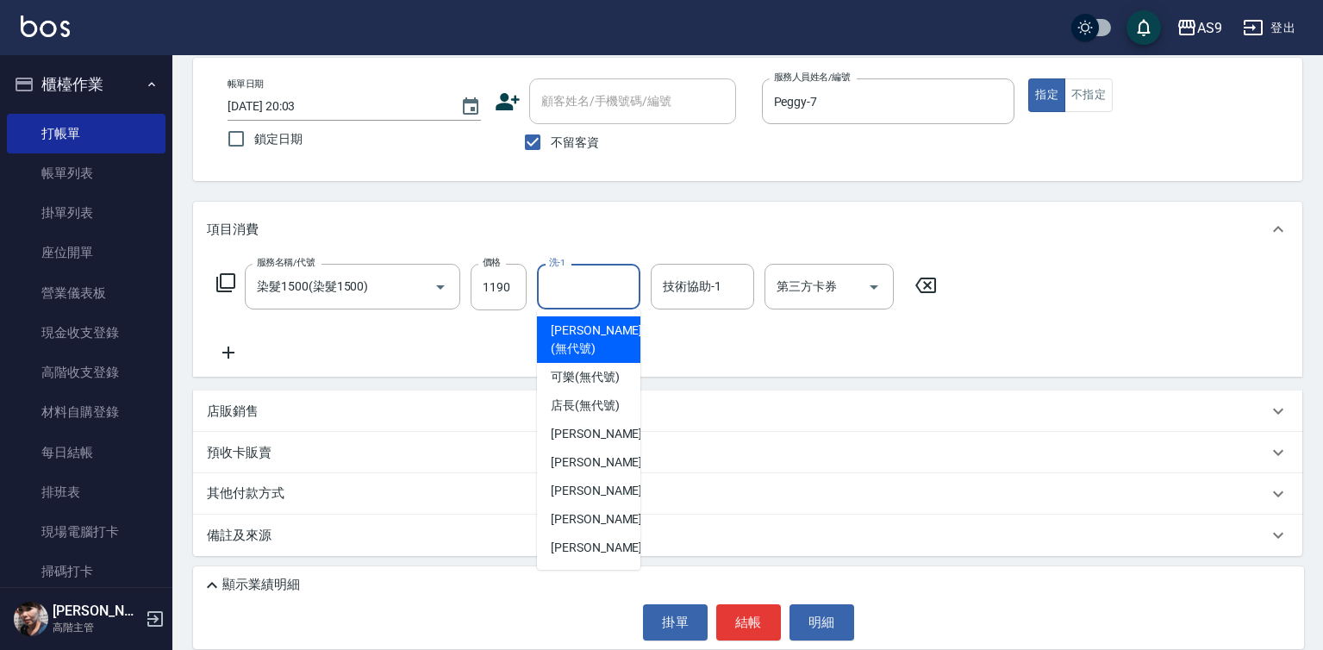
click at [591, 287] on input "洗-1" at bounding box center [589, 286] width 88 height 30
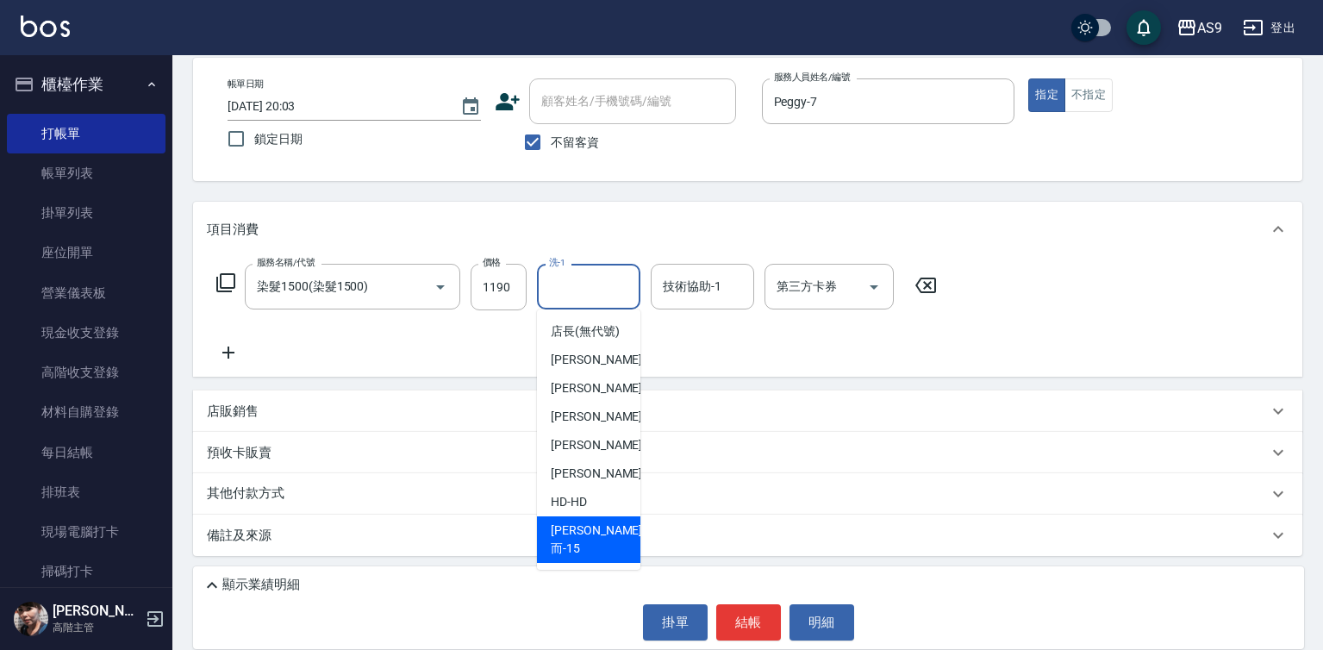
click at [591, 550] on span "遲婷而 -15" at bounding box center [596, 539] width 91 height 36
type input "遲婷而-15"
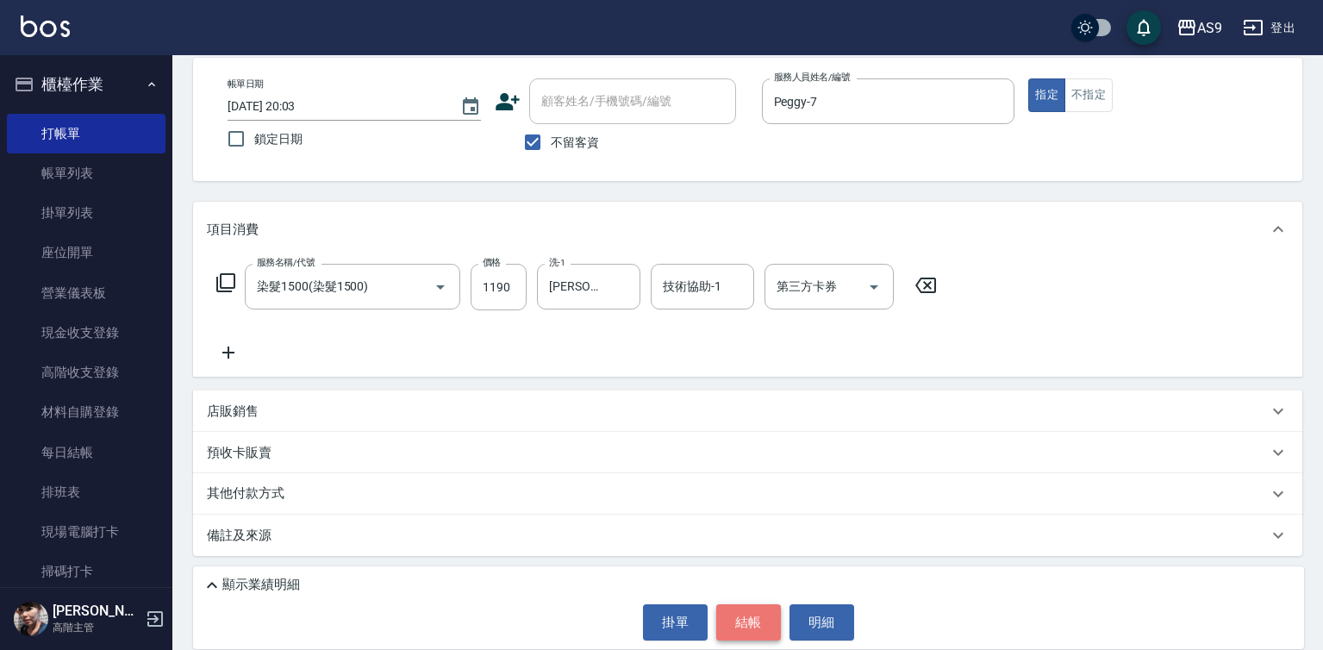
click at [745, 614] on button "結帳" at bounding box center [748, 622] width 65 height 36
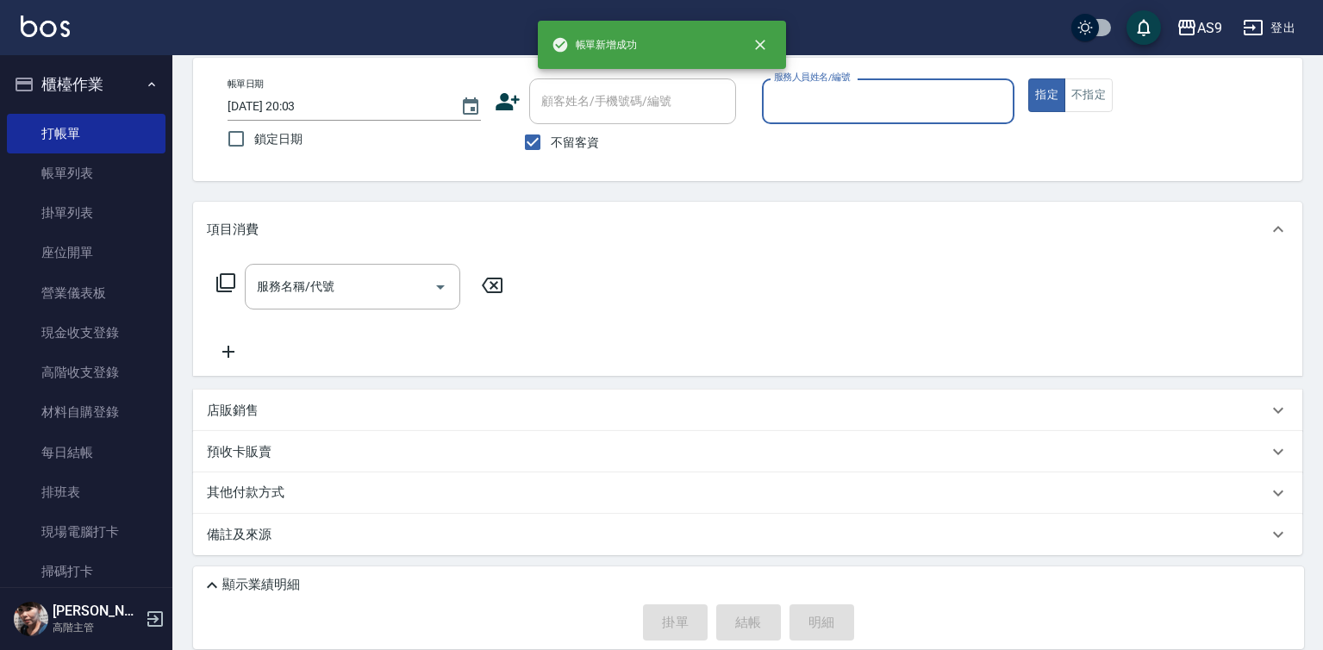
click at [827, 89] on div "服務人員姓名/編號 服務人員姓名/編號" at bounding box center [888, 101] width 253 height 46
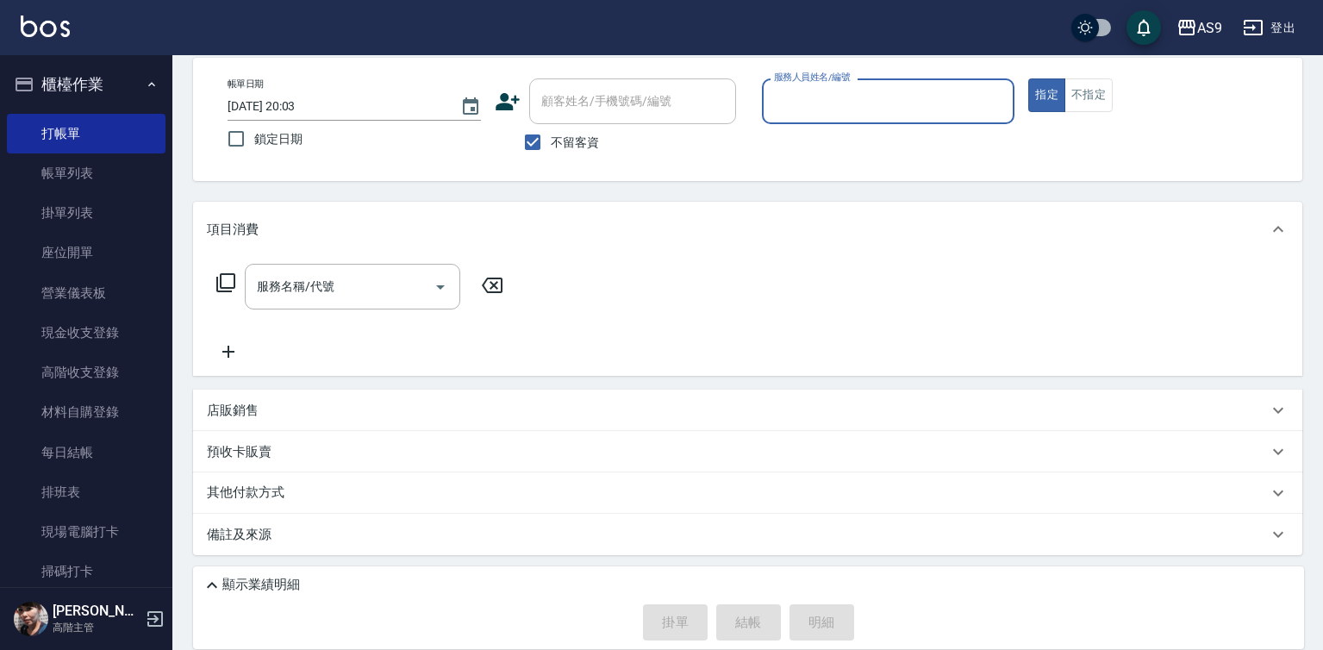
click at [804, 87] on input "服務人員姓名/編號" at bounding box center [889, 101] width 238 height 30
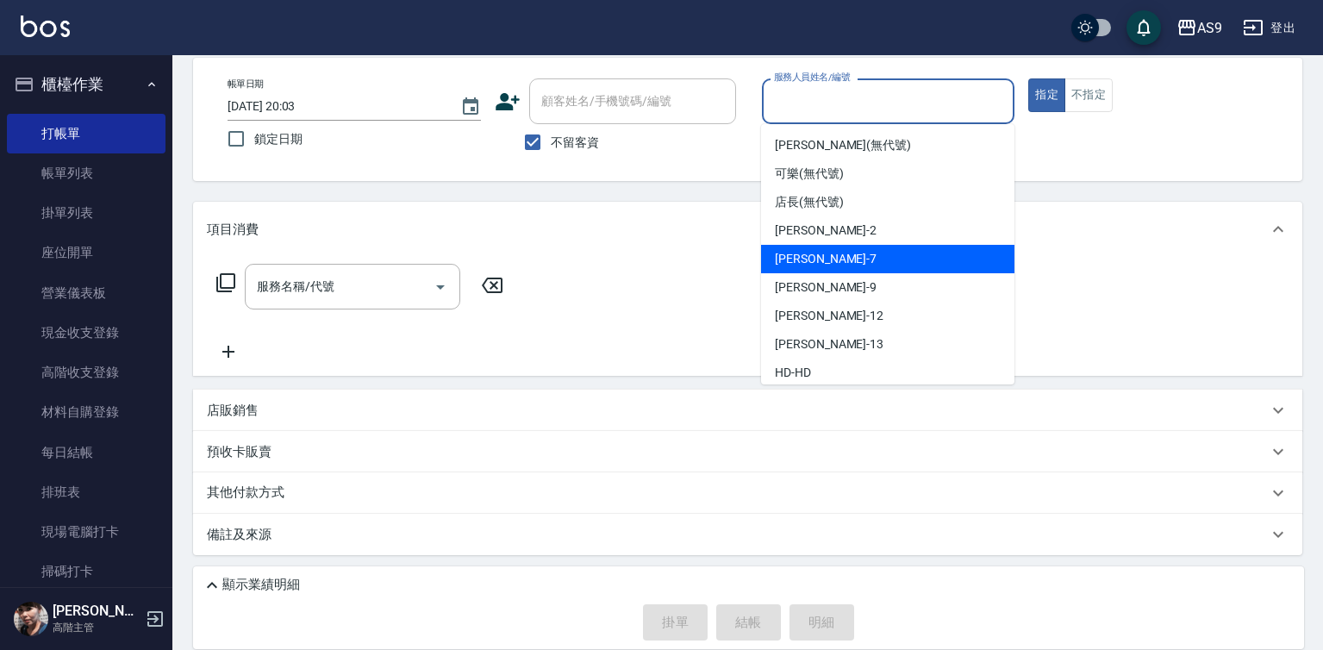
click at [830, 262] on div "Peggy -7" at bounding box center [887, 259] width 253 height 28
type input "Peggy-7"
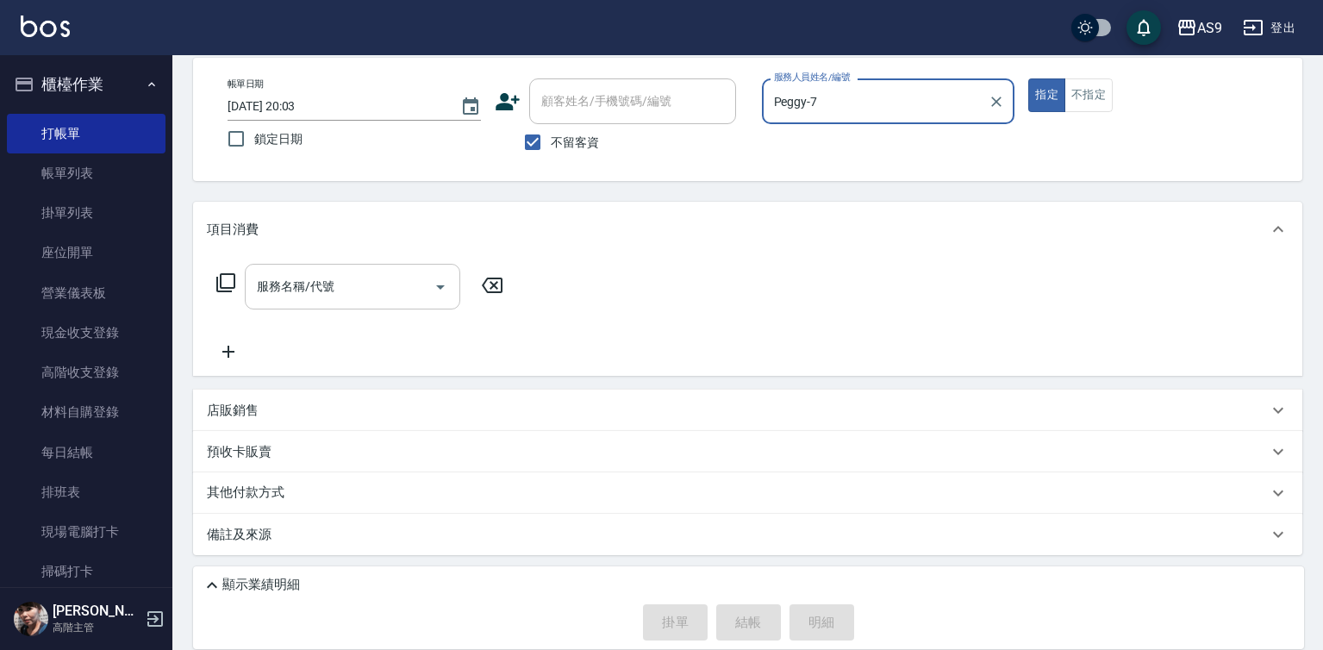
click at [391, 289] on input "服務名稱/代號" at bounding box center [339, 286] width 174 height 30
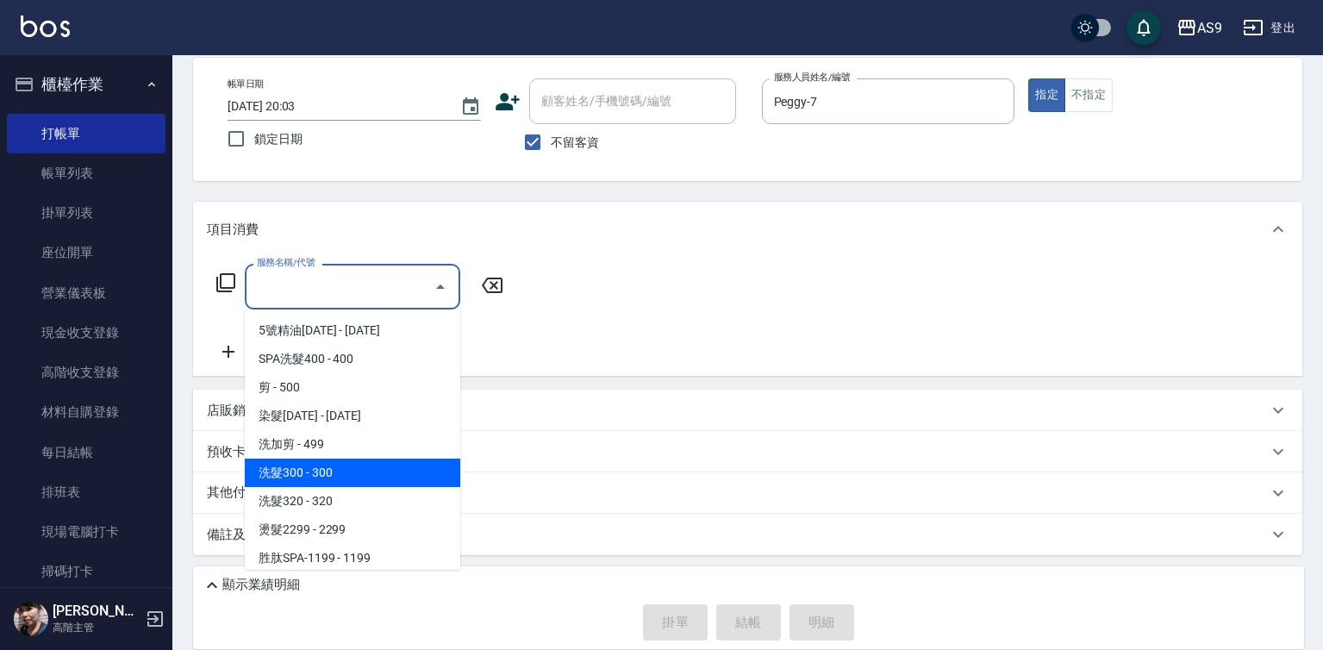
click at [360, 476] on span "洗髮300 - 300" at bounding box center [352, 472] width 215 height 28
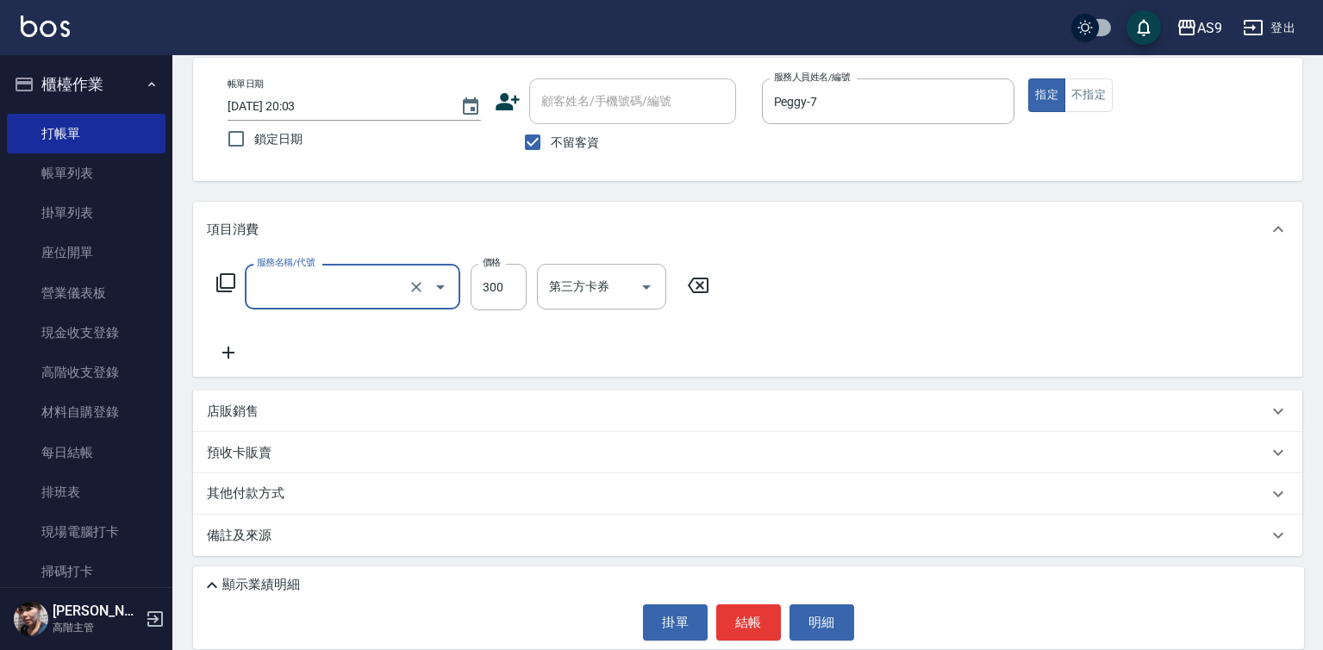
type input "洗髮300(洗 髮300)"
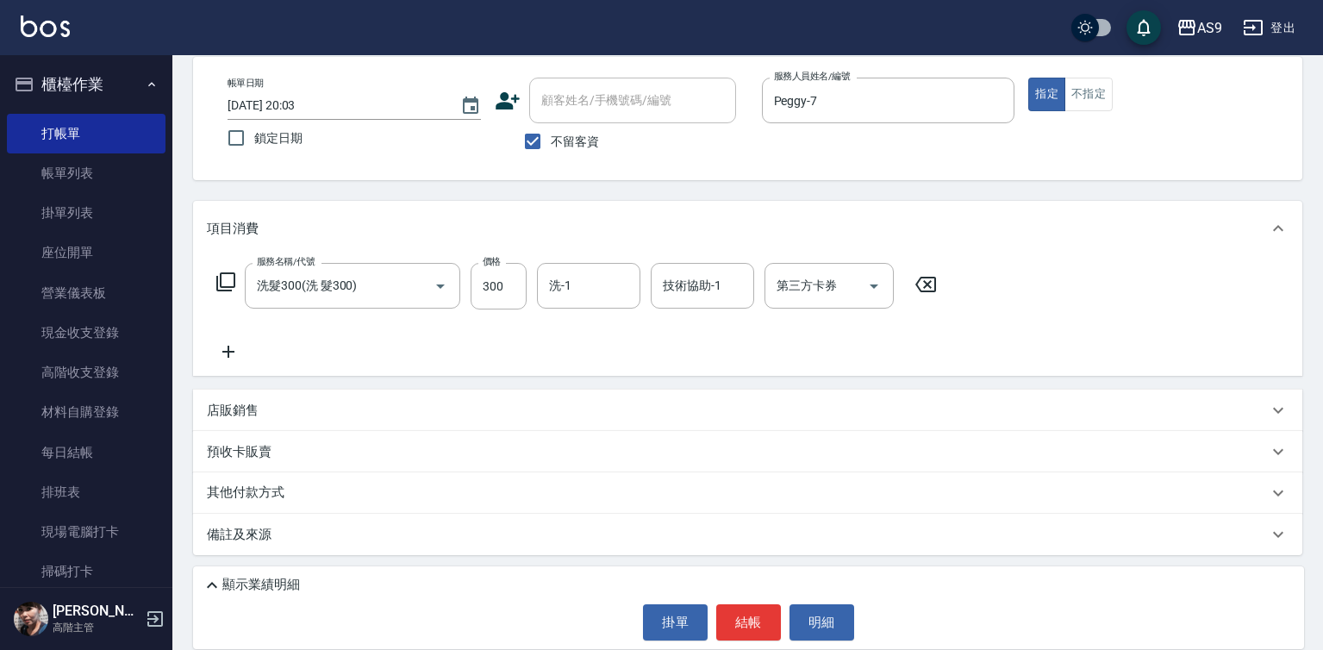
click at [232, 358] on icon at bounding box center [228, 351] width 43 height 21
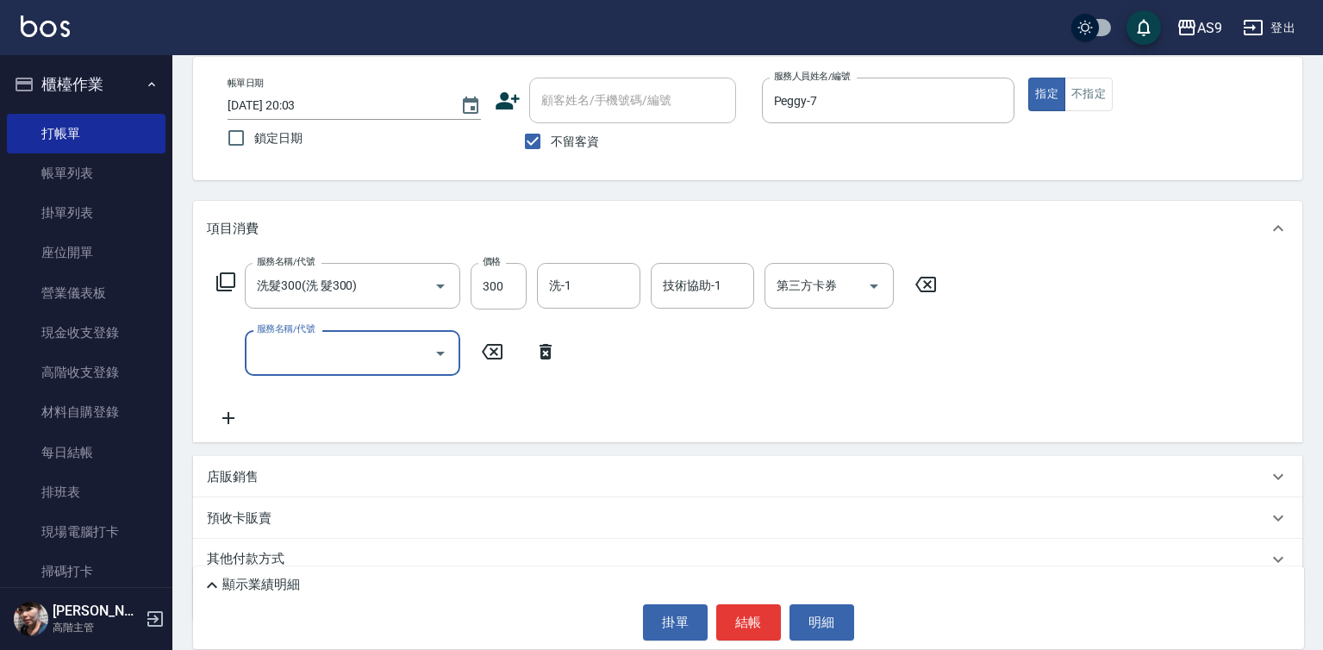
scroll to position [148, 0]
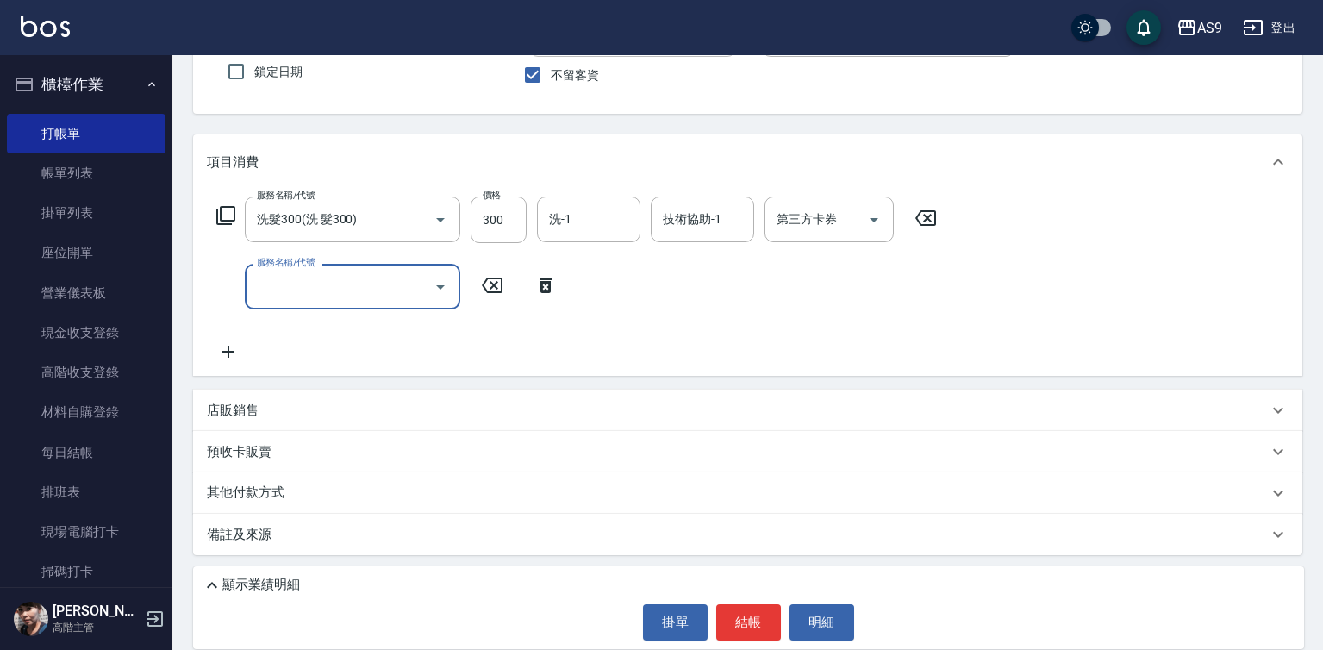
click at [322, 289] on input "服務名稱/代號" at bounding box center [339, 286] width 174 height 30
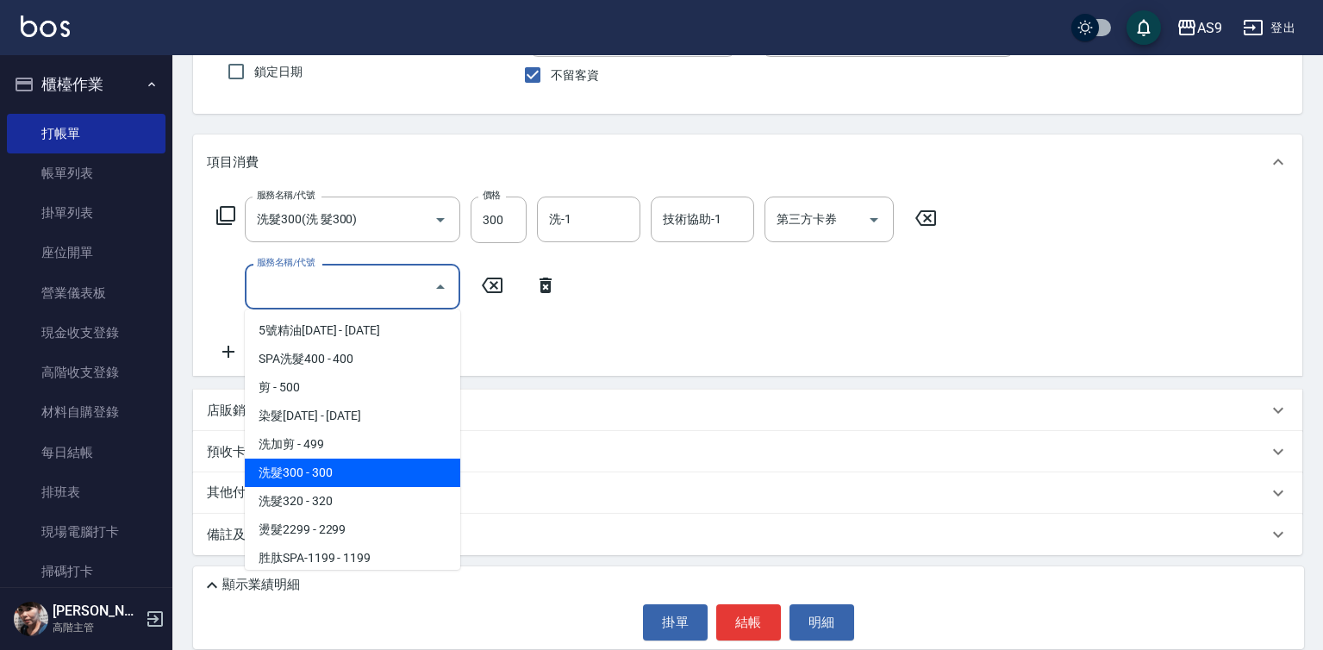
scroll to position [259, 0]
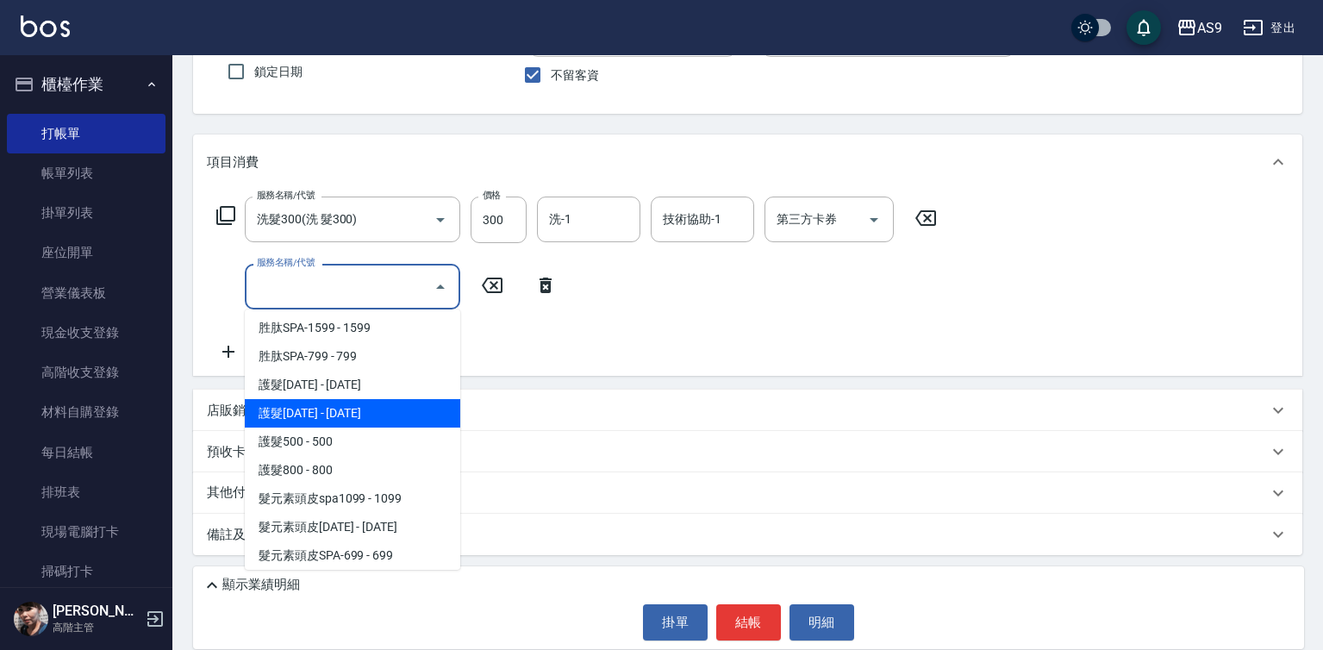
click at [344, 410] on span "護髮1500 - 1500" at bounding box center [352, 413] width 215 height 28
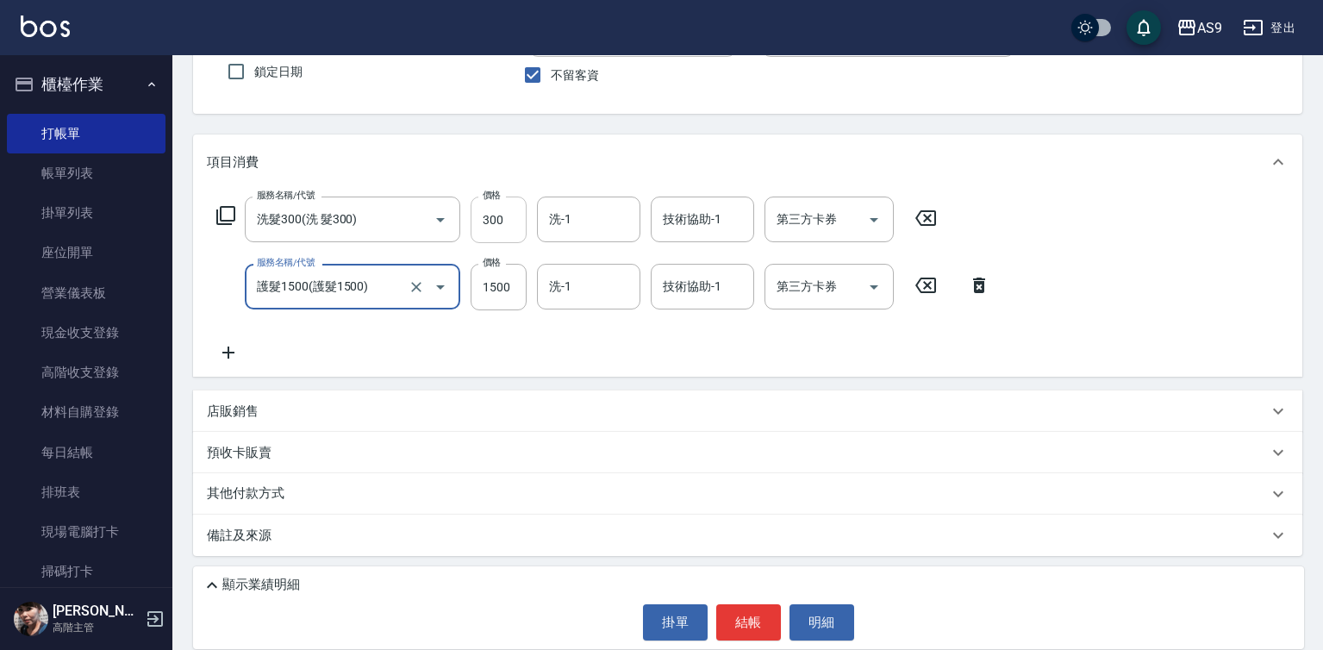
click at [493, 226] on input "300" at bounding box center [499, 219] width 56 height 47
type input "護髮1500"
click at [493, 226] on input "300" at bounding box center [499, 219] width 56 height 47
type input "270"
click at [689, 288] on div "技術協助-1 技術協助-1" at bounding box center [702, 287] width 103 height 46
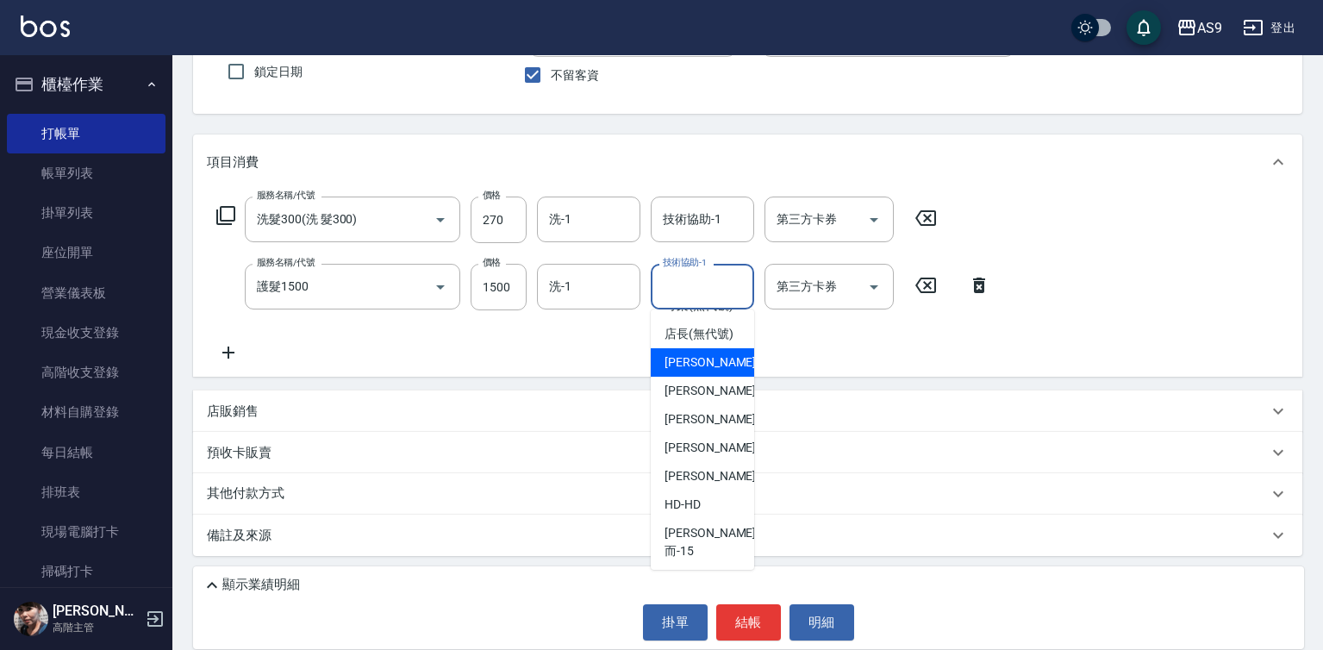
scroll to position [110, 0]
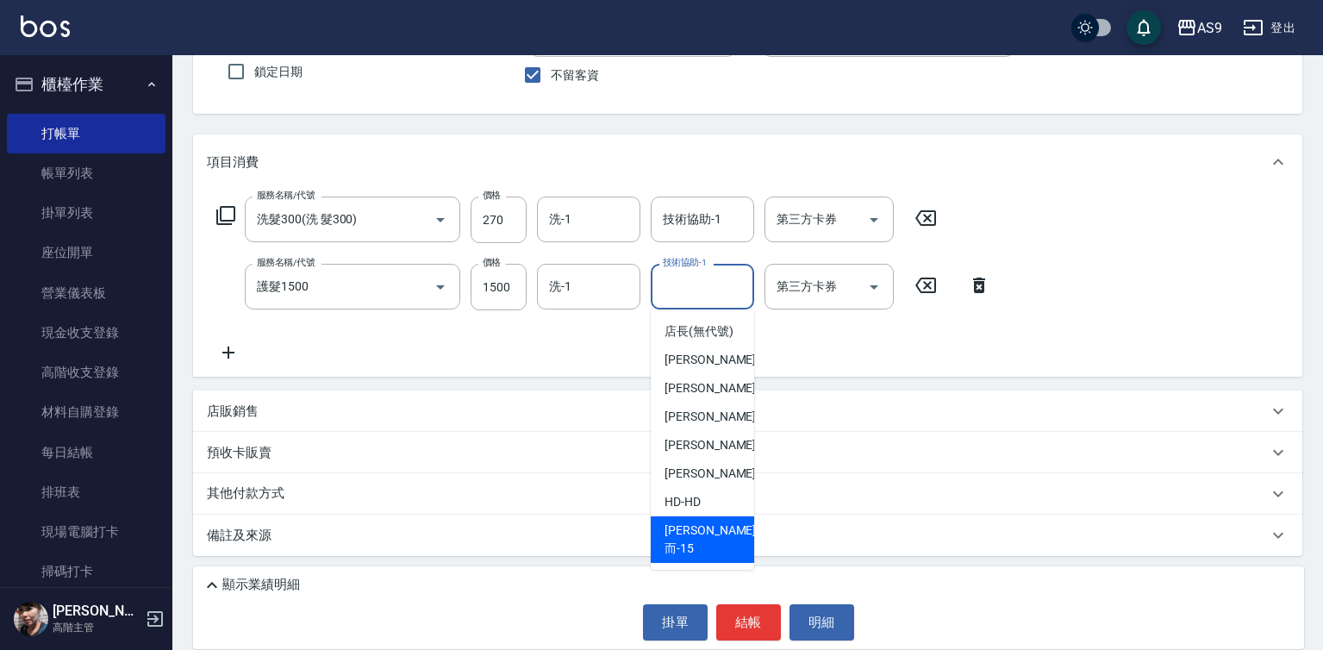
click at [733, 560] on div "遲婷而 -15" at bounding box center [702, 539] width 103 height 47
type input "遲婷而-15"
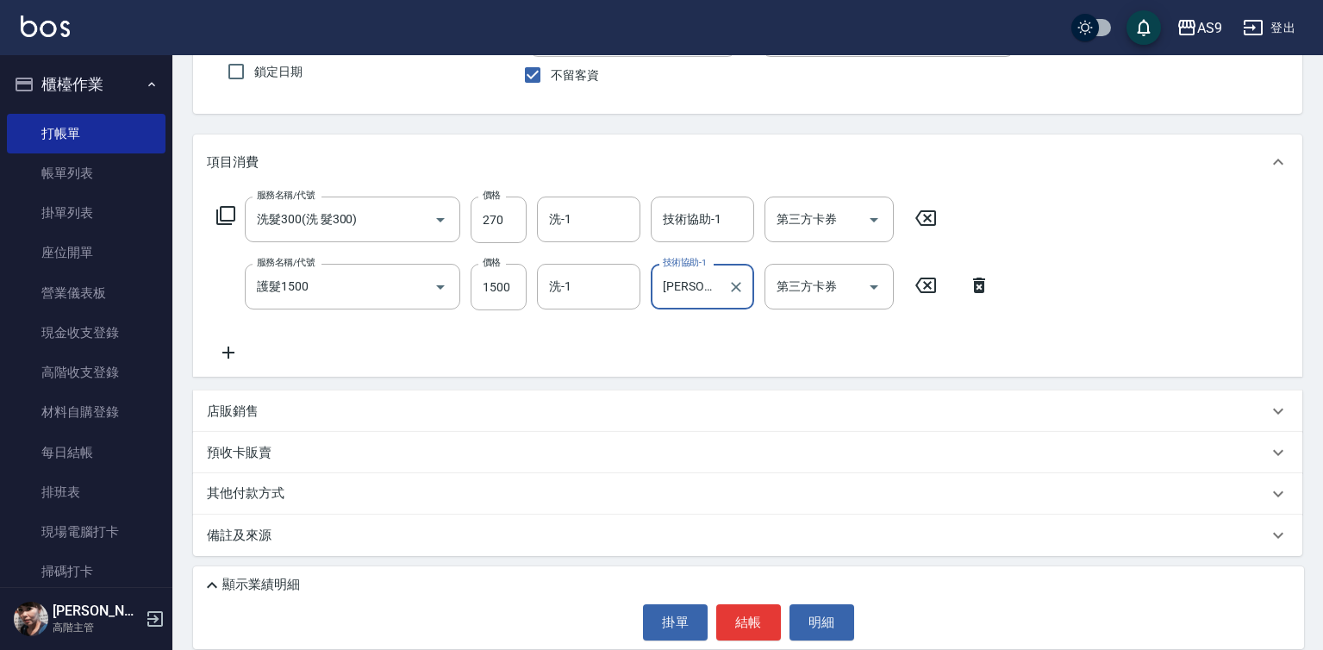
scroll to position [0, 0]
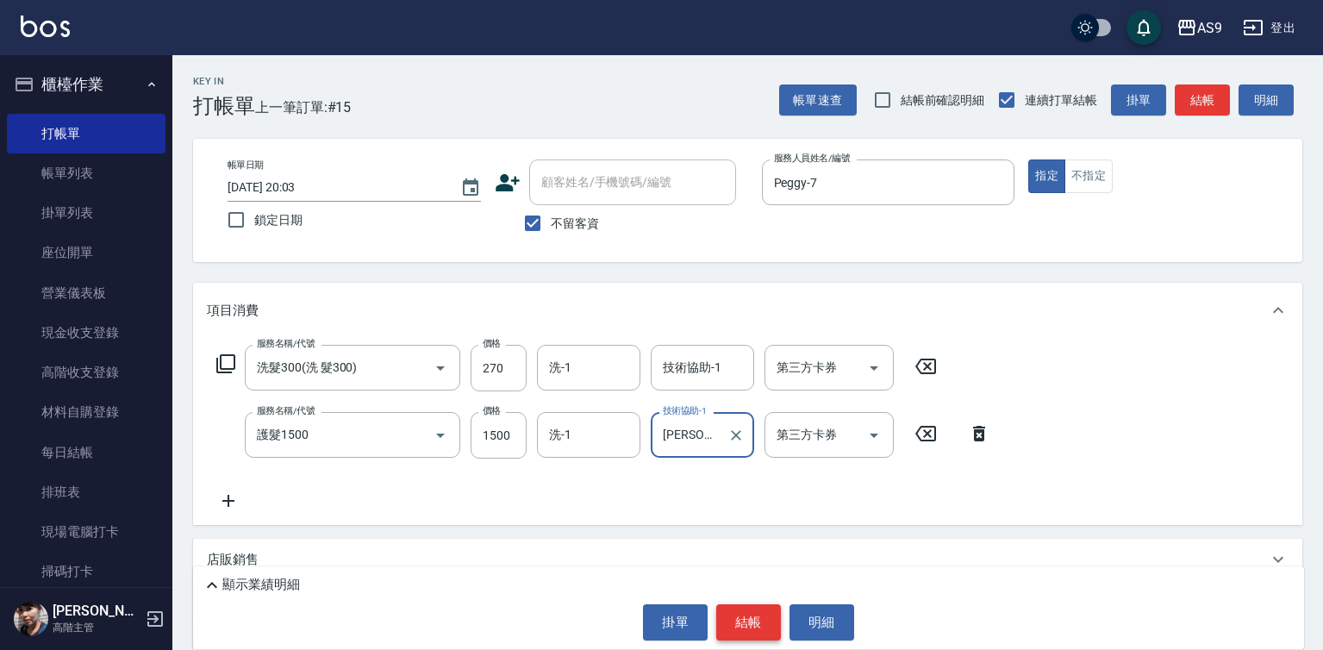
click at [743, 628] on button "結帳" at bounding box center [748, 622] width 65 height 36
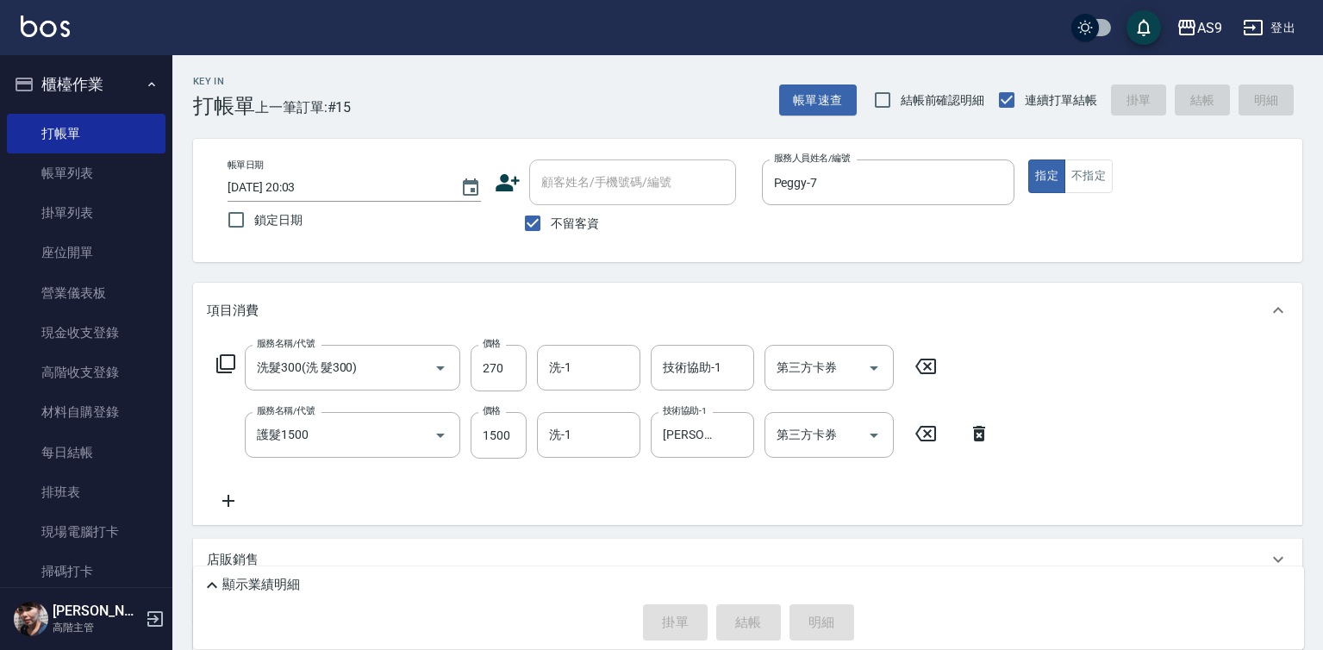
type input "2025/08/13 20:04"
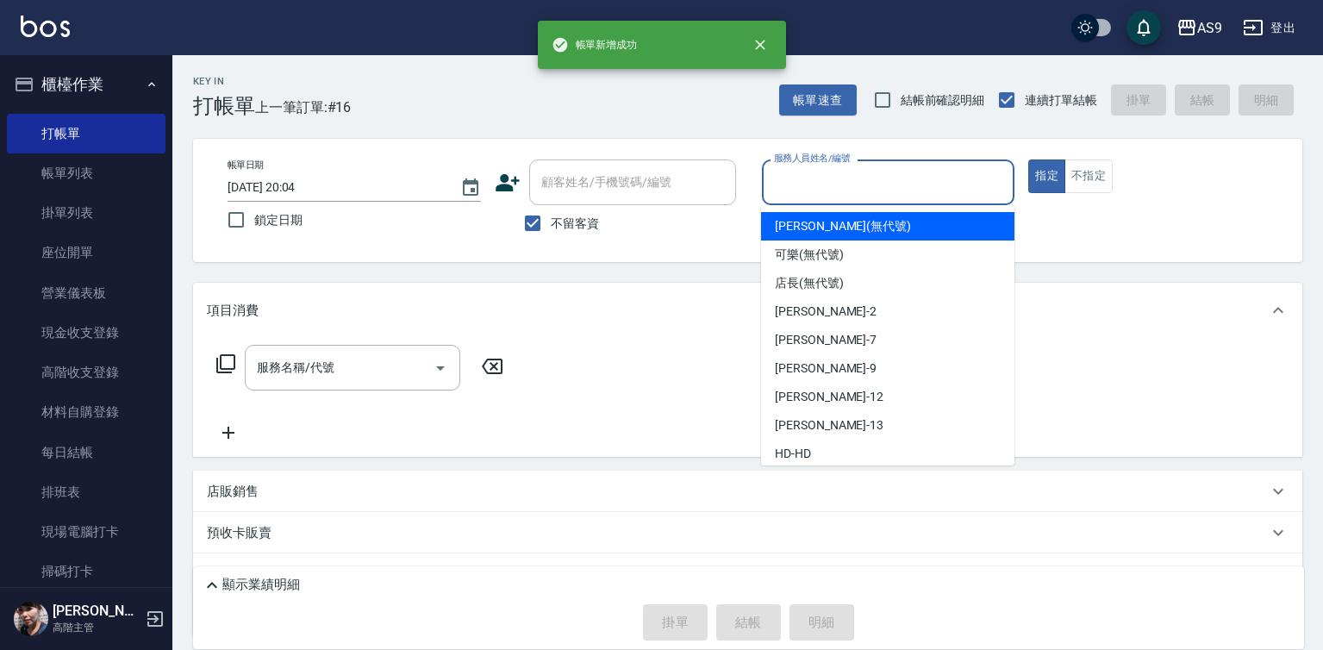
click at [803, 191] on input "服務人員姓名/編號" at bounding box center [889, 182] width 238 height 30
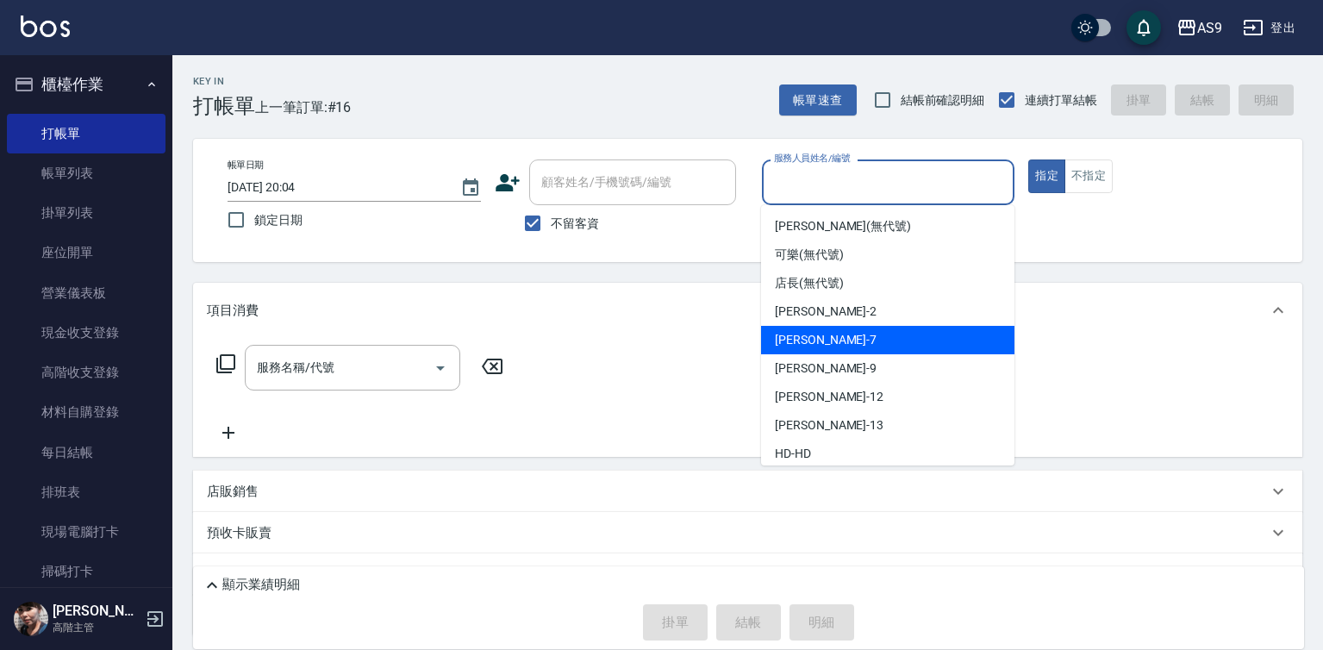
drag, startPoint x: 822, startPoint y: 337, endPoint x: 808, endPoint y: 351, distance: 19.5
click at [822, 344] on div "Peggy -7" at bounding box center [887, 340] width 253 height 28
type input "Peggy-7"
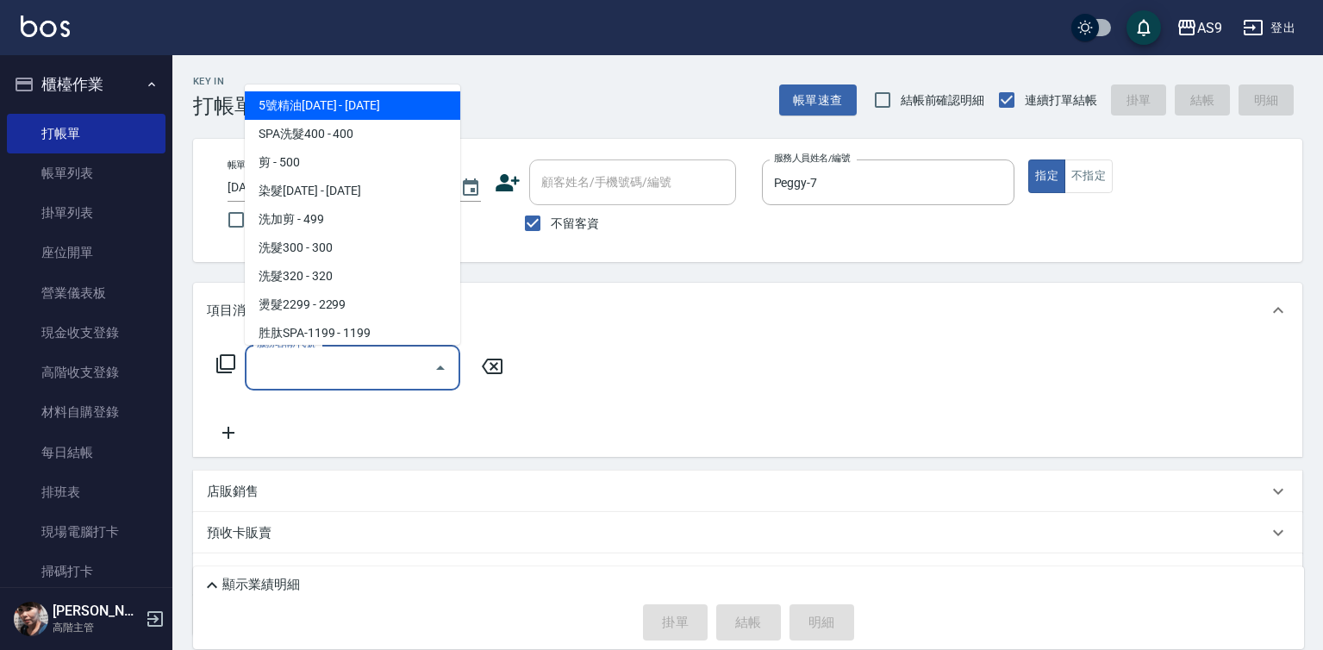
click at [356, 371] on input "服務名稱/代號" at bounding box center [339, 367] width 174 height 30
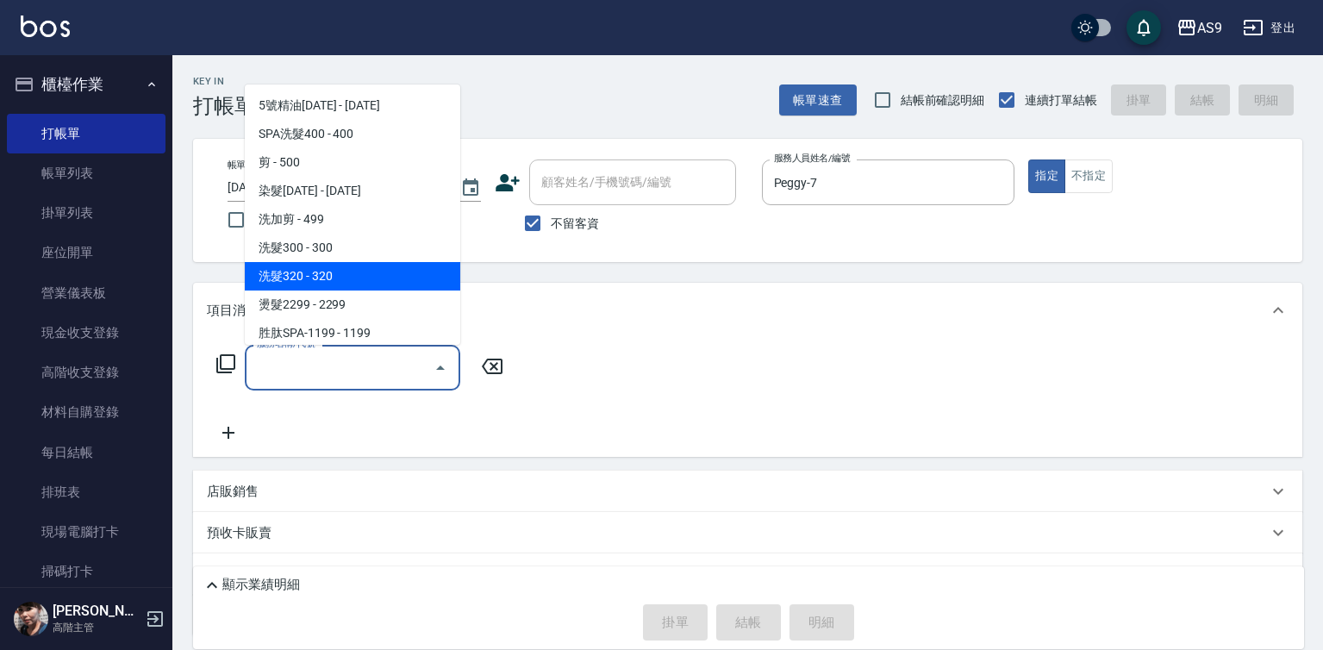
click at [314, 281] on span "洗髮320 - 320" at bounding box center [352, 276] width 215 height 28
type input "洗髮320(洗髮320)"
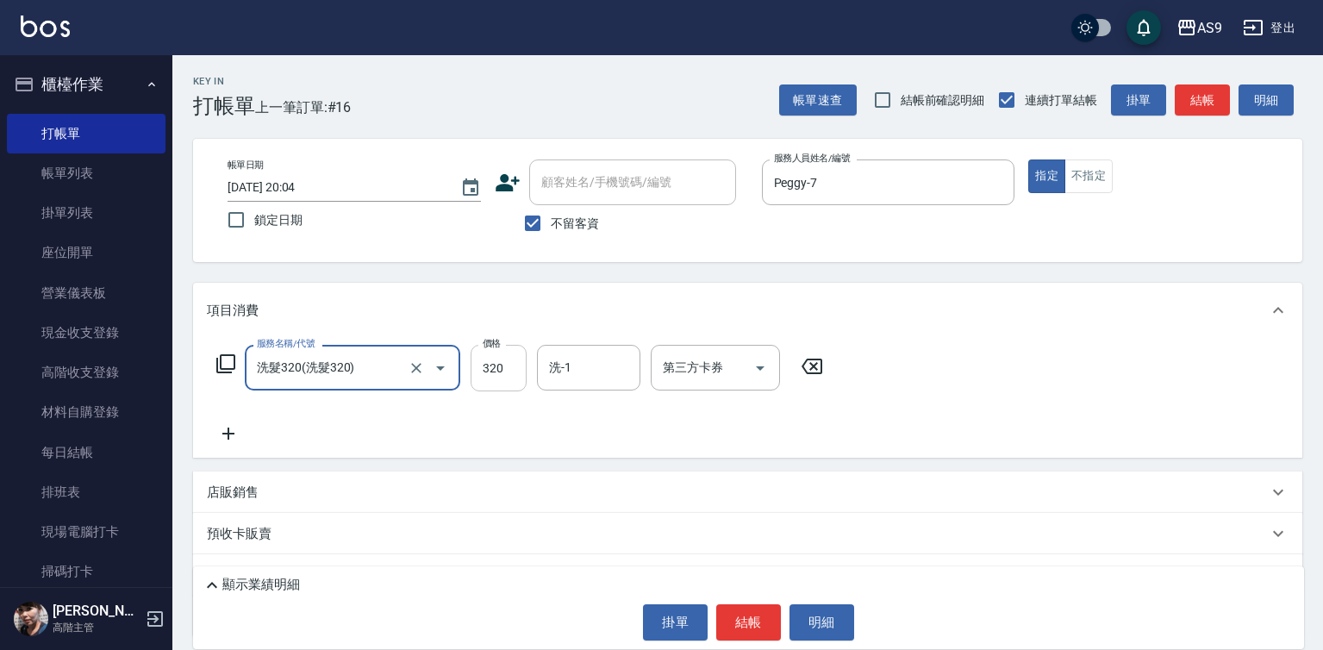
click at [472, 365] on input "320" at bounding box center [499, 368] width 56 height 47
click at [474, 365] on input "320" at bounding box center [499, 368] width 56 height 47
click at [509, 368] on input "227320" at bounding box center [499, 368] width 56 height 47
type input "227"
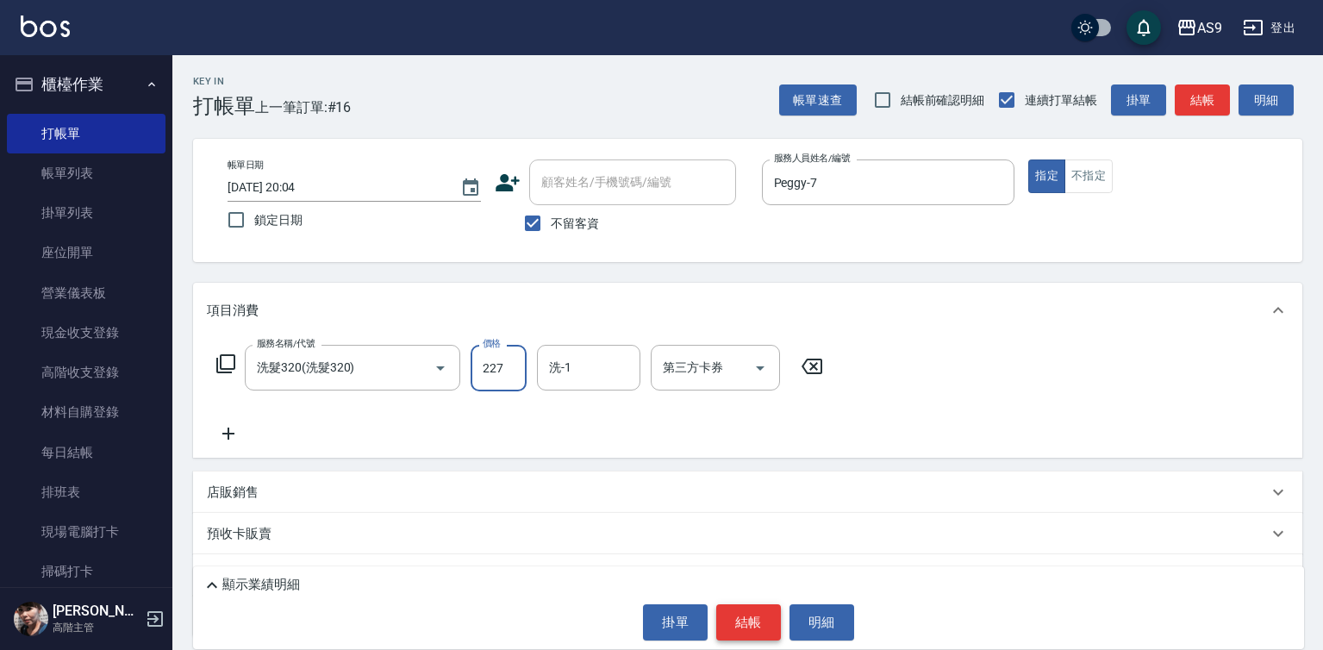
click at [749, 626] on button "結帳" at bounding box center [748, 622] width 65 height 36
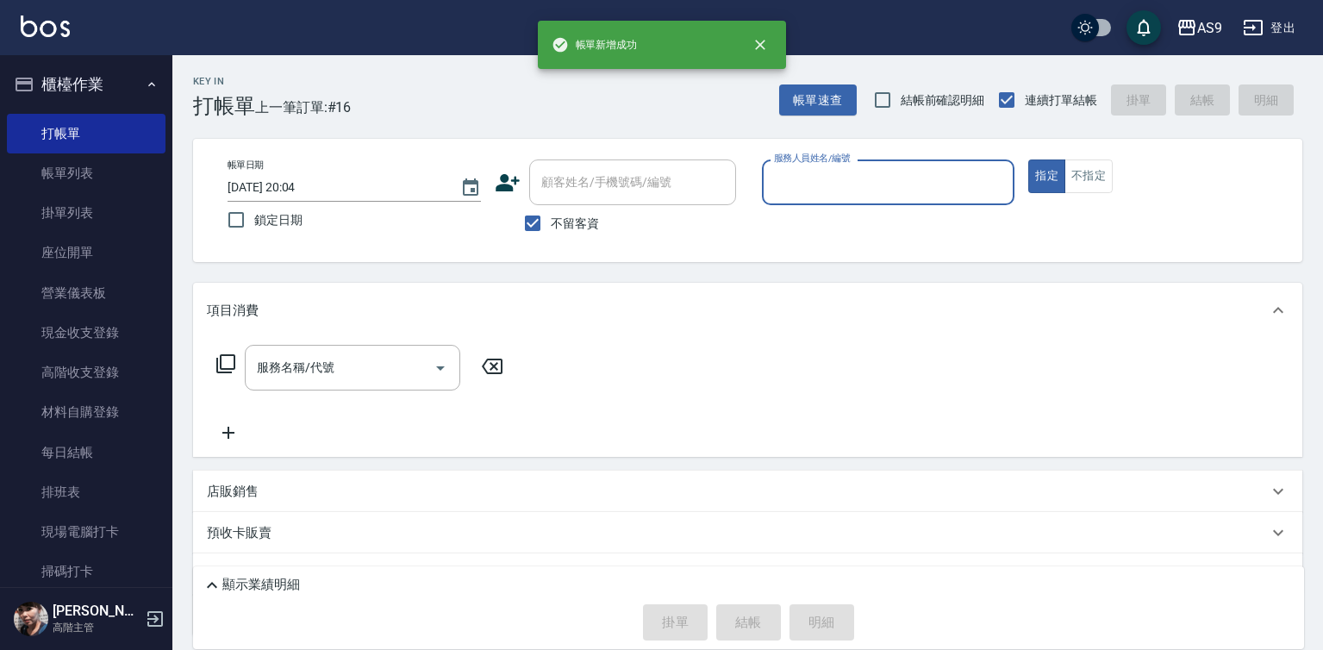
click at [802, 190] on input "服務人員姓名/編號" at bounding box center [889, 182] width 238 height 30
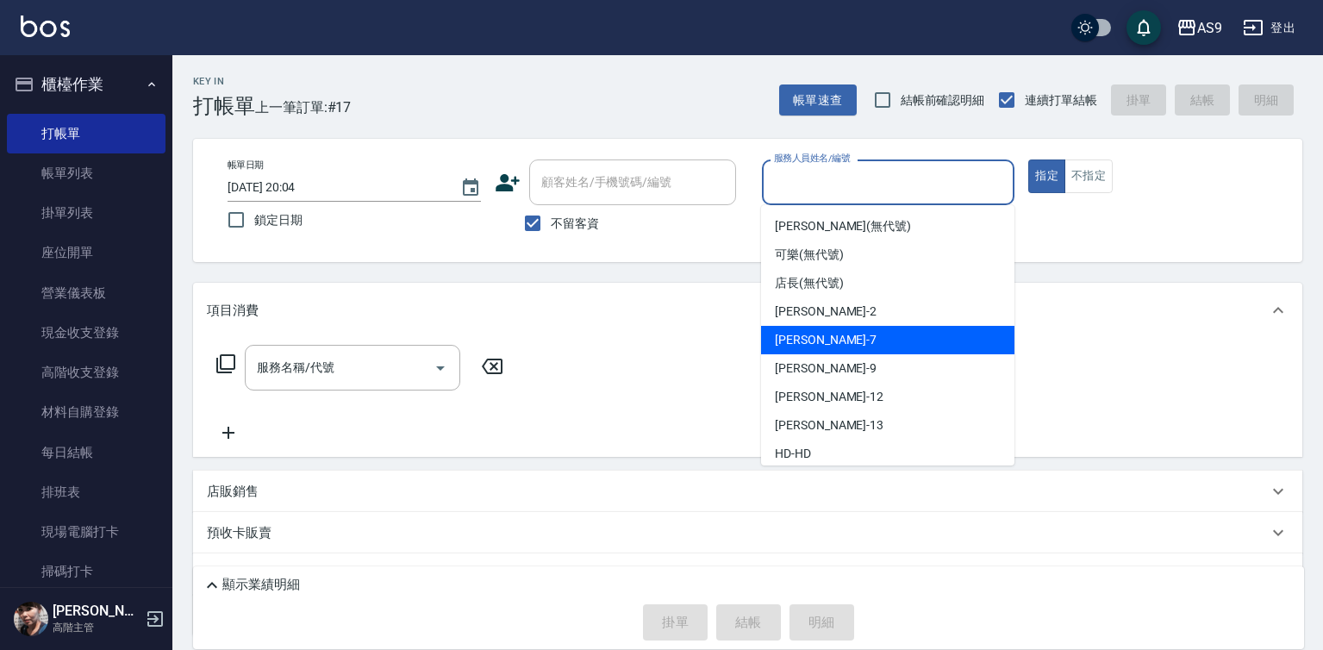
click at [826, 340] on div "Peggy -7" at bounding box center [887, 340] width 253 height 28
type input "Peggy-7"
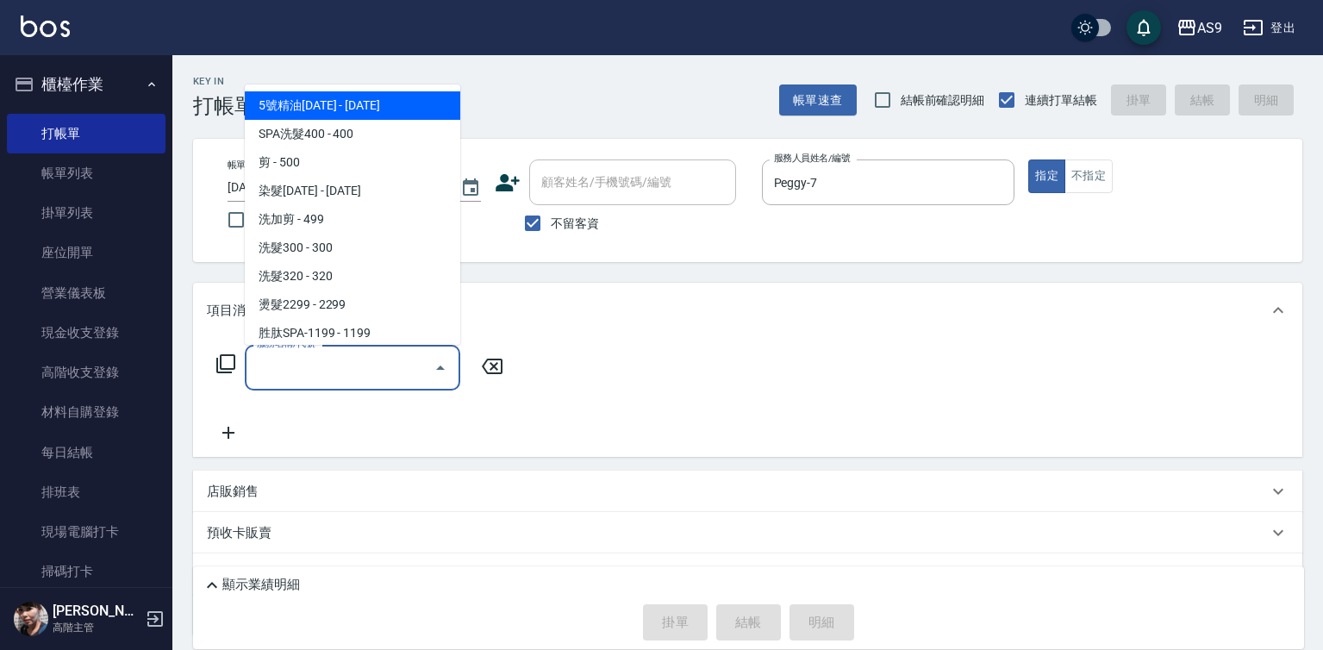
click at [368, 367] on input "服務名稱/代號" at bounding box center [339, 367] width 174 height 30
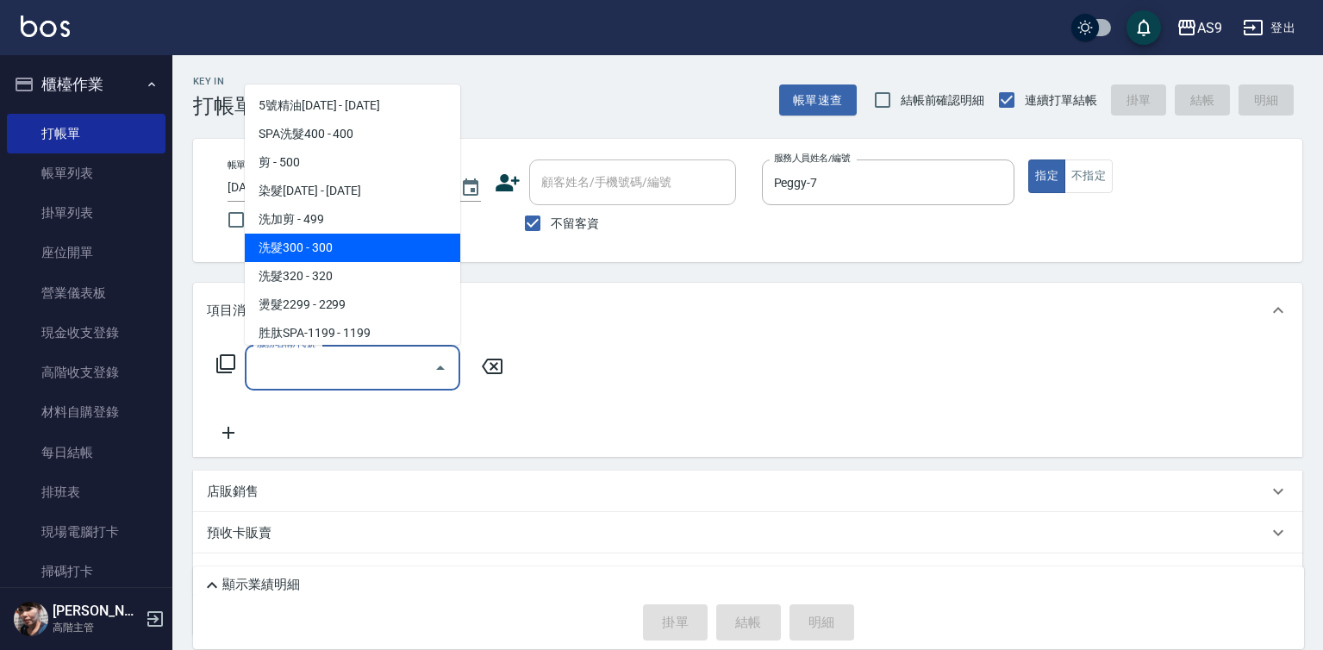
click at [322, 254] on span "洗髮300 - 300" at bounding box center [352, 248] width 215 height 28
type input "洗髮300(洗 髮300)"
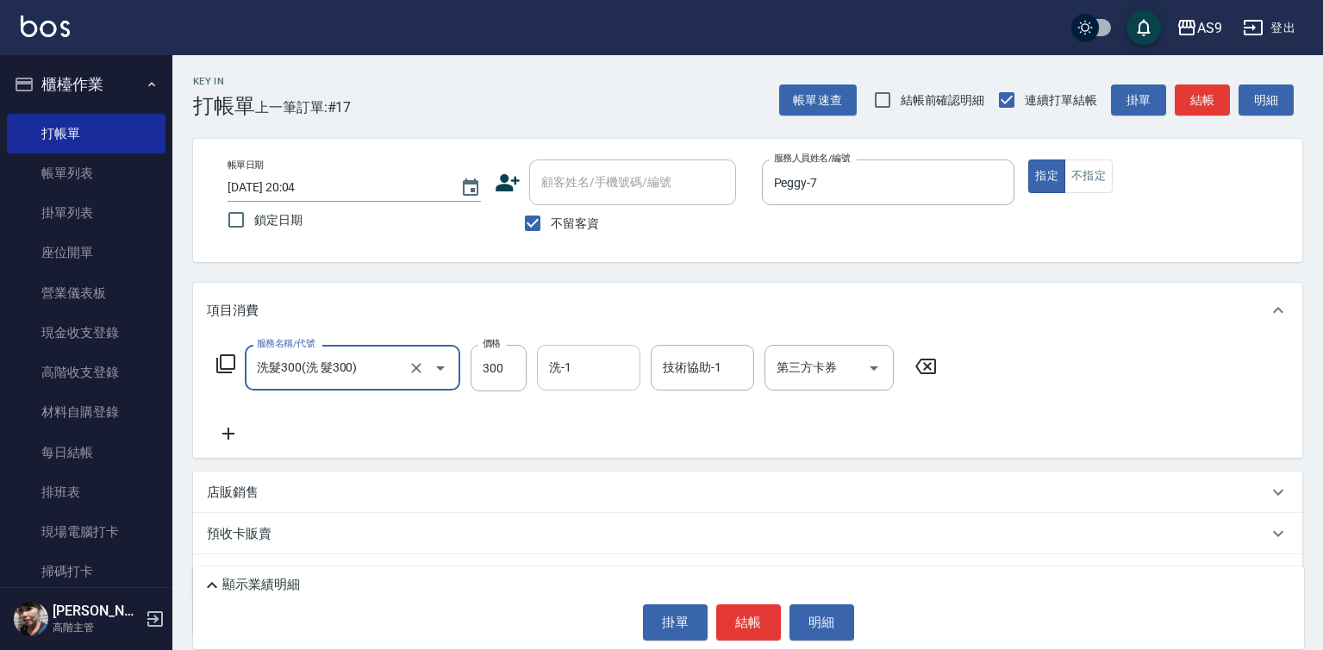
click at [576, 375] on input "洗-1" at bounding box center [589, 367] width 88 height 30
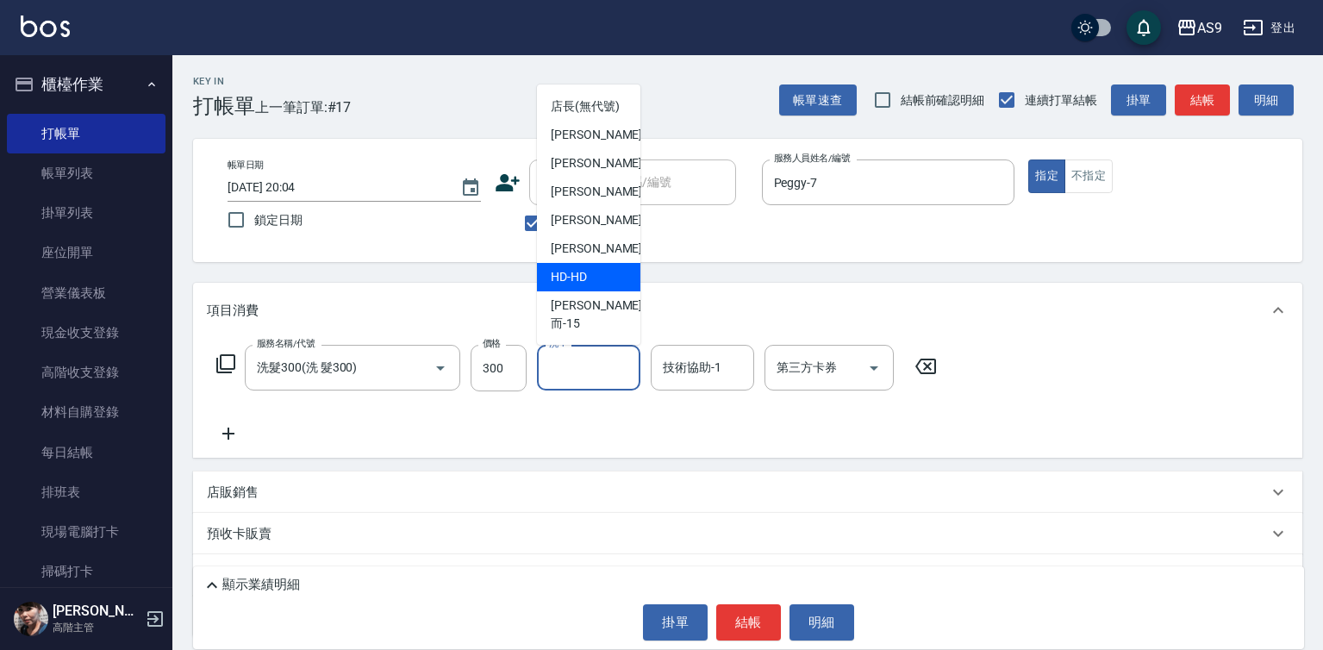
scroll to position [110, 0]
click at [589, 318] on span "遲婷而 -15" at bounding box center [596, 314] width 91 height 36
type input "遲婷而-15"
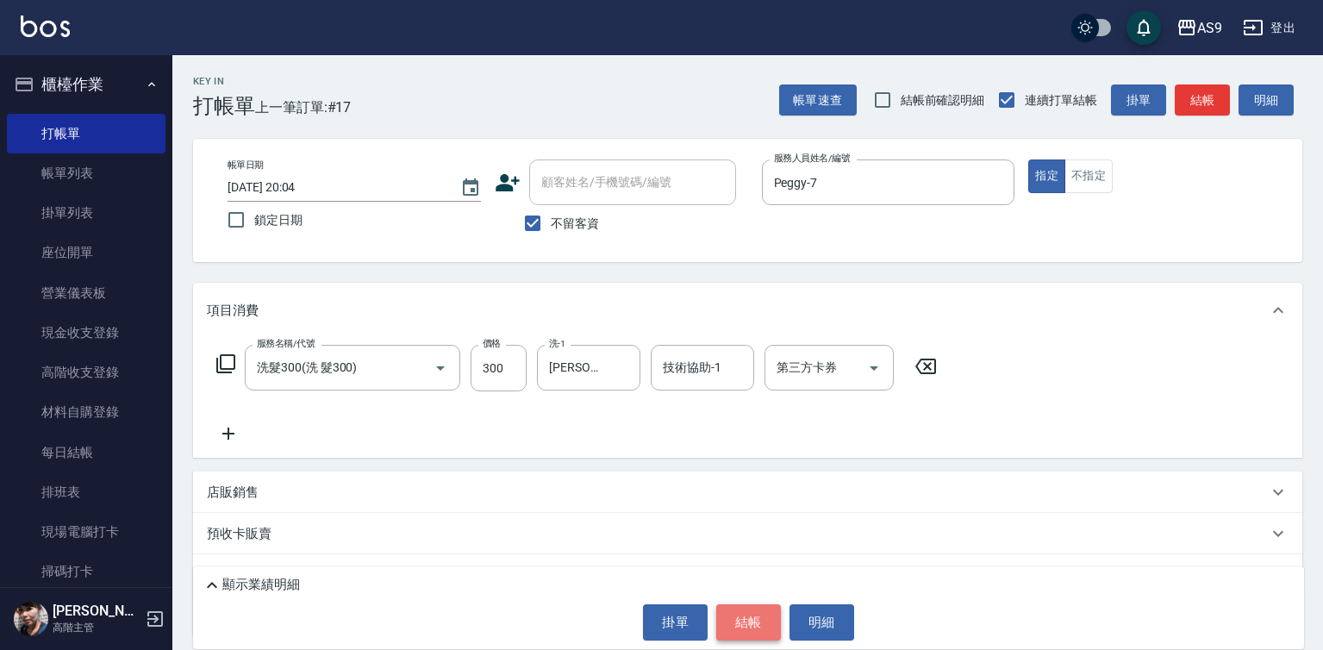
click at [756, 623] on button "結帳" at bounding box center [748, 622] width 65 height 36
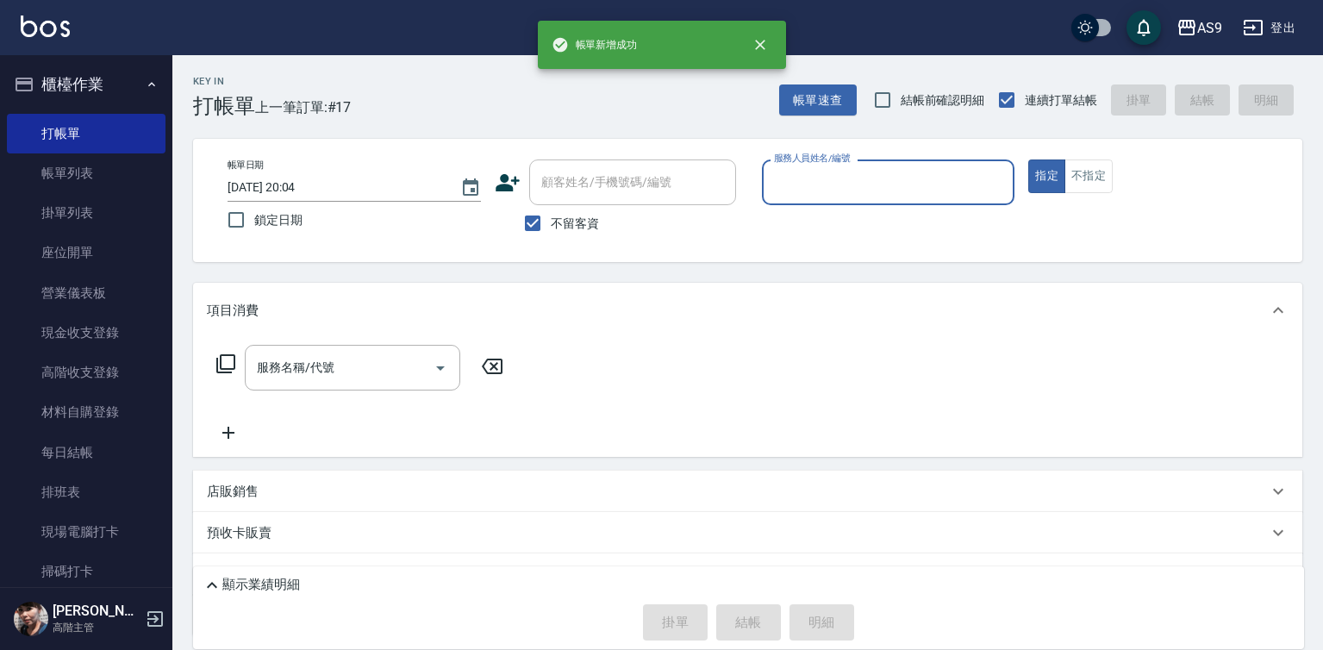
click at [808, 190] on input "服務人員姓名/編號" at bounding box center [889, 182] width 238 height 30
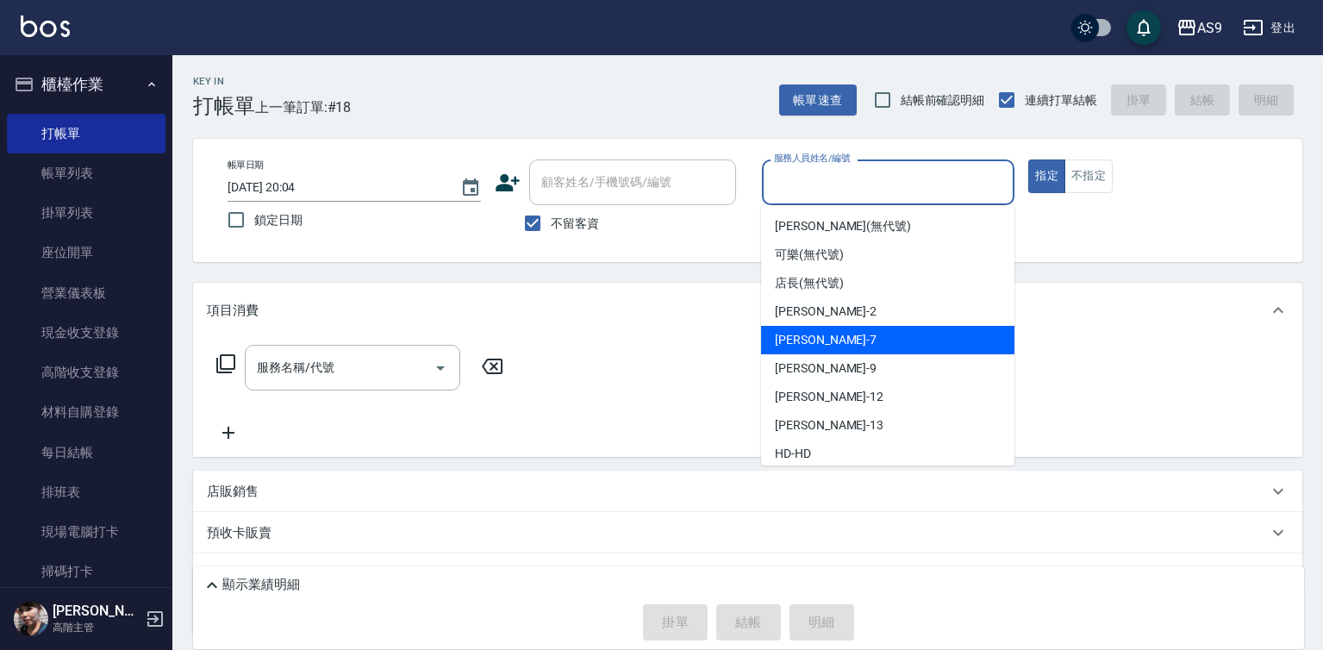
click at [813, 336] on span "Peggy -7" at bounding box center [826, 340] width 102 height 18
type input "Peggy-7"
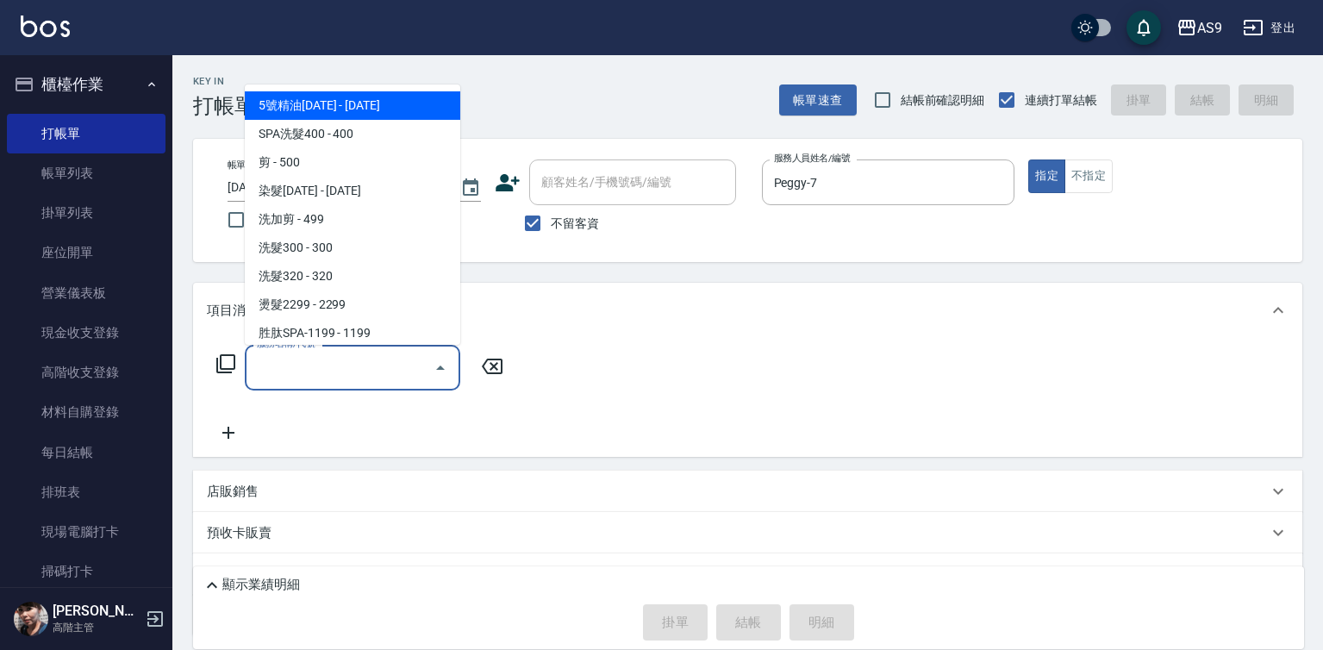
click at [361, 372] on input "服務名稱/代號" at bounding box center [339, 367] width 174 height 30
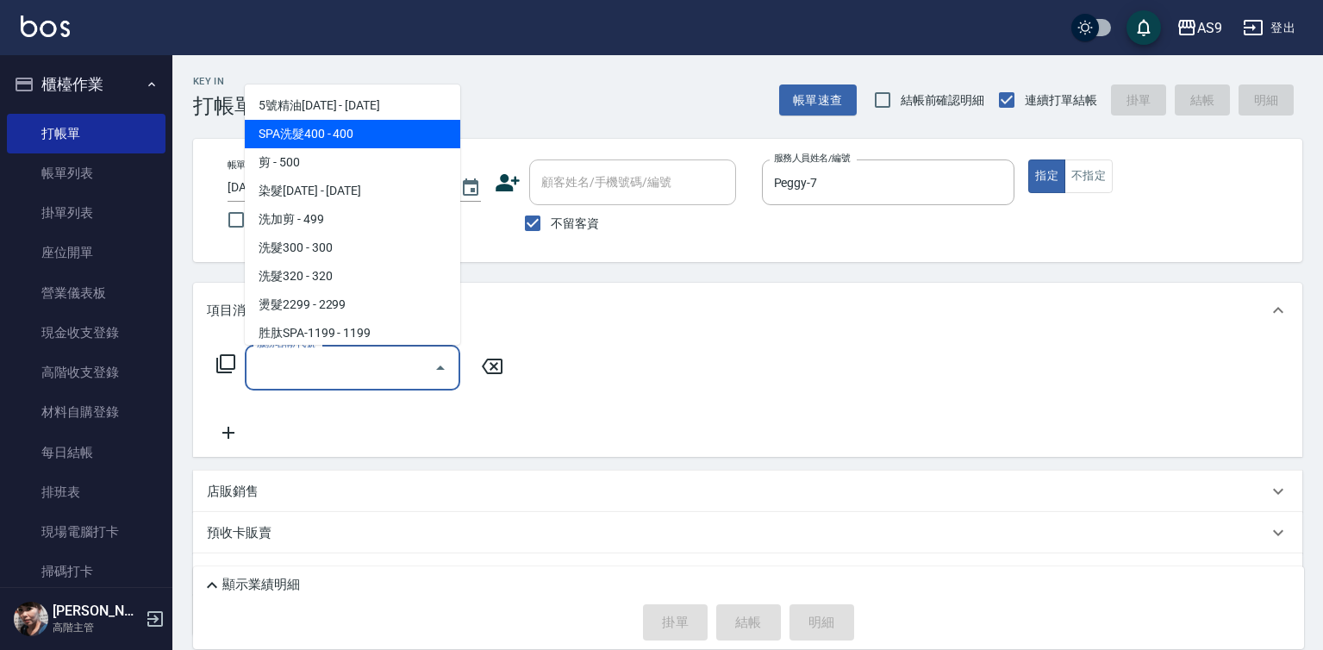
click at [327, 131] on span "SPA洗髮400 - 400" at bounding box center [352, 134] width 215 height 28
type input "SPA洗髮400(SPA洗髮400)"
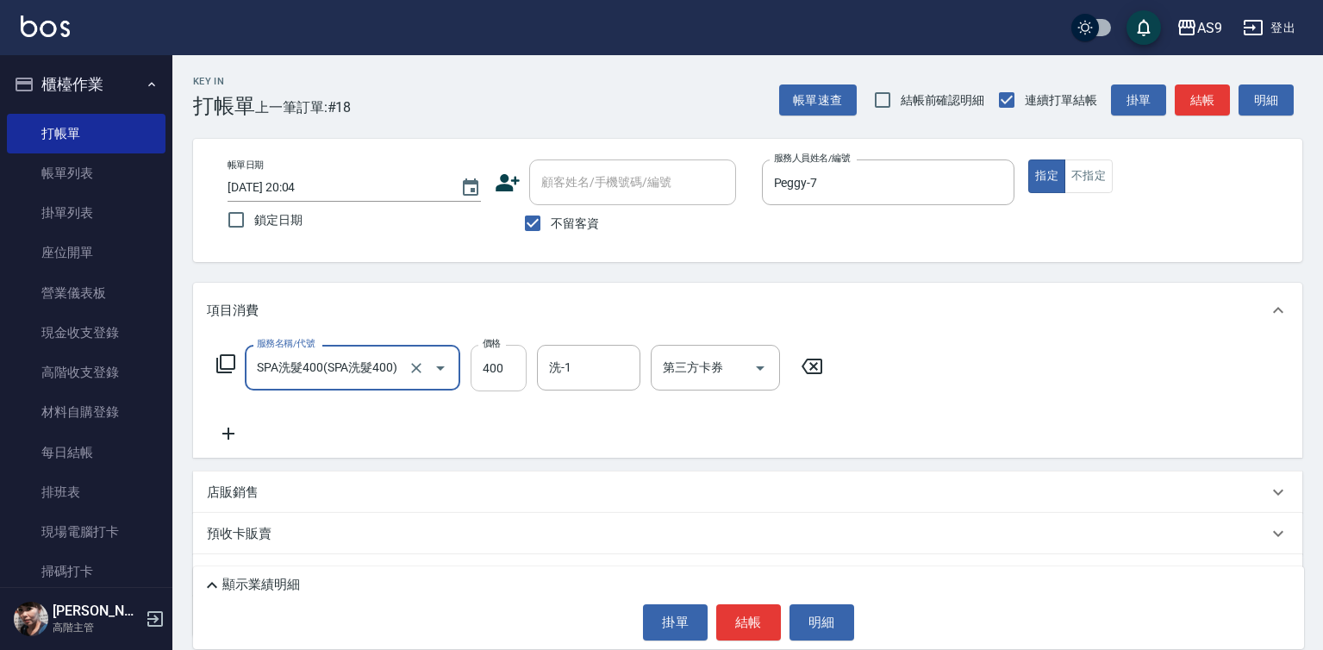
click at [483, 362] on input "400" at bounding box center [499, 368] width 56 height 47
click at [493, 362] on input "363400" at bounding box center [499, 368] width 56 height 47
type input "363"
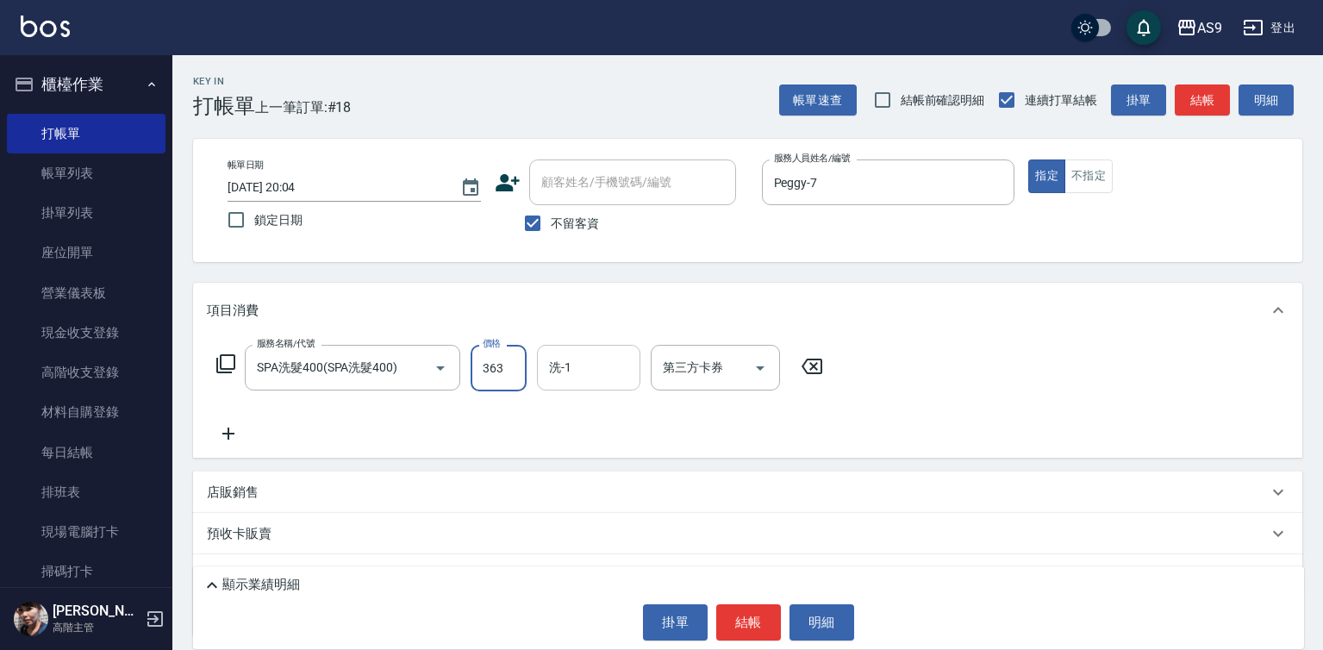
click at [560, 369] on div "洗-1 洗-1" at bounding box center [588, 368] width 103 height 46
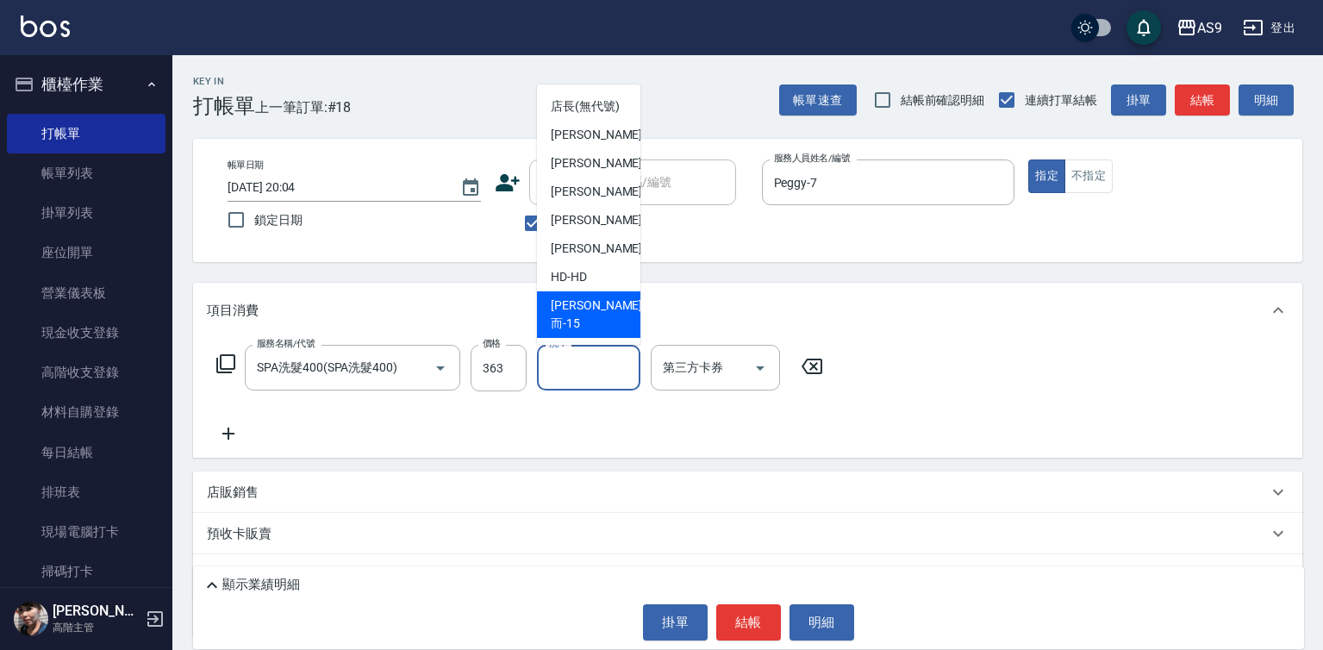
click at [605, 325] on div "遲婷而 -15" at bounding box center [588, 314] width 103 height 47
type input "遲婷而-15"
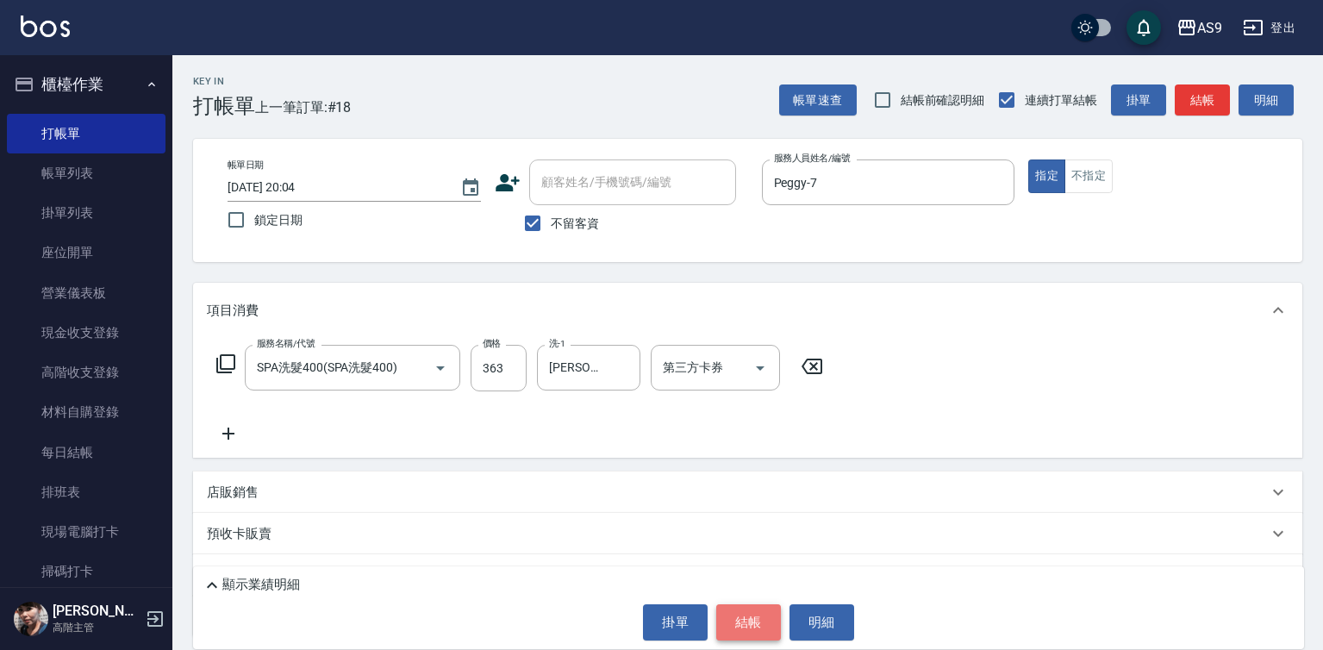
click at [748, 610] on button "結帳" at bounding box center [748, 622] width 65 height 36
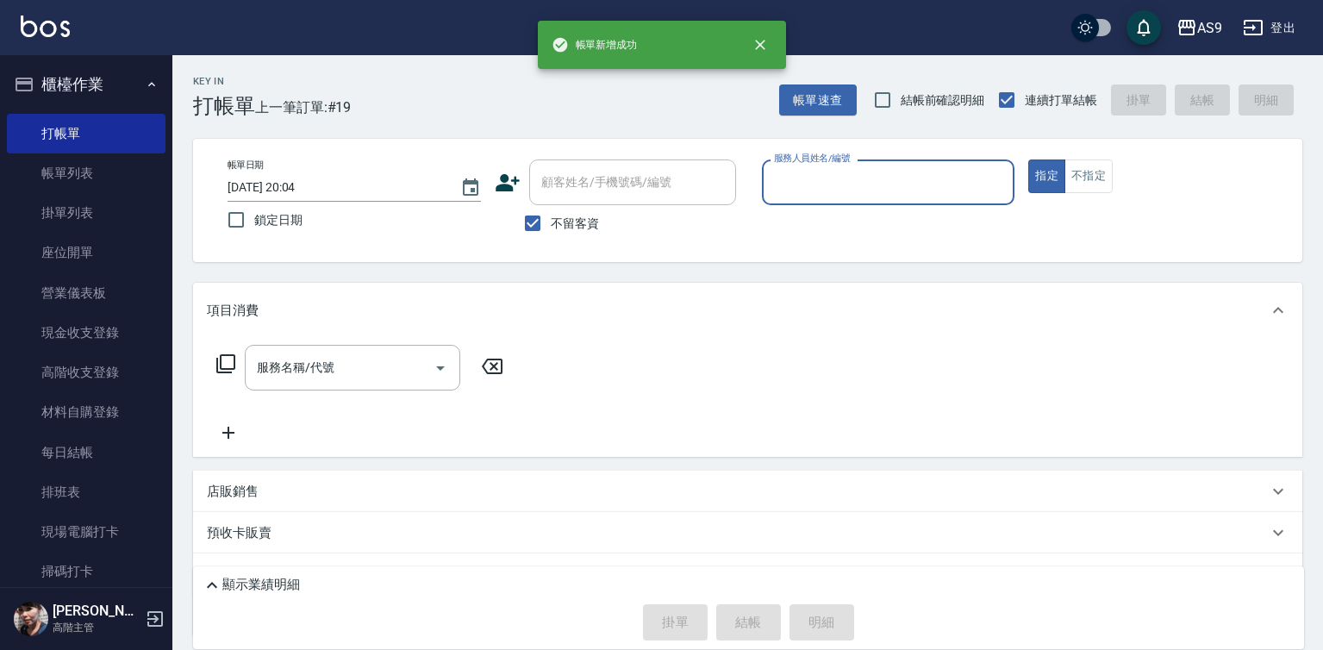
scroll to position [343, 0]
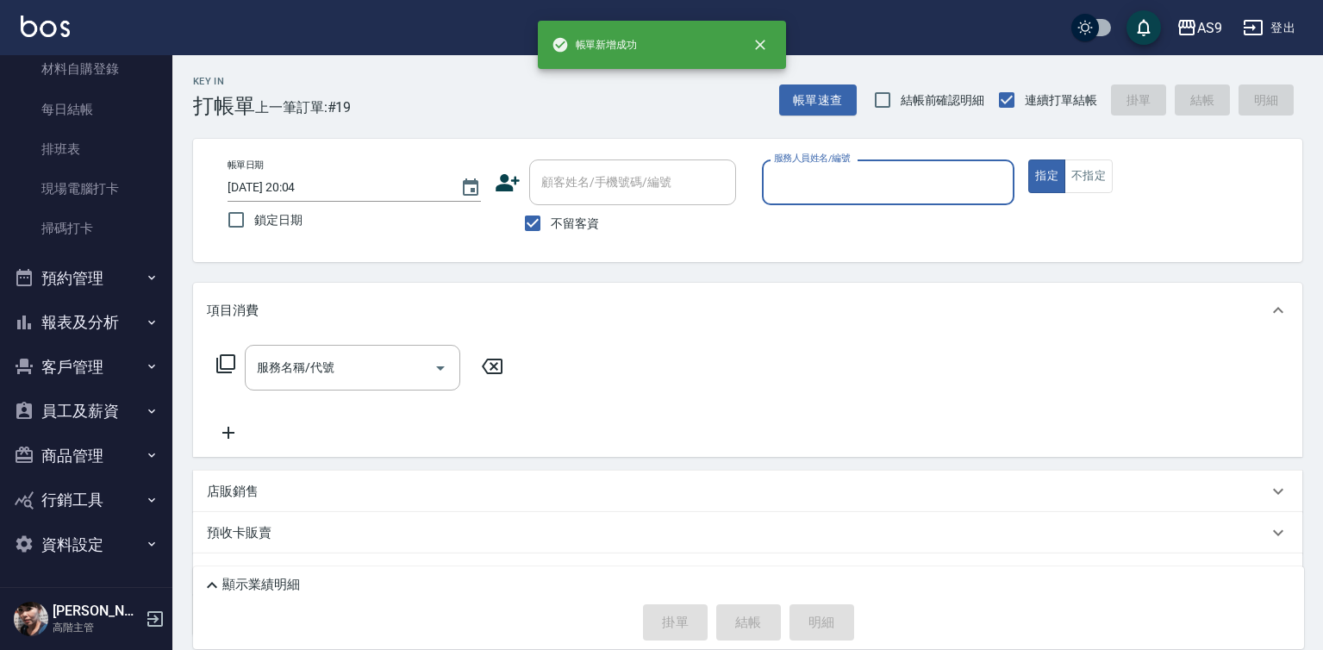
click at [85, 327] on button "報表及分析" at bounding box center [86, 322] width 159 height 45
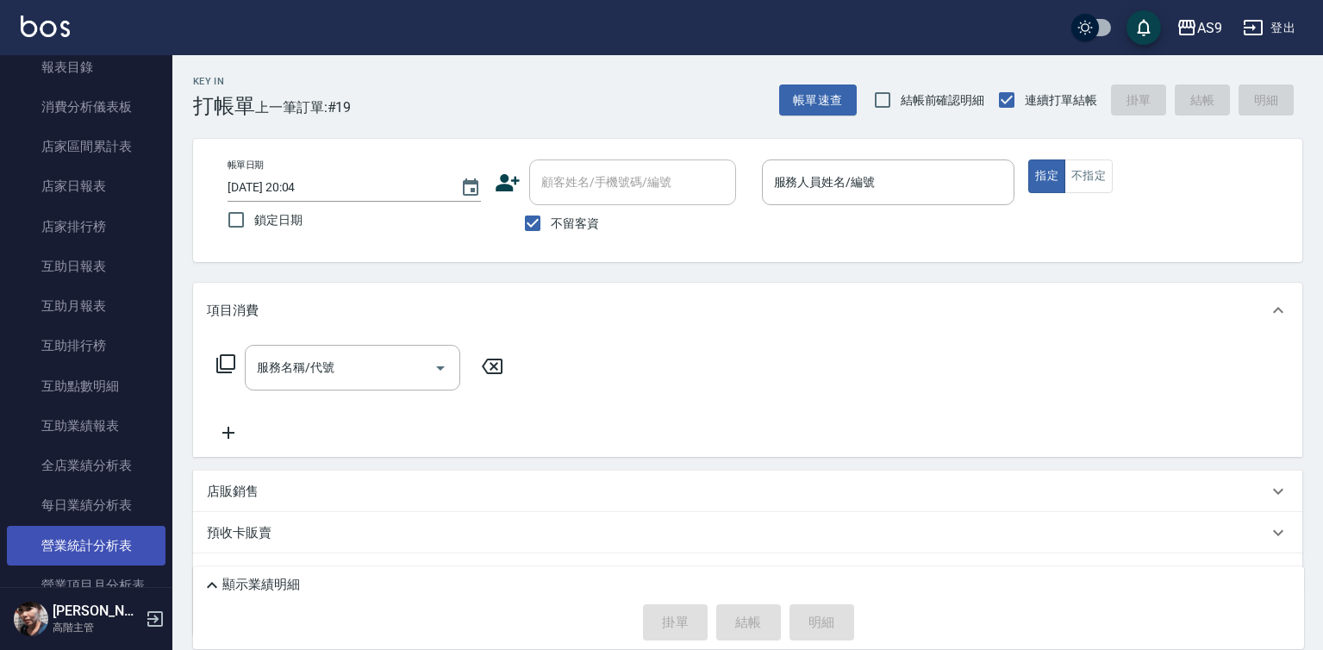
scroll to position [774, 0]
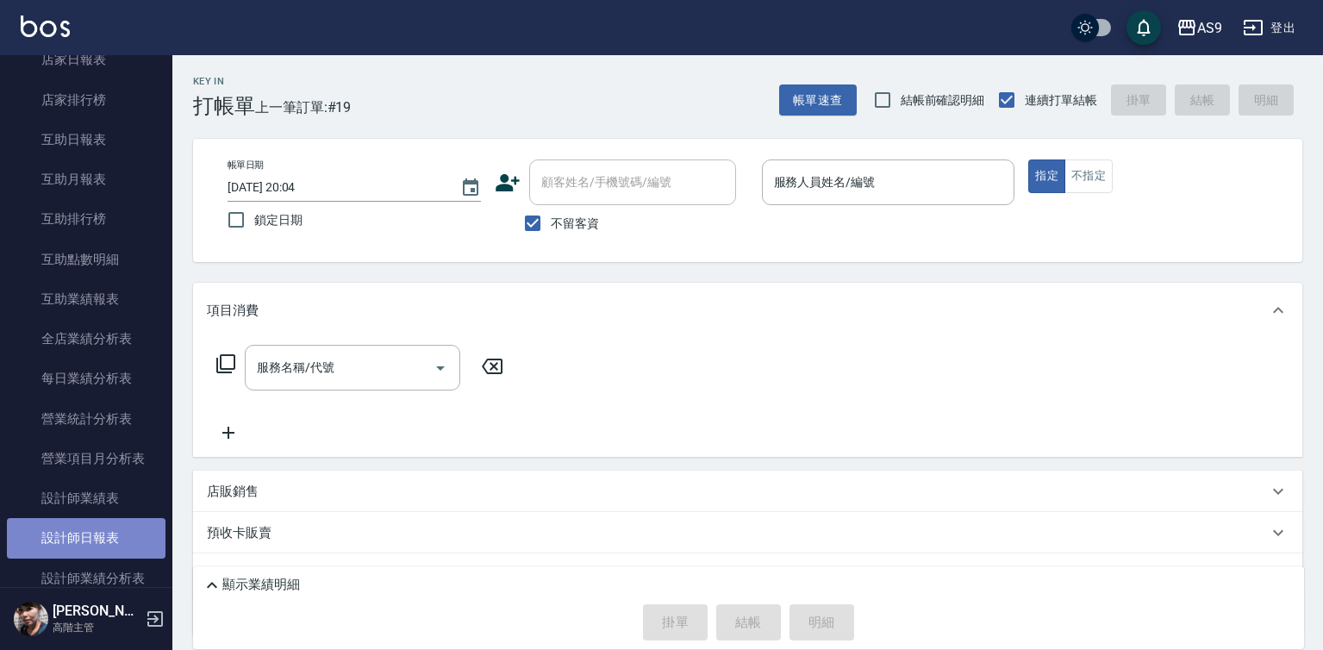
click at [113, 534] on link "設計師日報表" at bounding box center [86, 538] width 159 height 40
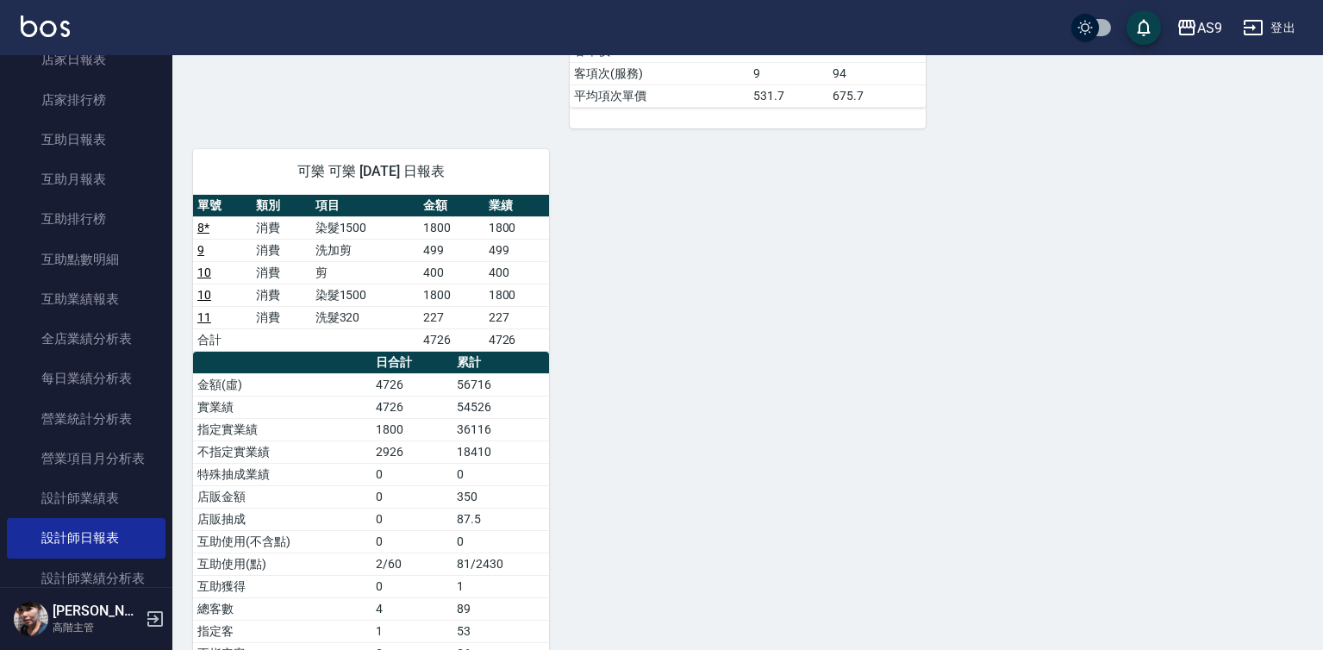
scroll to position [745, 0]
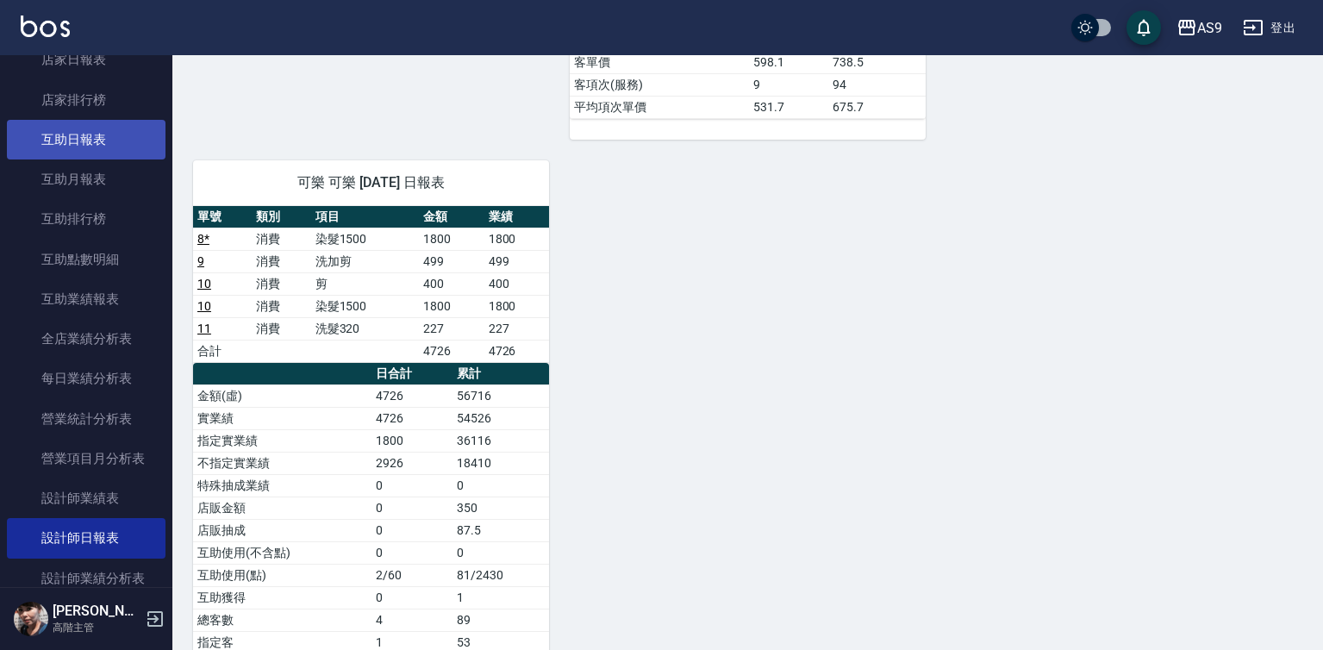
click at [119, 127] on link "互助日報表" at bounding box center [86, 140] width 159 height 40
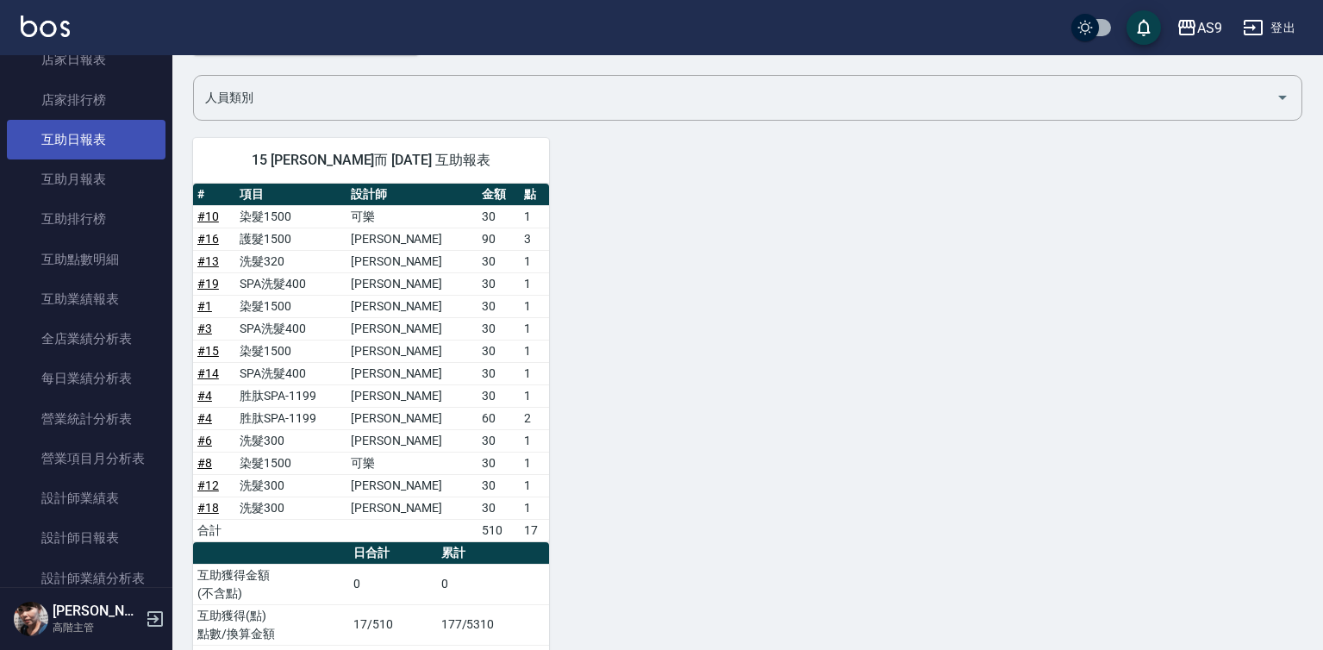
scroll to position [128, 0]
